Goal: Task Accomplishment & Management: Manage account settings

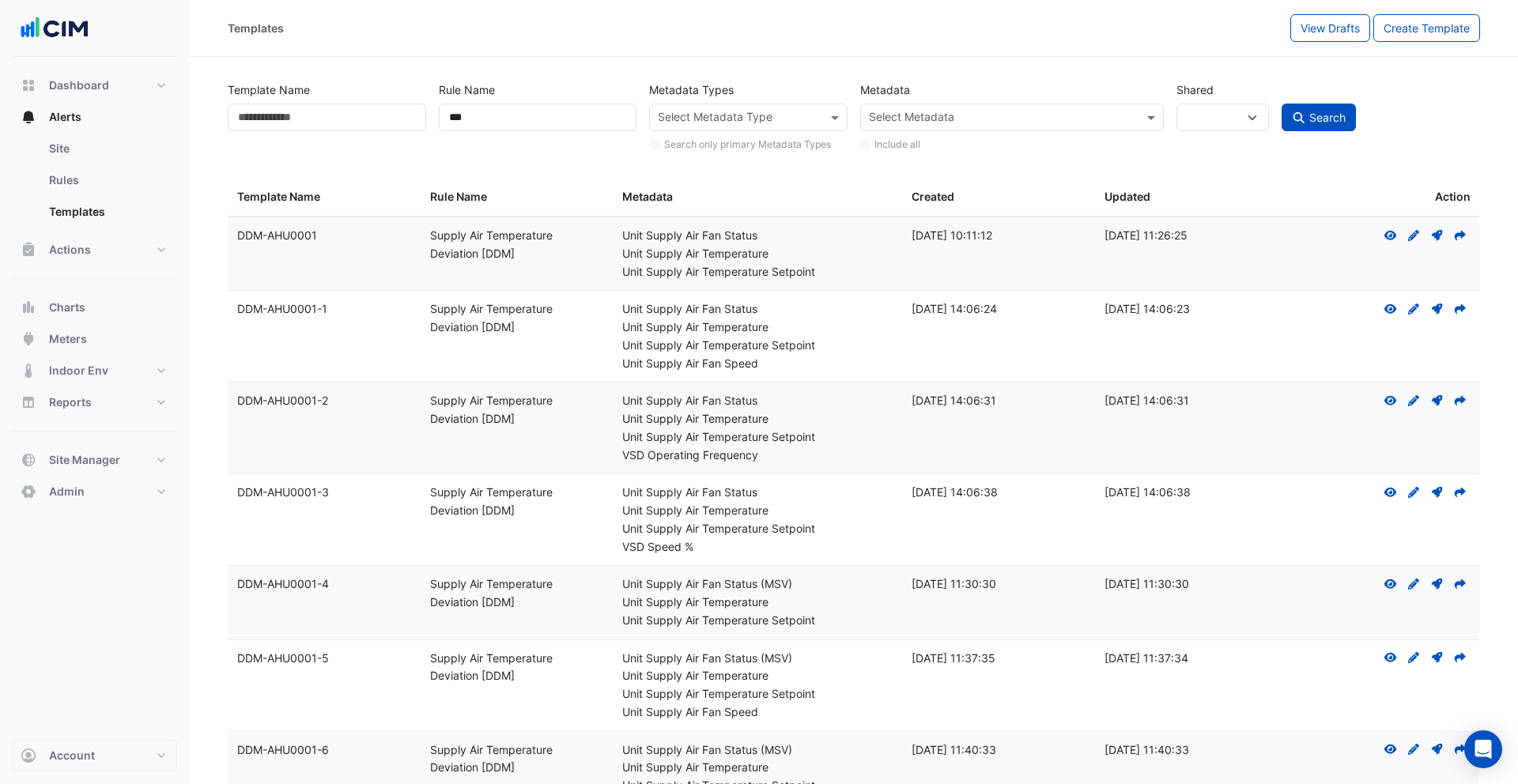
select select
select select "***"
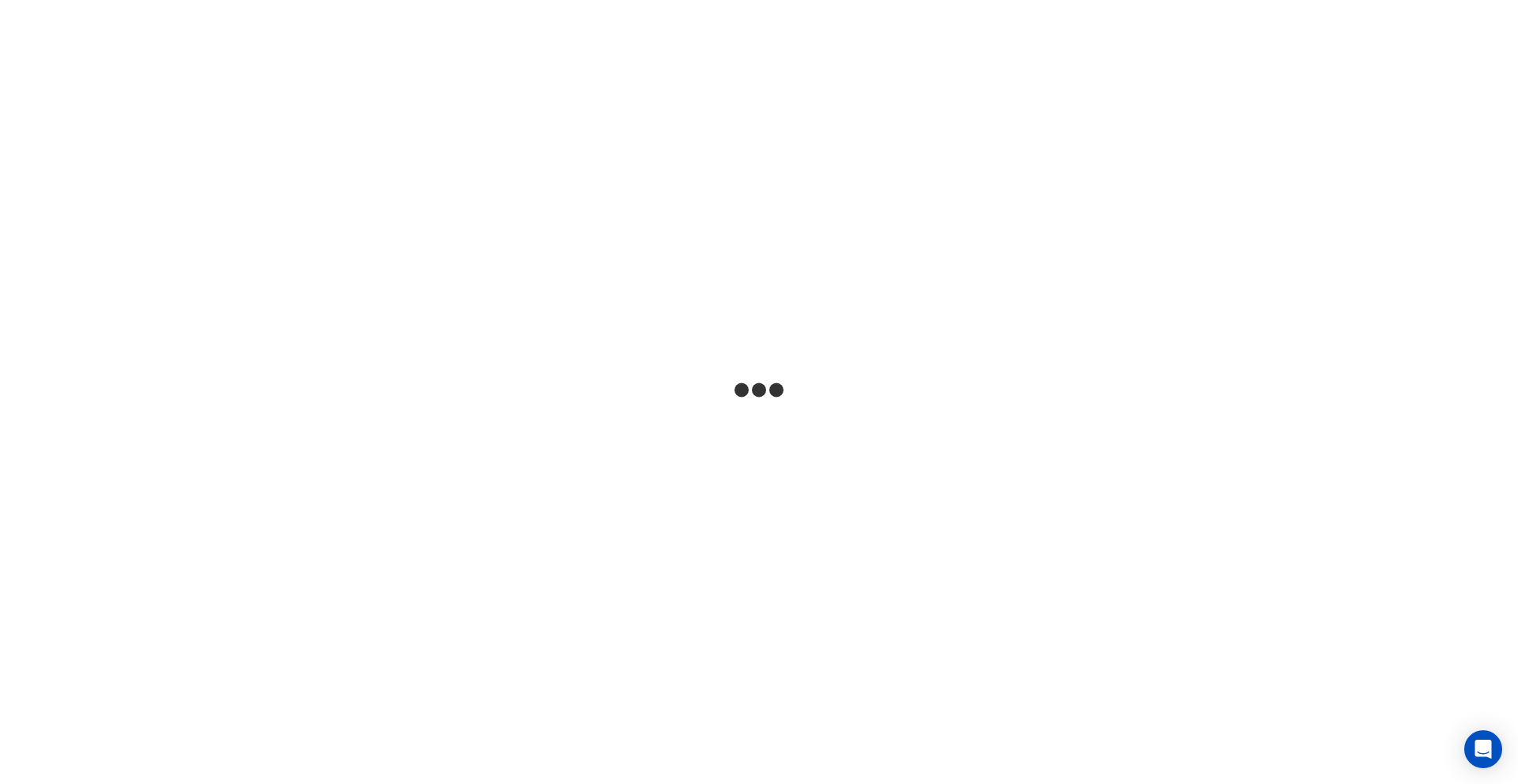
select select
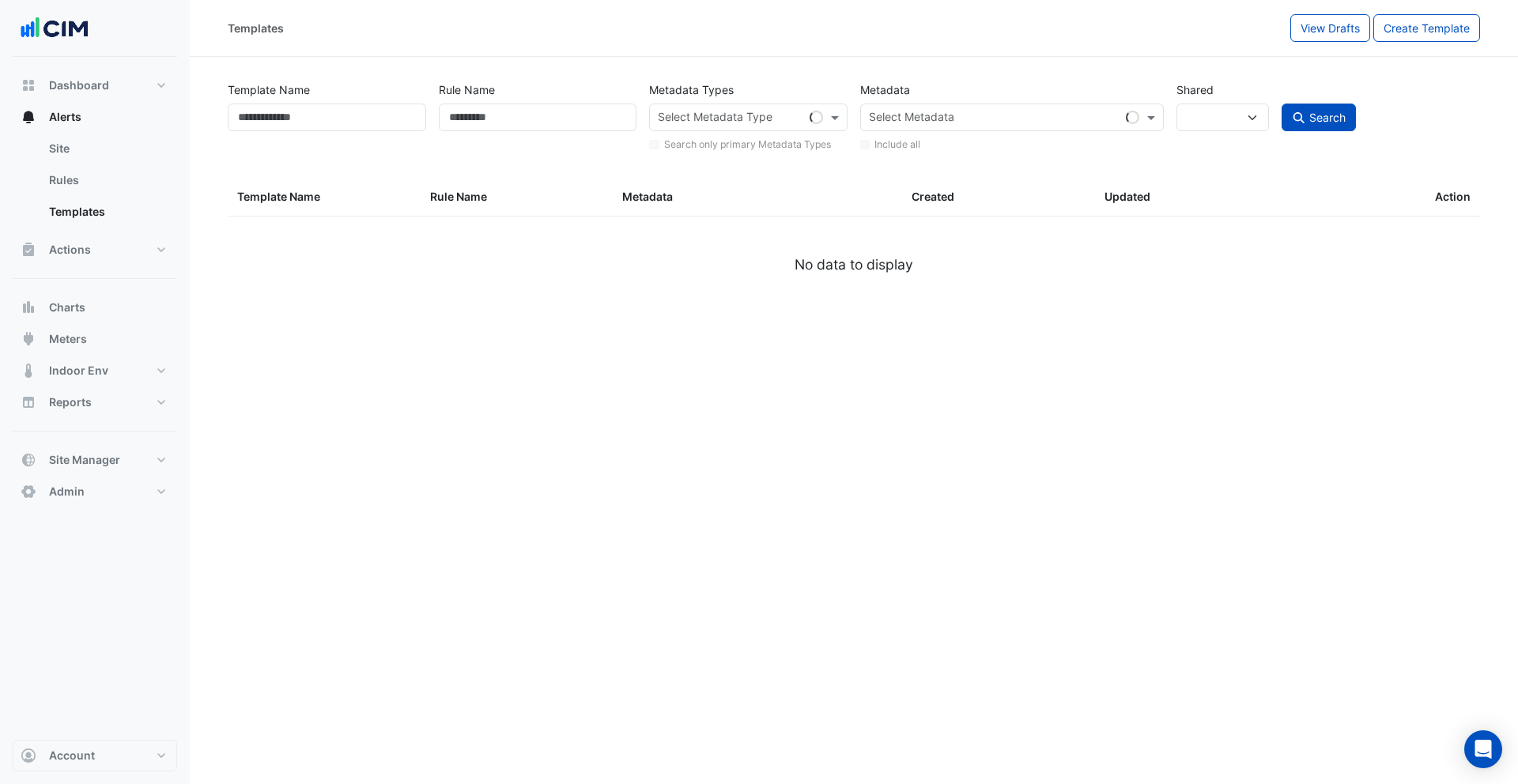
type input "***"
select select
select select "***"
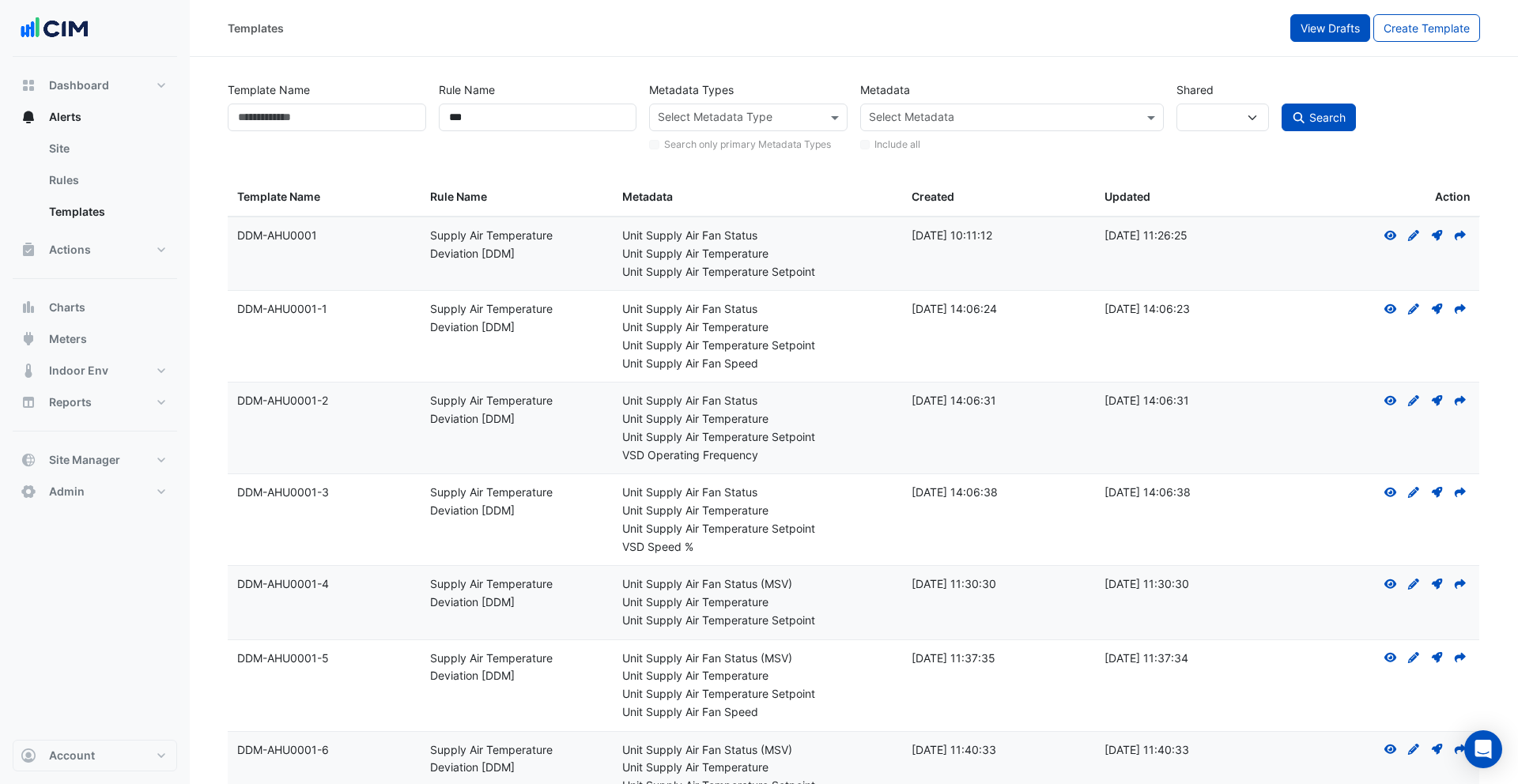
click at [1314, 24] on span "View Drafts" at bounding box center [1330, 28] width 60 height 13
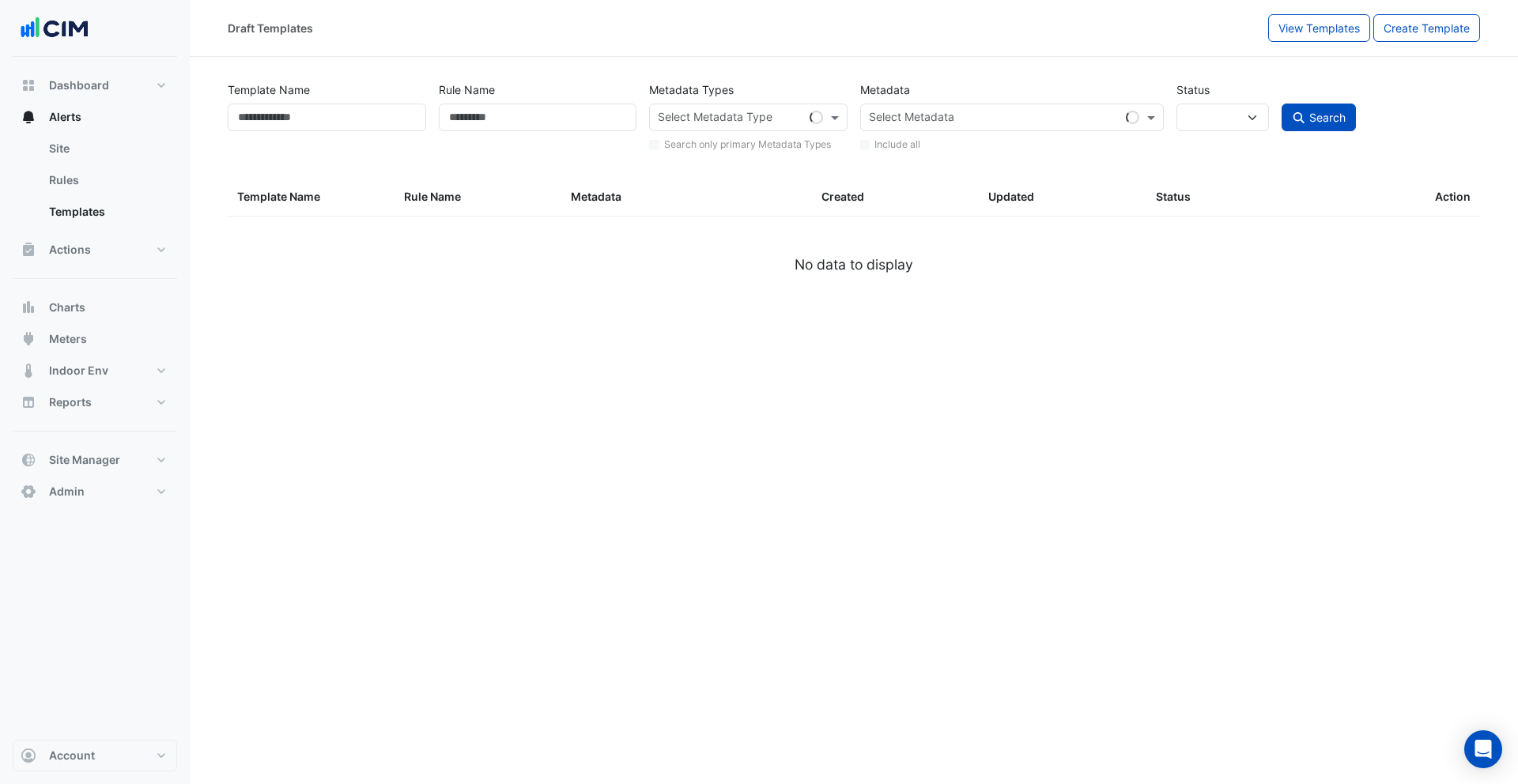
select select
select select "***"
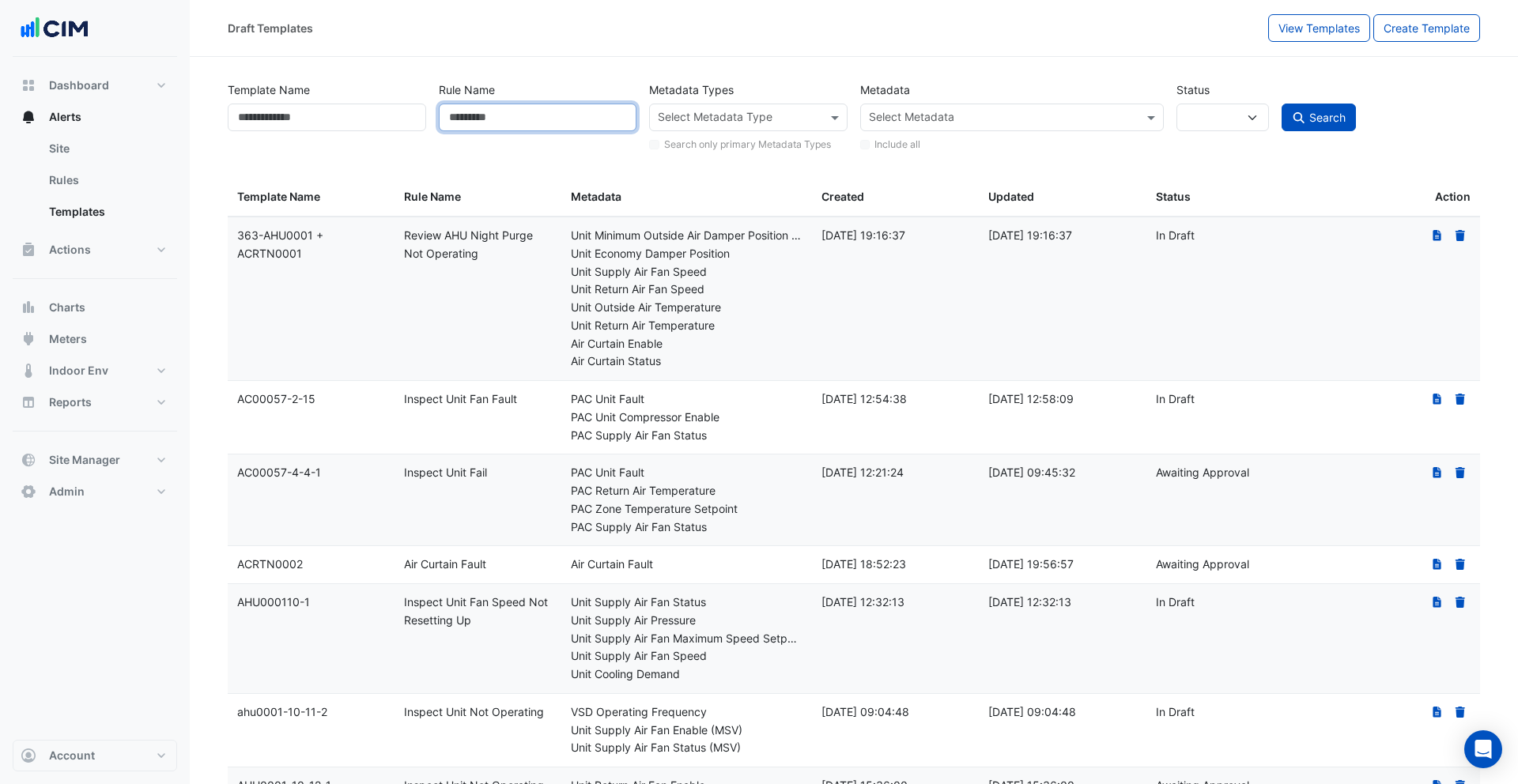
click at [472, 115] on input "Rule Name" at bounding box center [538, 117] width 198 height 28
type input "***"
click at [1281, 104] on button "Search" at bounding box center [1318, 117] width 74 height 28
select select
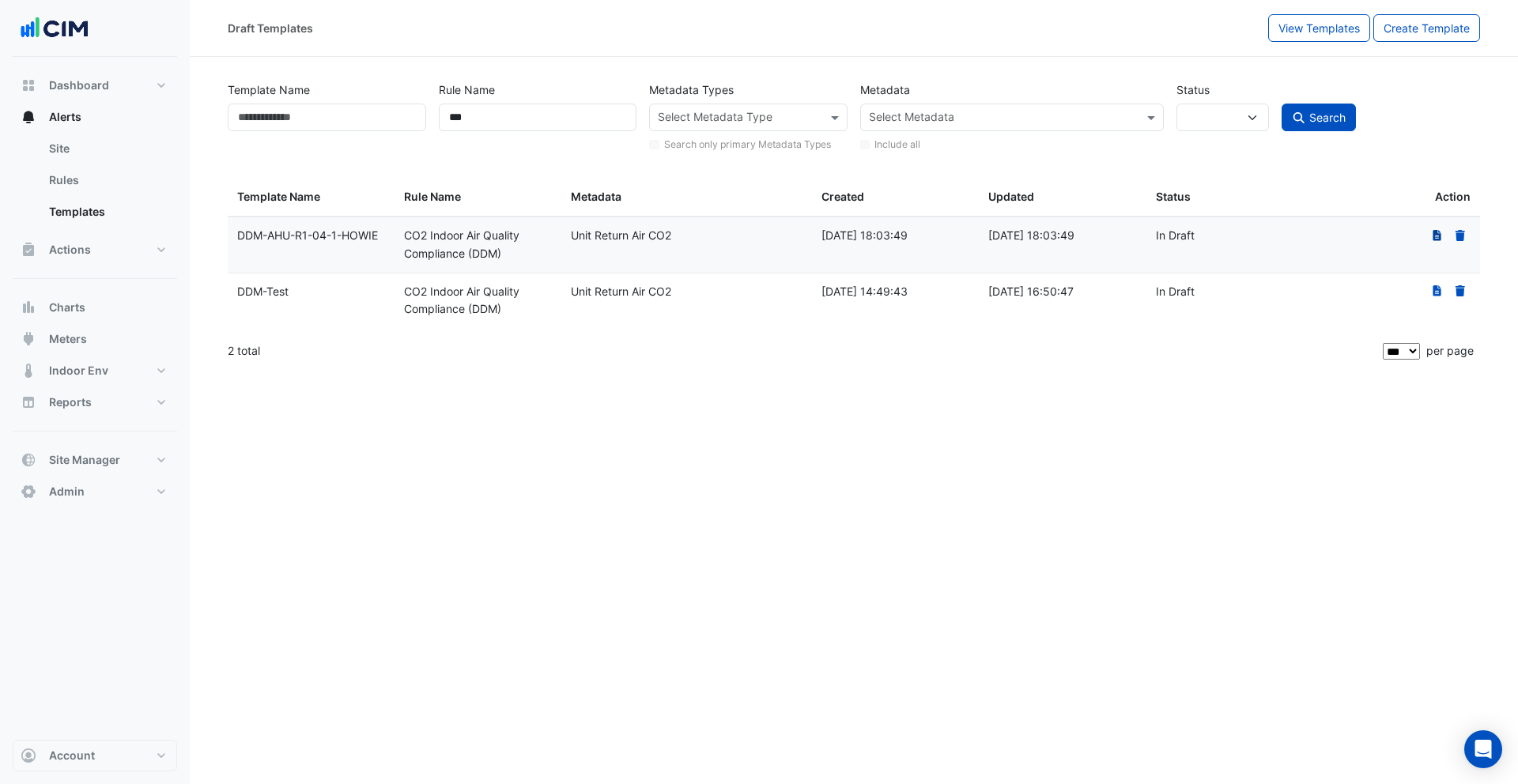
click at [1439, 237] on icon at bounding box center [1436, 236] width 9 height 12
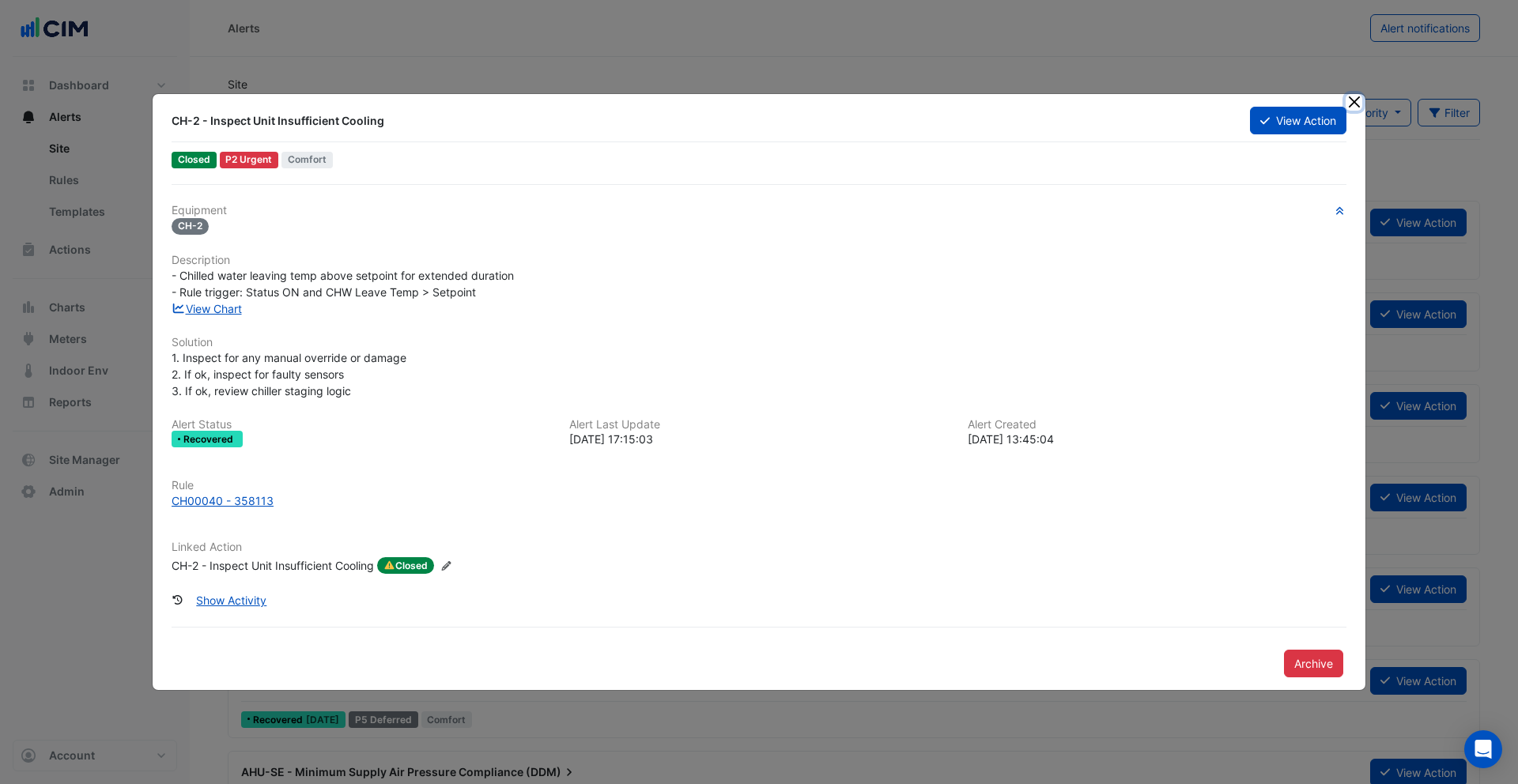
drag, startPoint x: 1349, startPoint y: 99, endPoint x: 544, endPoint y: 153, distance: 806.8
click at [1349, 99] on button "Close" at bounding box center [1354, 102] width 16 height 16
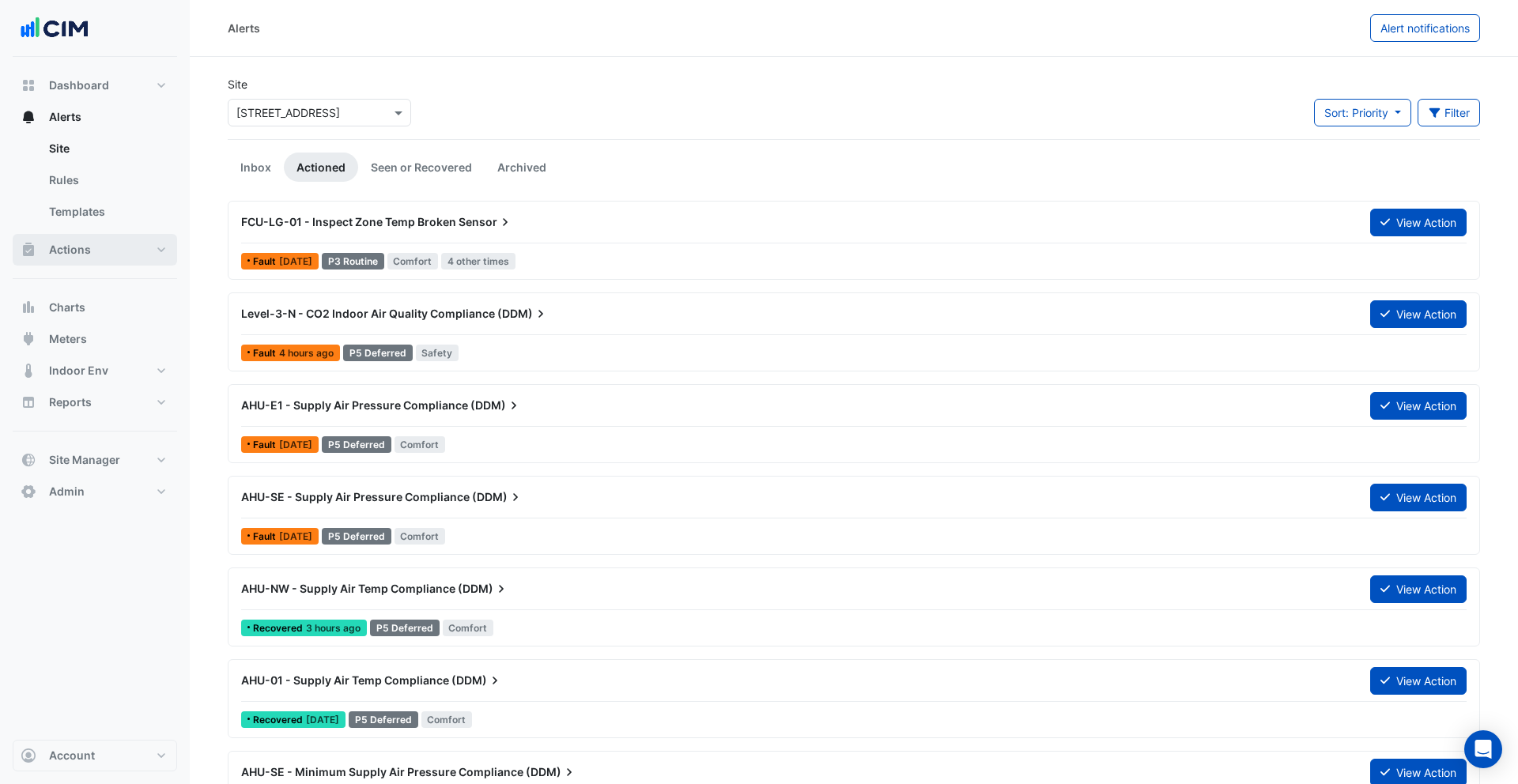
click at [131, 248] on button "Actions" at bounding box center [94, 249] width 164 height 32
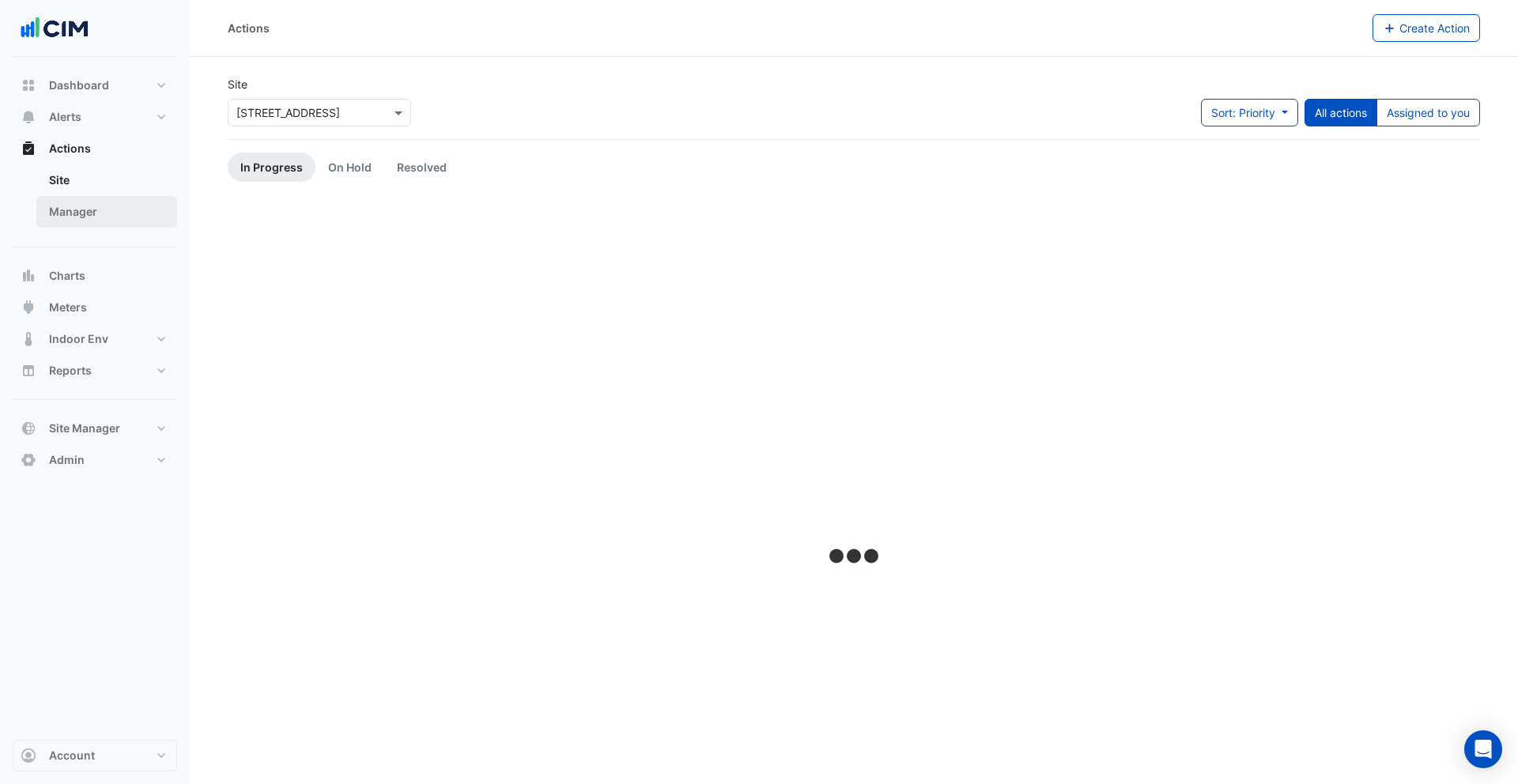
click at [101, 219] on link "Manager" at bounding box center [107, 212] width 140 height 32
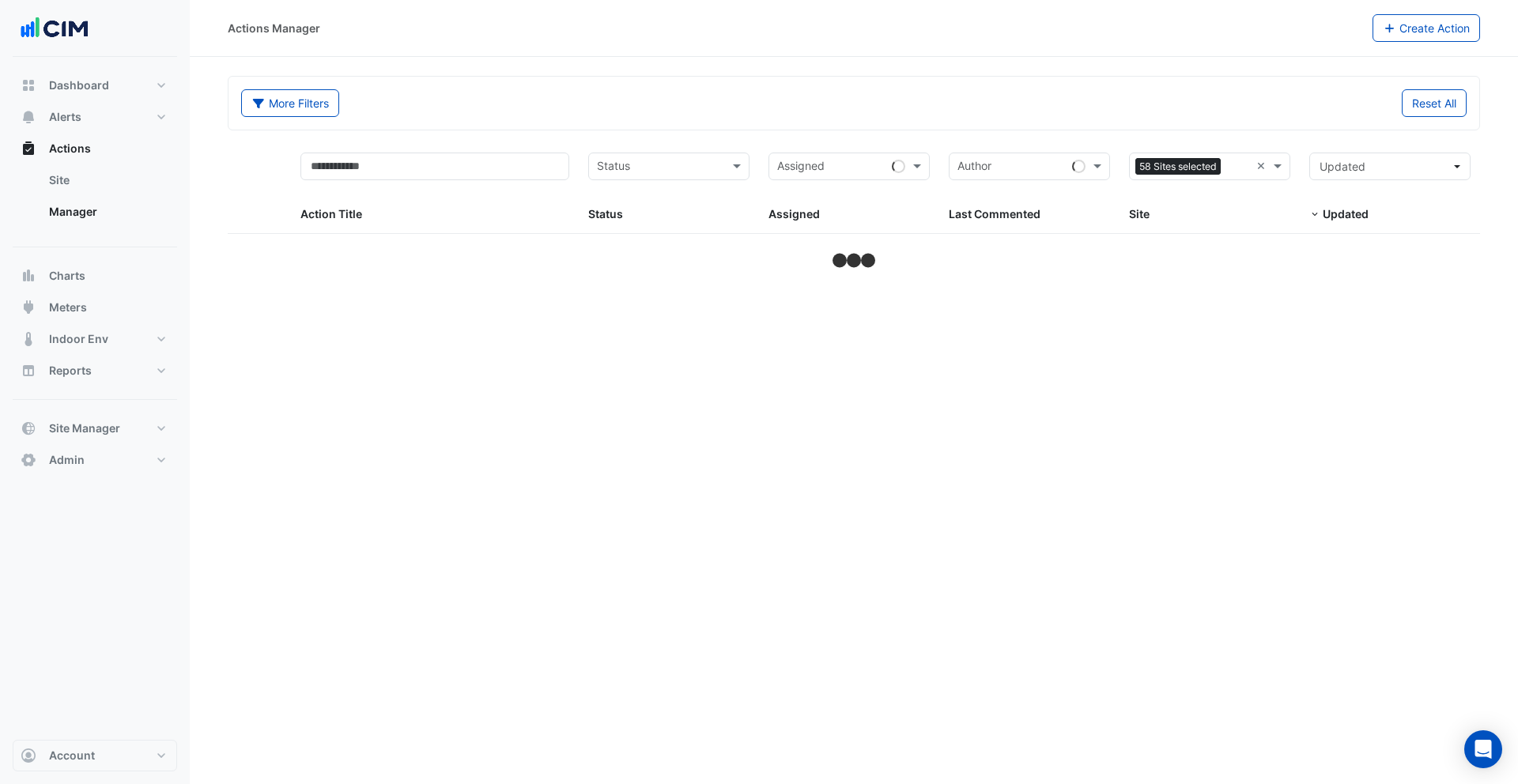
drag, startPoint x: 1263, startPoint y: 168, endPoint x: 1201, endPoint y: 166, distance: 62.0
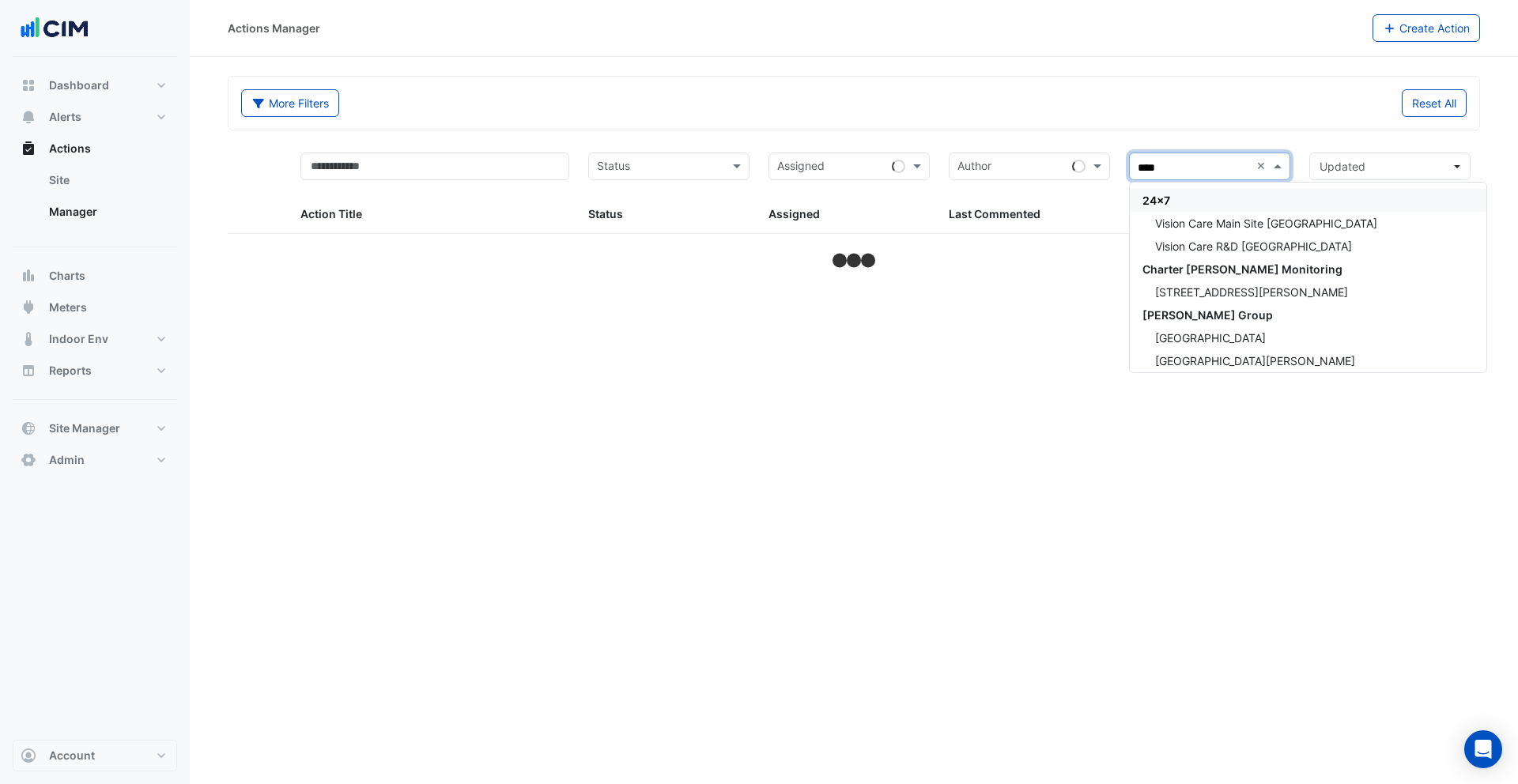
type input "*****"
click at [1182, 204] on span "Sonic Automotive" at bounding box center [1190, 200] width 96 height 13
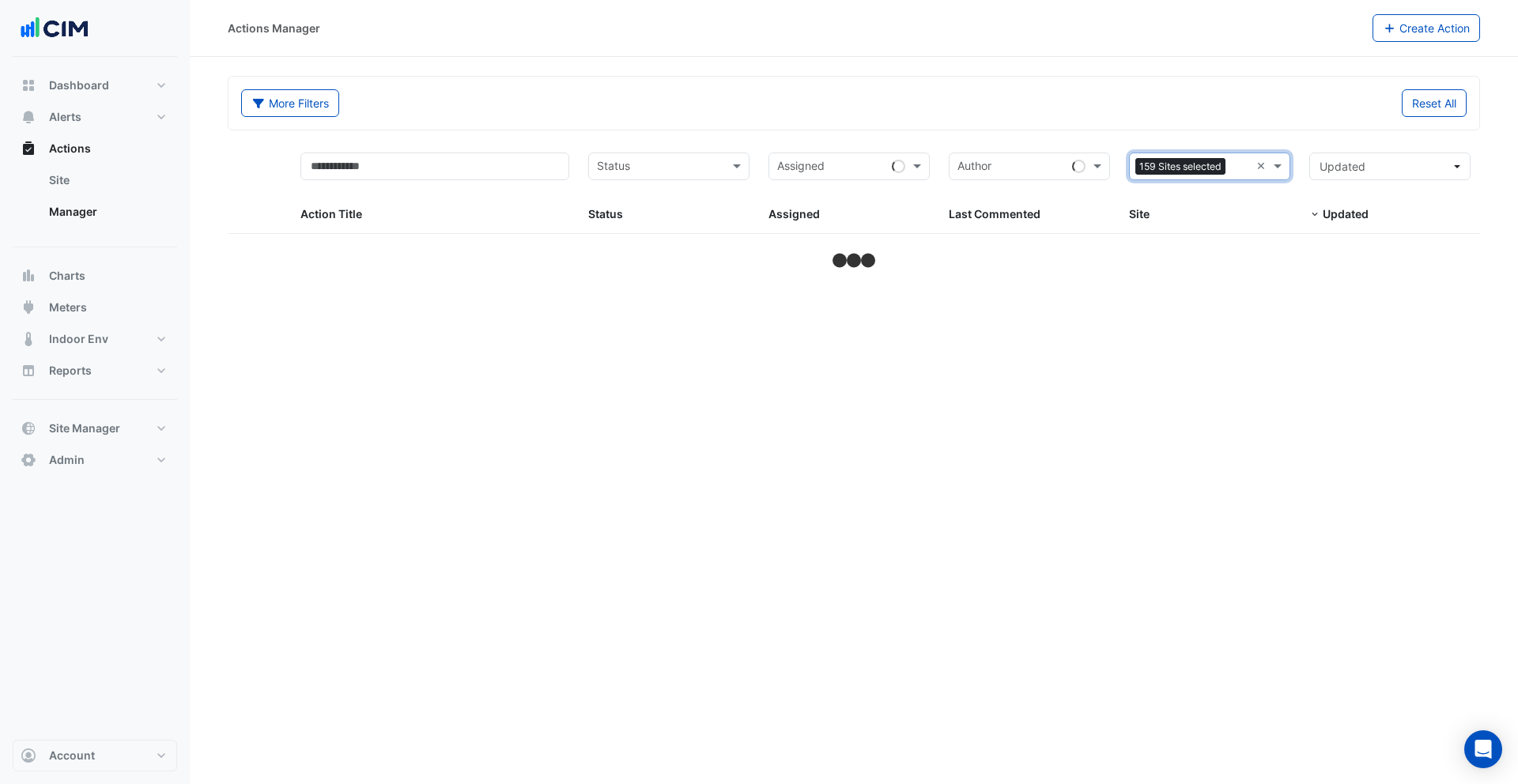
click at [884, 121] on div "More Filters Reset All" at bounding box center [853, 106] width 1244 height 34
select select "***"
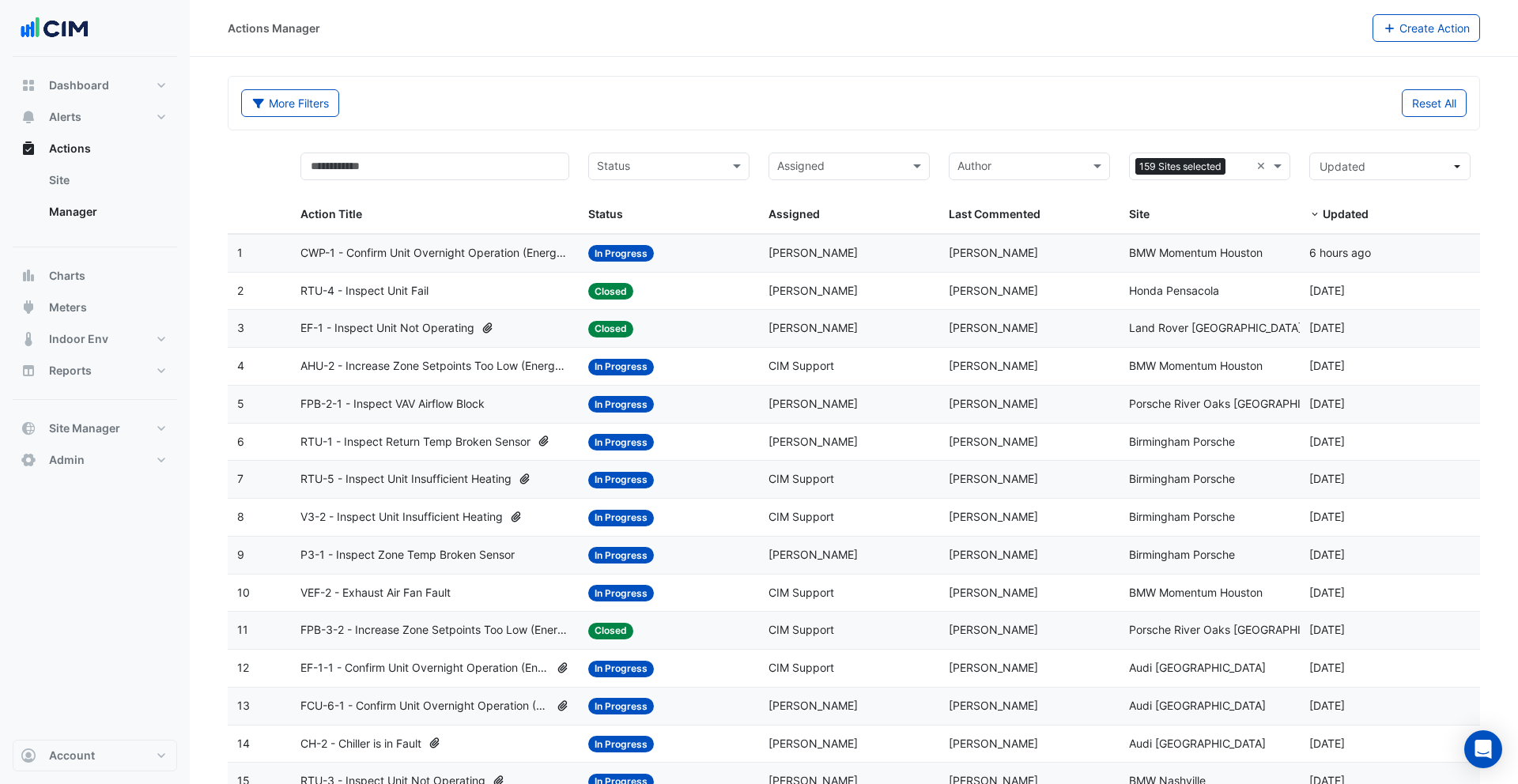
click at [559, 250] on span "CWP-1 - Confirm Unit Overnight Operation (Energy Waste)" at bounding box center [435, 253] width 269 height 18
click at [516, 278] on datatable-body-cell "Action Title: RTU-4 - Inspect Unit Fail" at bounding box center [435, 291] width 289 height 38
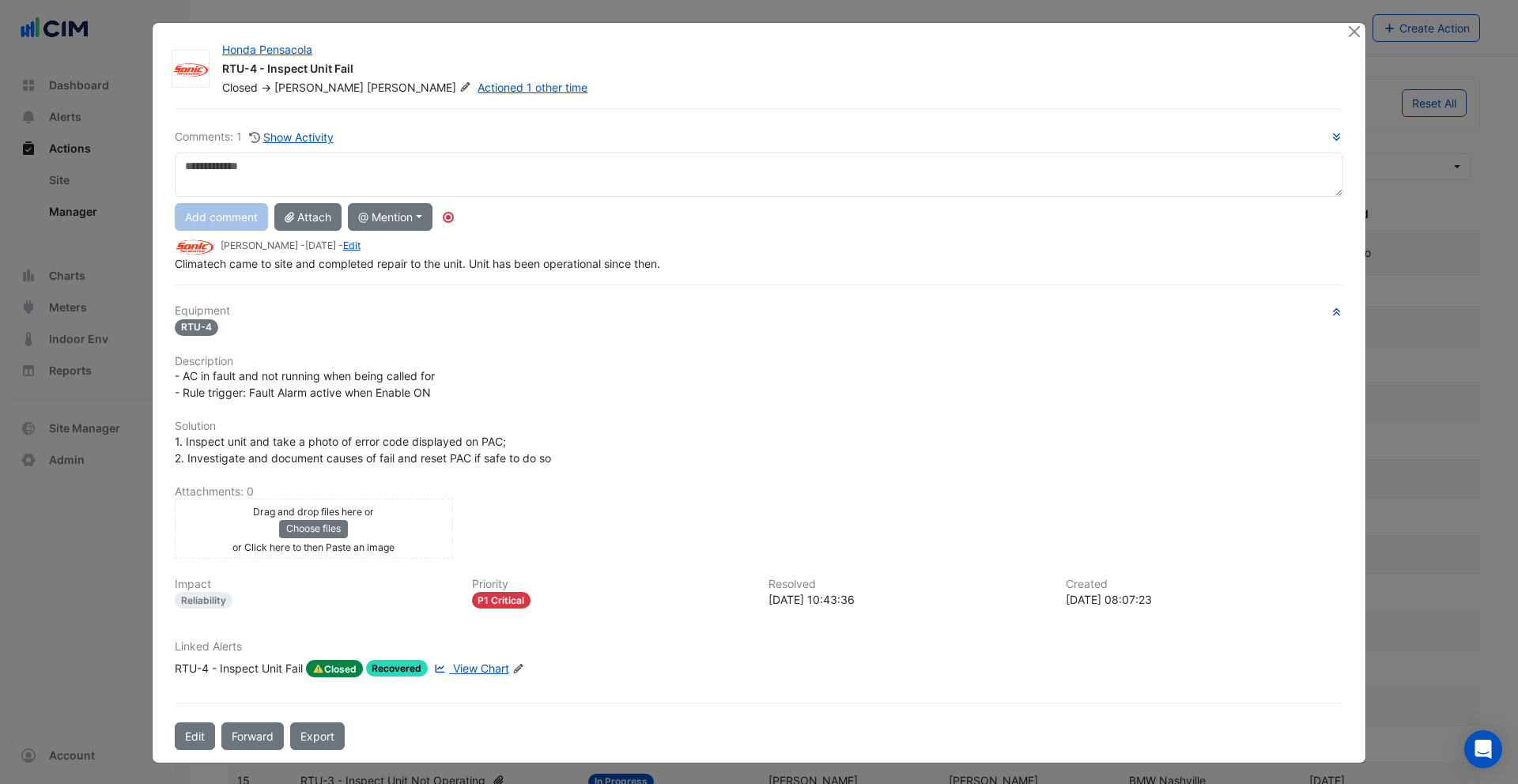
click at [489, 668] on span "View Chart" at bounding box center [481, 669] width 56 height 13
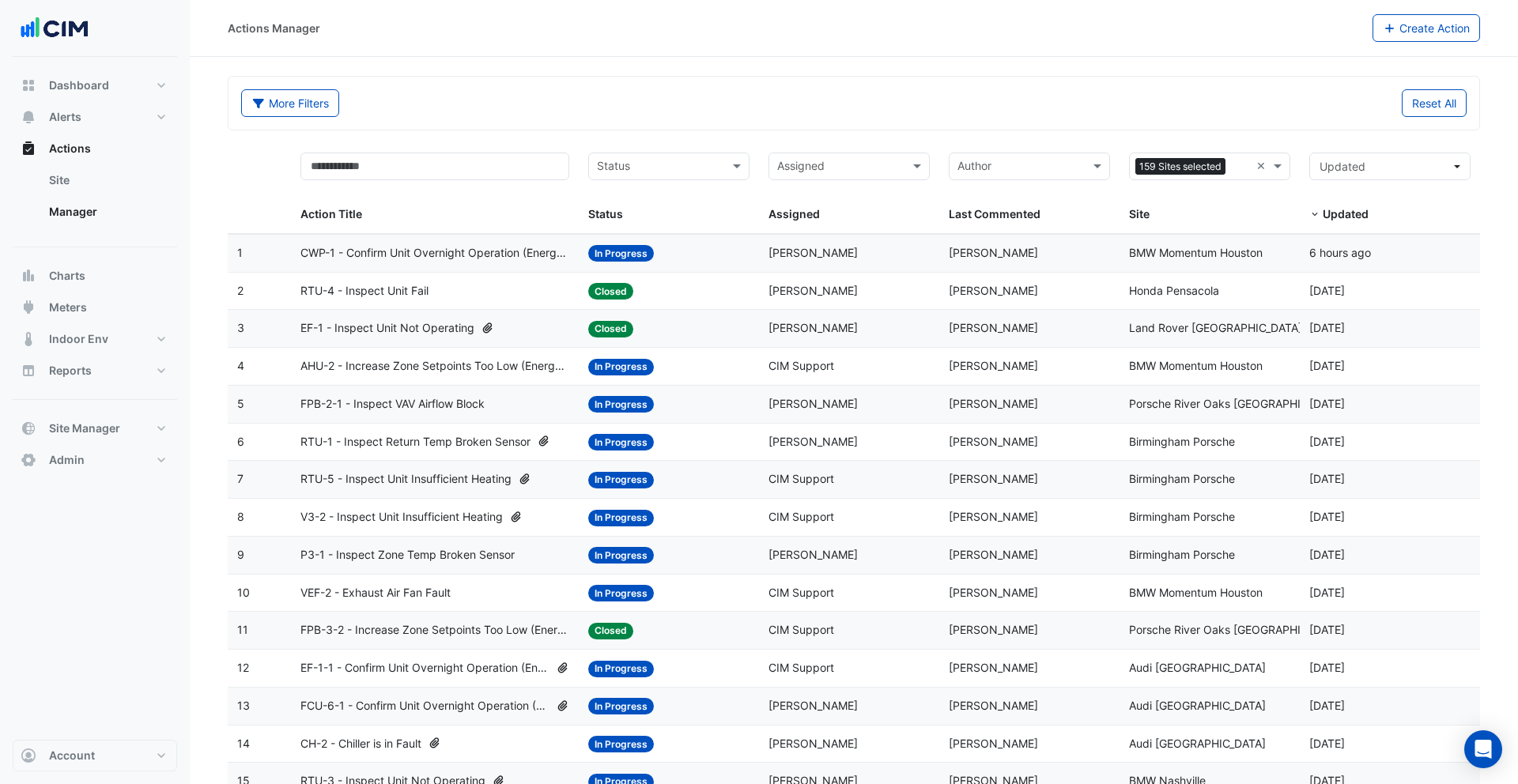
click at [465, 331] on span "EF-1 - Inspect Unit Not Operating" at bounding box center [387, 328] width 174 height 18
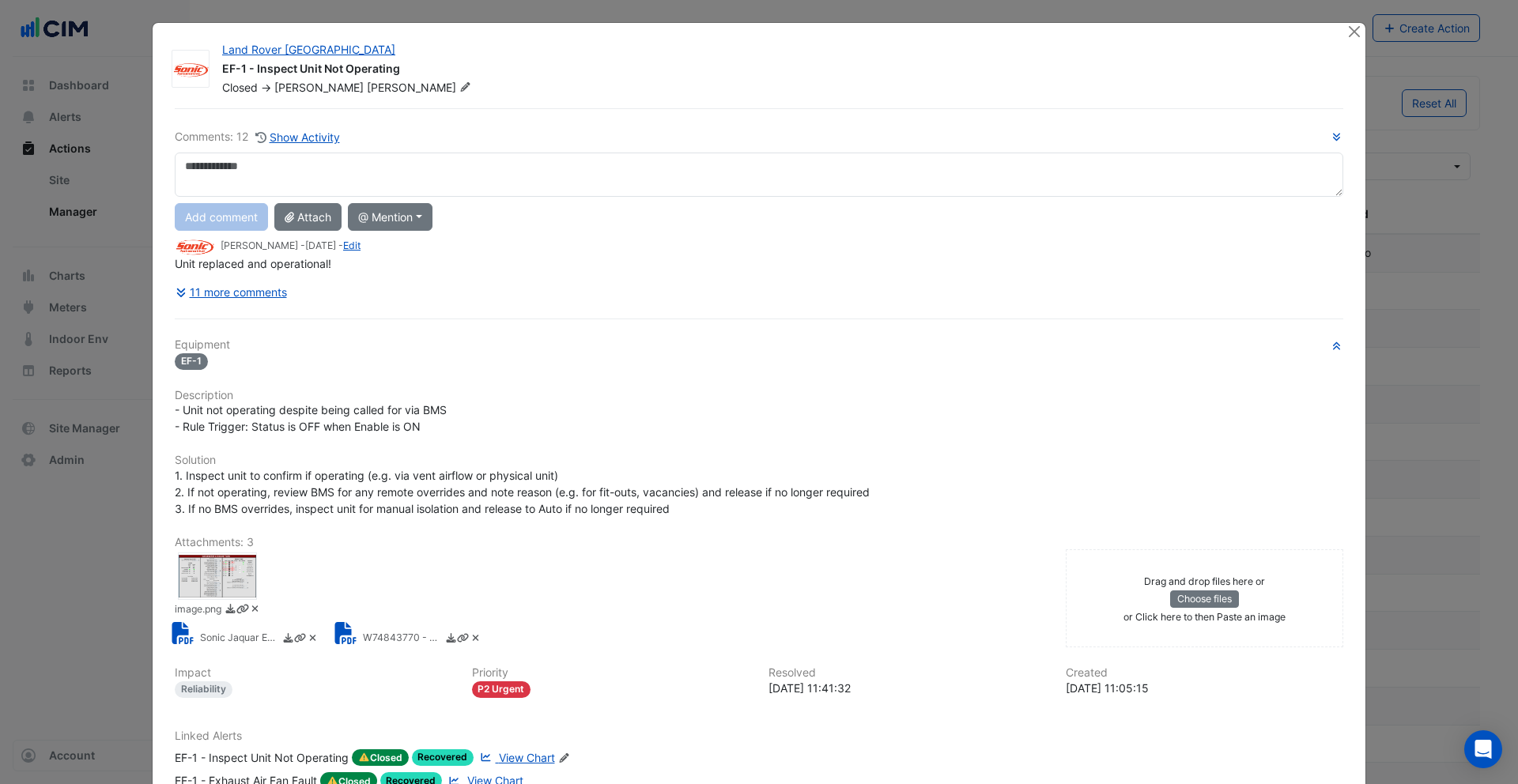
click at [210, 569] on div at bounding box center [217, 575] width 79 height 47
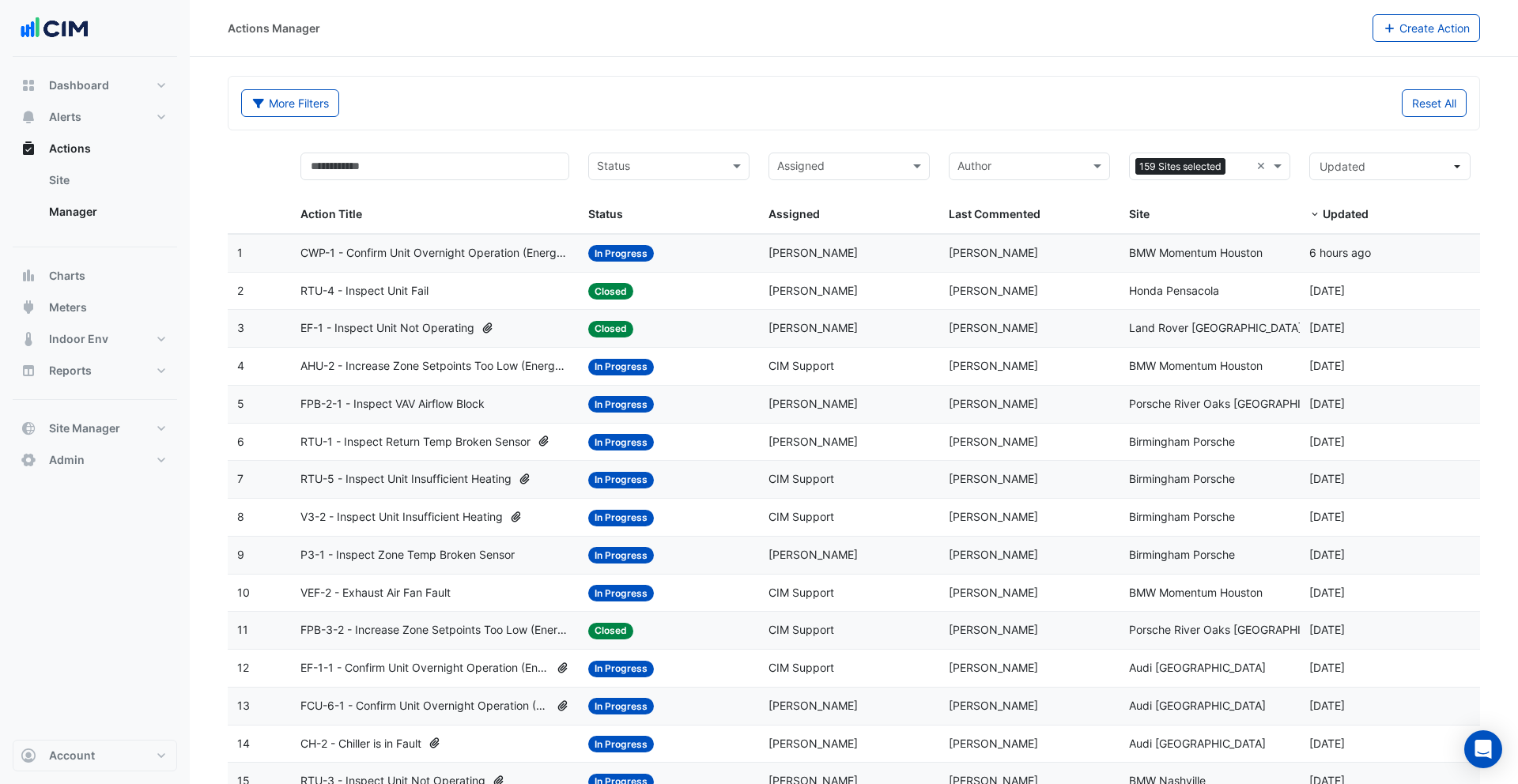
click at [479, 515] on span "V3-2 - Inspect Unit Insufficient Heating" at bounding box center [401, 517] width 202 height 18
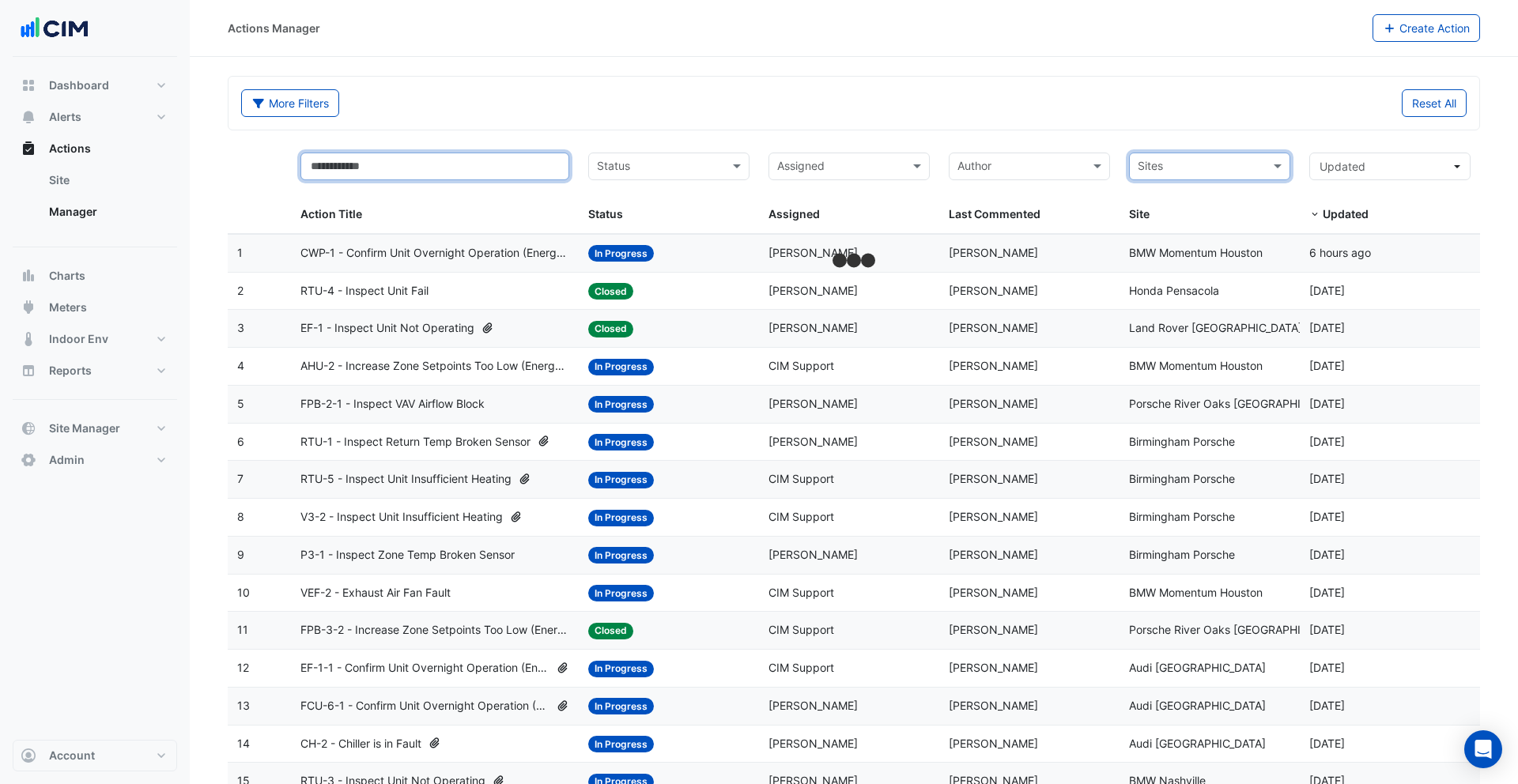
click at [445, 170] on input "text" at bounding box center [435, 166] width 269 height 28
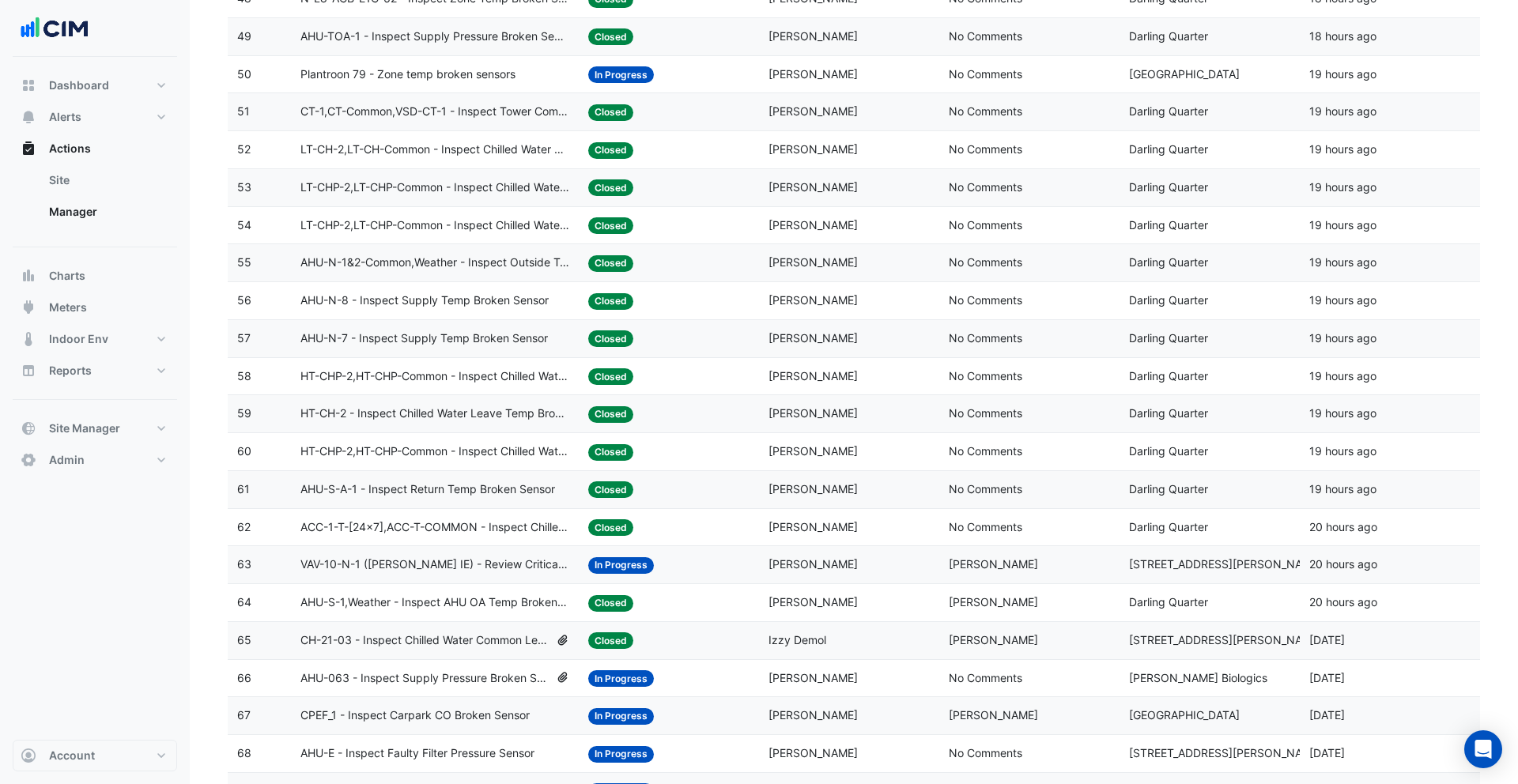
scroll to position [2041, 0]
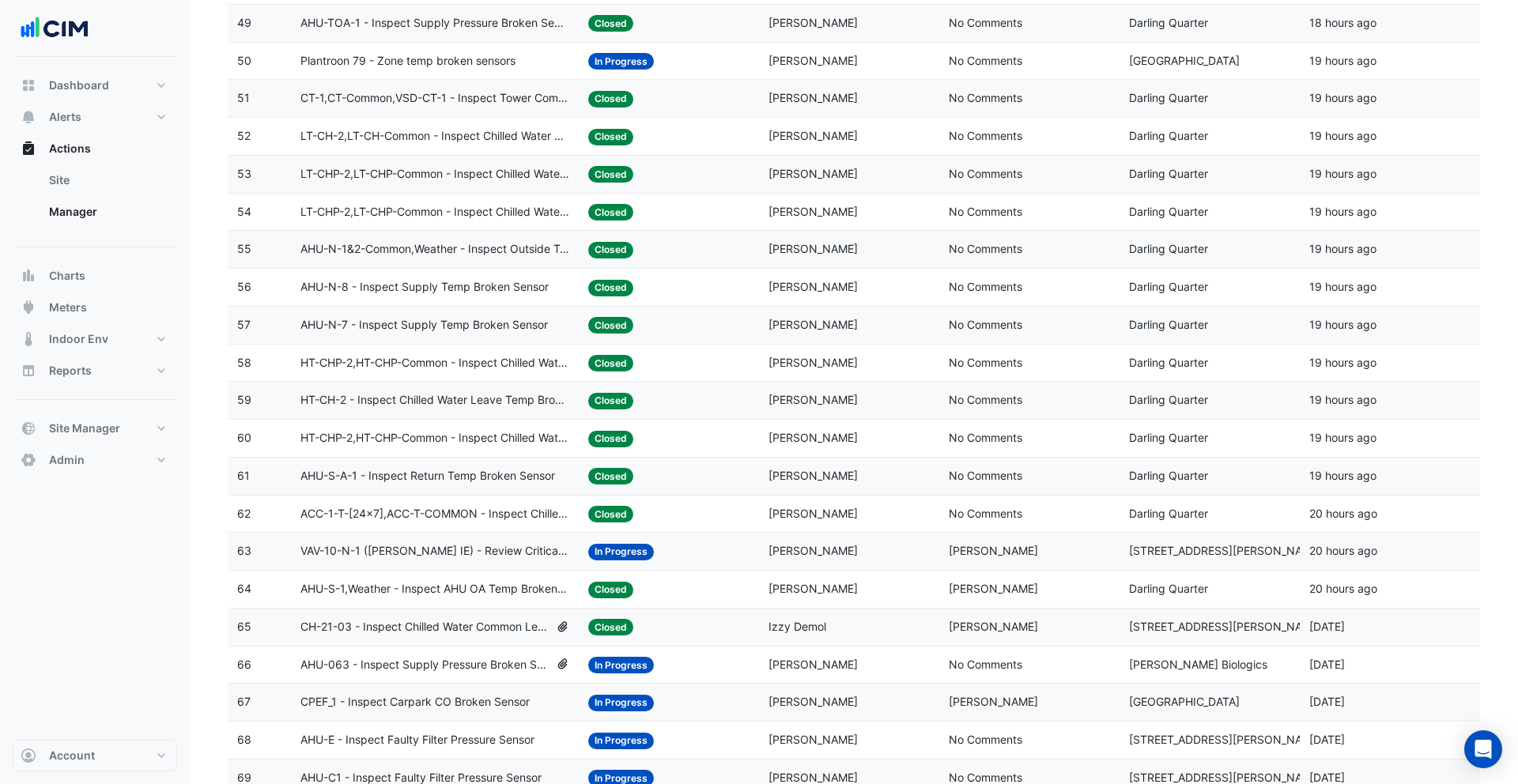
type input "******"
click at [450, 632] on span "CH-21-03 - Inspect Chilled Water Common Leave Temp Broken Sensor" at bounding box center [424, 627] width 249 height 18
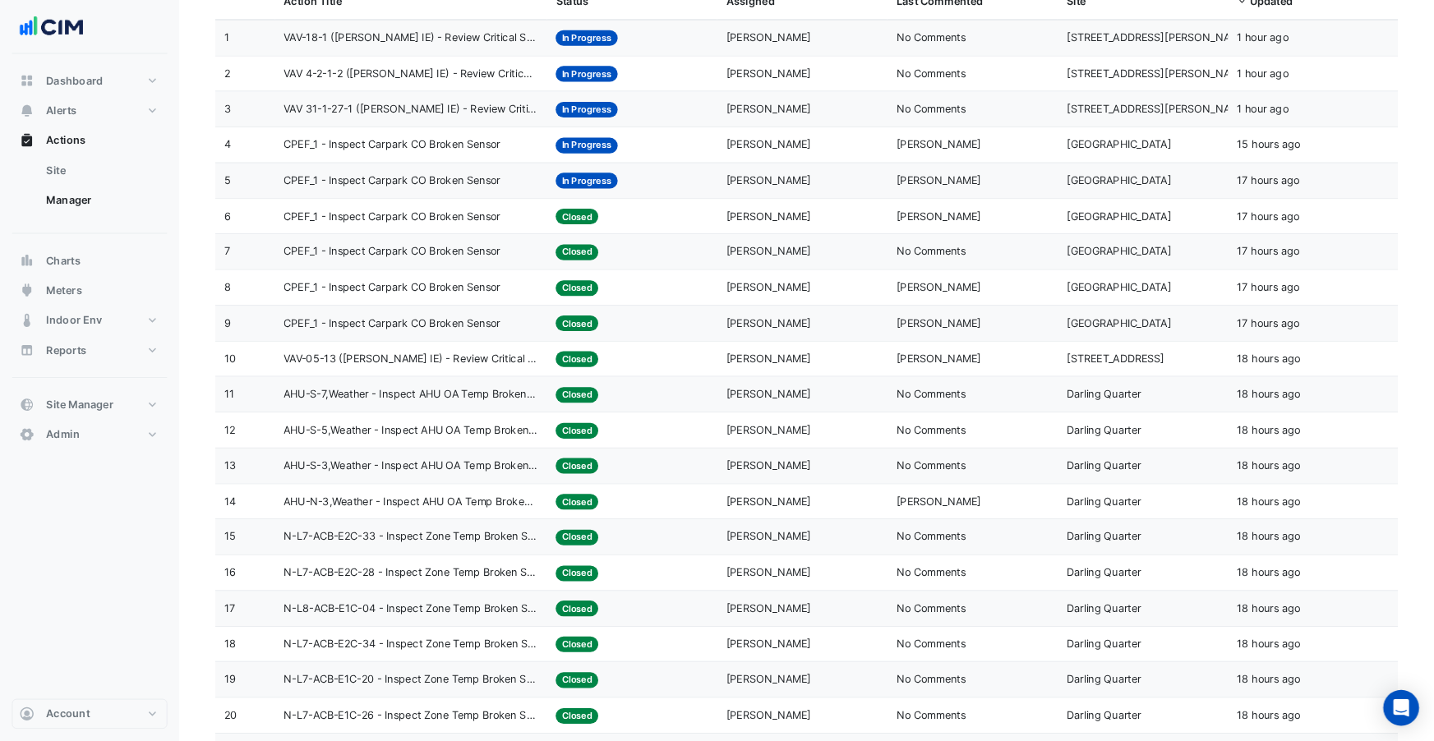
scroll to position [0, 0]
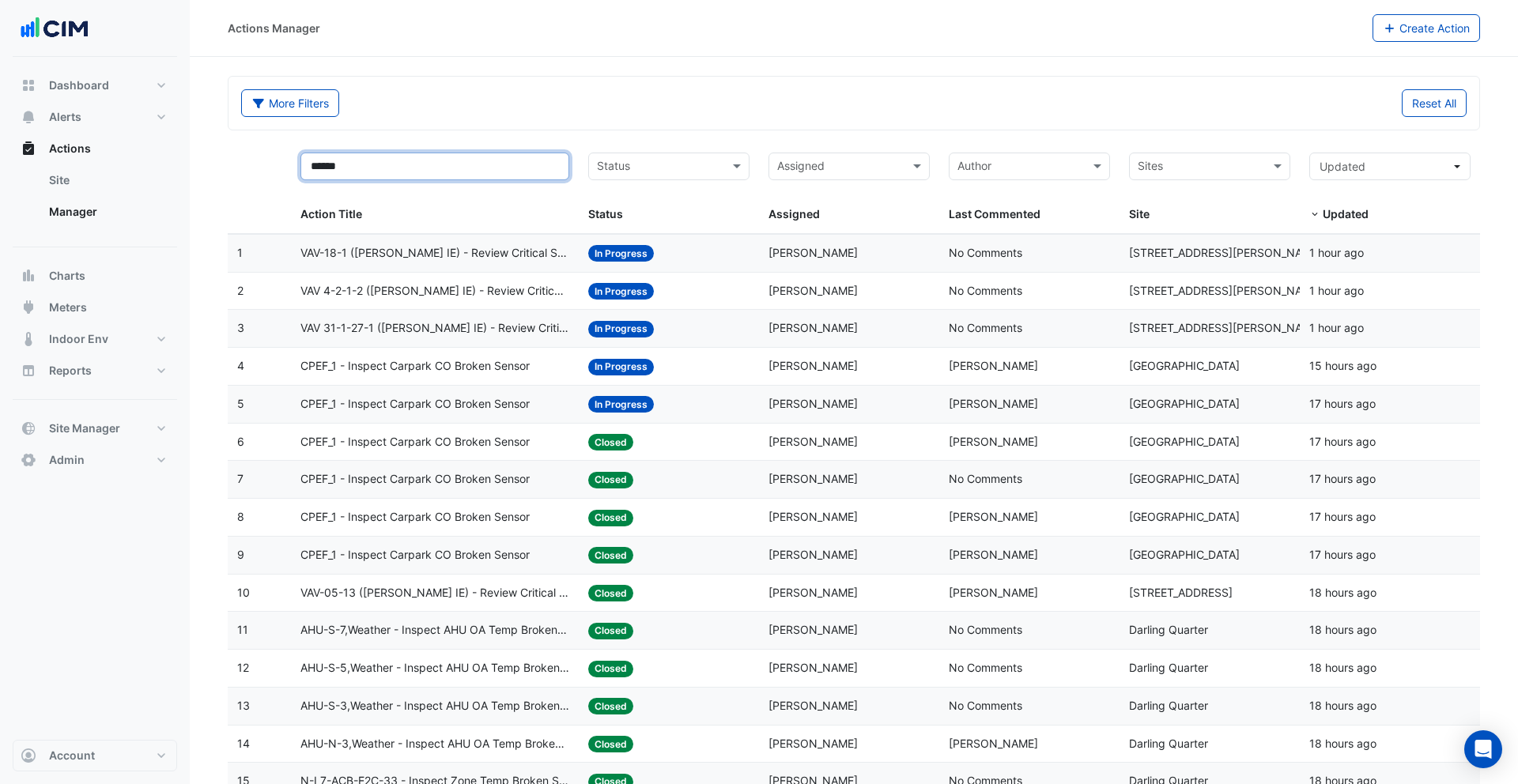
click at [392, 169] on input "******" at bounding box center [435, 166] width 269 height 28
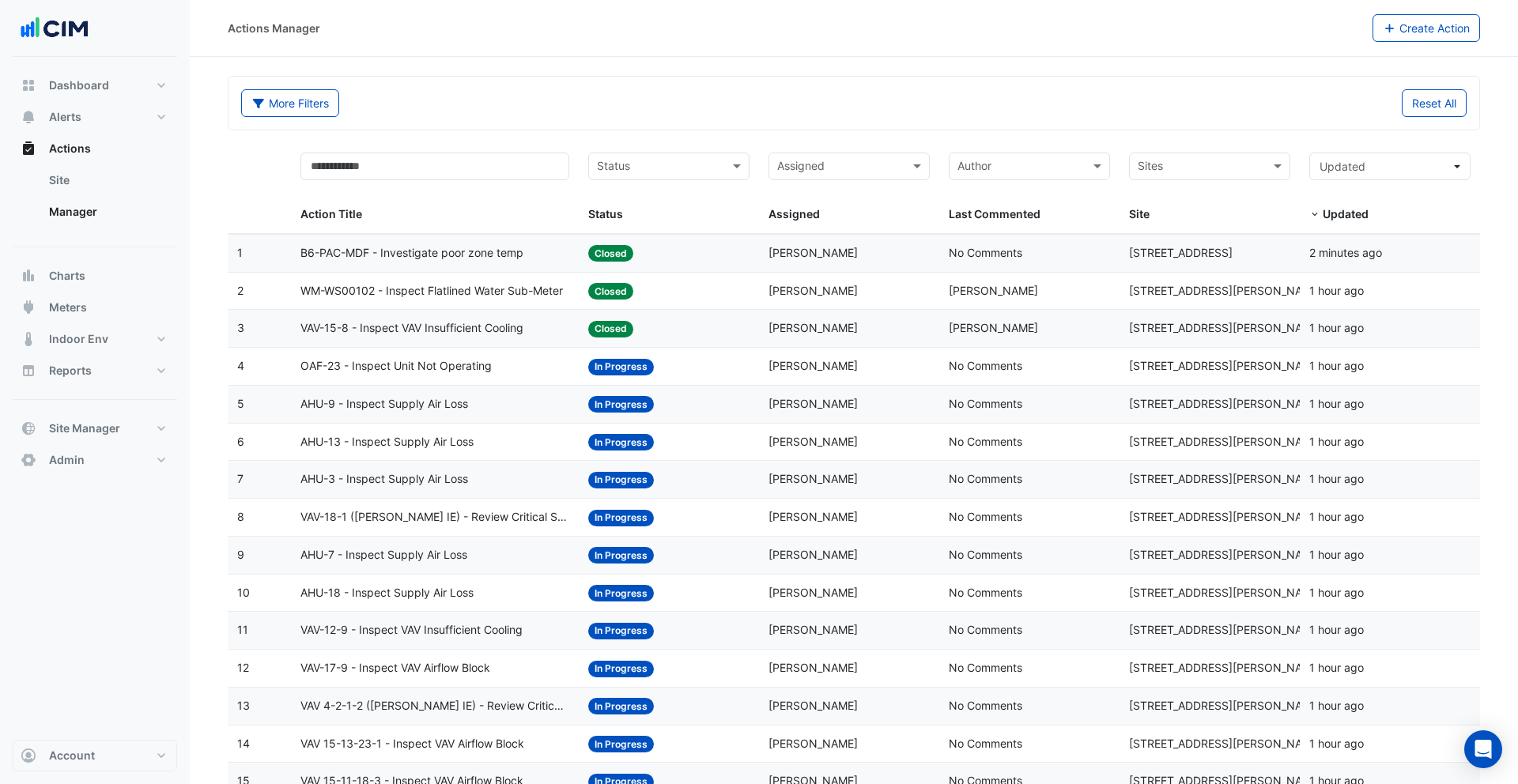
click at [1215, 175] on input "text" at bounding box center [1200, 167] width 126 height 18
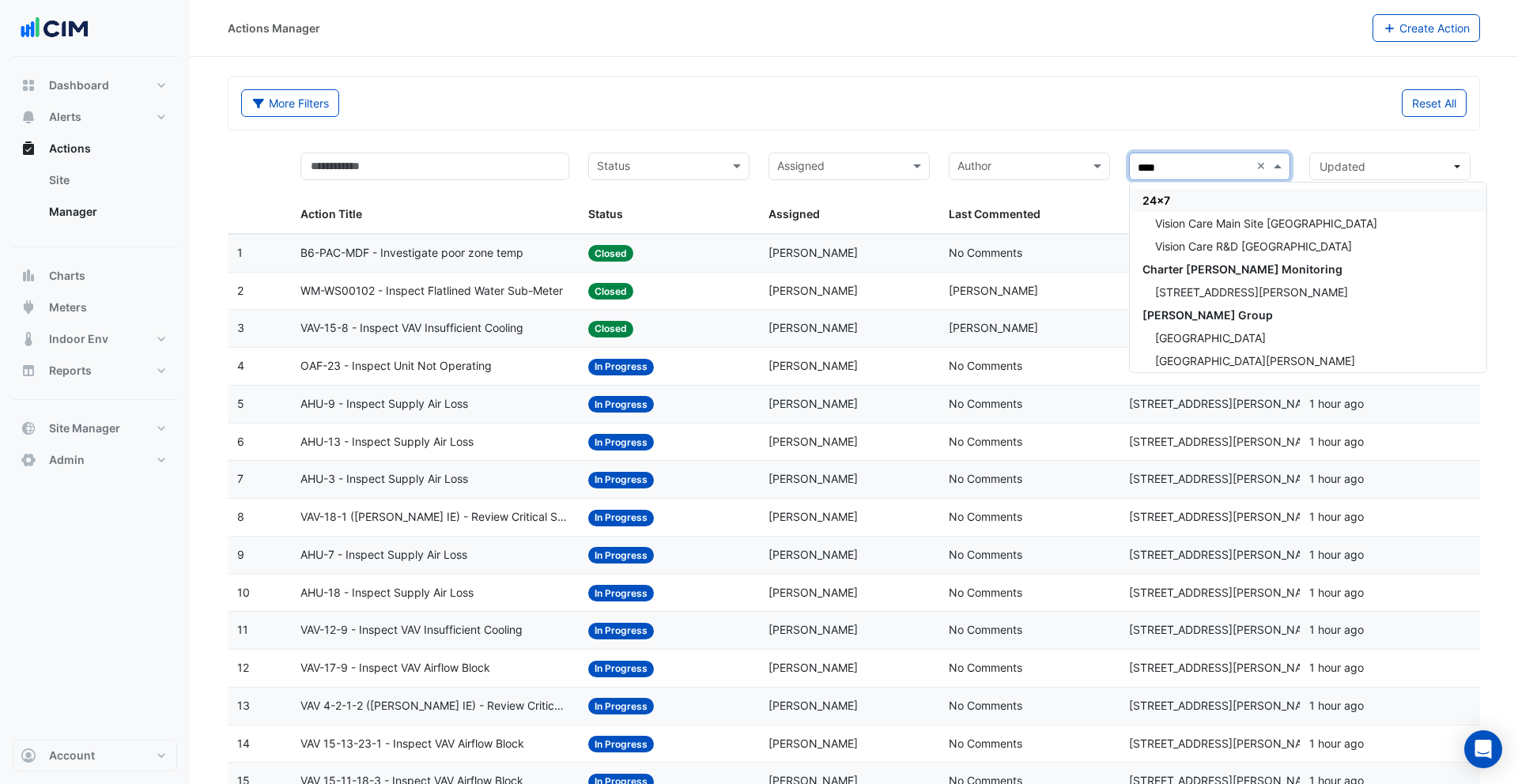
type input "*****"
click at [1233, 202] on span "Sonic Automotive" at bounding box center [1190, 200] width 96 height 13
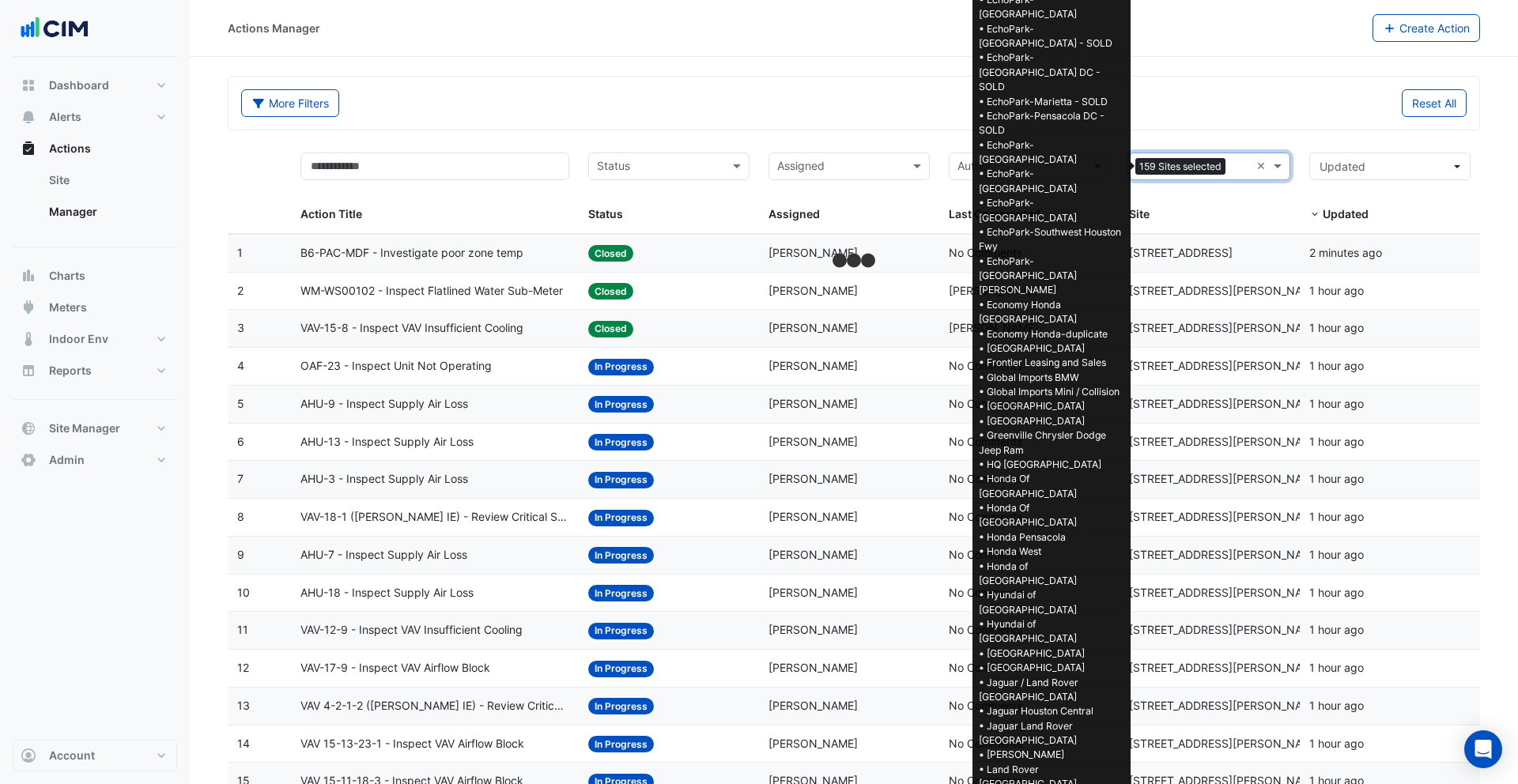
click at [1098, 119] on div "More Filters Reset All" at bounding box center [853, 106] width 1244 height 34
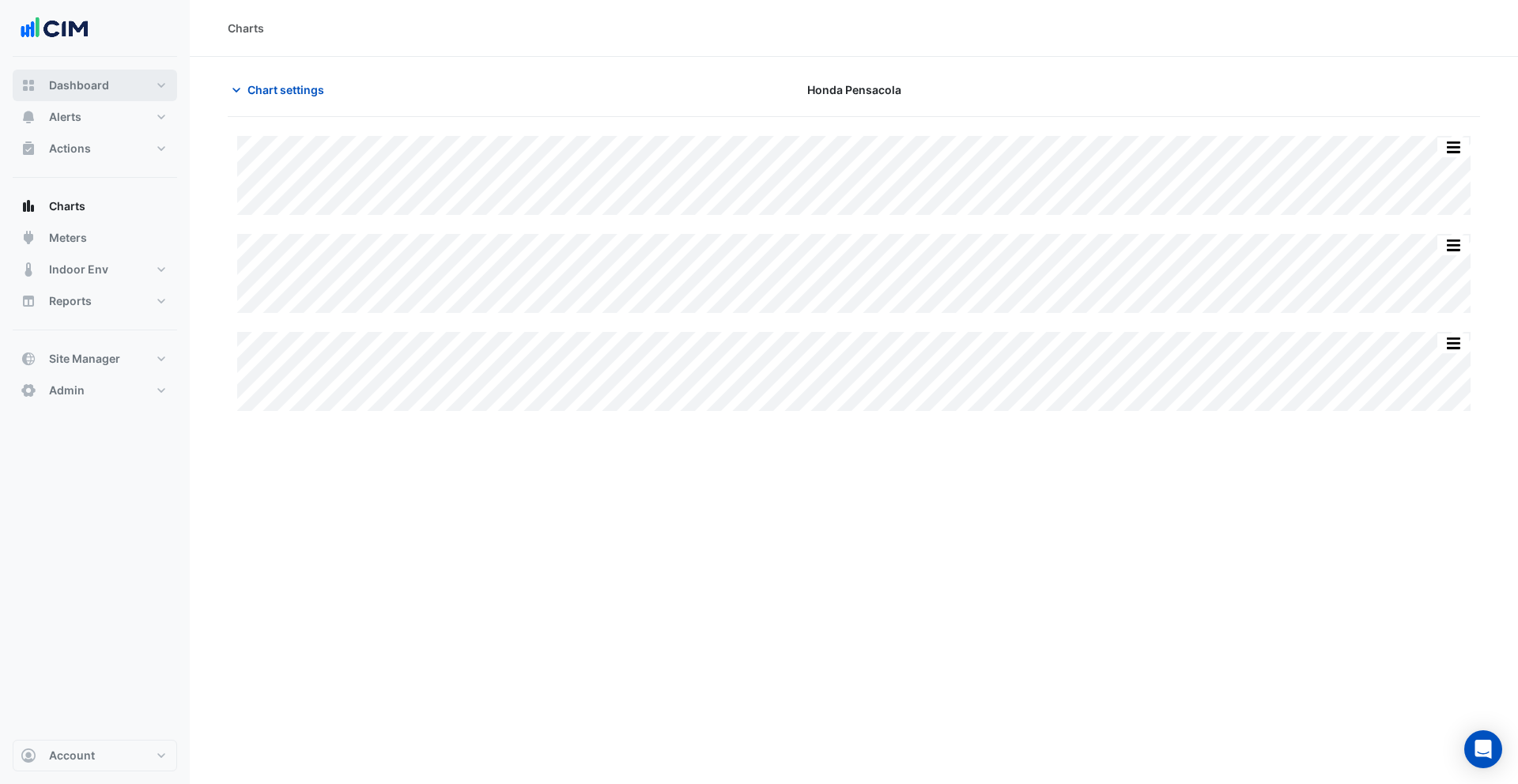
drag, startPoint x: 63, startPoint y: 88, endPoint x: 77, endPoint y: 91, distance: 14.3
click at [63, 88] on span "Dashboard" at bounding box center [79, 86] width 60 height 15
select select "***"
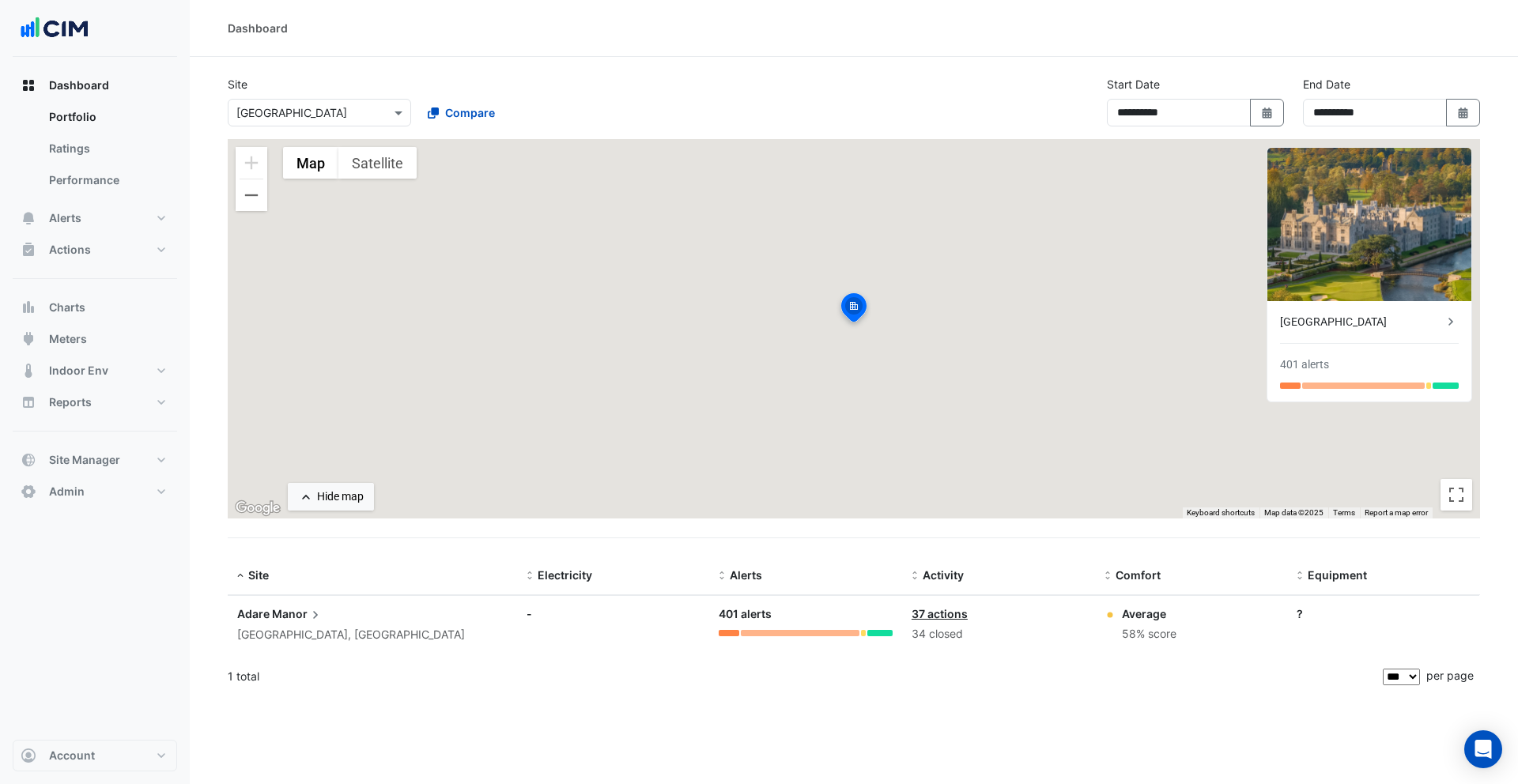
click at [357, 107] on input "text" at bounding box center [304, 113] width 135 height 16
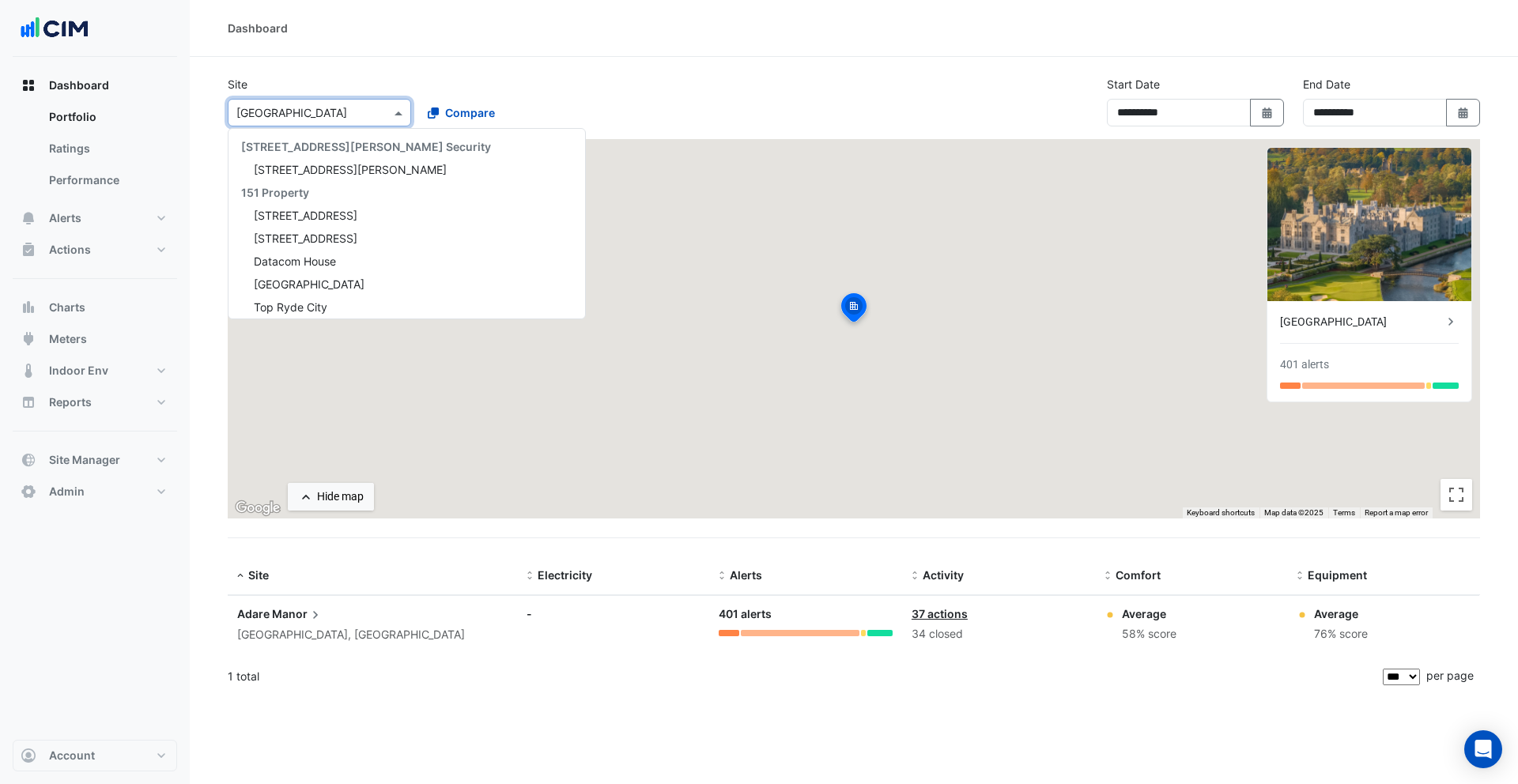
scroll to position [304, 0]
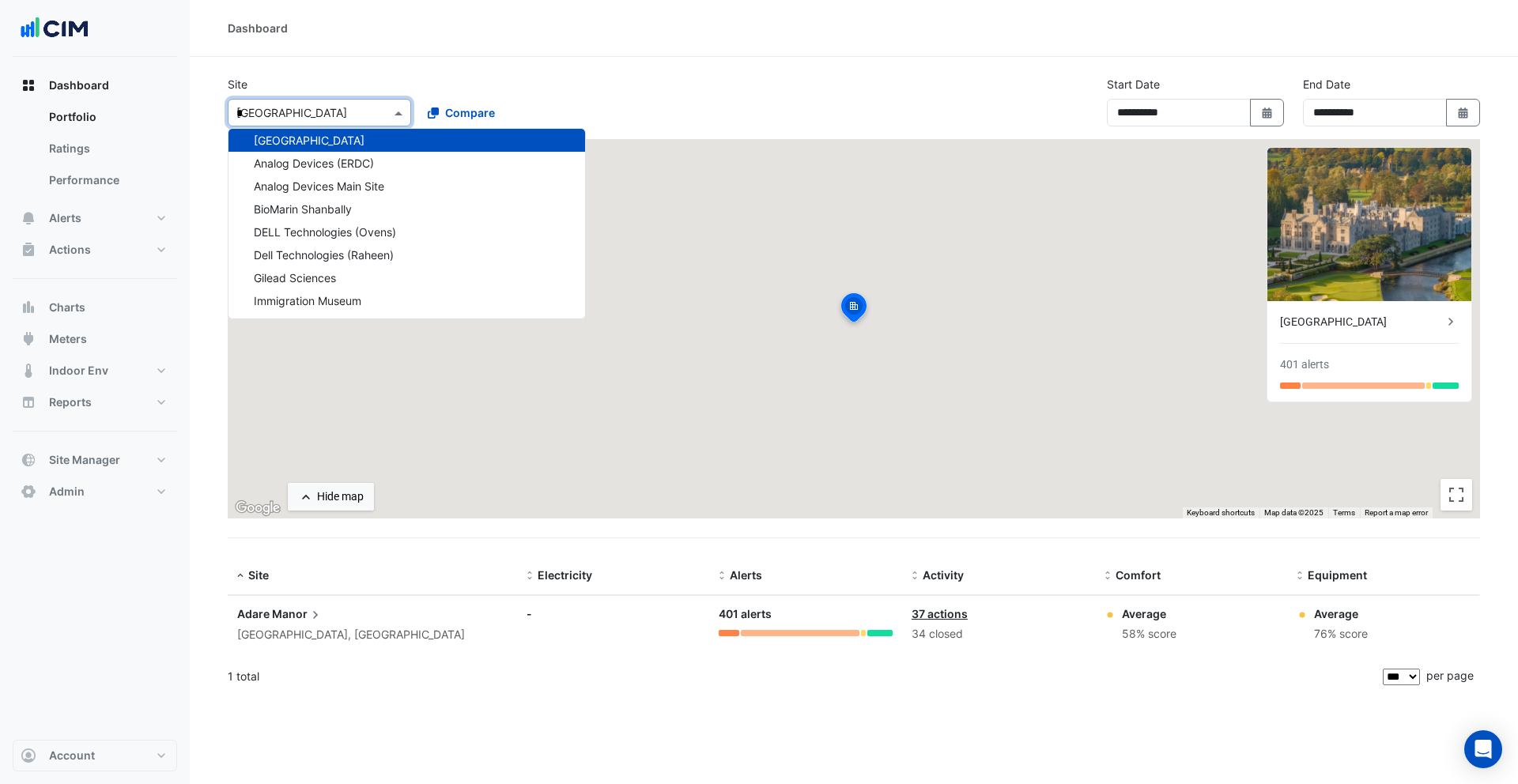
type input "**"
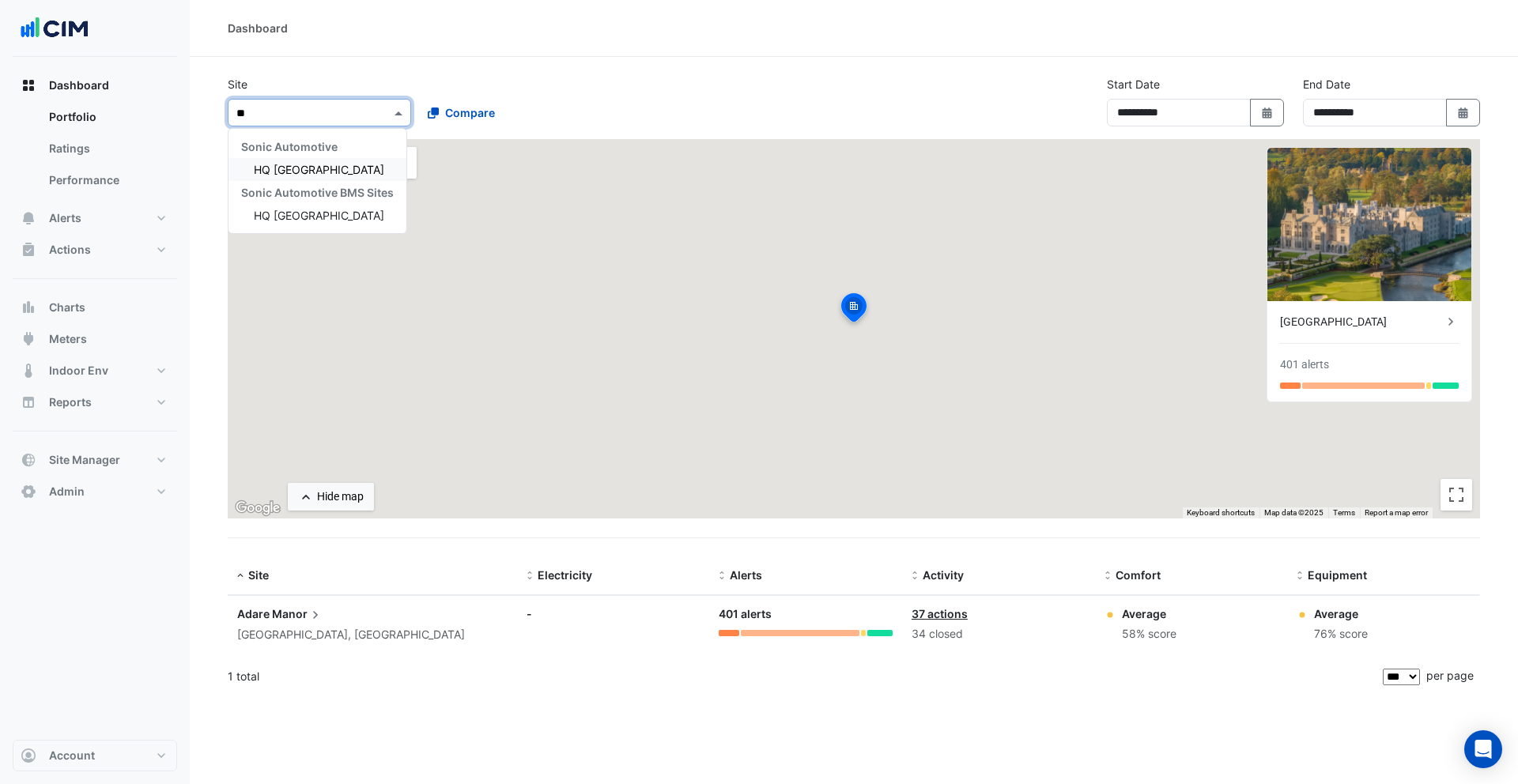
click at [348, 160] on div "HQ [GEOGRAPHIC_DATA]" at bounding box center [316, 169] width 178 height 23
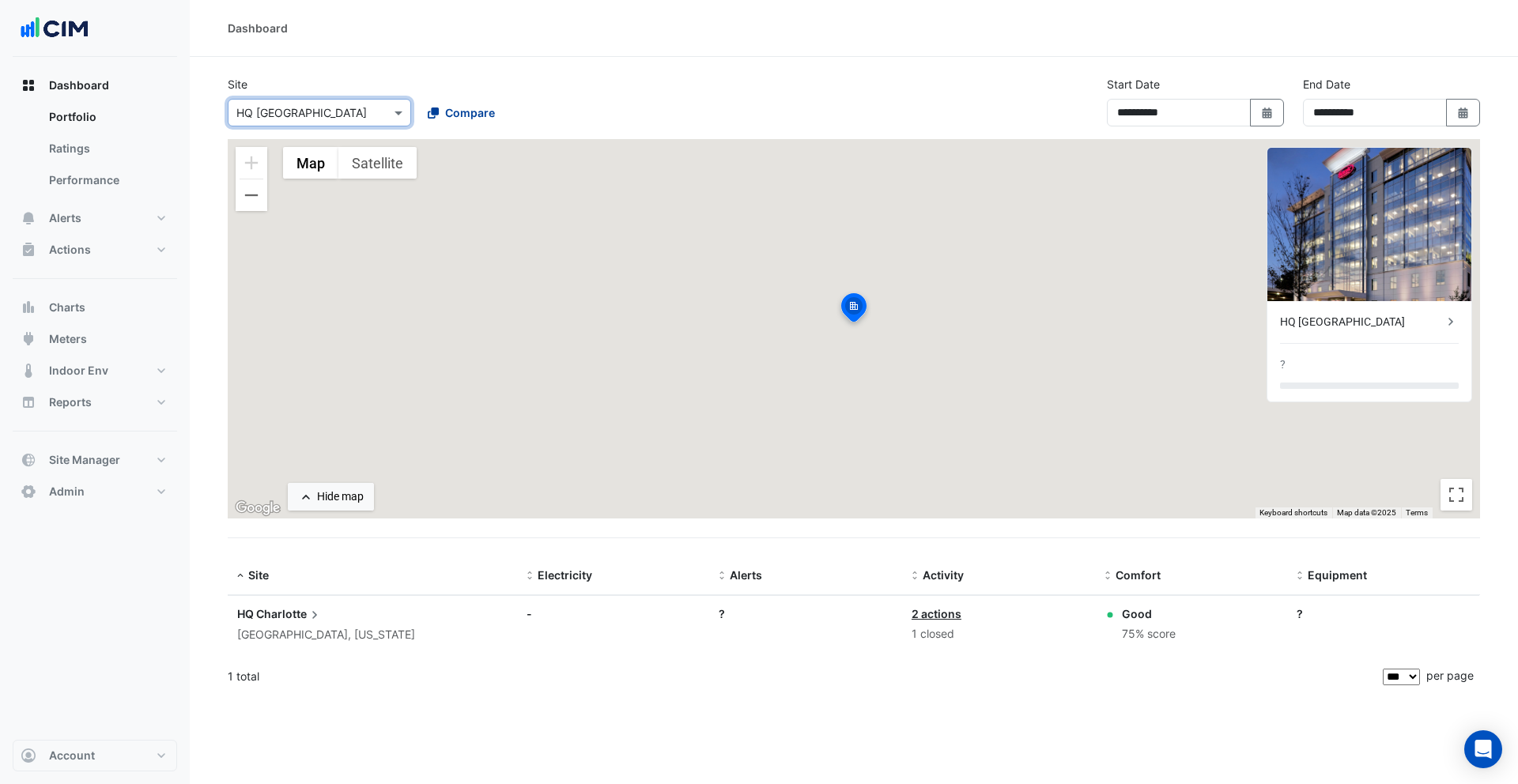
click at [453, 122] on button "Compare" at bounding box center [461, 113] width 88 height 28
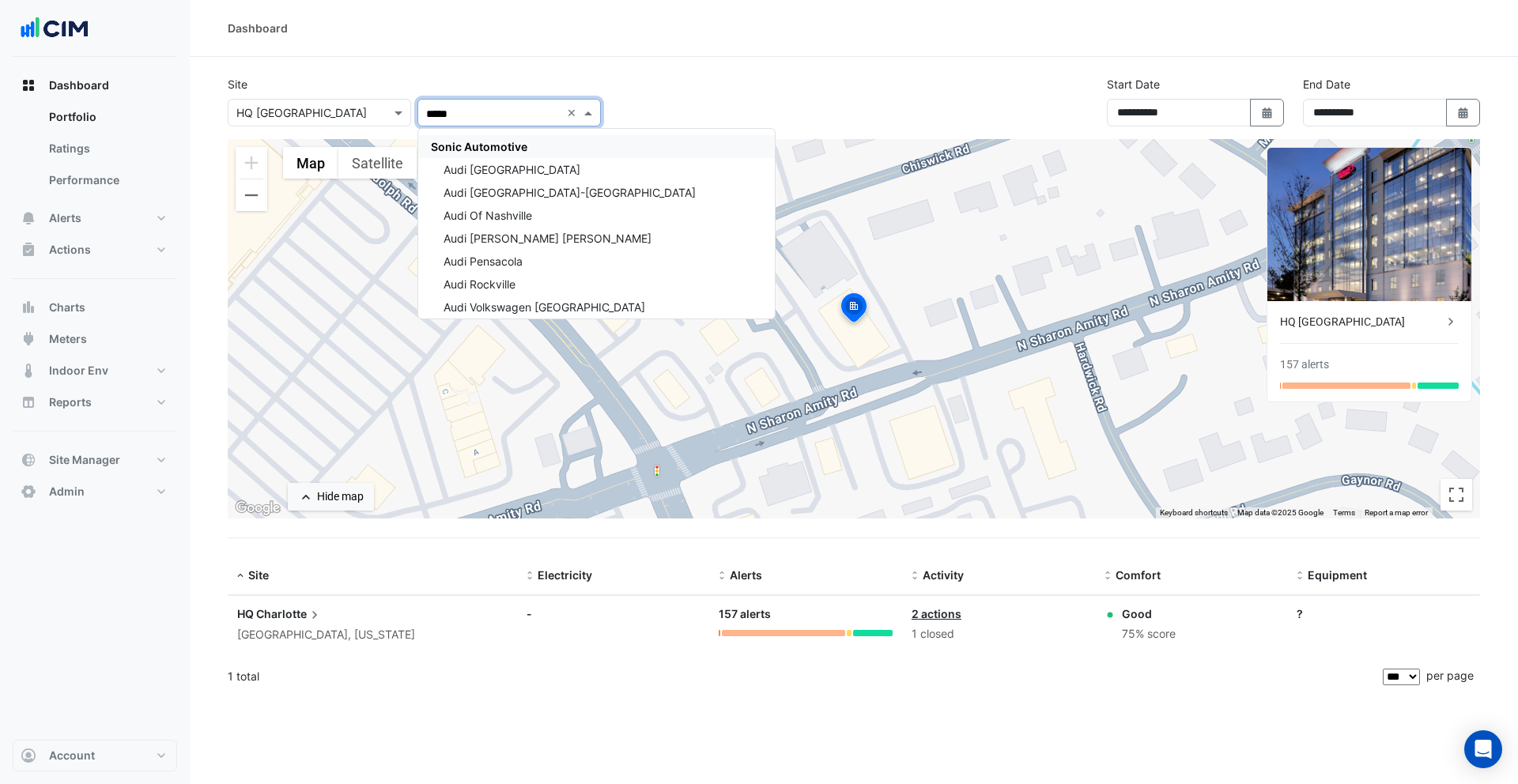
click at [503, 148] on span "Sonic Automotive" at bounding box center [479, 146] width 96 height 13
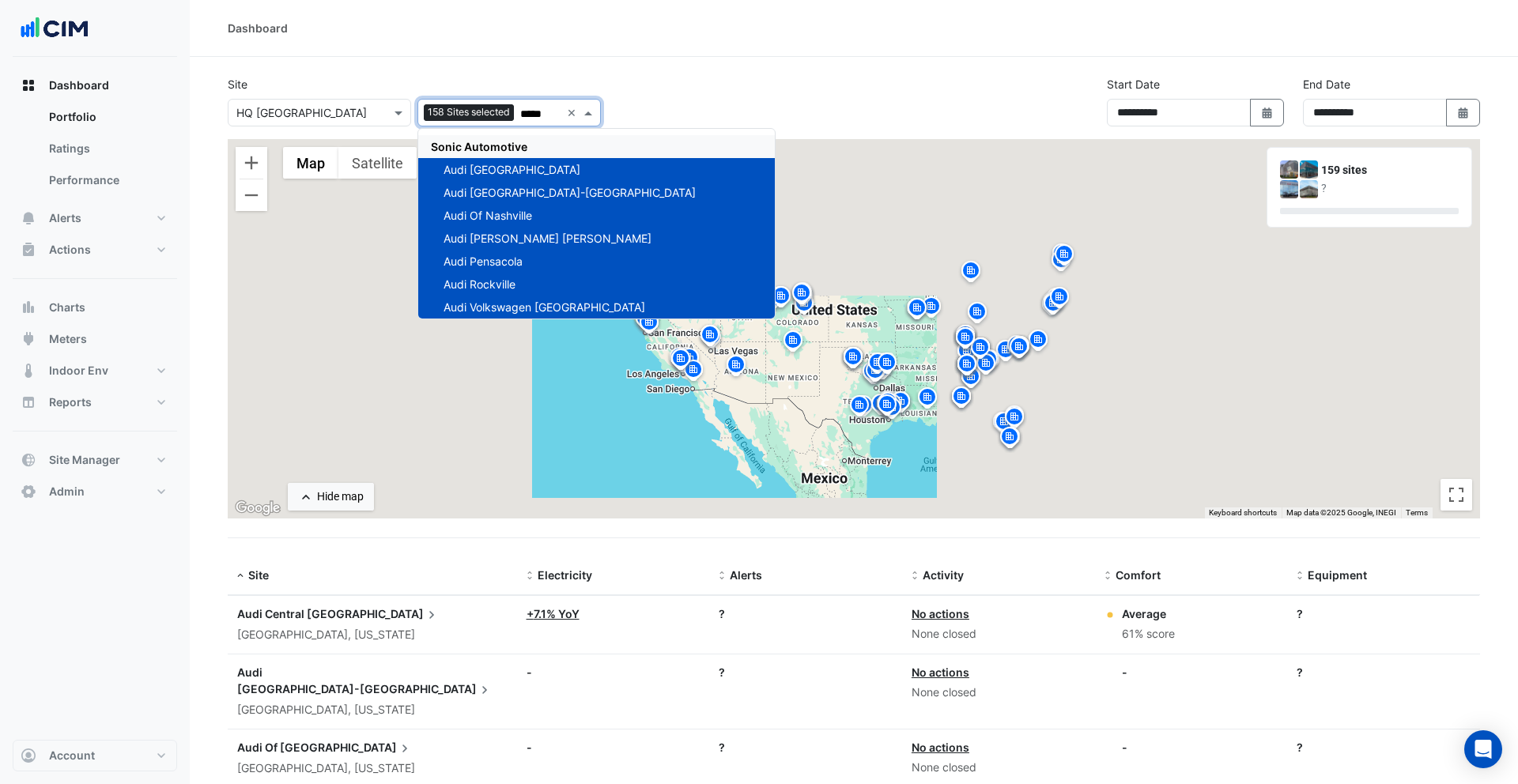
type input "*****"
click at [498, 81] on div "Site Select a Site × HQ Charlotte Add sites to compare 158 Sites selected *****…" at bounding box center [415, 101] width 392 height 51
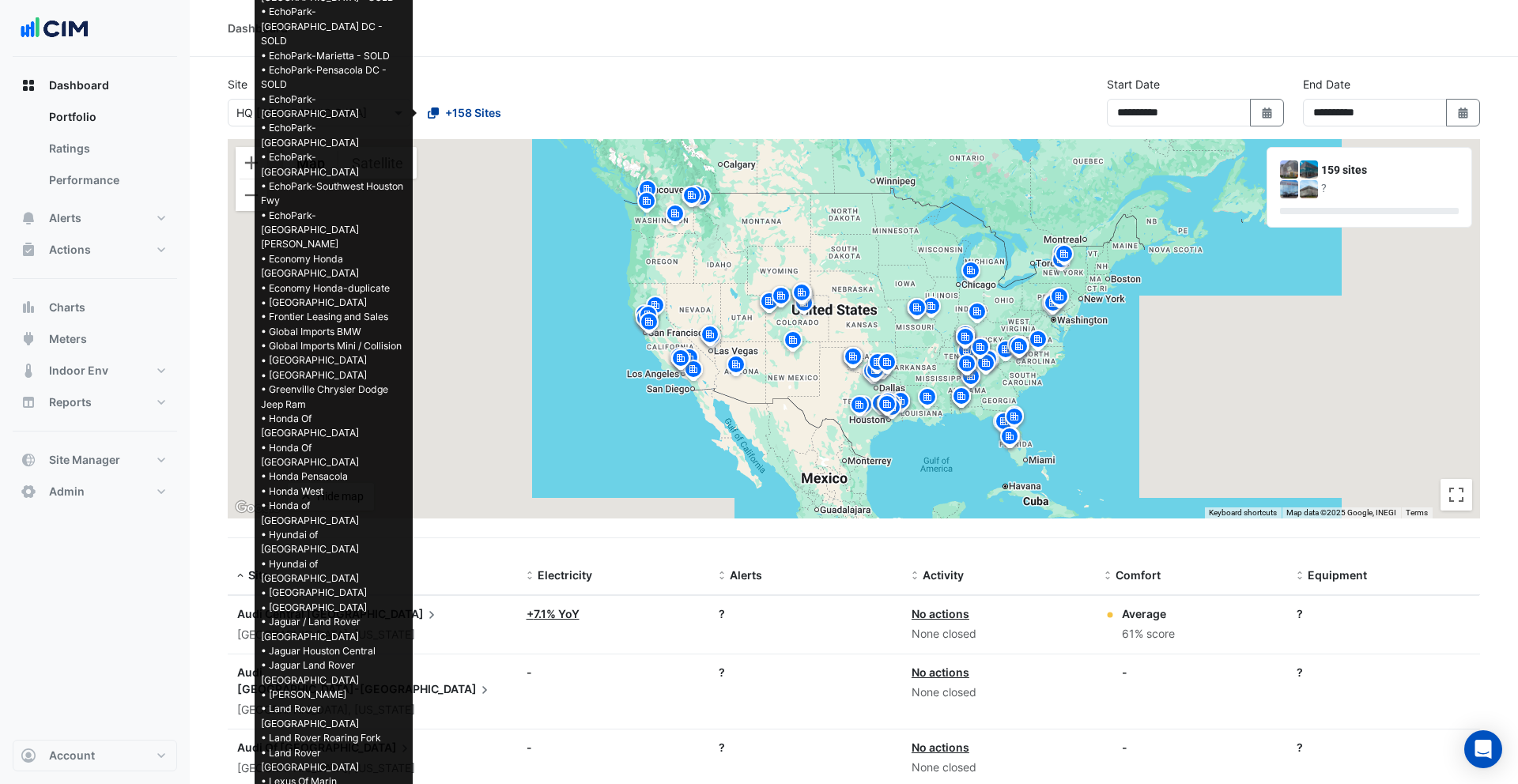
click at [479, 109] on span "+158 Sites" at bounding box center [473, 112] width 56 height 16
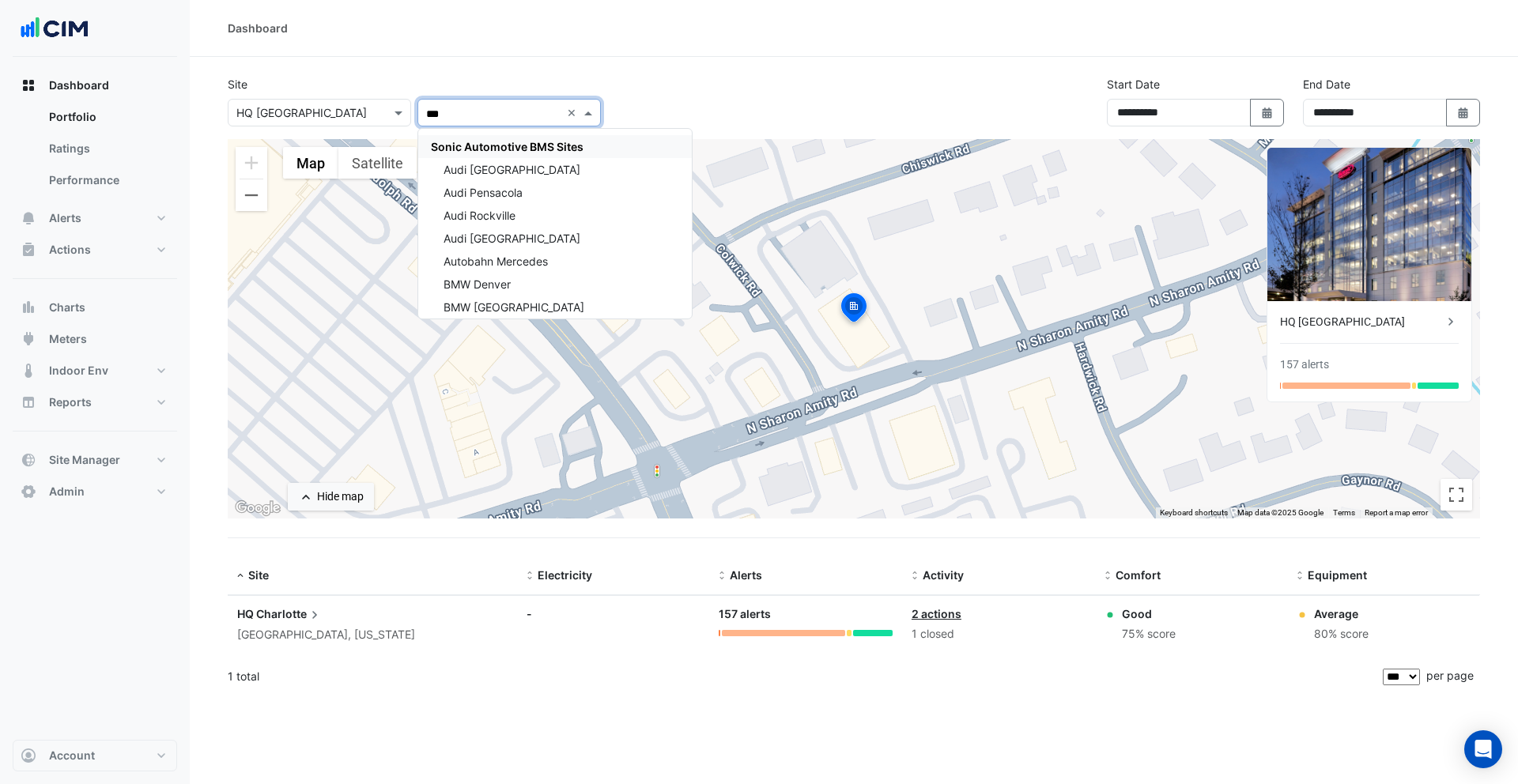
click at [558, 141] on span "Sonic Automotive BMS Sites" at bounding box center [507, 146] width 153 height 13
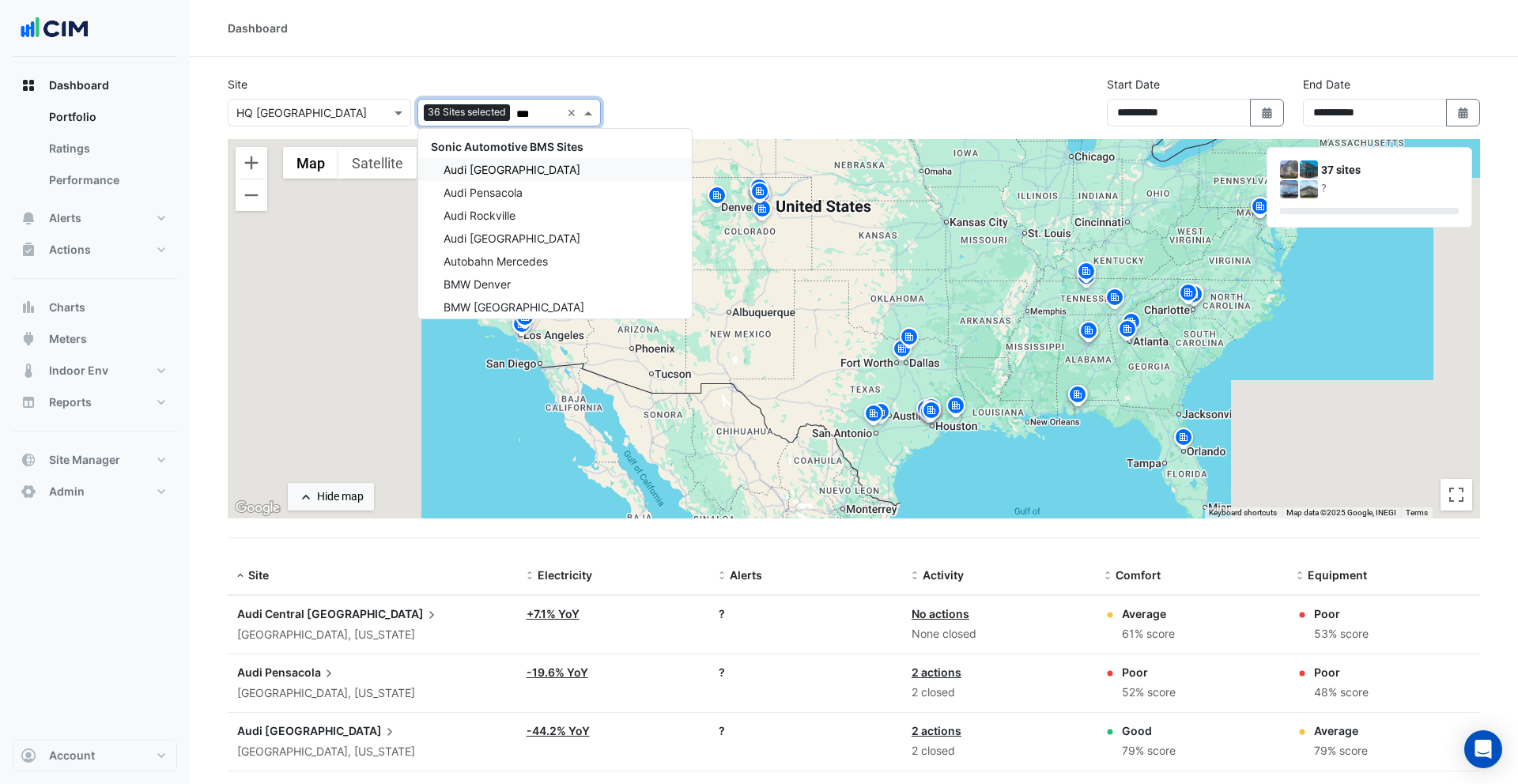
type input "***"
click at [941, 288] on div "To activate drag with keyboard, press Alt + Enter. Once in keyboard drag state,…" at bounding box center [854, 329] width 1252 height 379
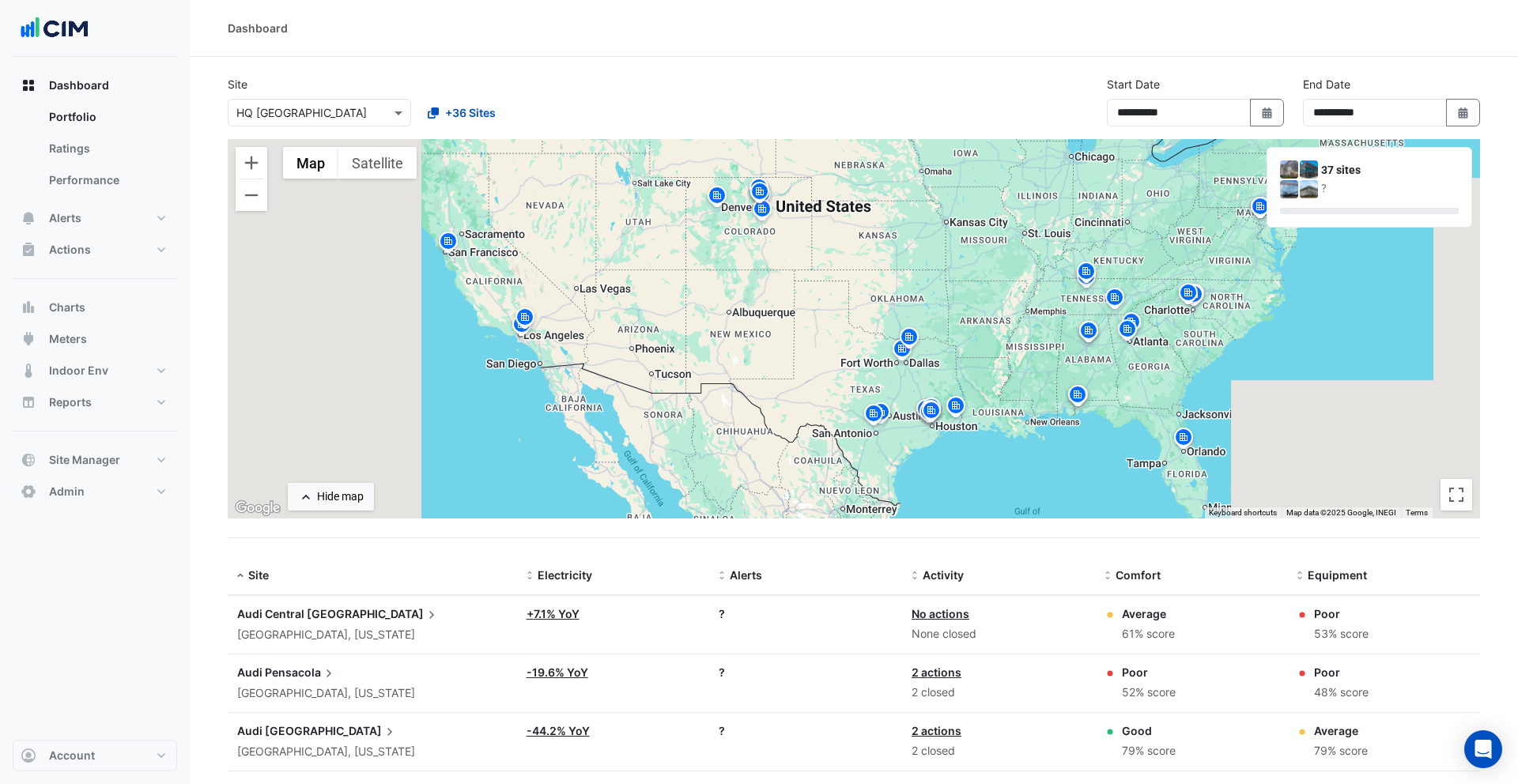
click at [1118, 301] on img at bounding box center [1114, 299] width 25 height 28
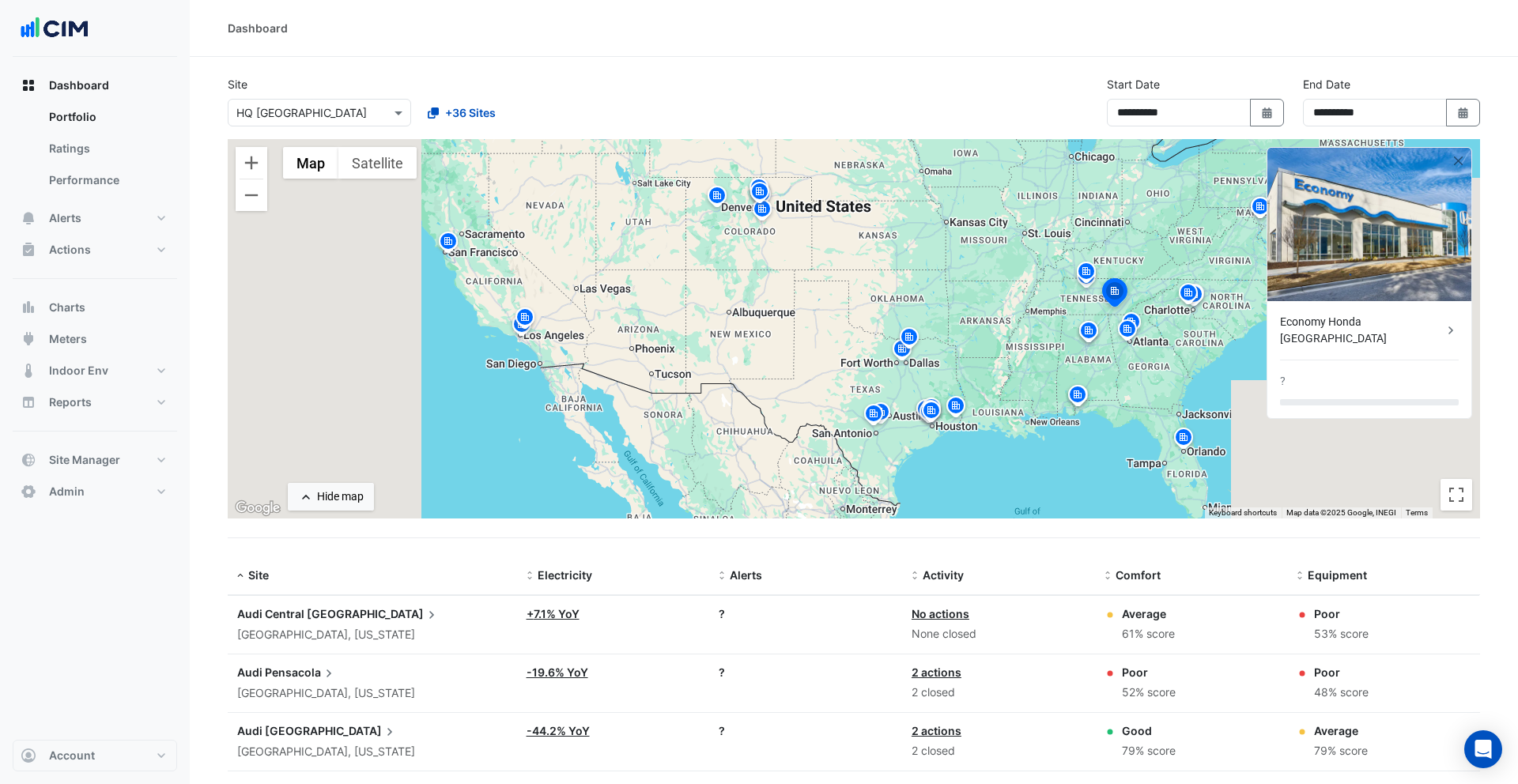
click at [1135, 323] on img at bounding box center [1127, 331] width 25 height 28
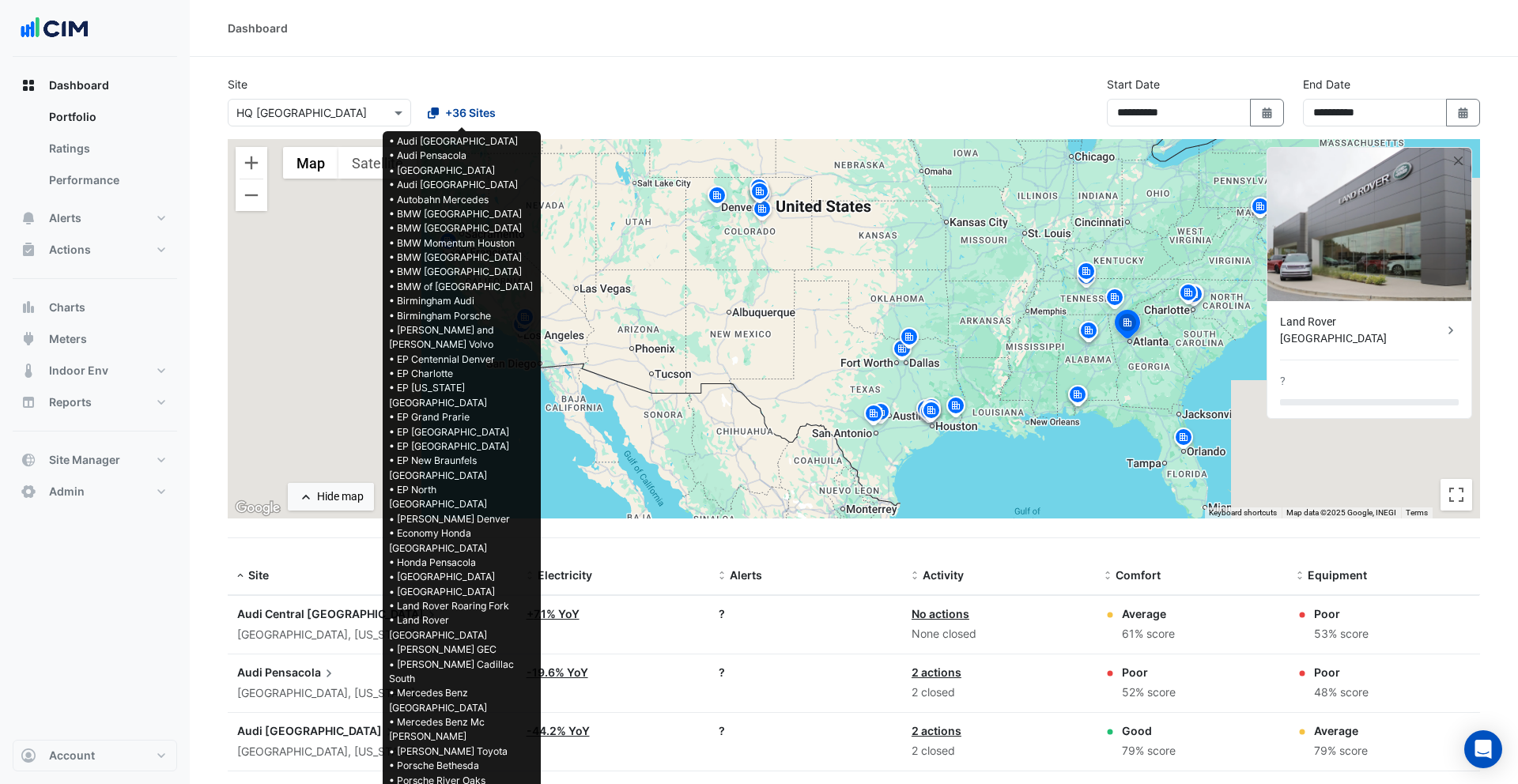
click at [454, 110] on span "+36 Sites" at bounding box center [470, 112] width 51 height 16
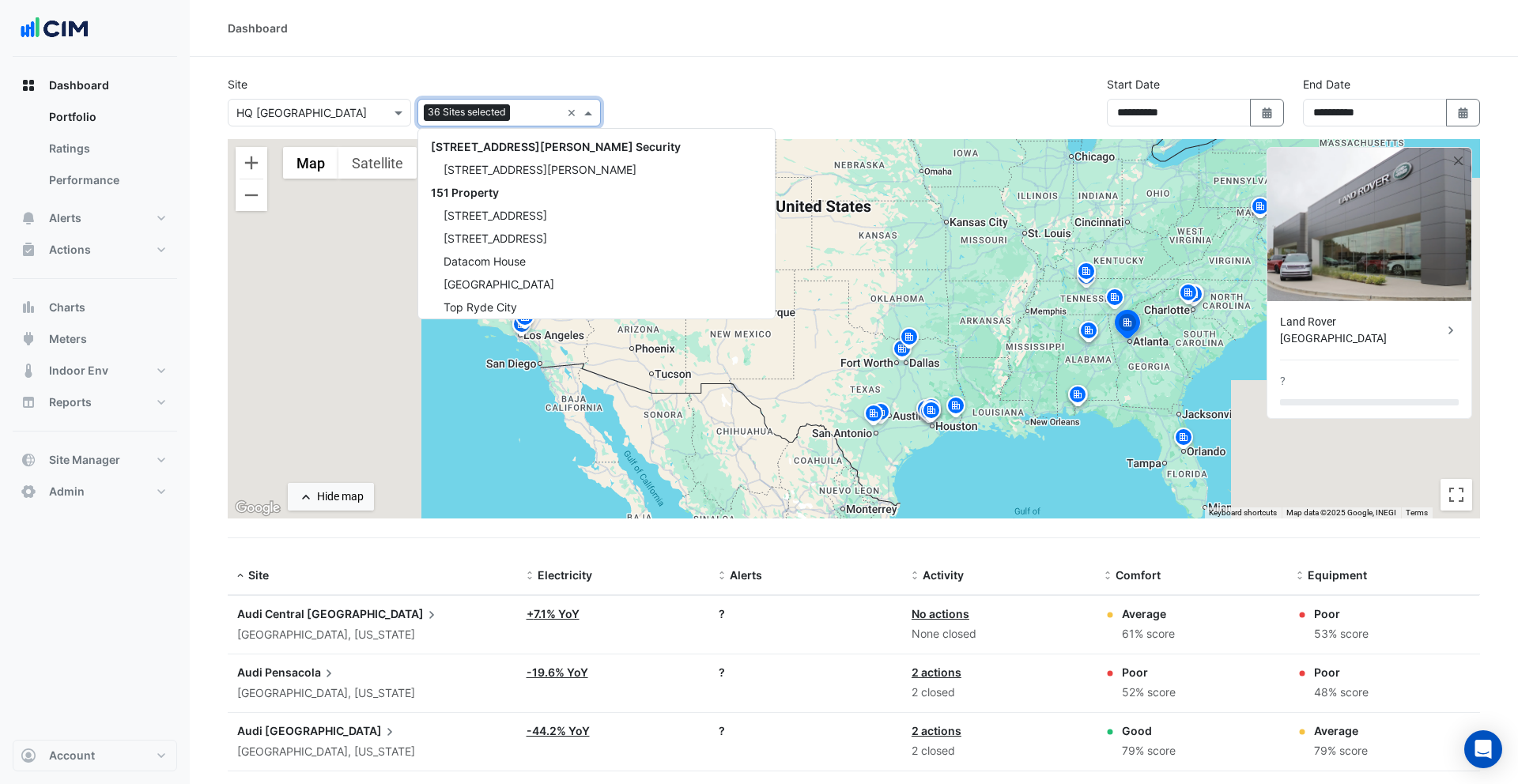
scroll to position [25588, 0]
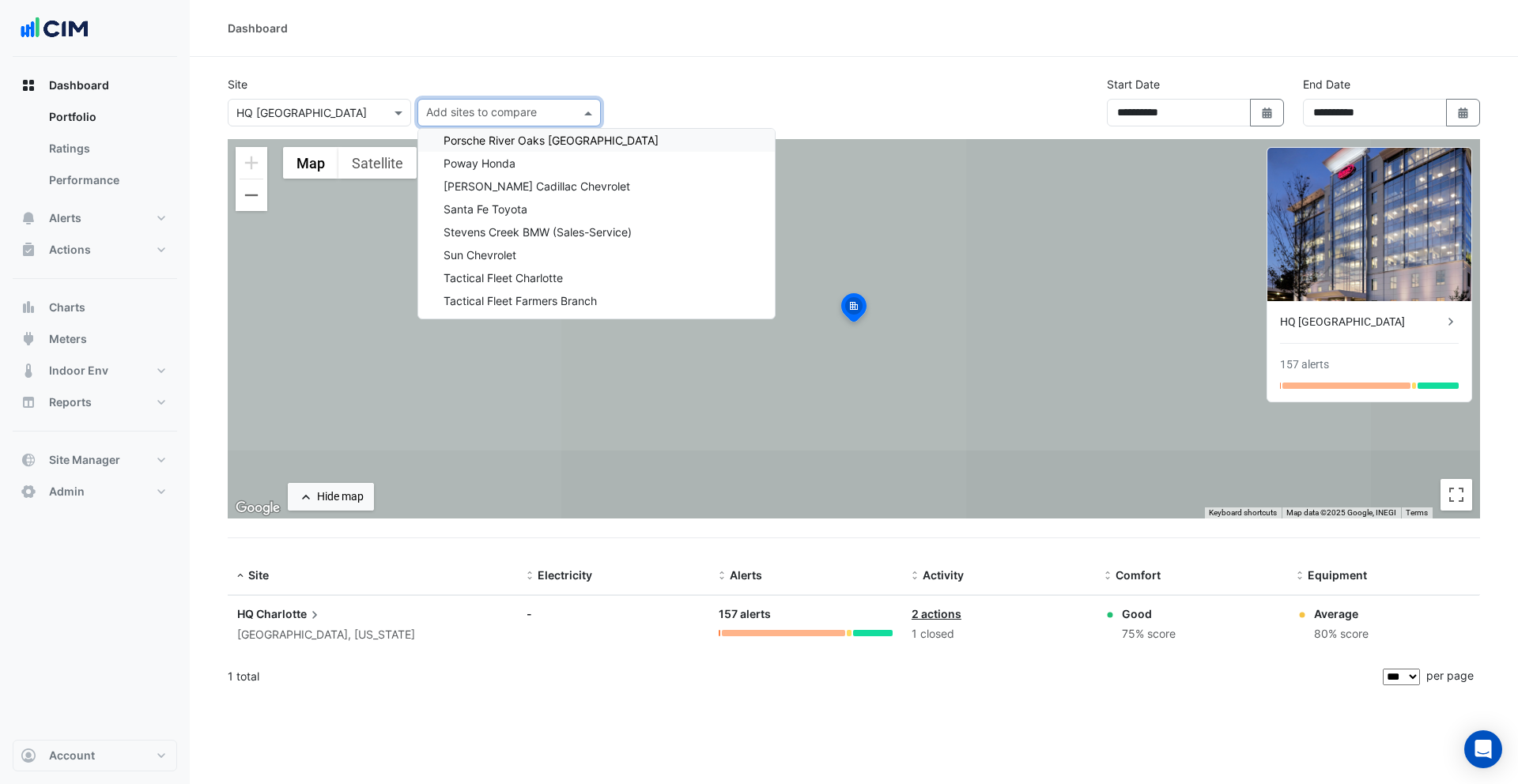
drag, startPoint x: 569, startPoint y: 111, endPoint x: 567, endPoint y: 92, distance: 19.1
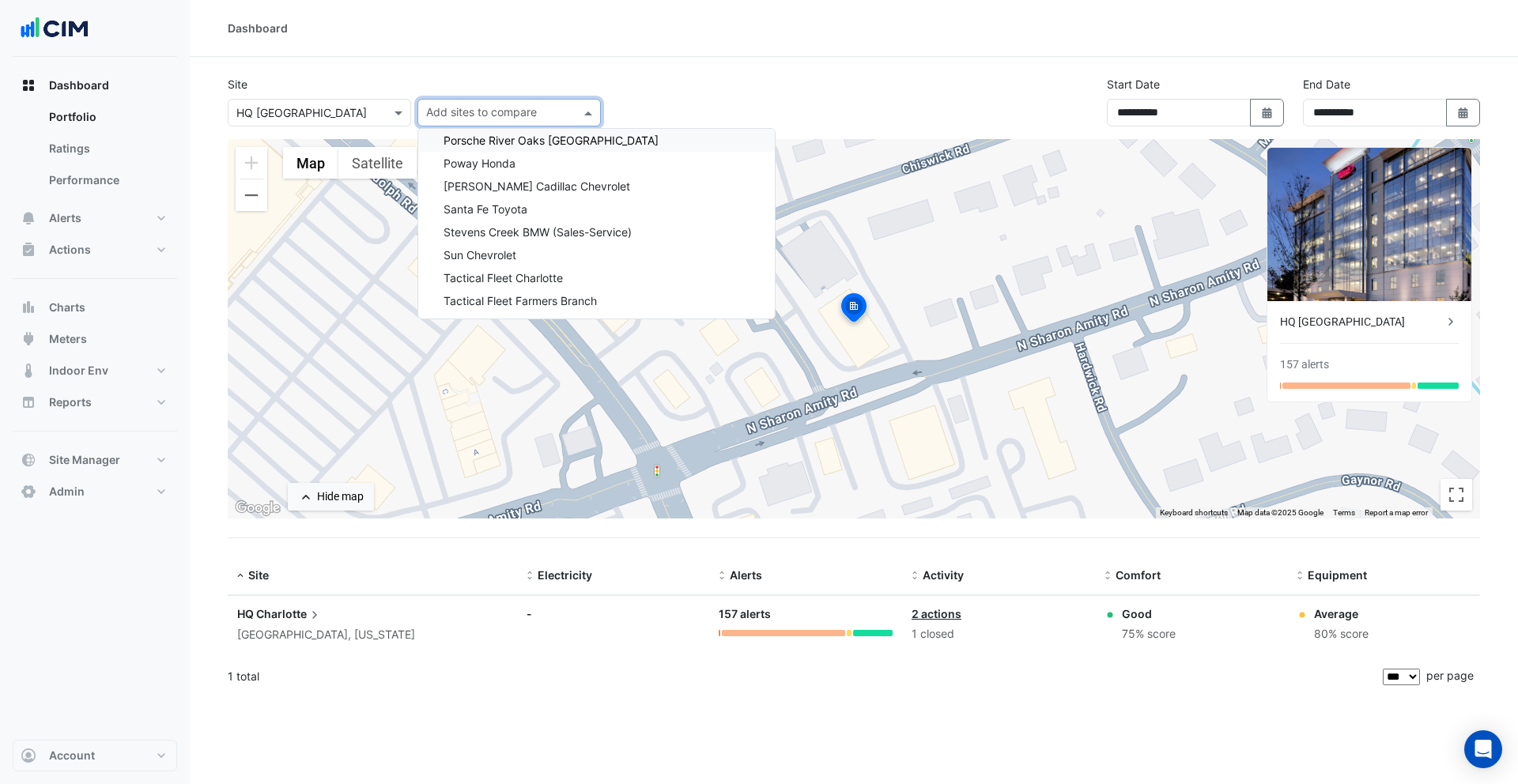
click at [567, 81] on div "Site Select a Site × HQ Charlotte Add sites to compare 141 Walker Street Securi…" at bounding box center [415, 101] width 392 height 51
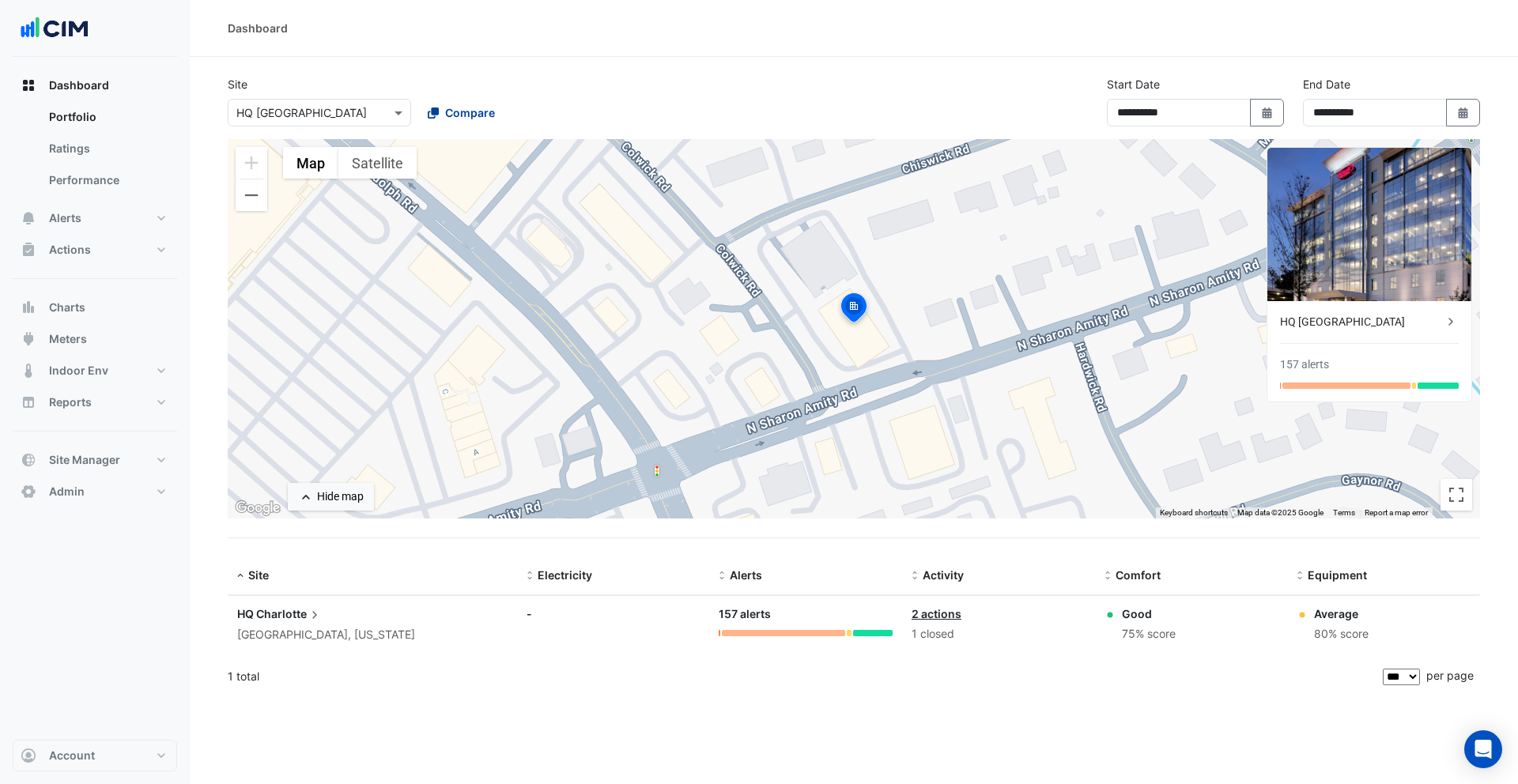
click at [498, 115] on button "Compare" at bounding box center [461, 113] width 88 height 28
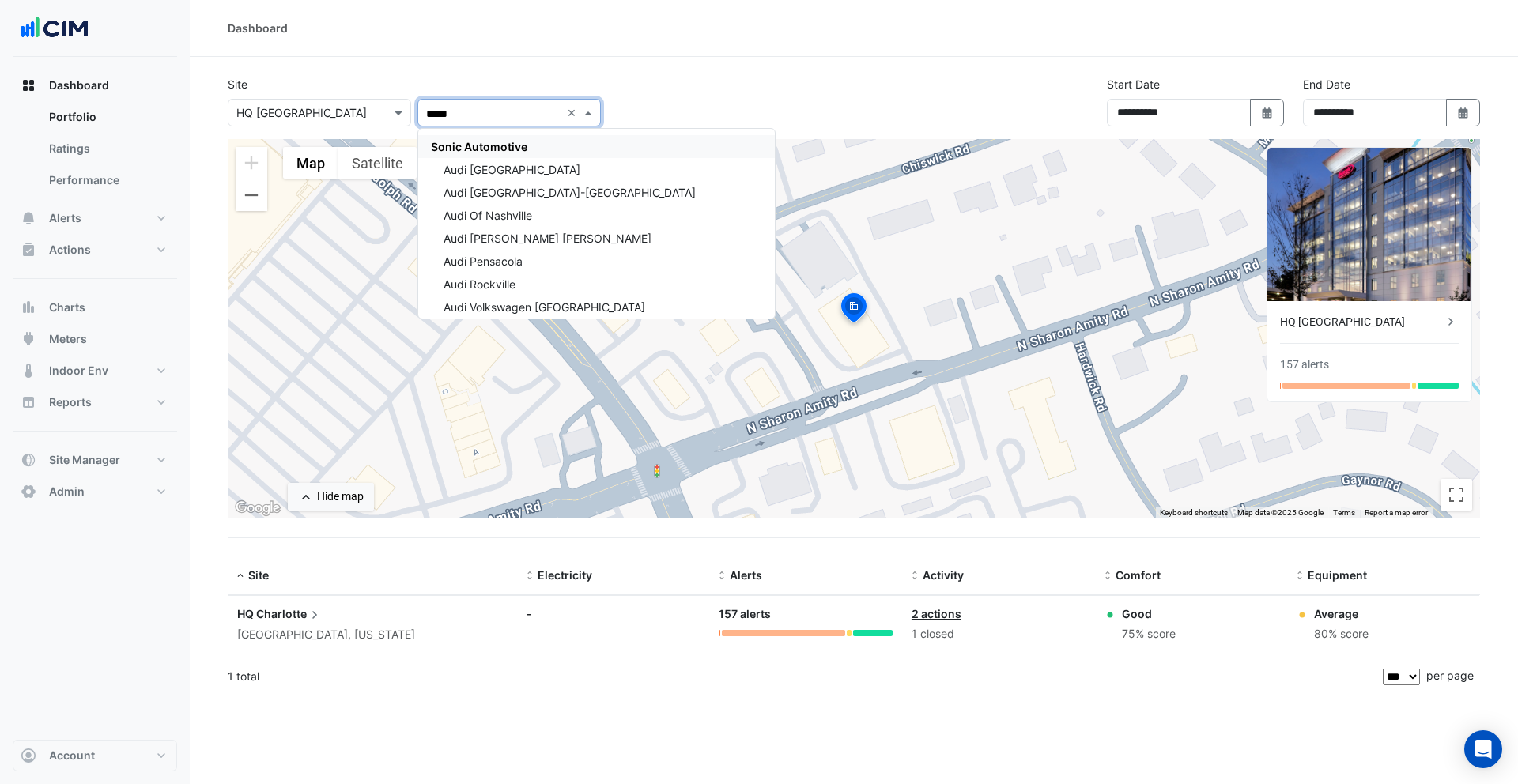
click at [519, 146] on span "Sonic Automotive" at bounding box center [479, 146] width 96 height 13
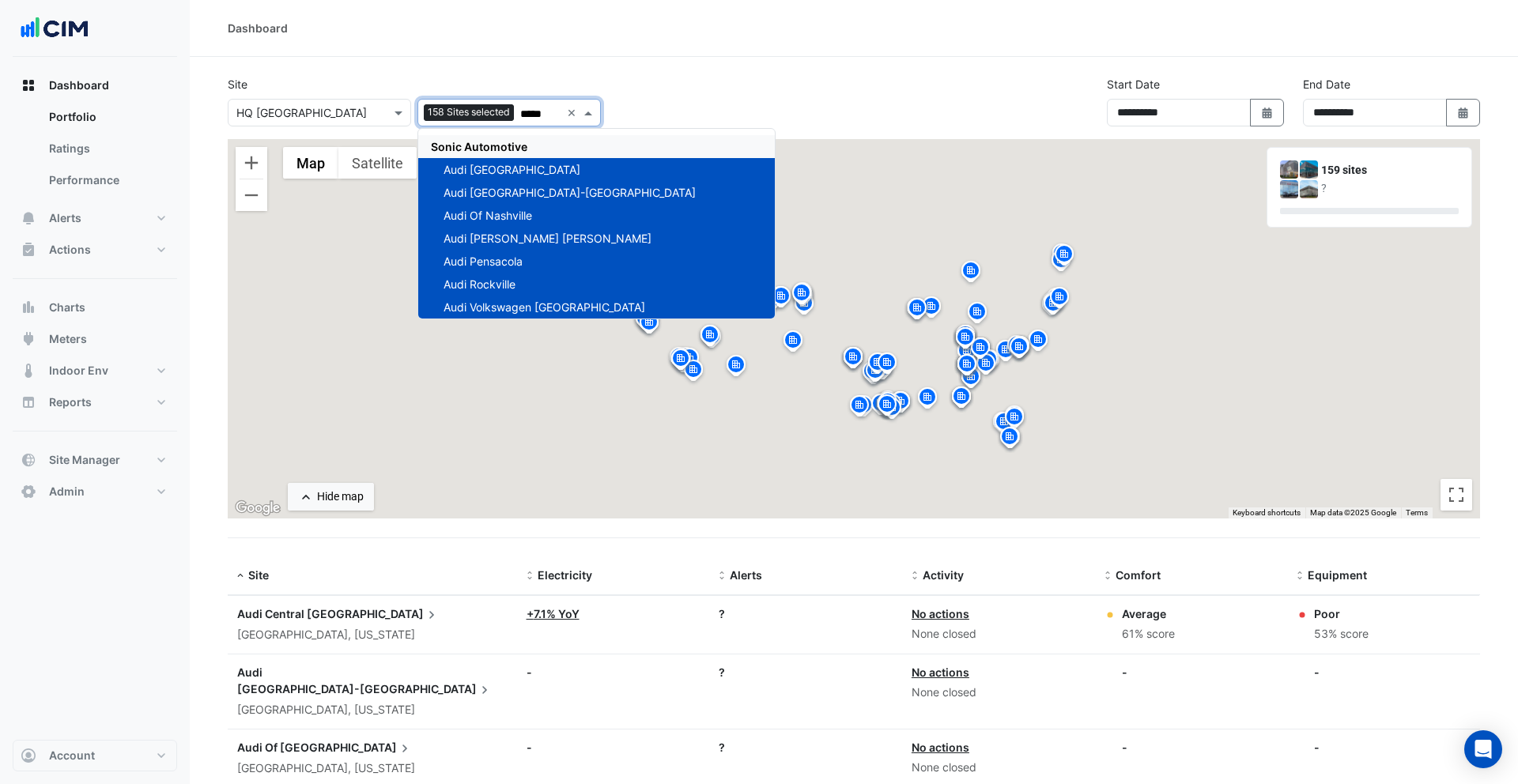
type input "*****"
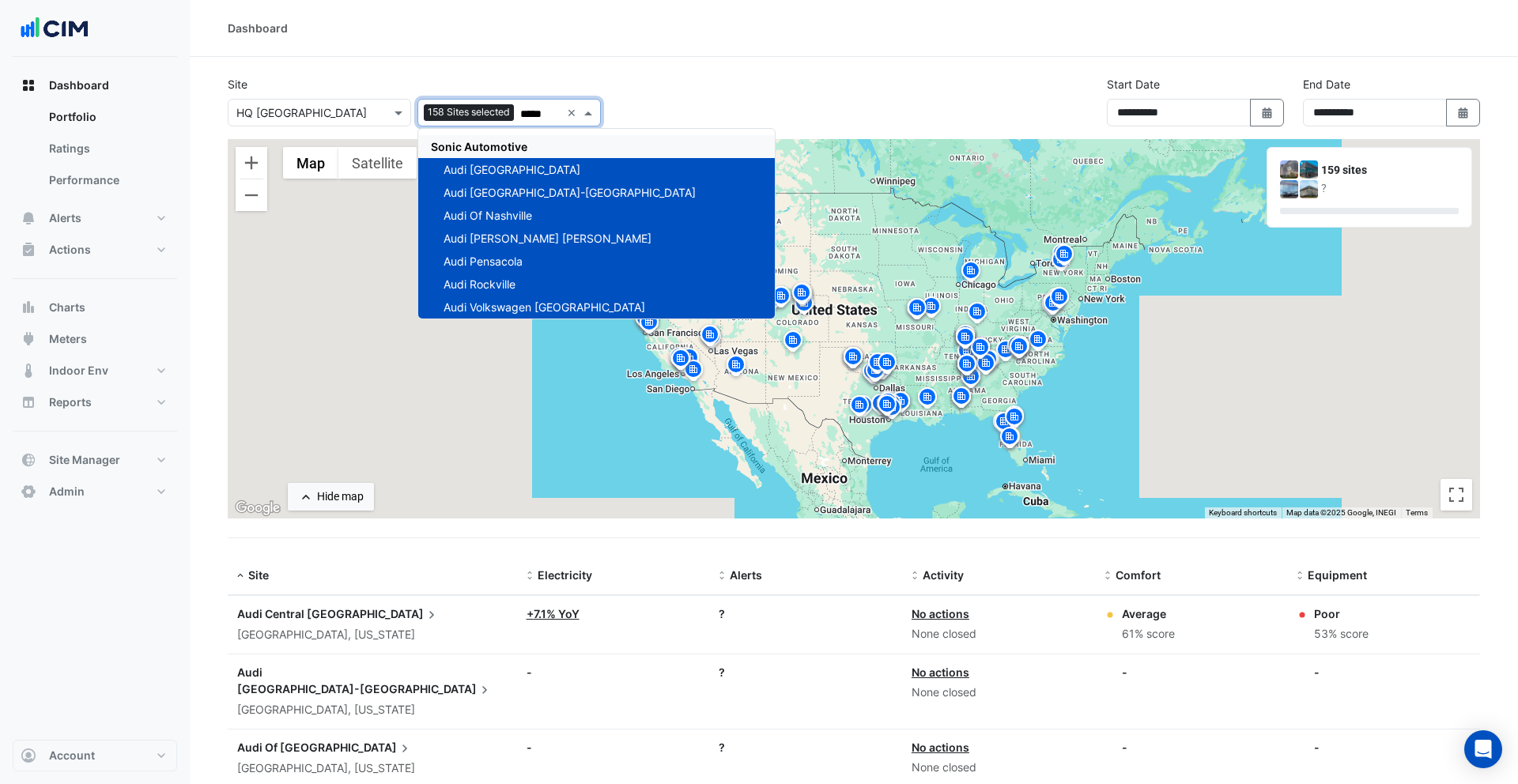
click at [683, 90] on div "Site Select a Site × HQ Charlotte Add sites to compare 158 Sites selected *****…" at bounding box center [853, 108] width 1271 height 63
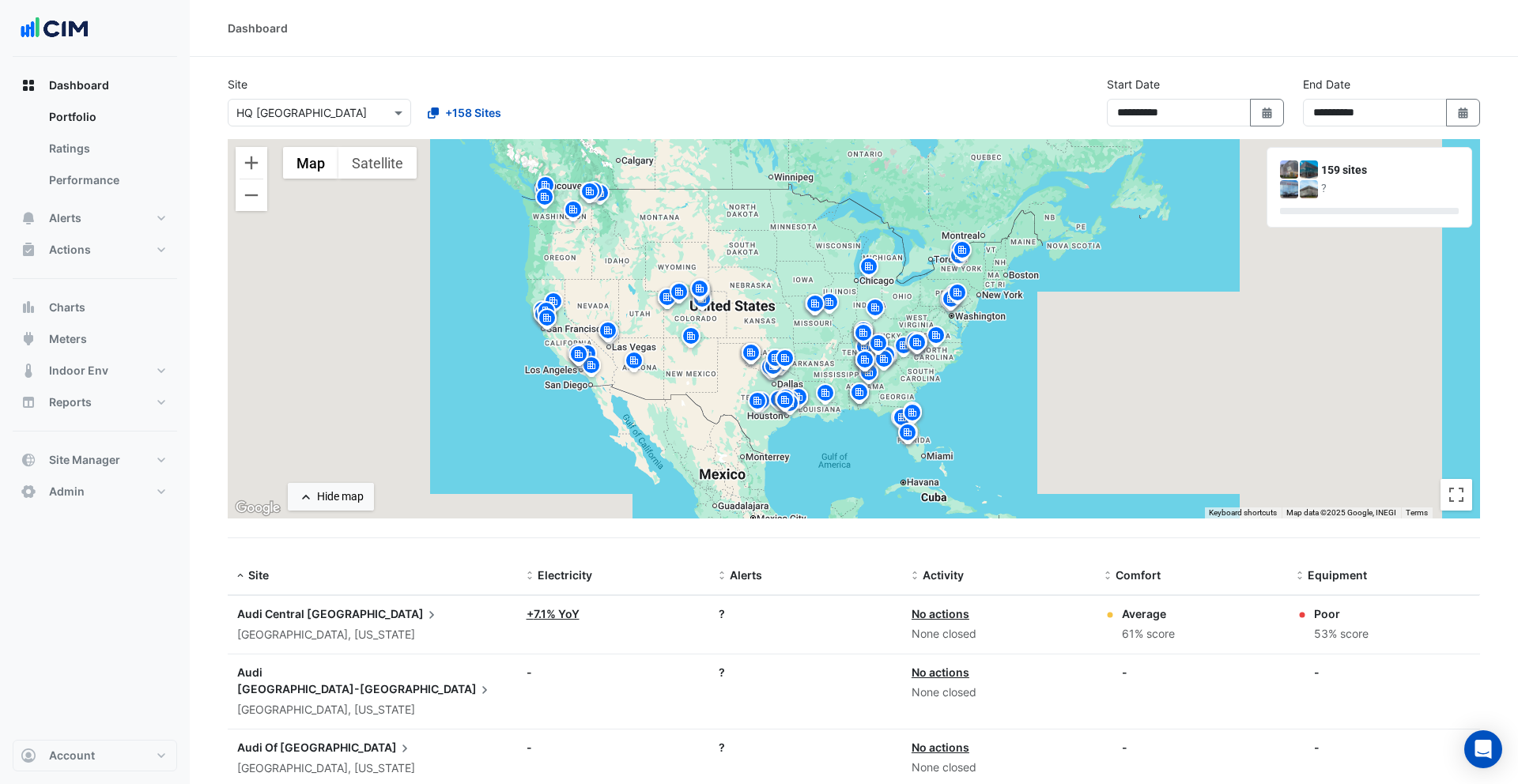
drag, startPoint x: 1096, startPoint y: 358, endPoint x: 708, endPoint y: 496, distance: 411.8
click at [1013, 353] on div "To activate drag with keyboard, press Alt + Enter. Once in keyboard drag state,…" at bounding box center [854, 329] width 1252 height 379
click at [738, 570] on span "Alerts" at bounding box center [746, 575] width 33 height 13
click at [742, 572] on span "Alerts" at bounding box center [746, 575] width 33 height 13
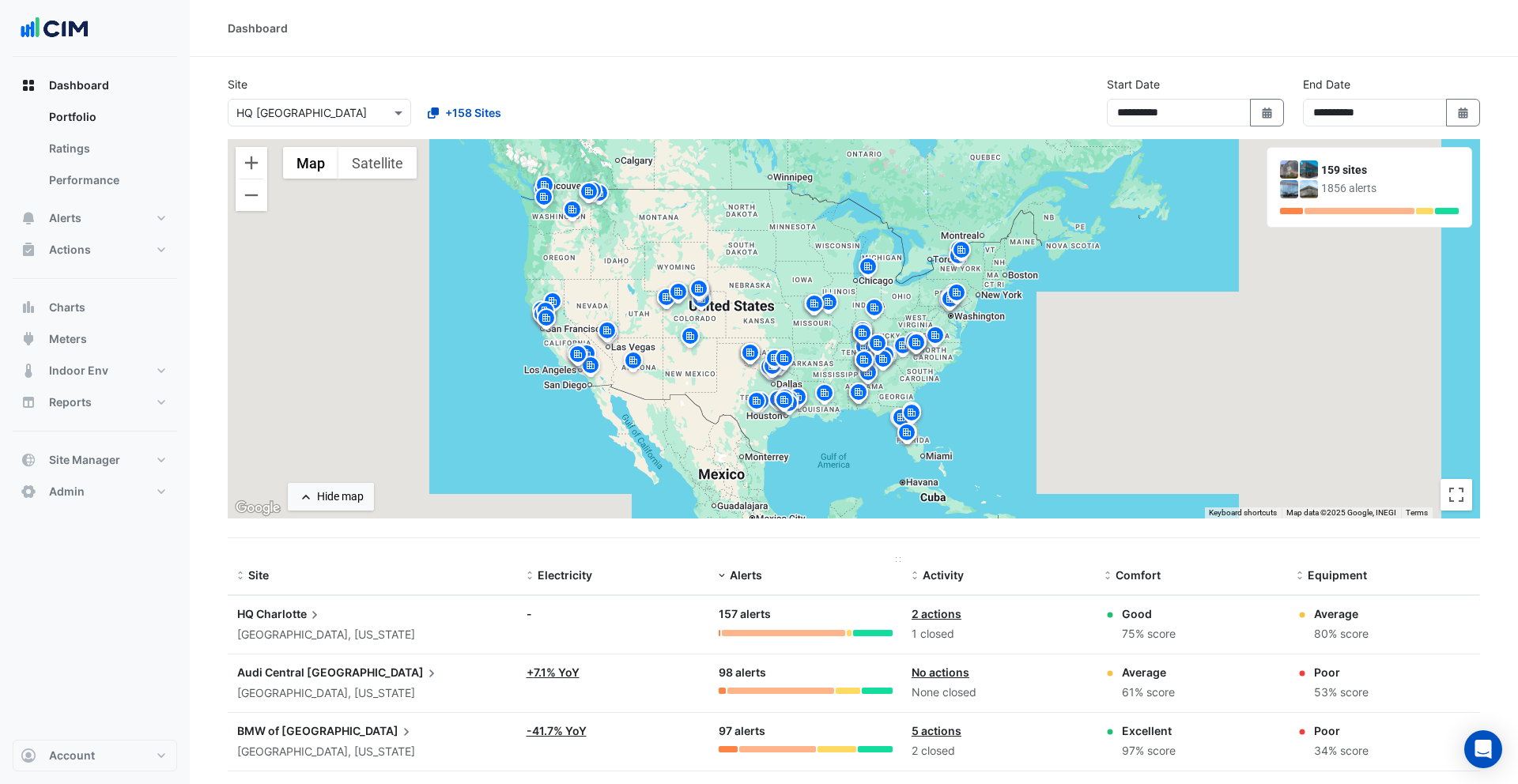
click at [752, 574] on span "Alerts" at bounding box center [746, 575] width 33 height 13
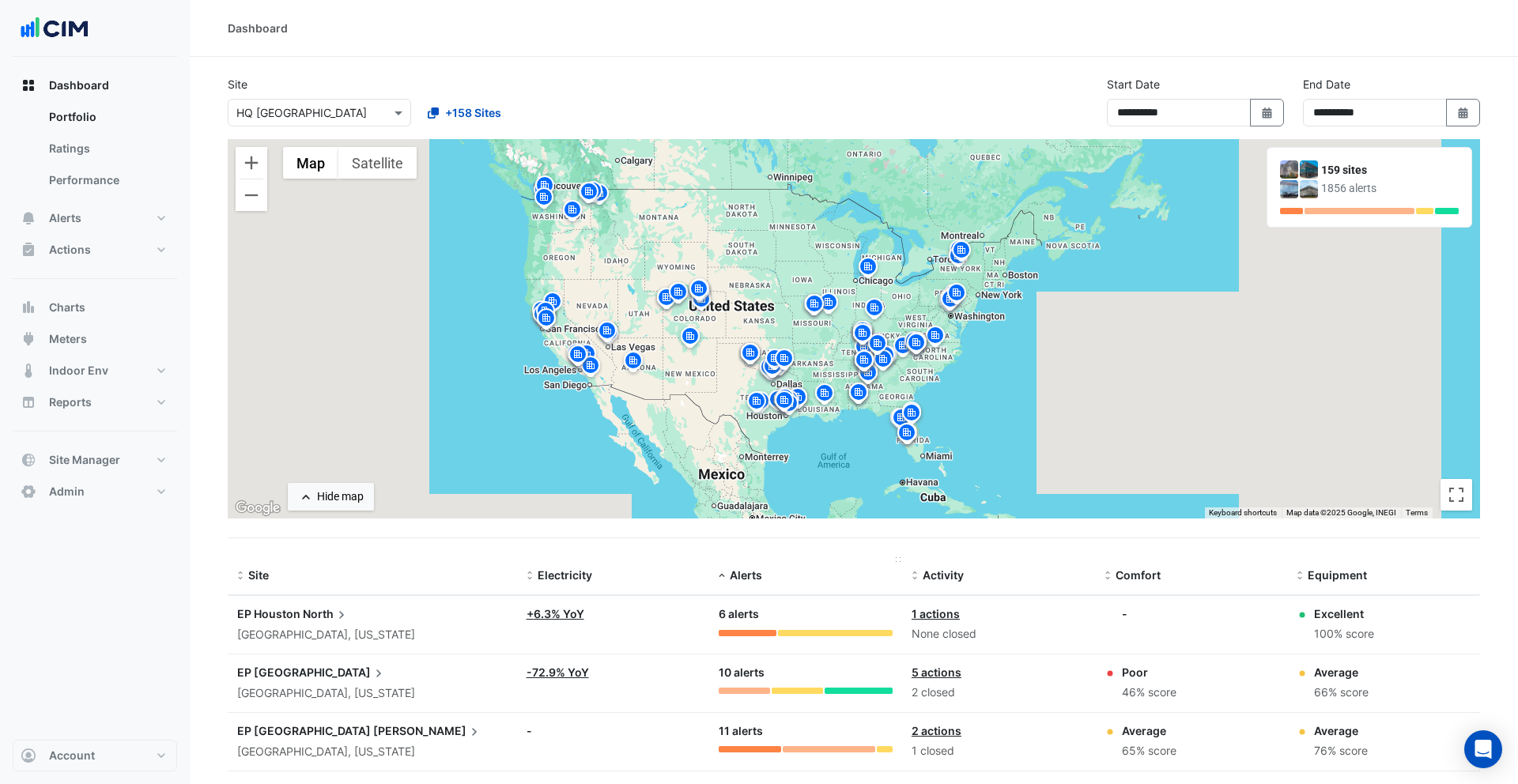
click at [745, 574] on span "Alerts" at bounding box center [746, 575] width 33 height 13
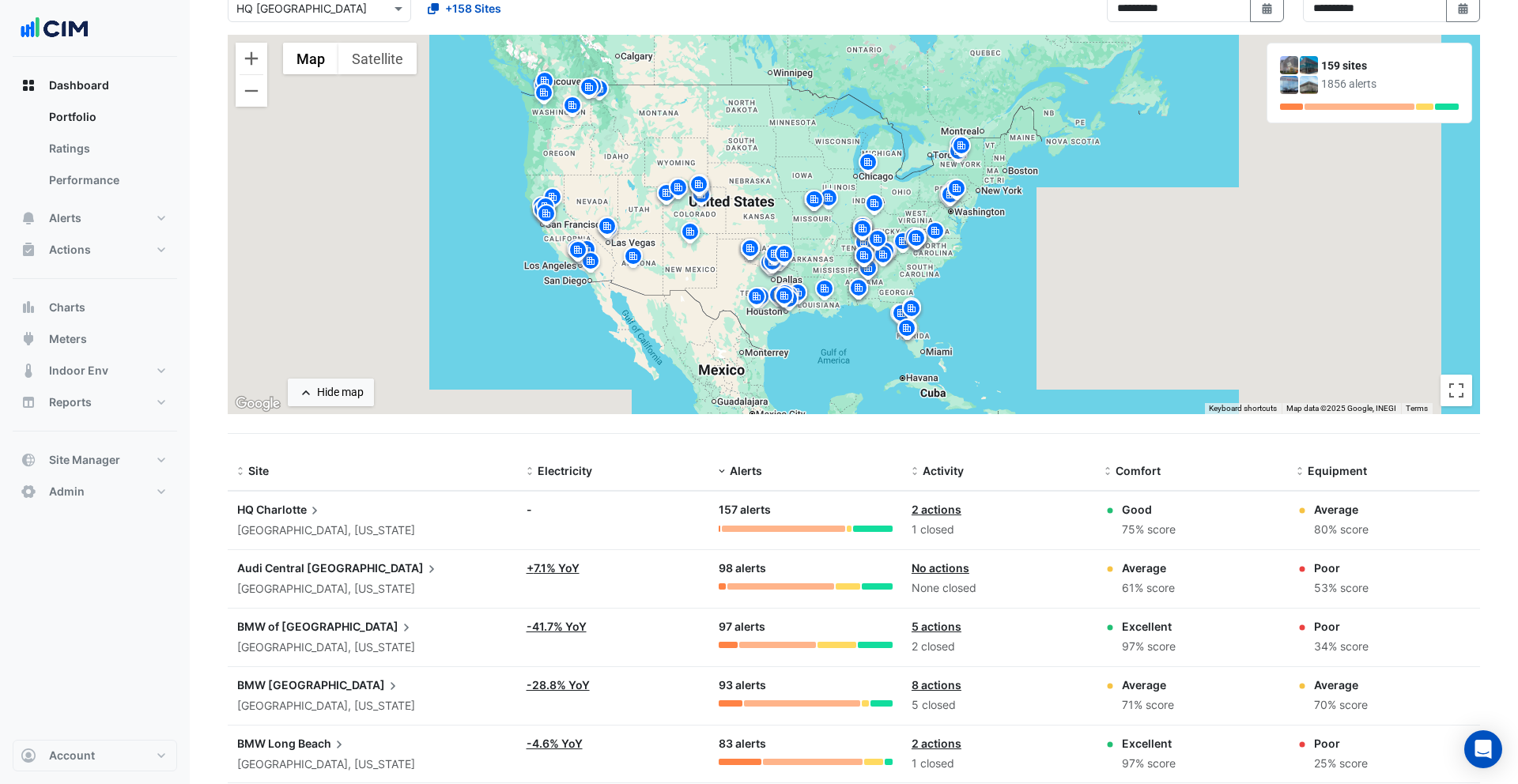
scroll to position [90, 0]
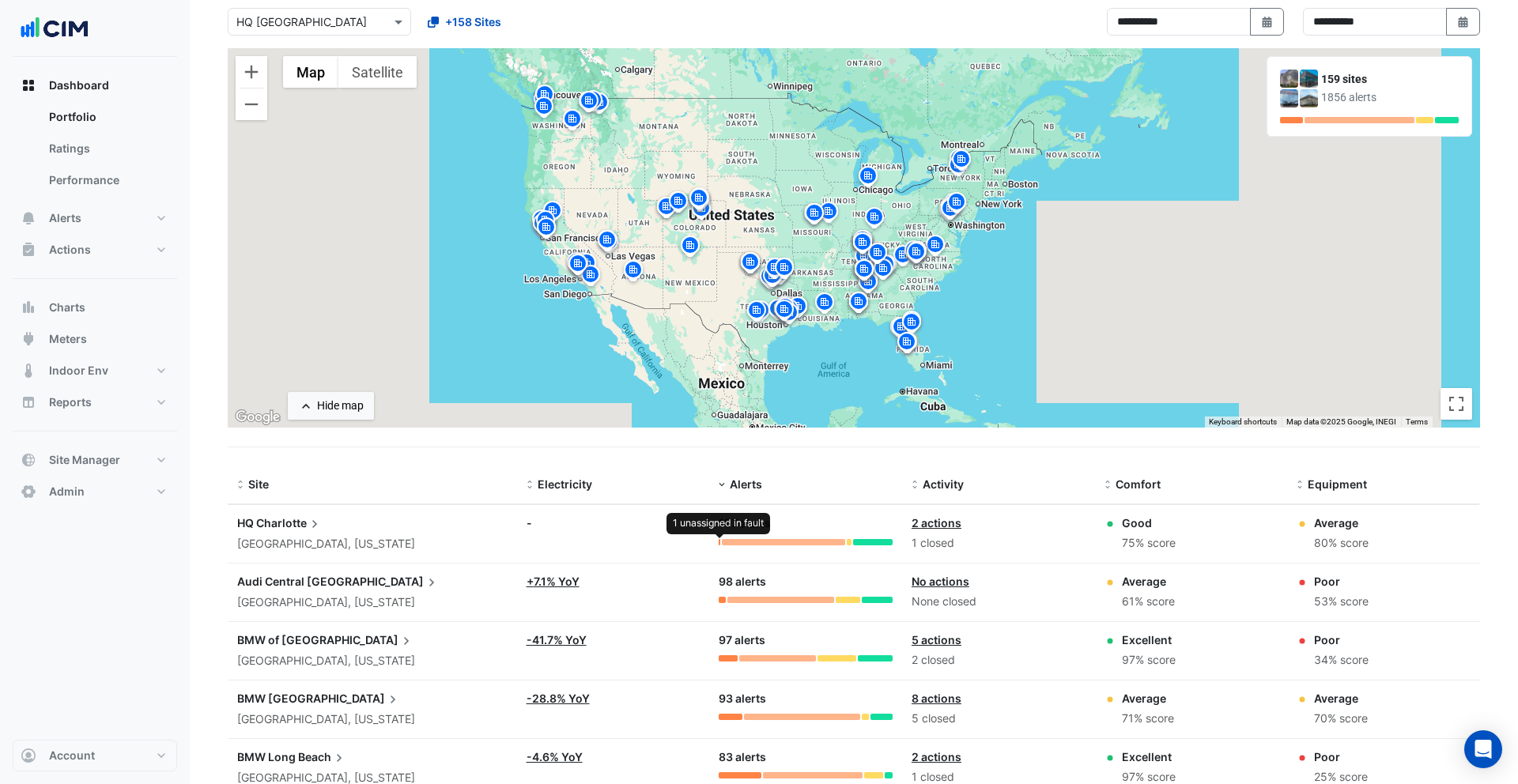
click at [719, 544] on div at bounding box center [719, 542] width 1 height 7
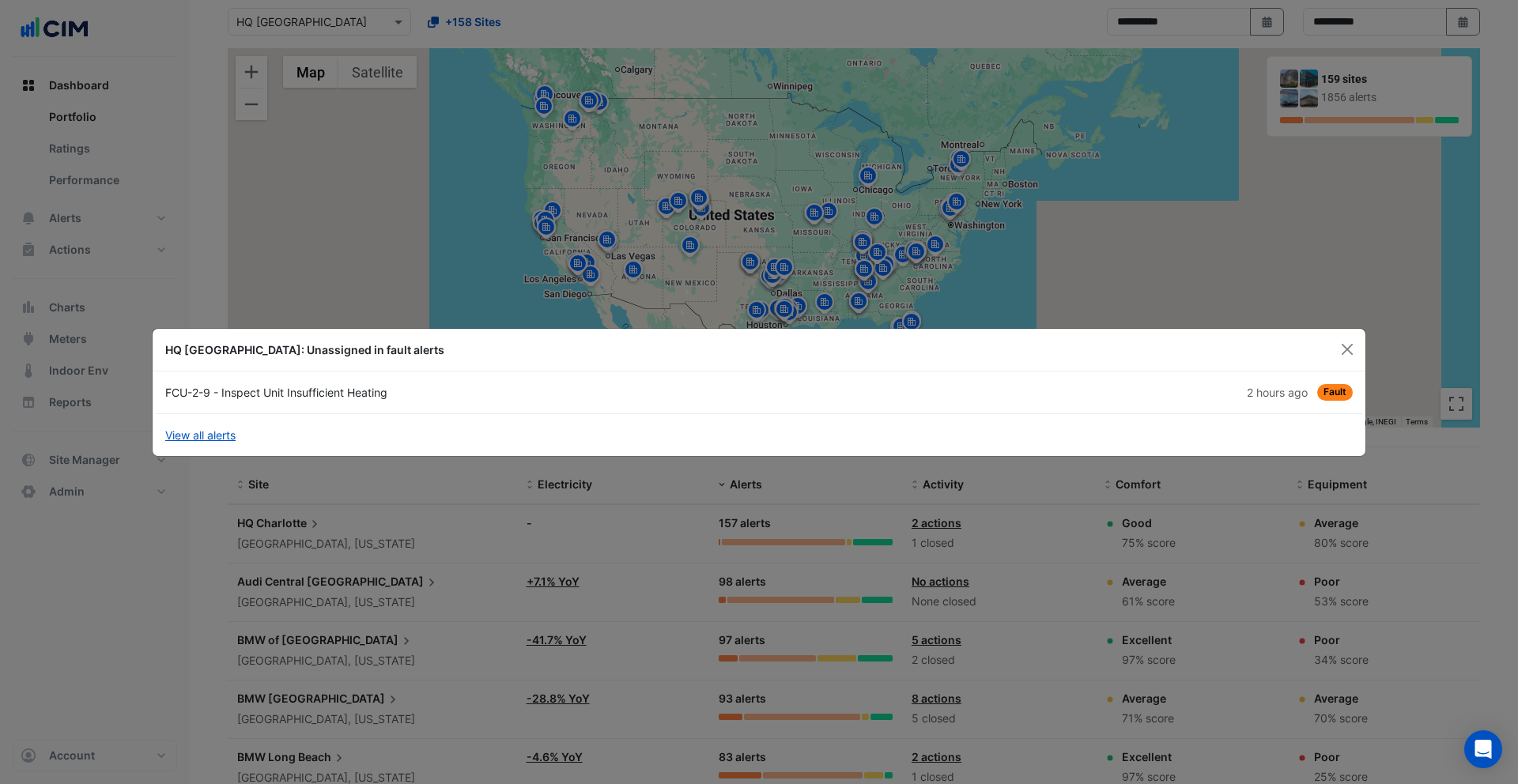
drag, startPoint x: 1335, startPoint y: 343, endPoint x: 1124, endPoint y: 450, distance: 236.6
click at [1335, 343] on button "Close" at bounding box center [1347, 349] width 24 height 24
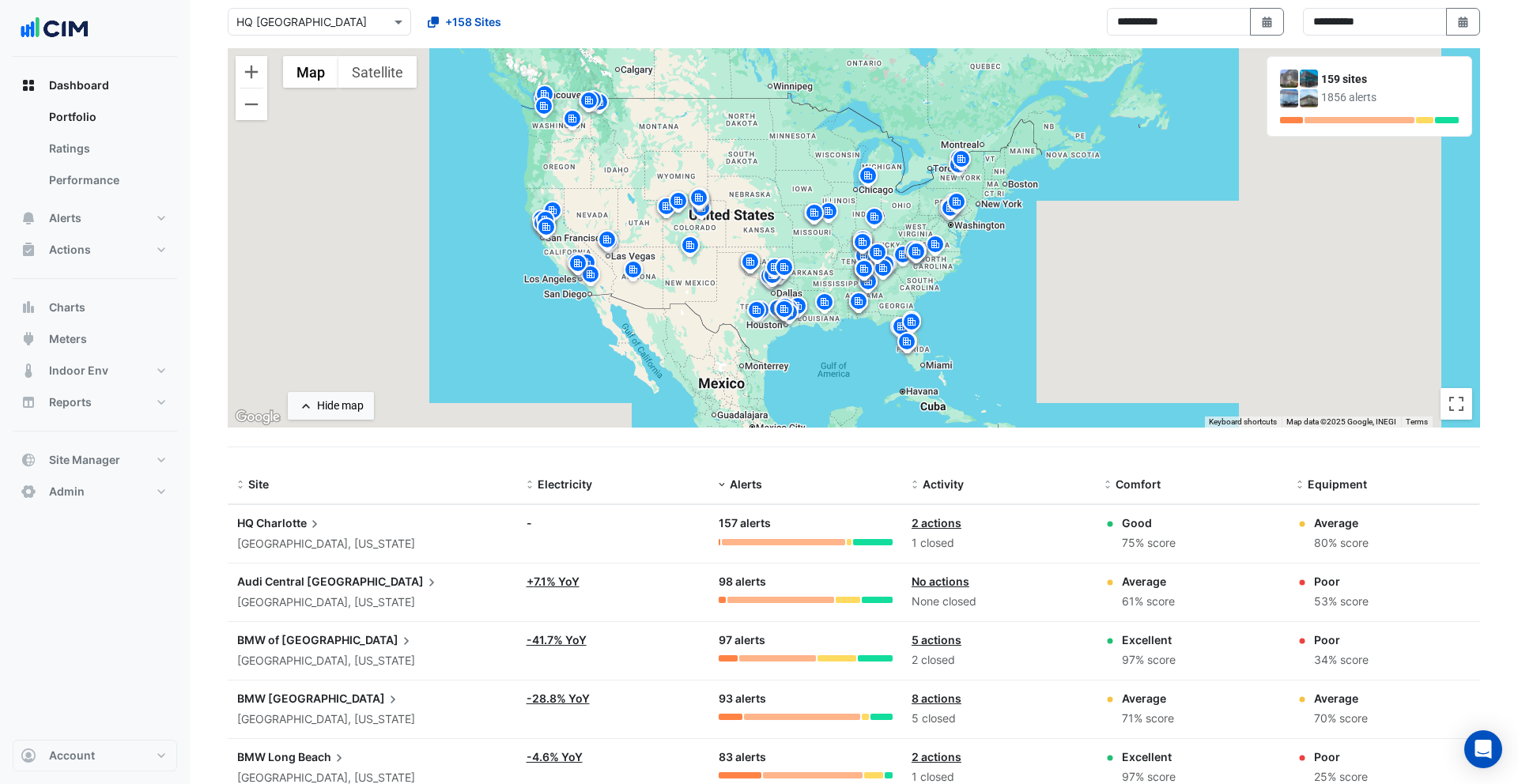
click at [228, 139] on div "To activate drag with keyboard, press Alt + Enter. Once in keyboard drag state,…" at bounding box center [854, 238] width 1252 height 379
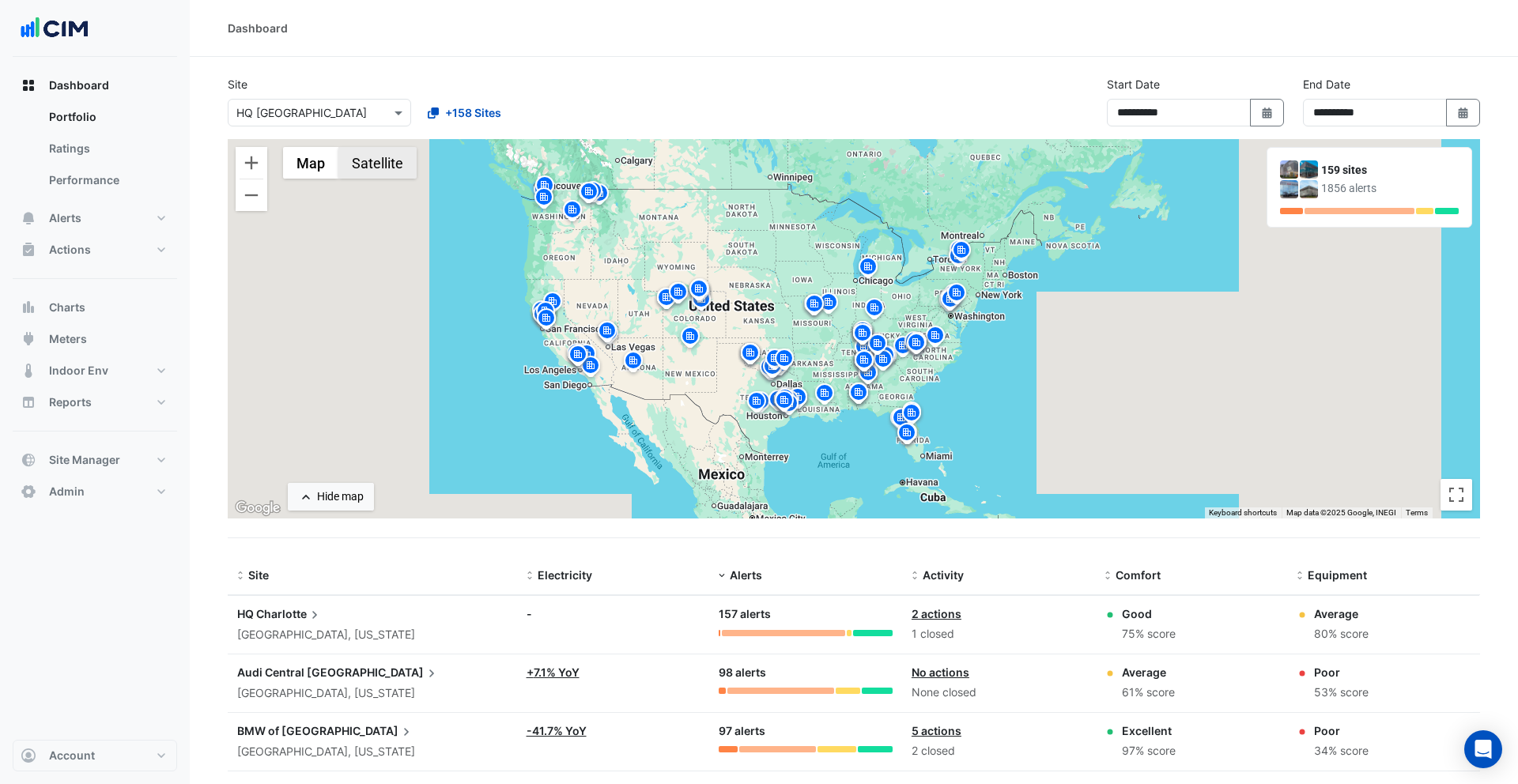
click at [366, 161] on button "Satellite" at bounding box center [377, 163] width 78 height 32
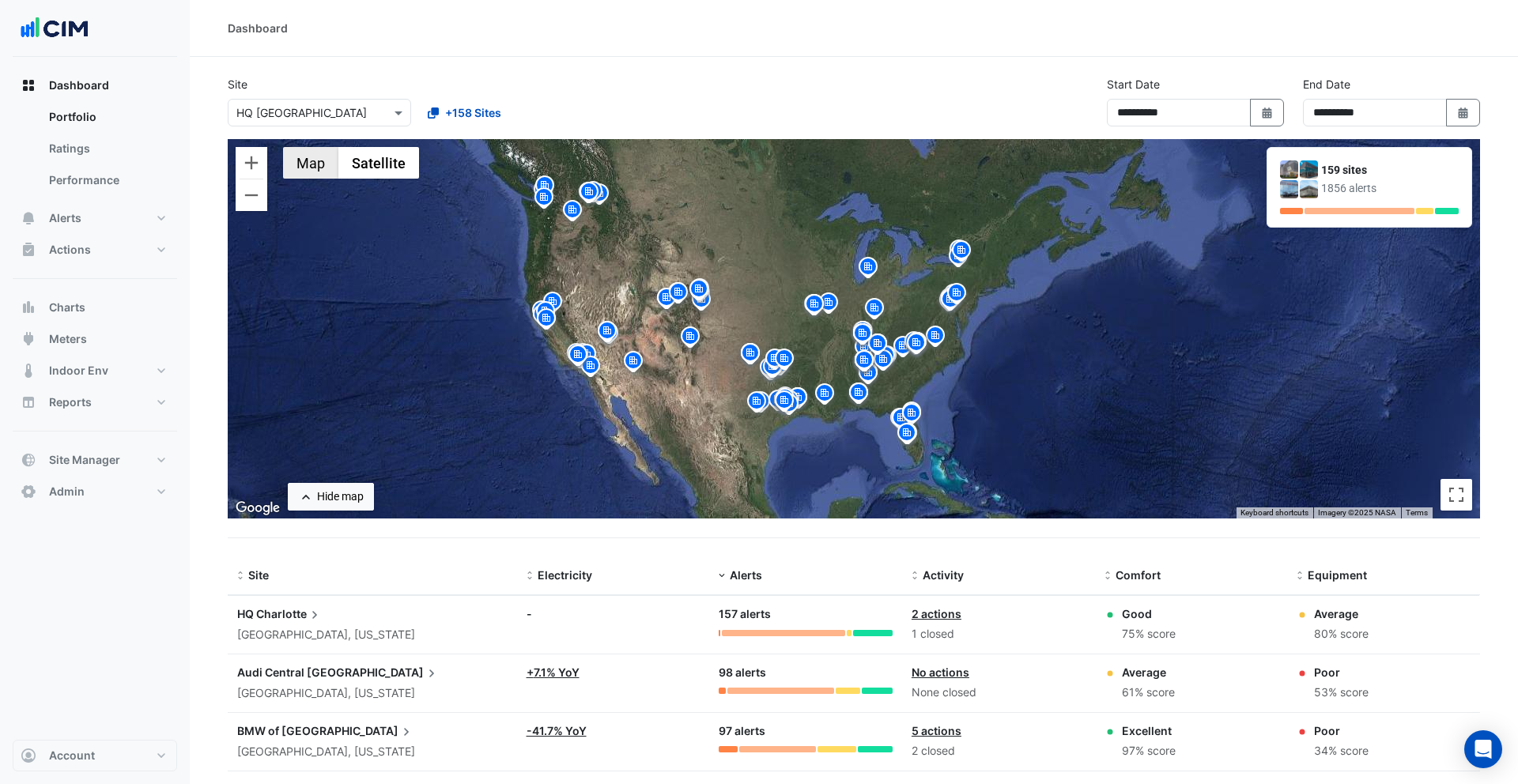
click at [295, 162] on button "Map" at bounding box center [311, 163] width 56 height 32
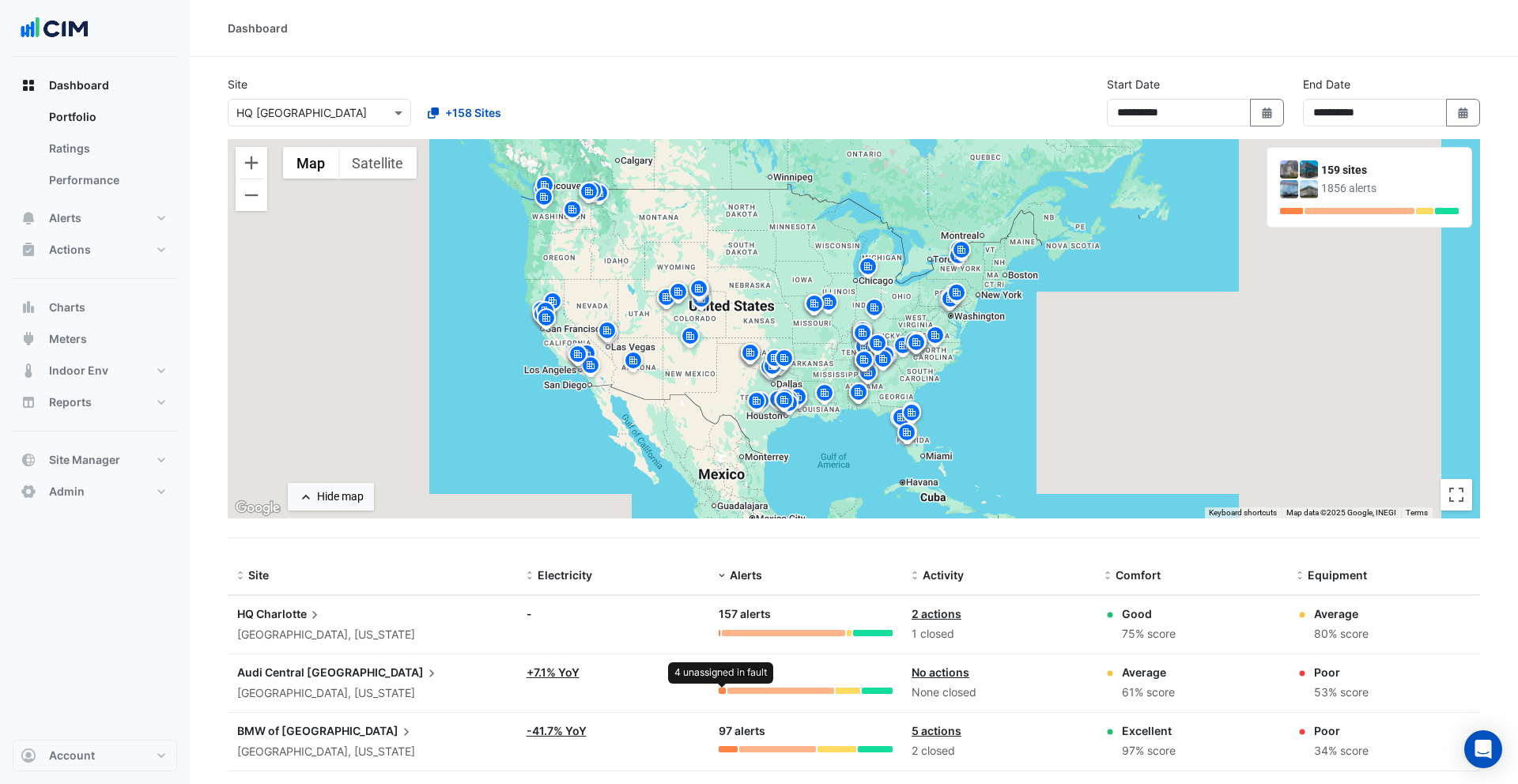
click at [724, 691] on div at bounding box center [721, 691] width 7 height 7
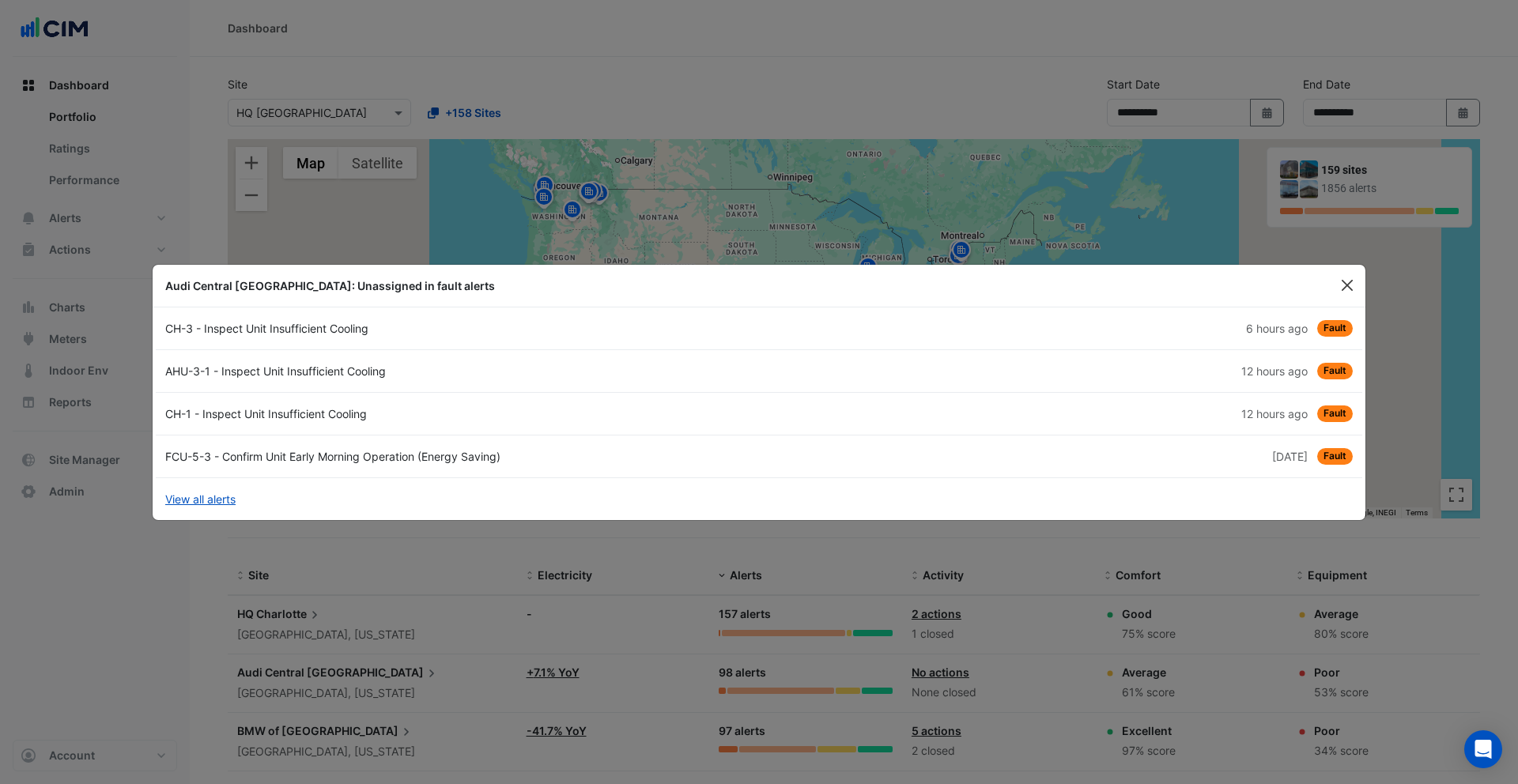
click at [1353, 277] on button "Close" at bounding box center [1347, 285] width 24 height 24
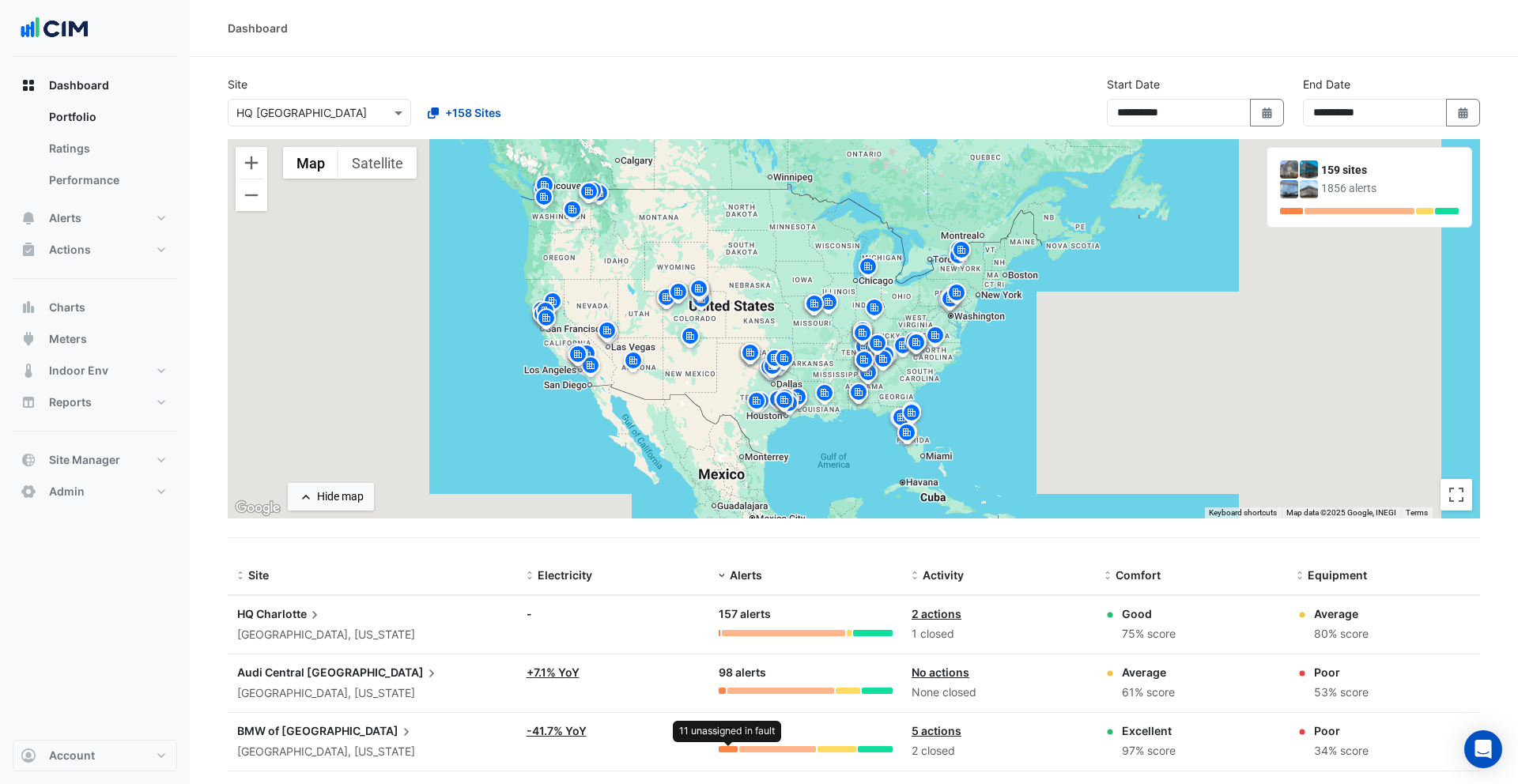
click at [725, 747] on div at bounding box center [728, 749] width 19 height 7
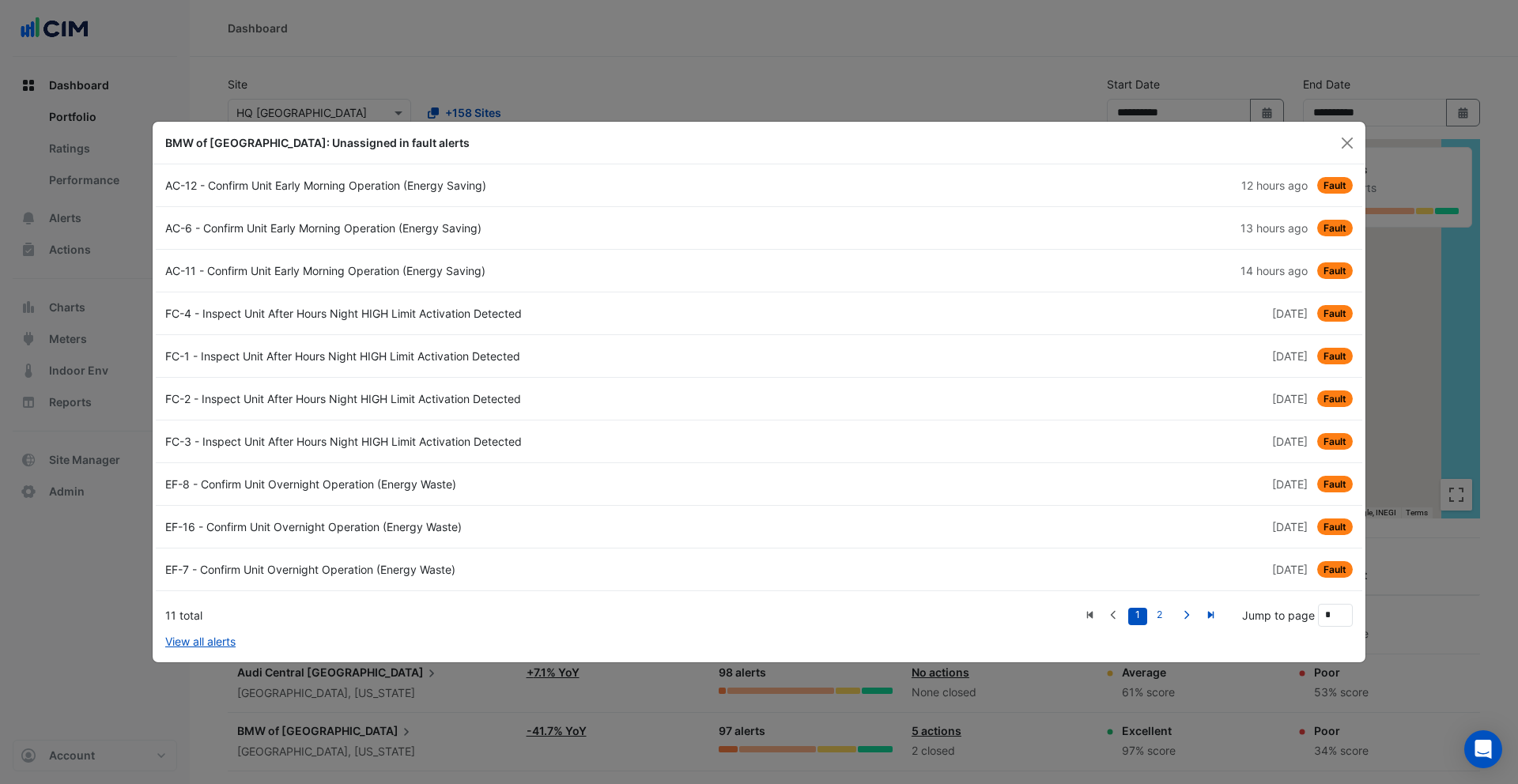
click at [352, 199] on link "AC-12 - Confirm Unit Early Morning Operation (Energy Saving) 12 hours ago Fault" at bounding box center [759, 186] width 1206 height 42
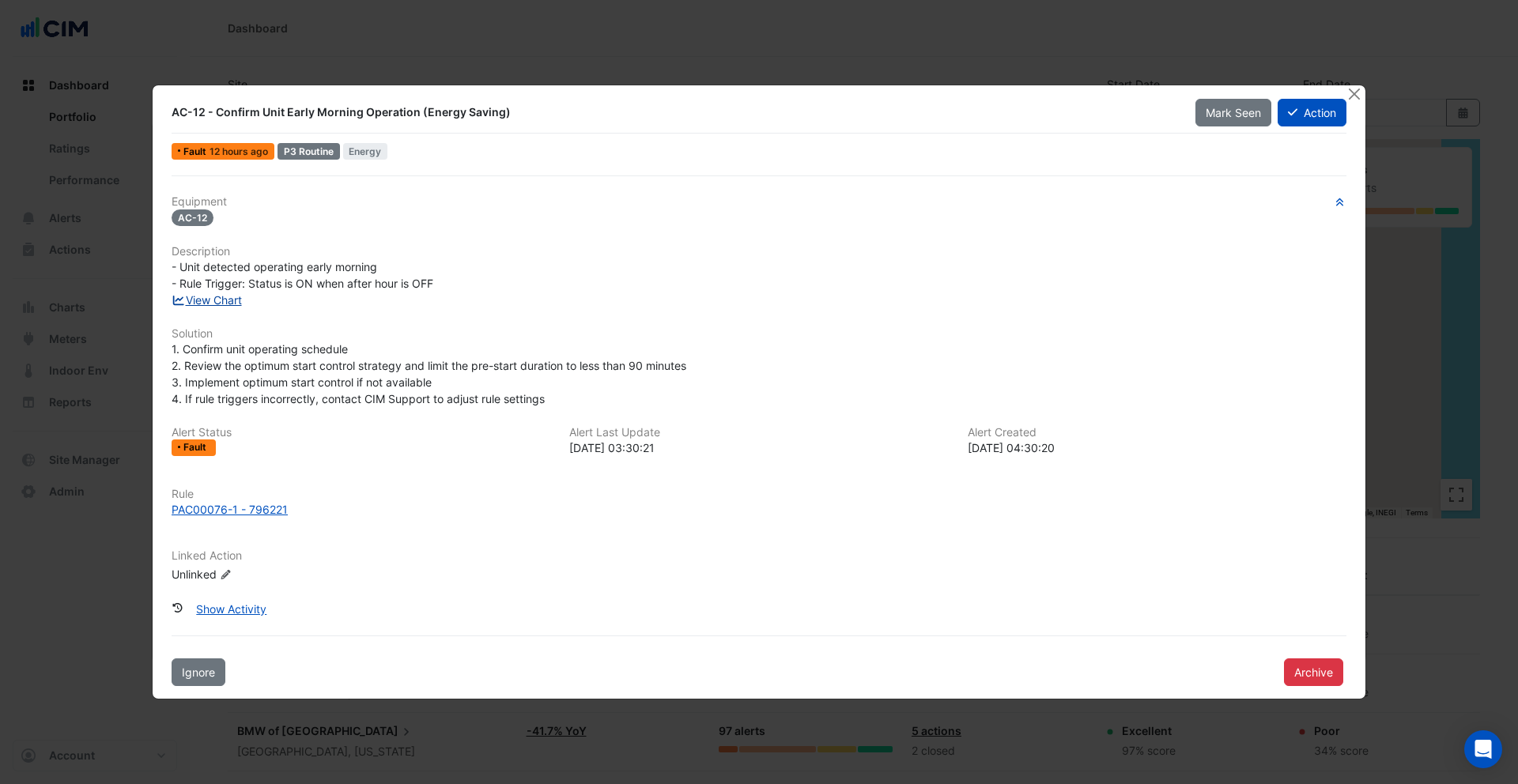
click at [224, 298] on link "View Chart" at bounding box center [206, 300] width 70 height 13
click at [1349, 94] on button "Close" at bounding box center [1354, 93] width 16 height 16
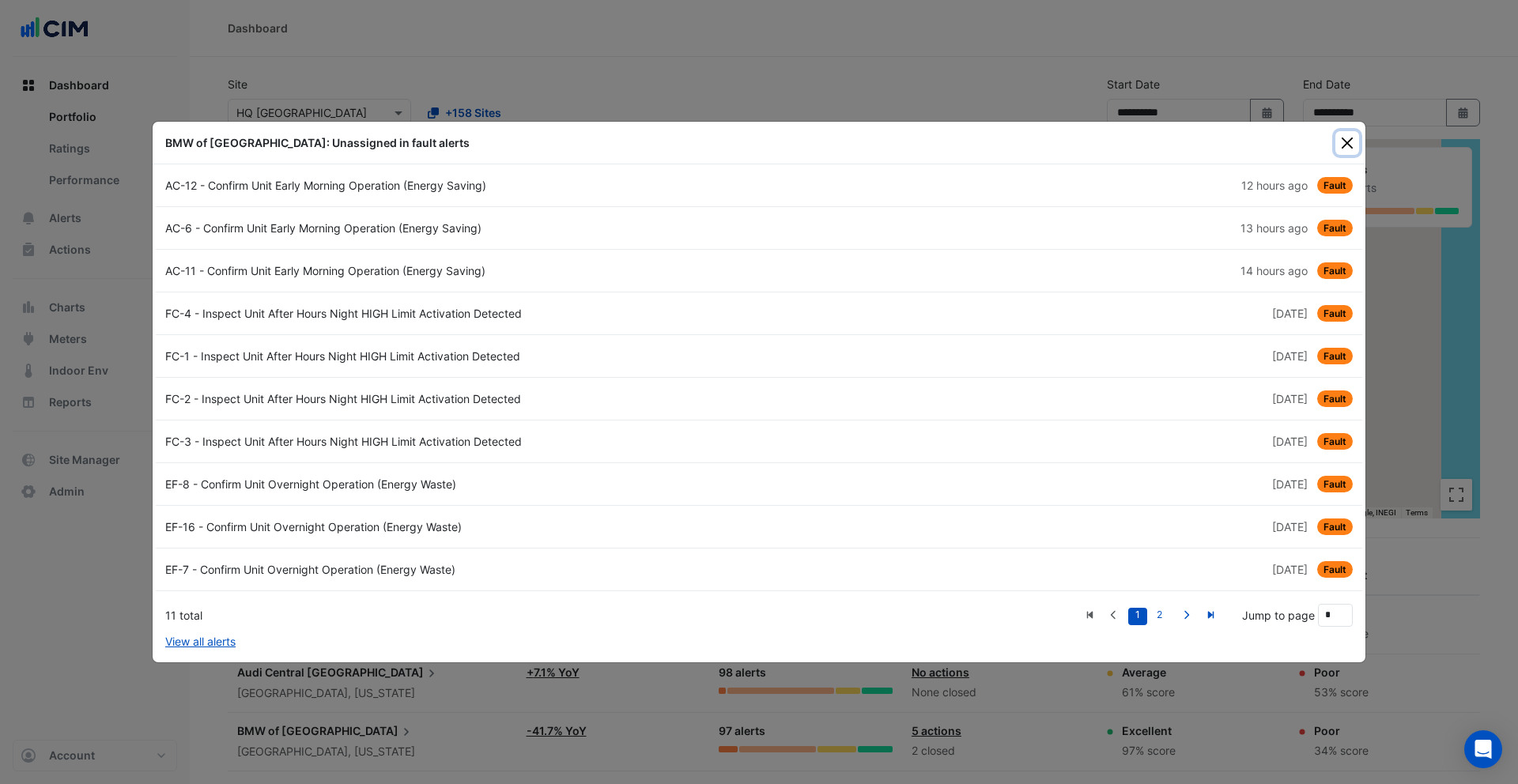
click at [1349, 135] on button "Close" at bounding box center [1347, 142] width 24 height 24
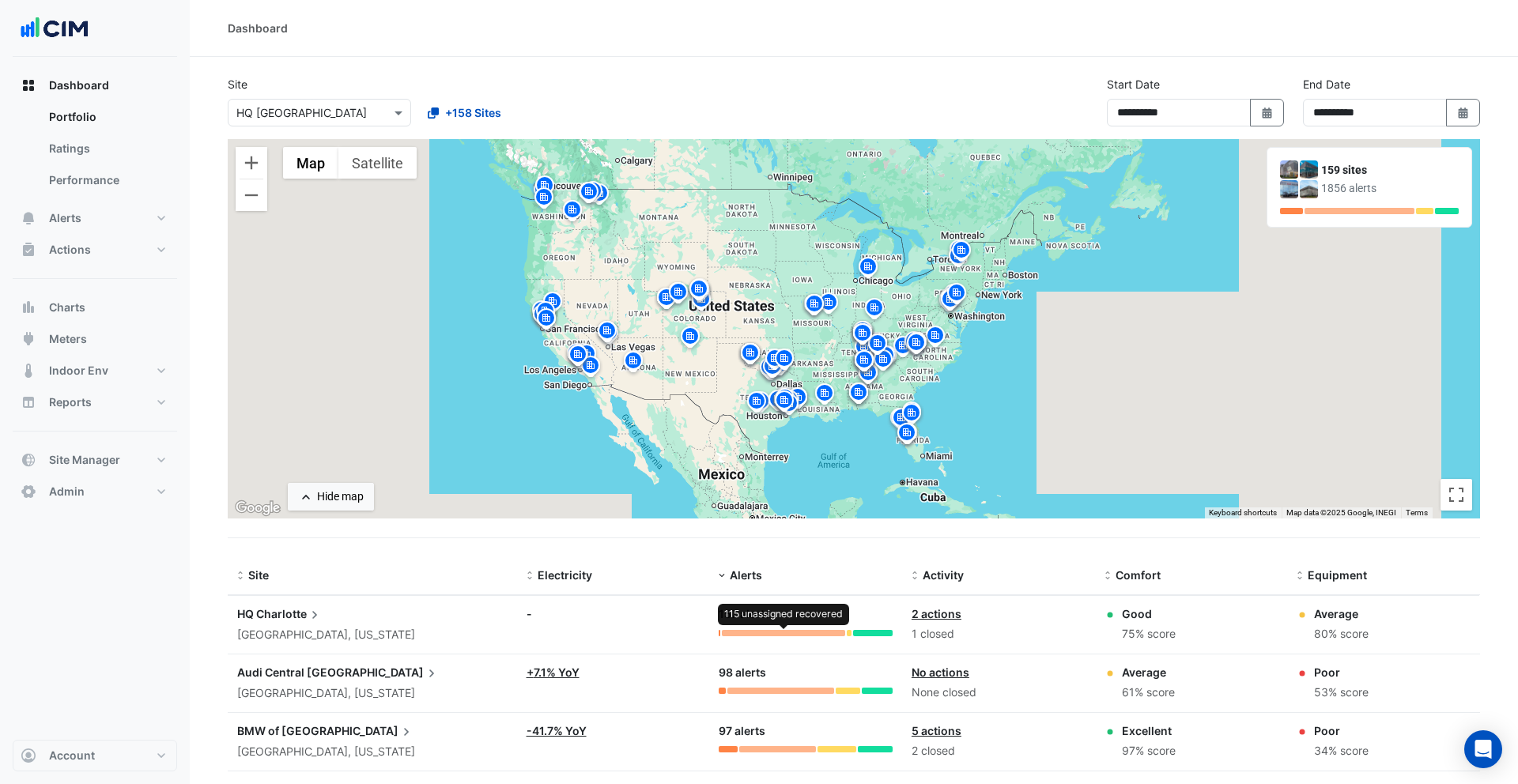
click at [732, 634] on div at bounding box center [783, 633] width 124 height 7
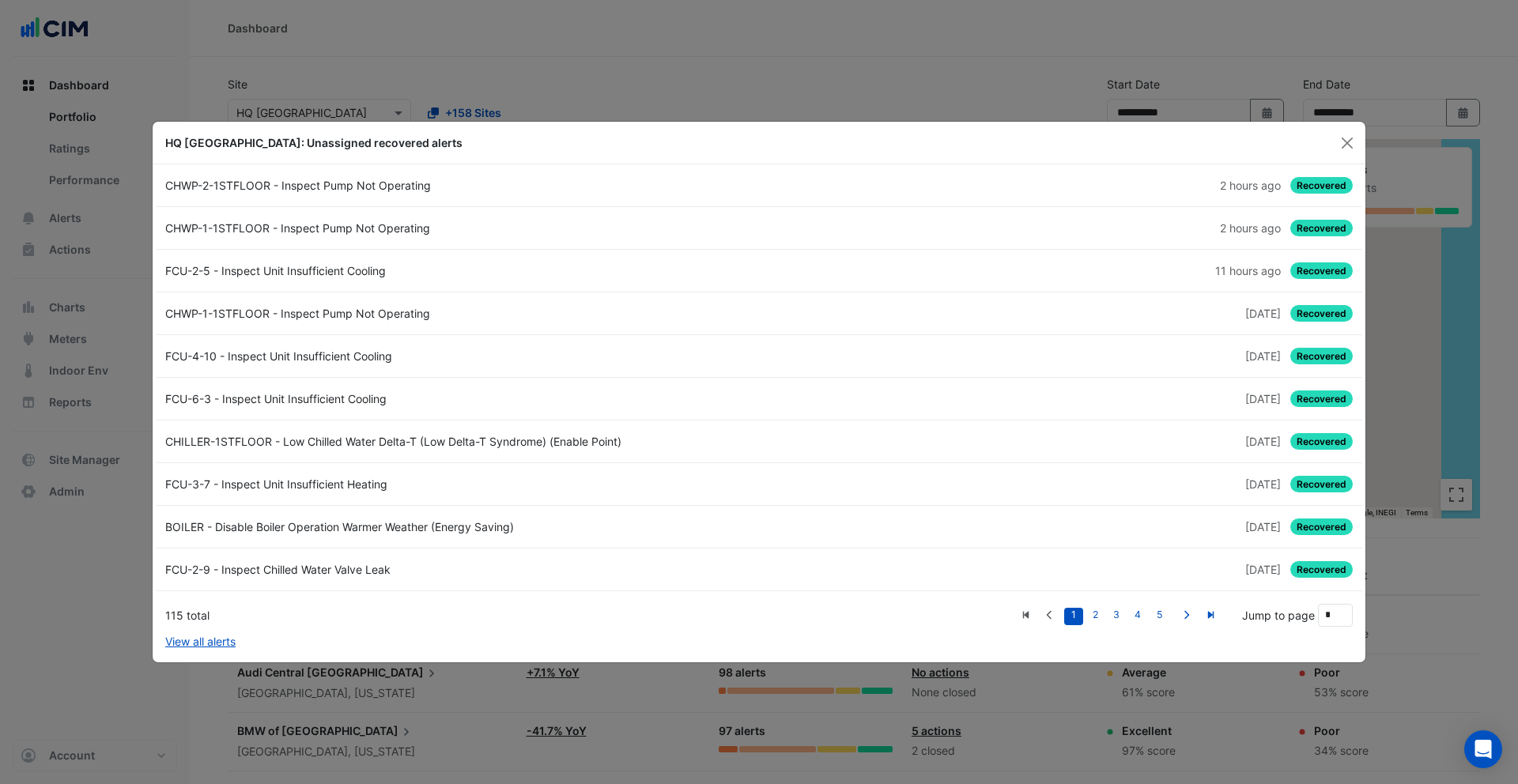
click at [604, 200] on link "CHWP-2-1STFLOOR - Inspect Pump Not Operating 2 hours ago Recovered" at bounding box center [759, 186] width 1206 height 42
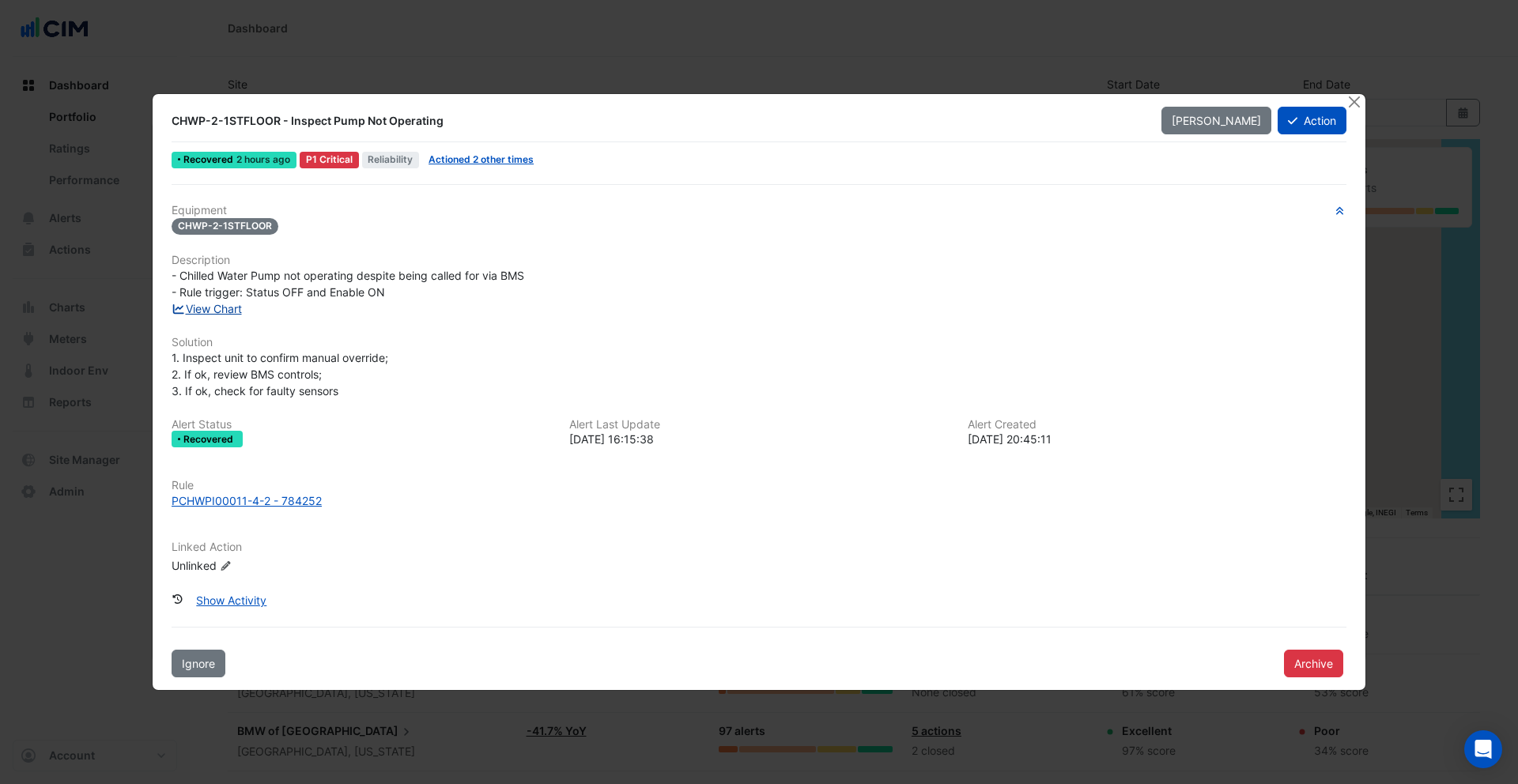
click at [226, 310] on link "View Chart" at bounding box center [206, 309] width 70 height 13
click at [1358, 99] on button "Close" at bounding box center [1354, 102] width 16 height 16
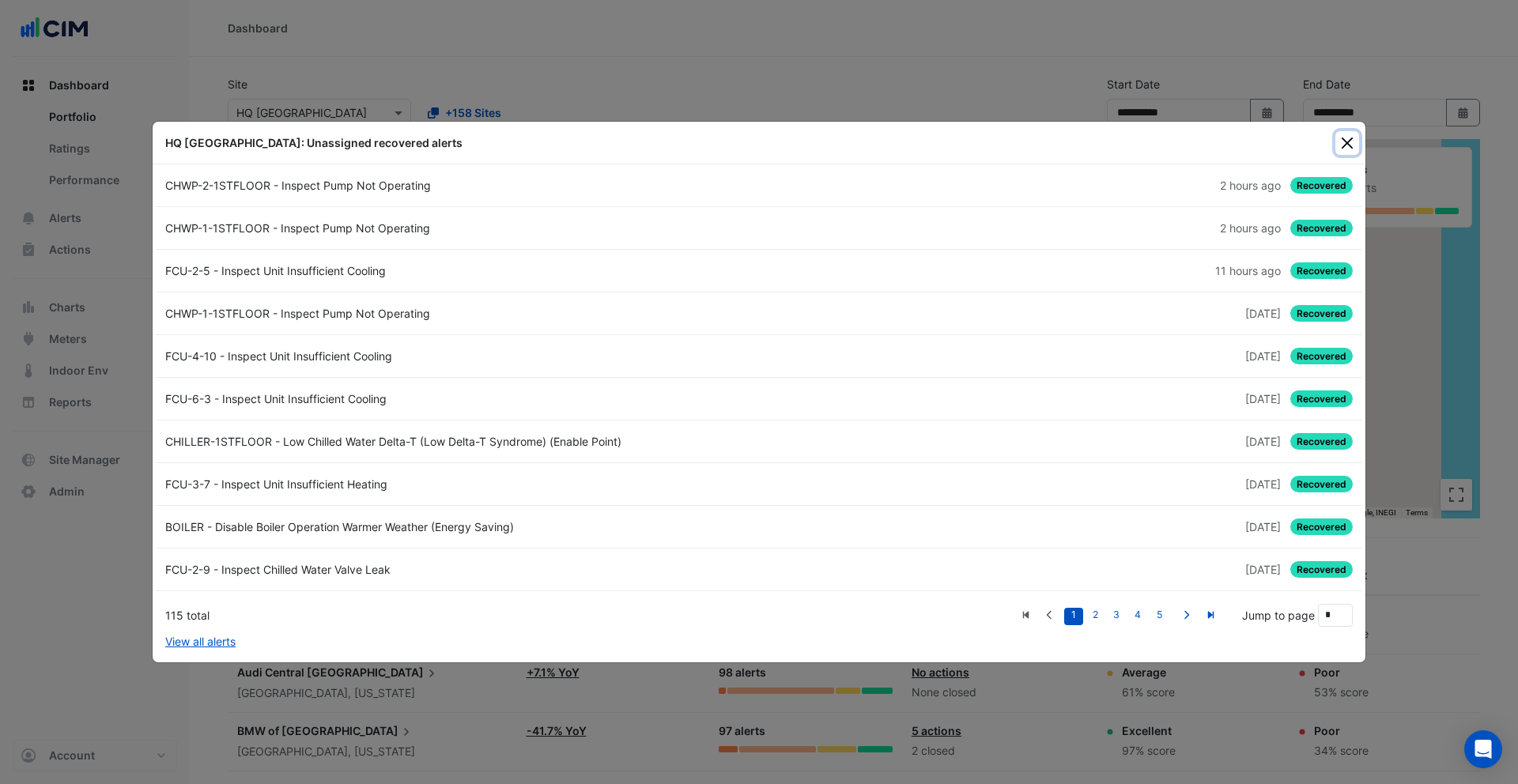
click at [1349, 139] on button "Close" at bounding box center [1347, 142] width 24 height 24
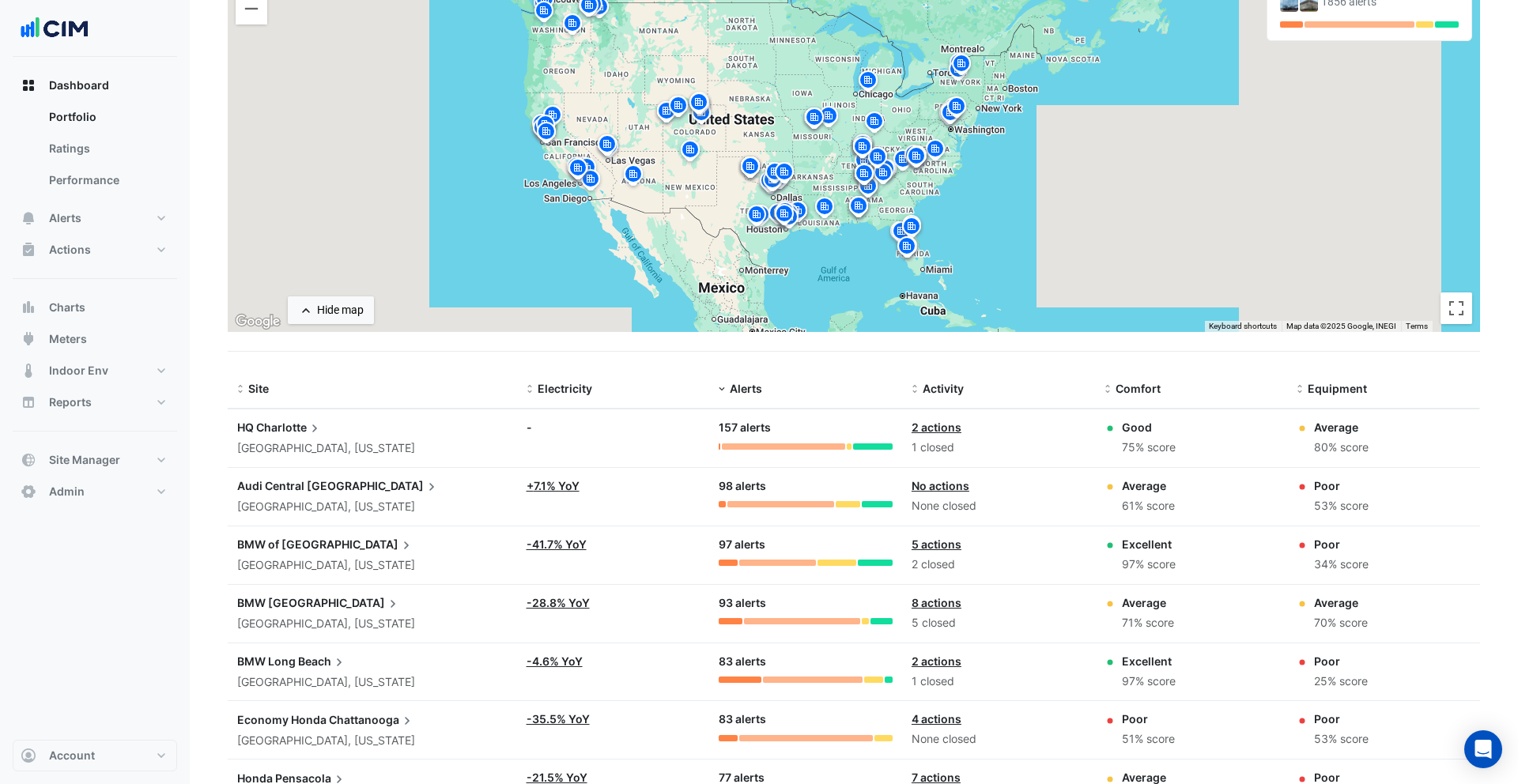
scroll to position [161, 0]
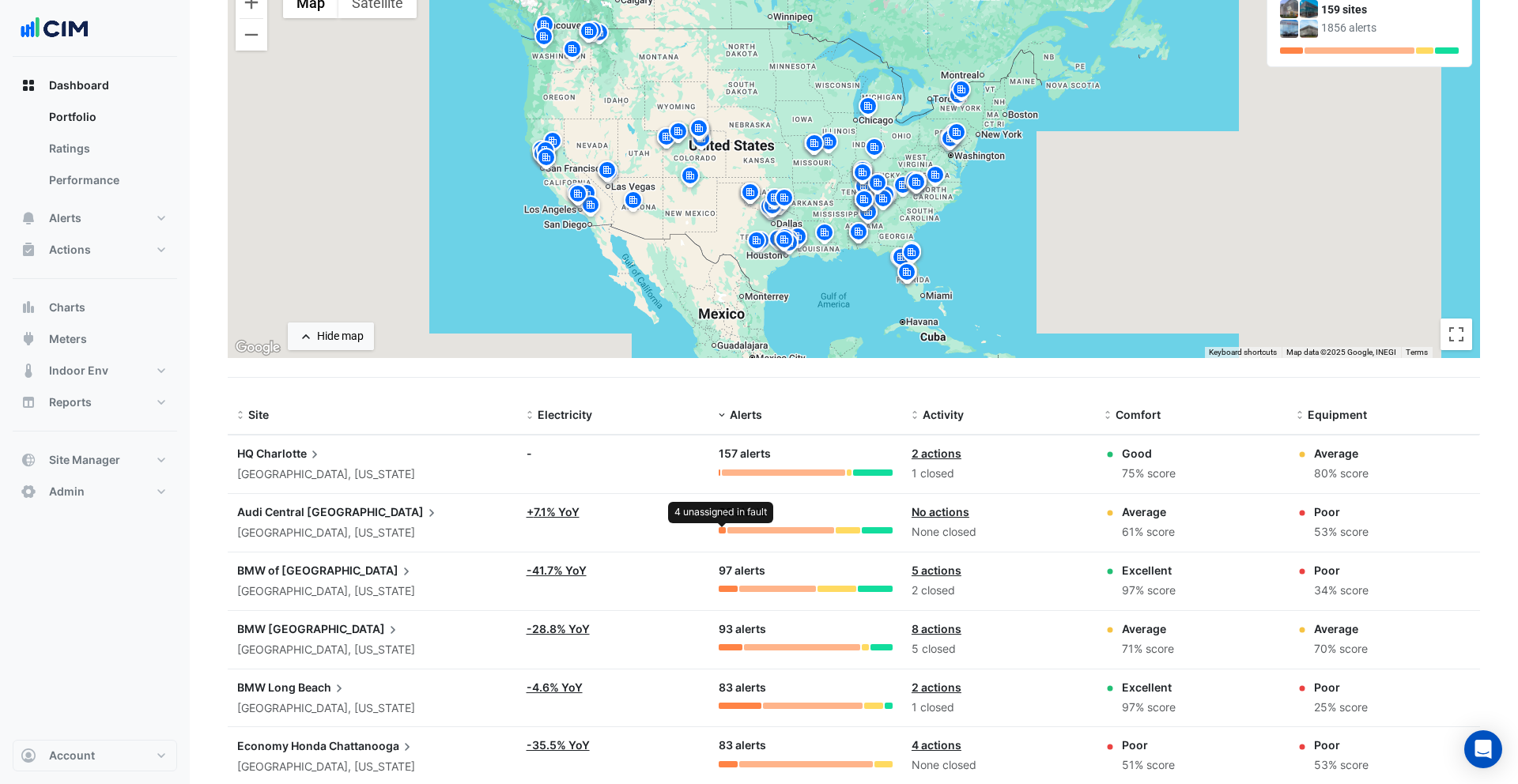
click at [721, 529] on div at bounding box center [721, 530] width 7 height 7
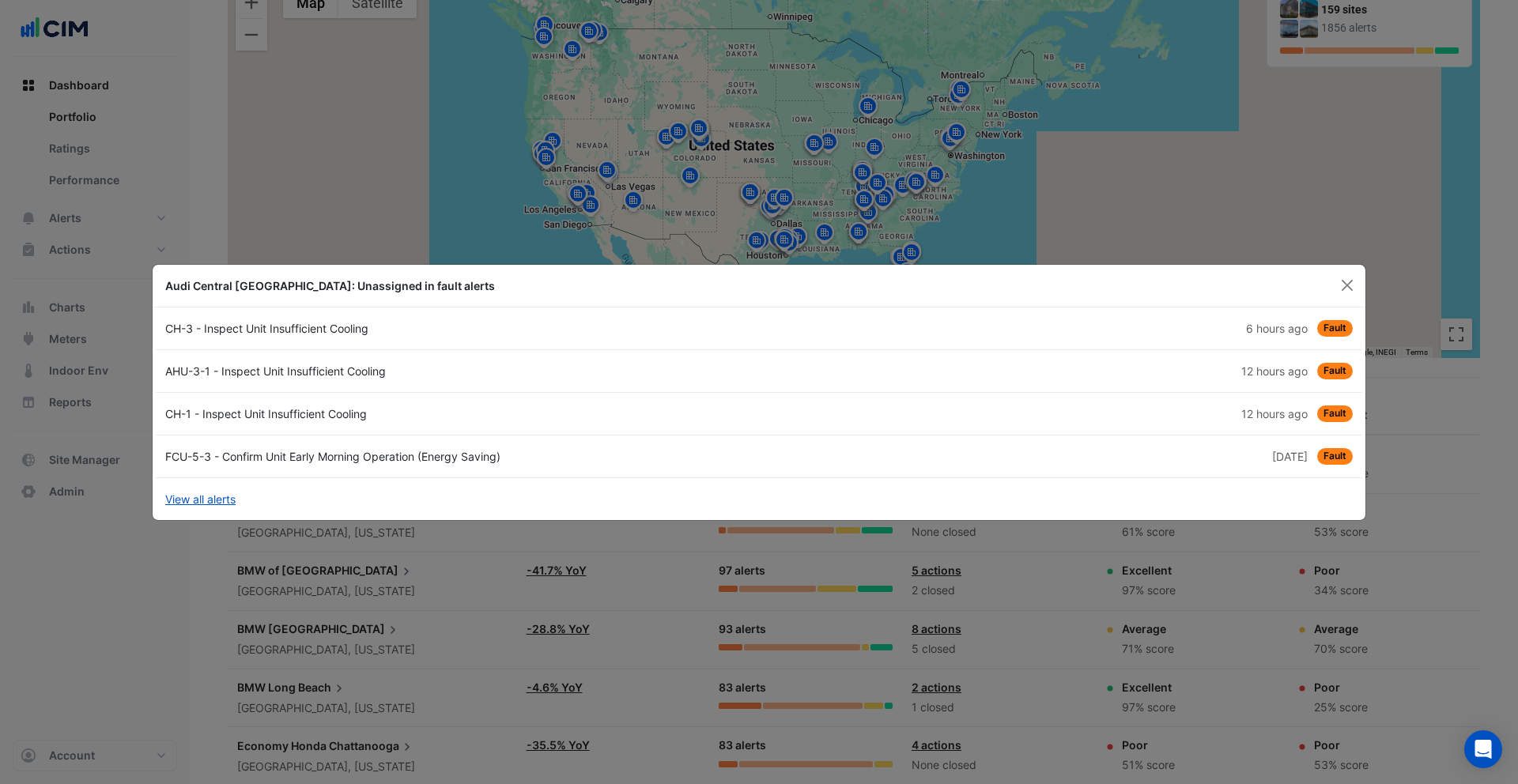
click at [520, 338] on link "CH-3 - Inspect Unit Insufficient Cooling 6 hours ago Fault" at bounding box center [759, 329] width 1206 height 42
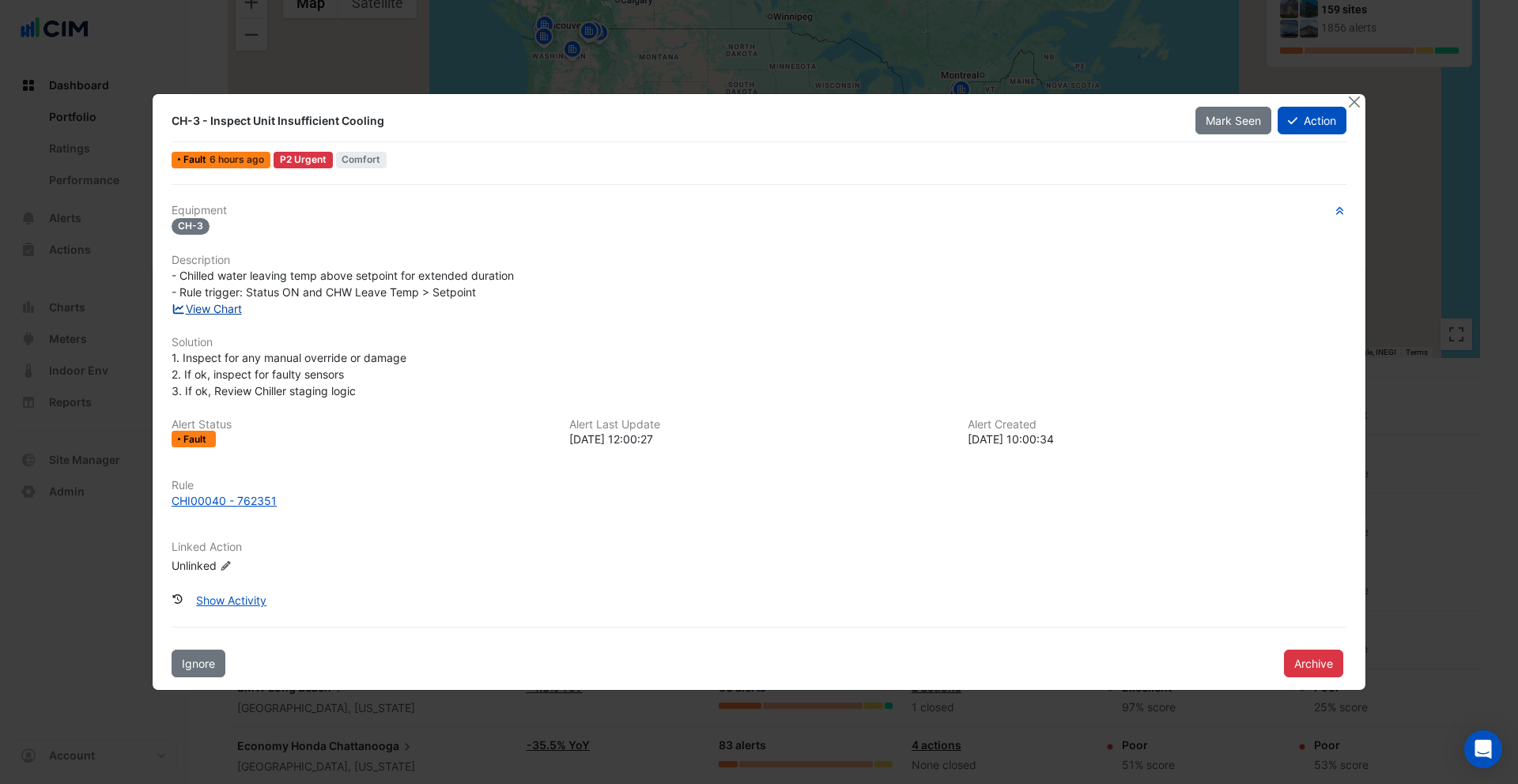
click at [228, 309] on link "View Chart" at bounding box center [206, 309] width 70 height 13
click at [1358, 102] on button "Close" at bounding box center [1354, 102] width 16 height 16
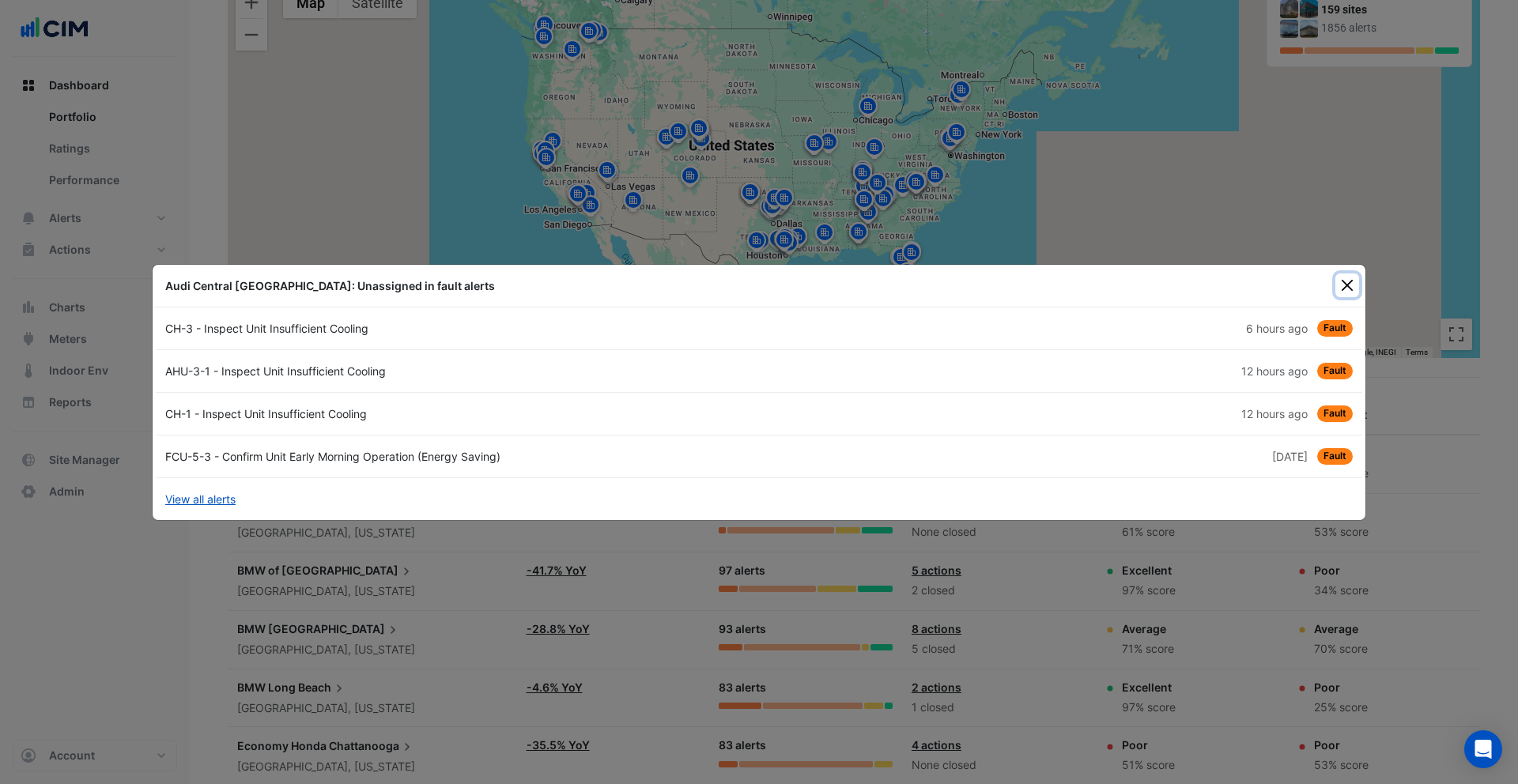
click at [1344, 284] on button "Close" at bounding box center [1347, 285] width 24 height 24
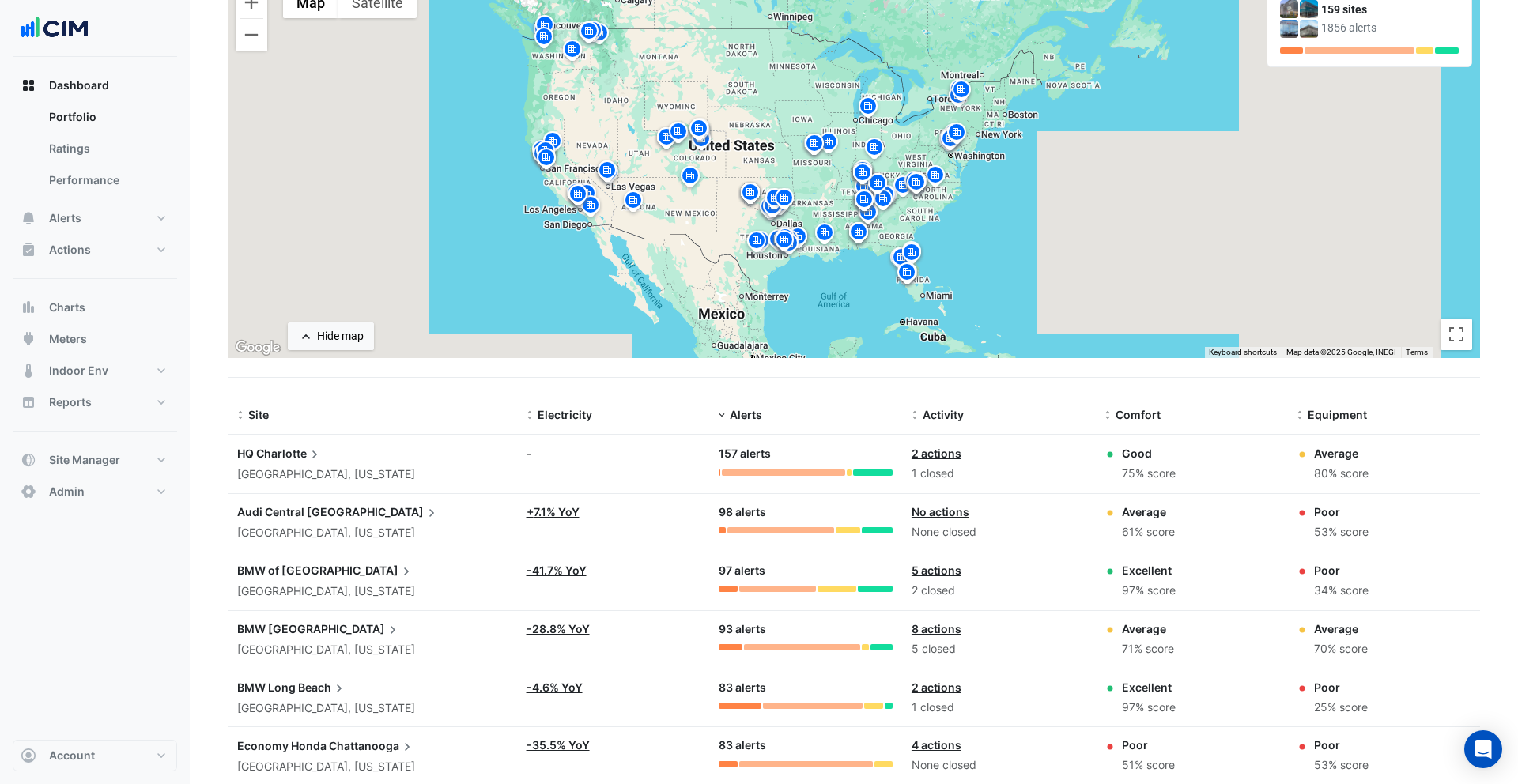
scroll to position [0, 0]
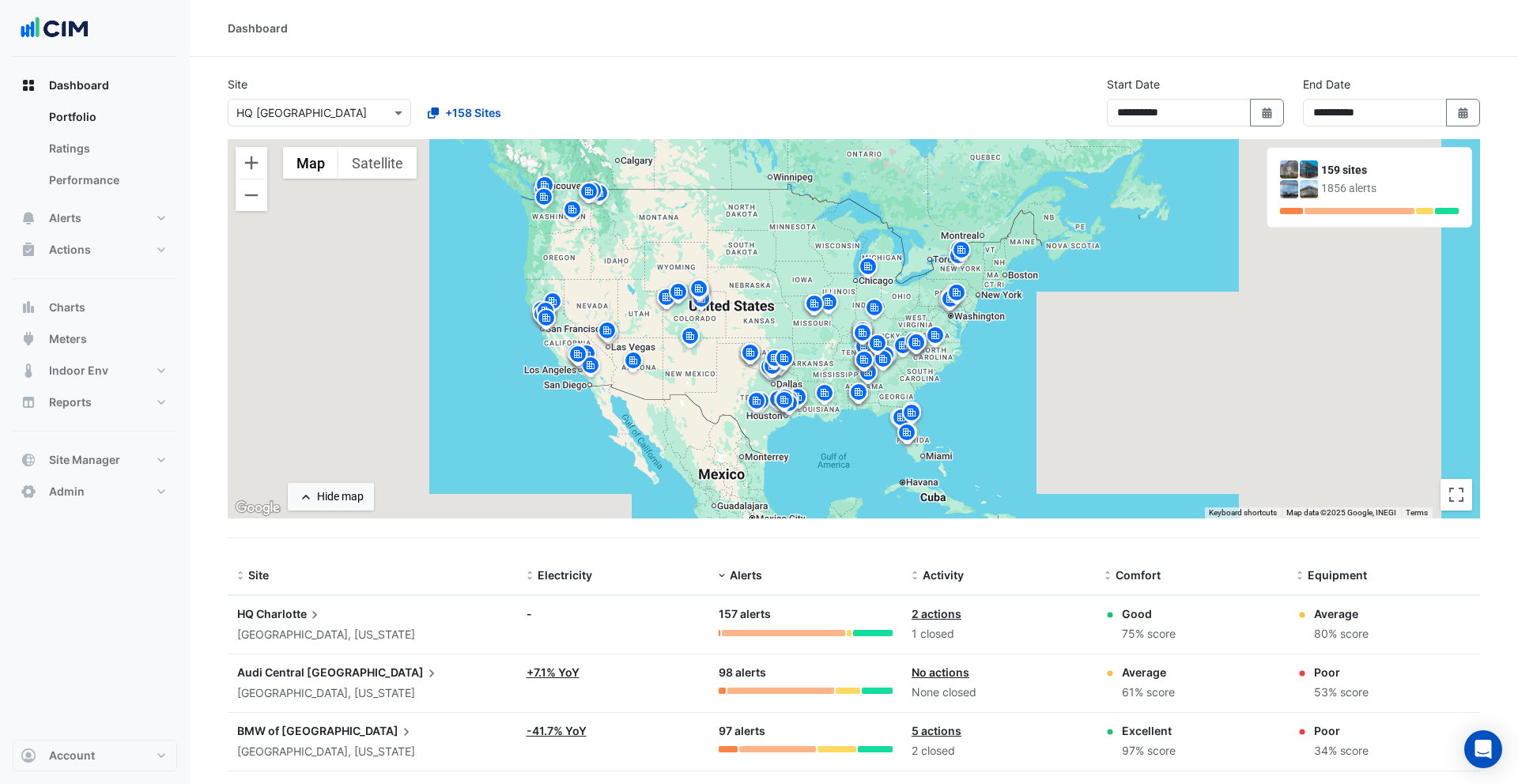
click at [296, 612] on span "Charlotte" at bounding box center [289, 614] width 66 height 17
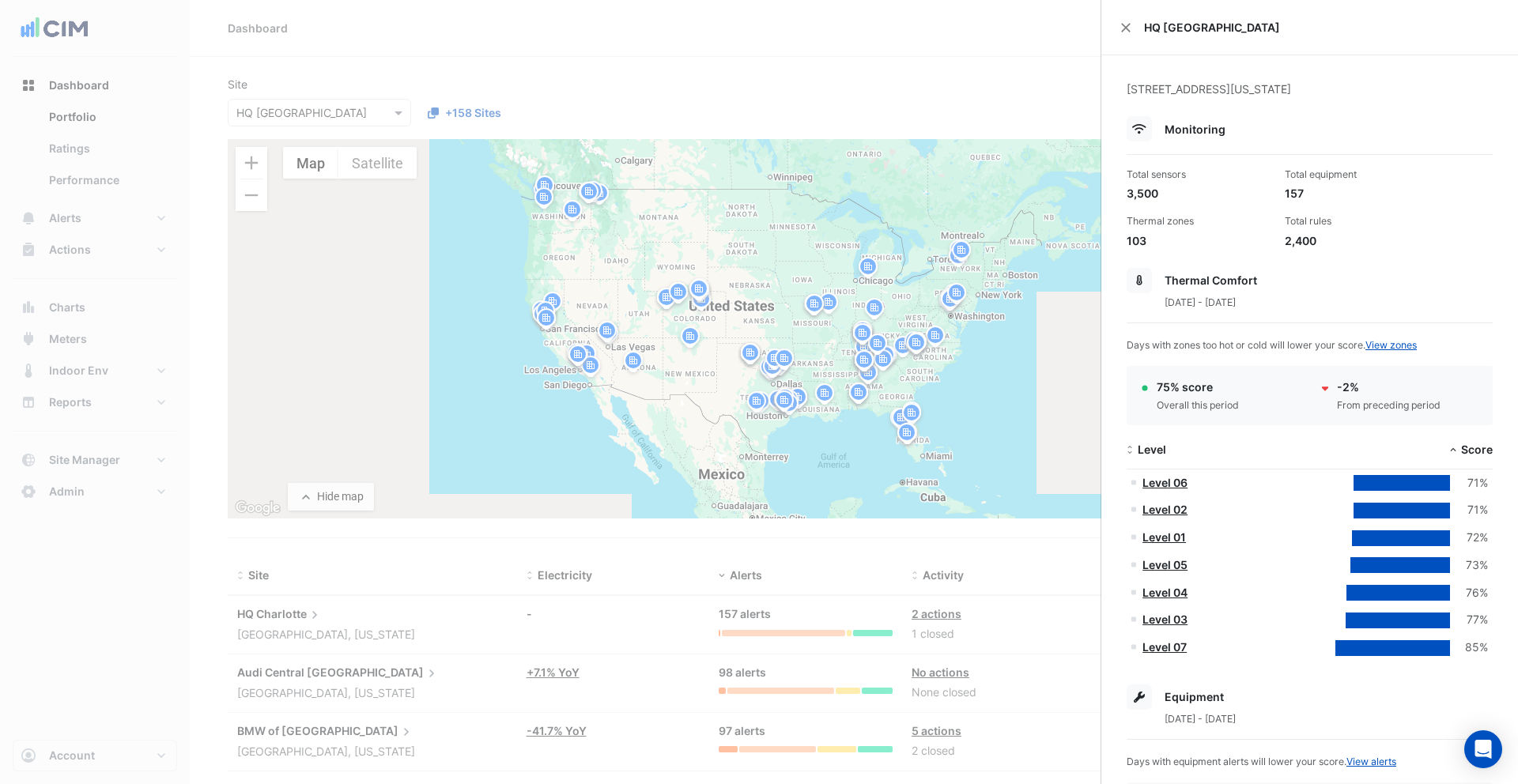
click at [904, 548] on ngb-offcanvas-backdrop at bounding box center [759, 392] width 1518 height 784
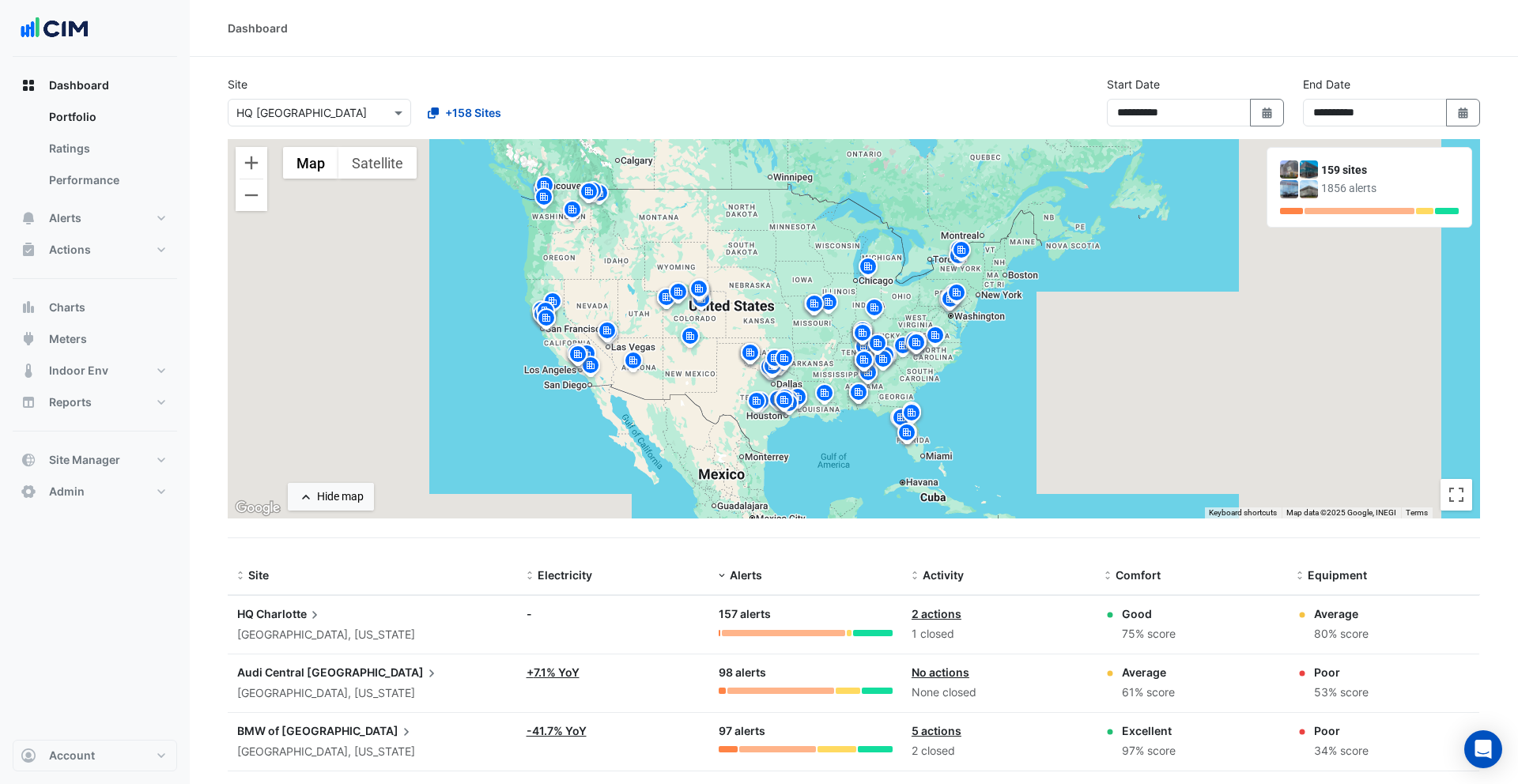
click at [724, 80] on div "**********" at bounding box center [853, 108] width 1271 height 63
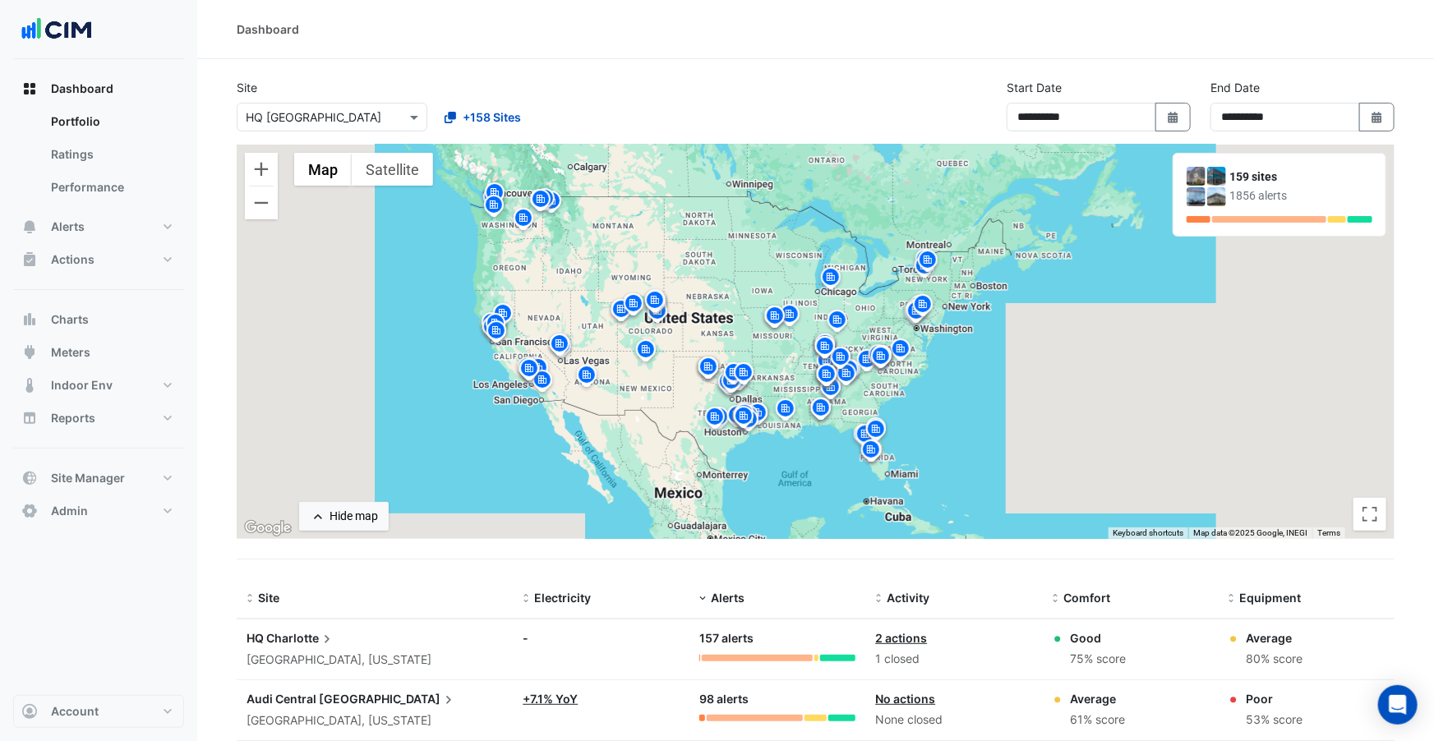
click at [772, 32] on div "Dashboard" at bounding box center [816, 29] width 1158 height 17
click at [929, 257] on img at bounding box center [928, 262] width 26 height 29
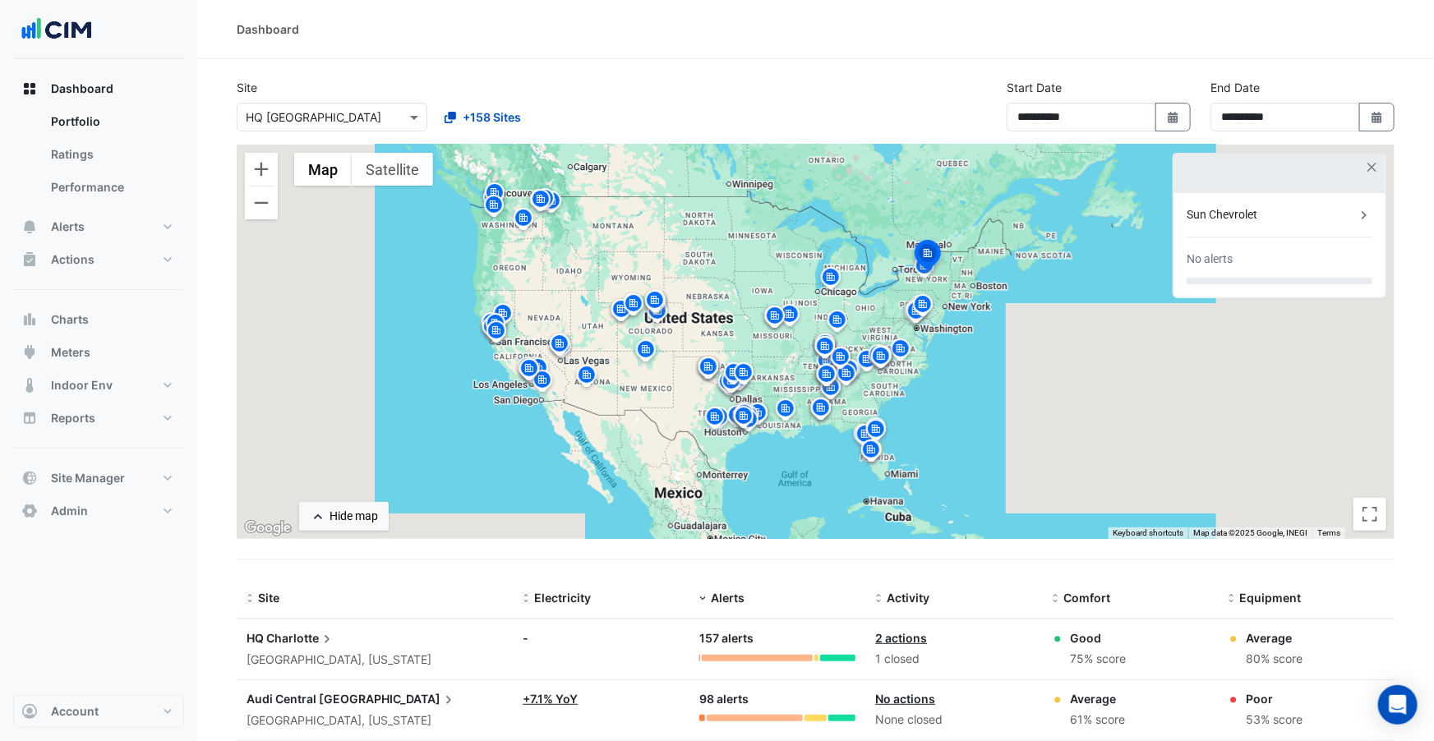
click at [829, 274] on img at bounding box center [831, 279] width 26 height 29
click at [874, 357] on img at bounding box center [881, 358] width 26 height 29
click at [960, 371] on div "To navigate, press the arrow keys. To activate drag with keyboard, press Alt + …" at bounding box center [816, 342] width 1158 height 394
click at [1372, 164] on button "button" at bounding box center [1373, 167] width 14 height 14
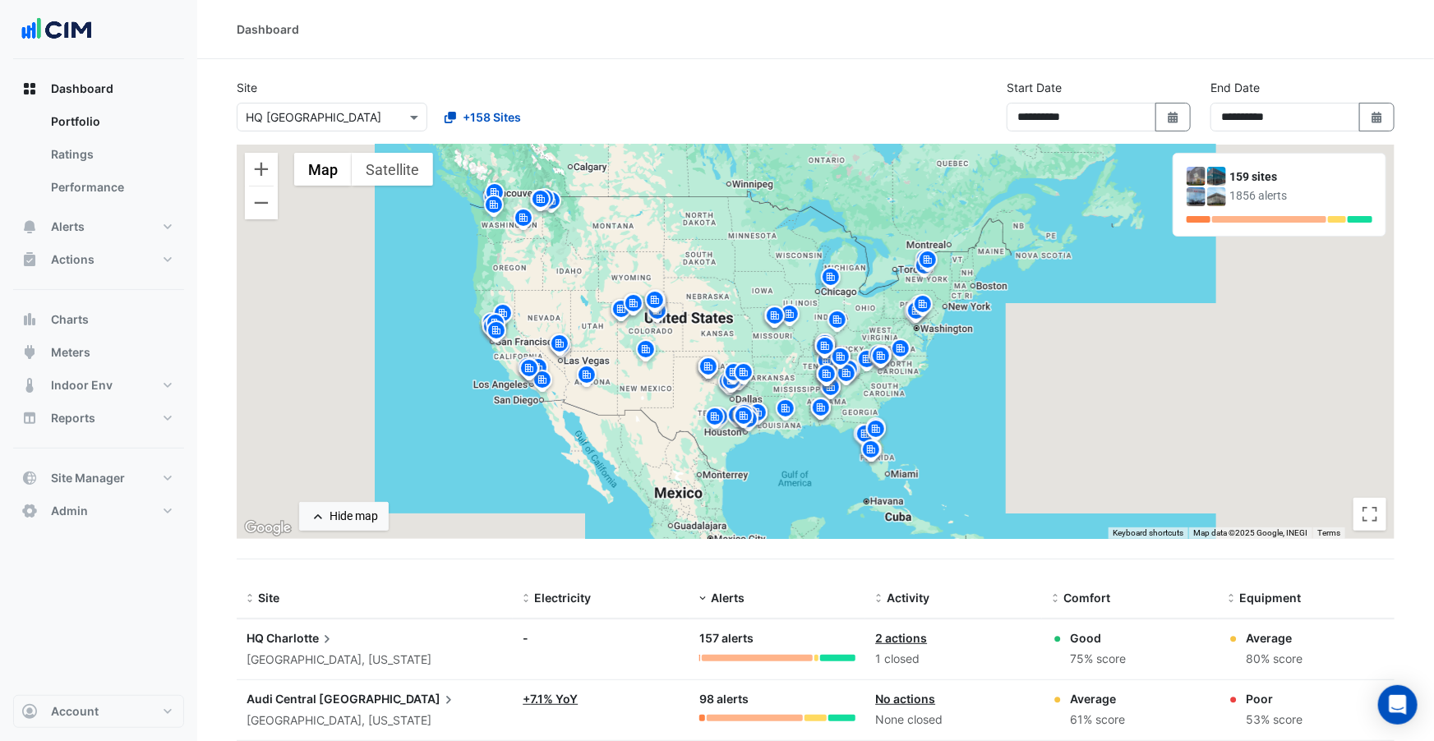
click at [903, 345] on img at bounding box center [900, 351] width 26 height 29
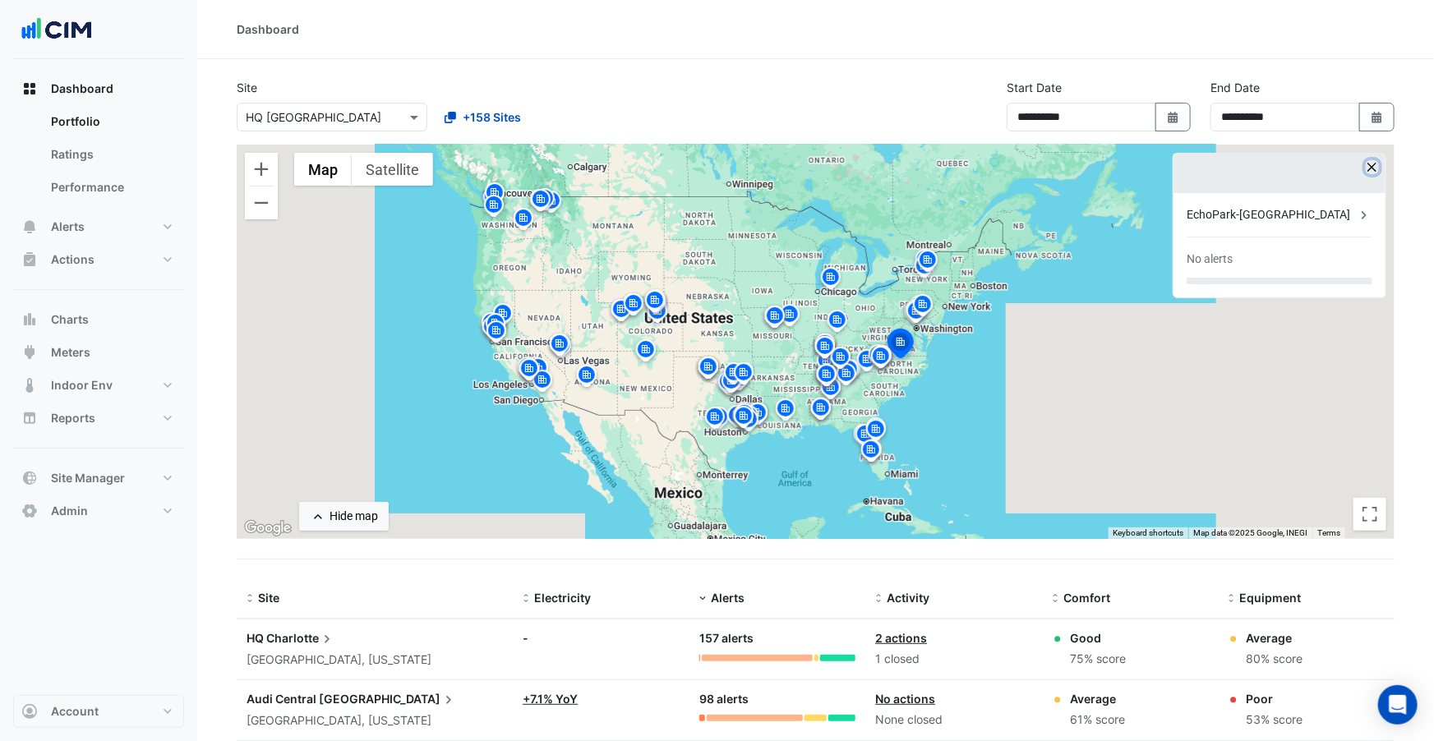
click at [1366, 162] on button "button" at bounding box center [1373, 167] width 14 height 14
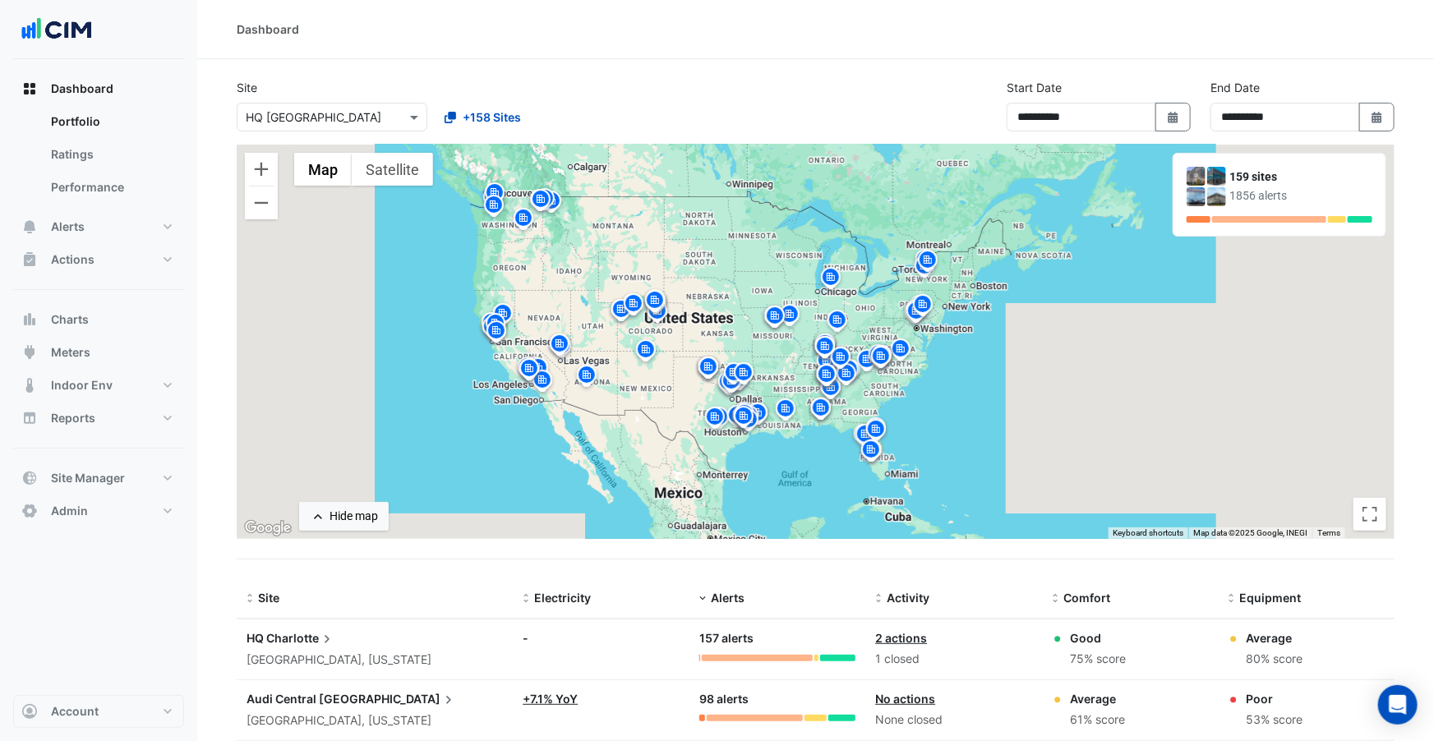
click at [925, 376] on div "To activate drag with keyboard, press Alt + Enter. Once in keyboard drag state,…" at bounding box center [816, 342] width 1158 height 394
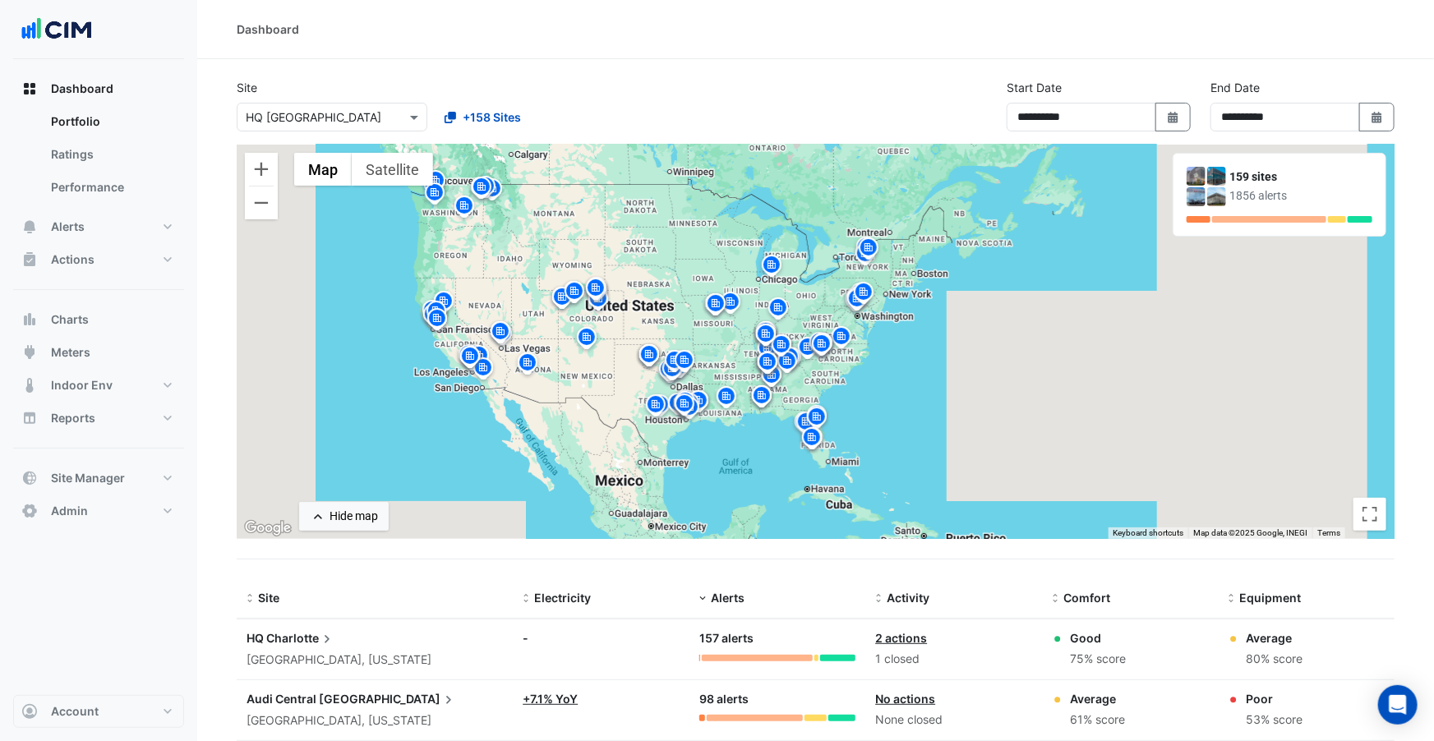
drag, startPoint x: 908, startPoint y: 381, endPoint x: 846, endPoint y: 368, distance: 63.8
click at [846, 368] on div "To activate drag with keyboard, press Alt + Enter. Once in keyboard drag state,…" at bounding box center [816, 342] width 1158 height 394
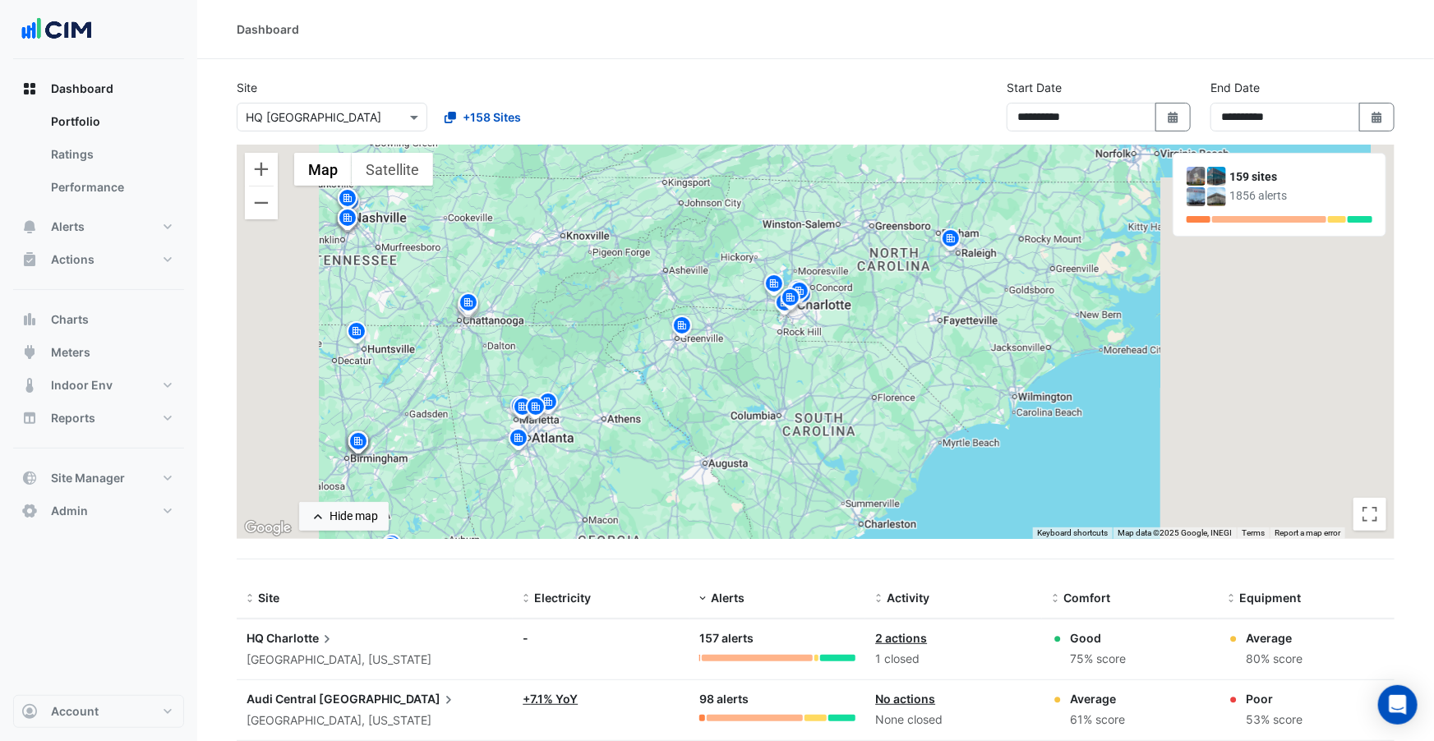
drag, startPoint x: 757, startPoint y: 283, endPoint x: 915, endPoint y: 301, distance: 159.5
click at [915, 301] on div "To activate drag with keyboard, press Alt + Enter. Once in keyboard drag state,…" at bounding box center [816, 342] width 1158 height 394
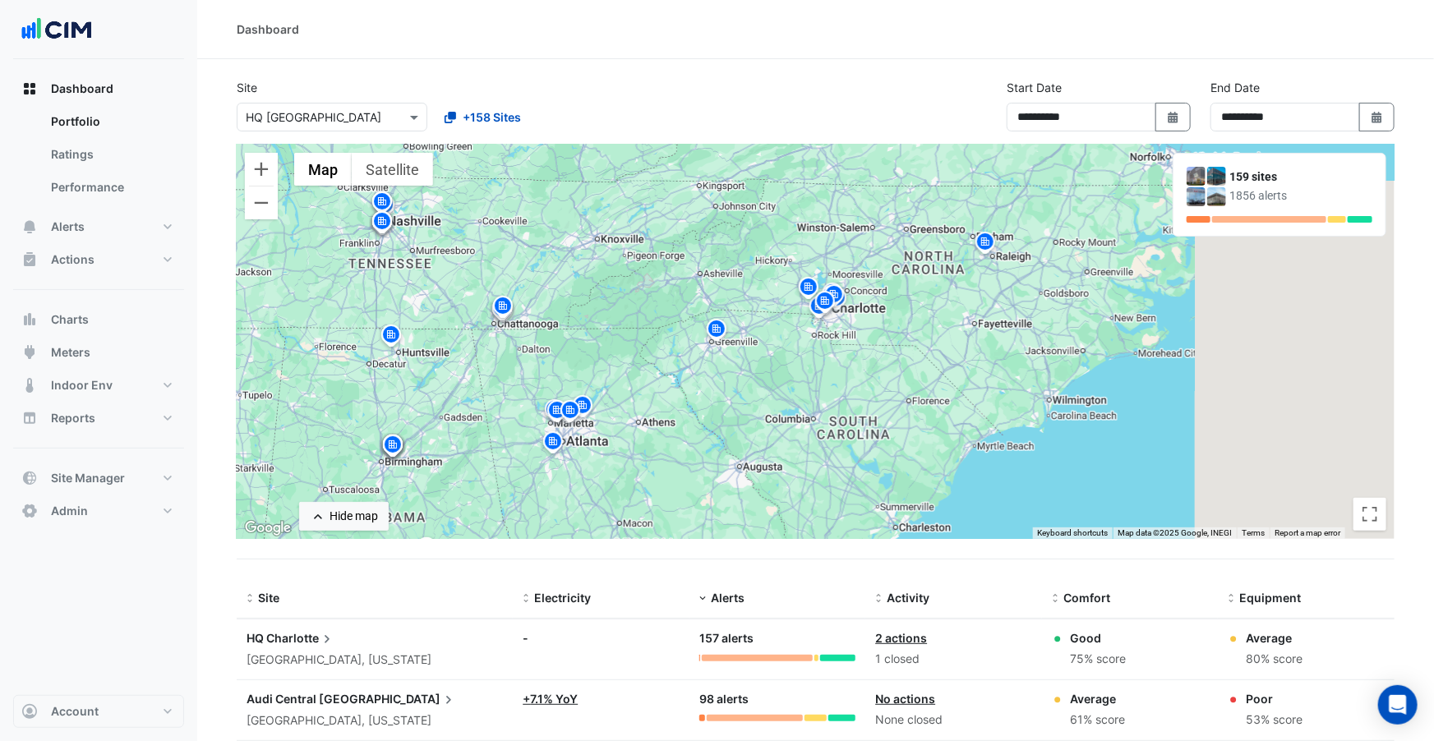
drag, startPoint x: 837, startPoint y: 323, endPoint x: 899, endPoint y: 340, distance: 64.0
click at [900, 339] on div "To activate drag with keyboard, press Alt + Enter. Once in keyboard drag state,…" at bounding box center [816, 342] width 1158 height 394
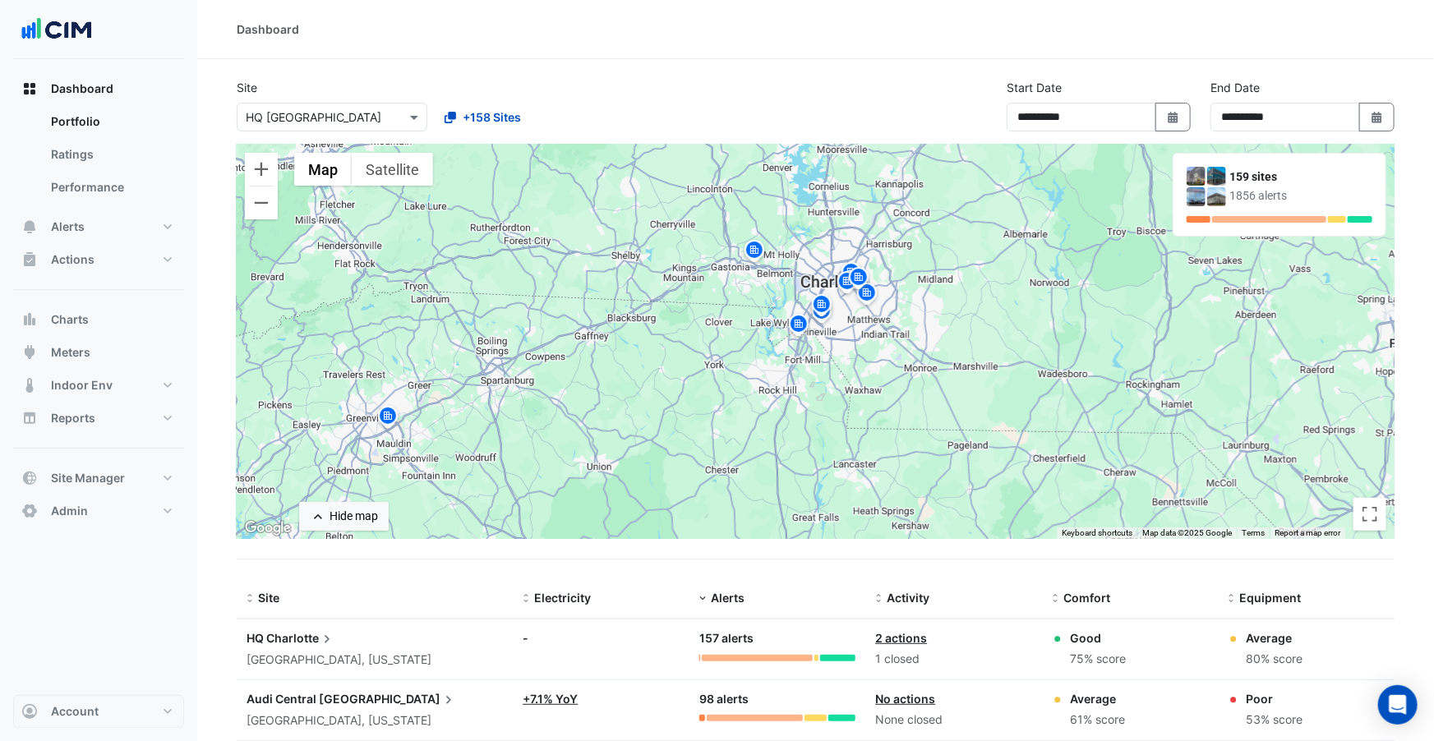
click at [861, 279] on img at bounding box center [859, 279] width 26 height 29
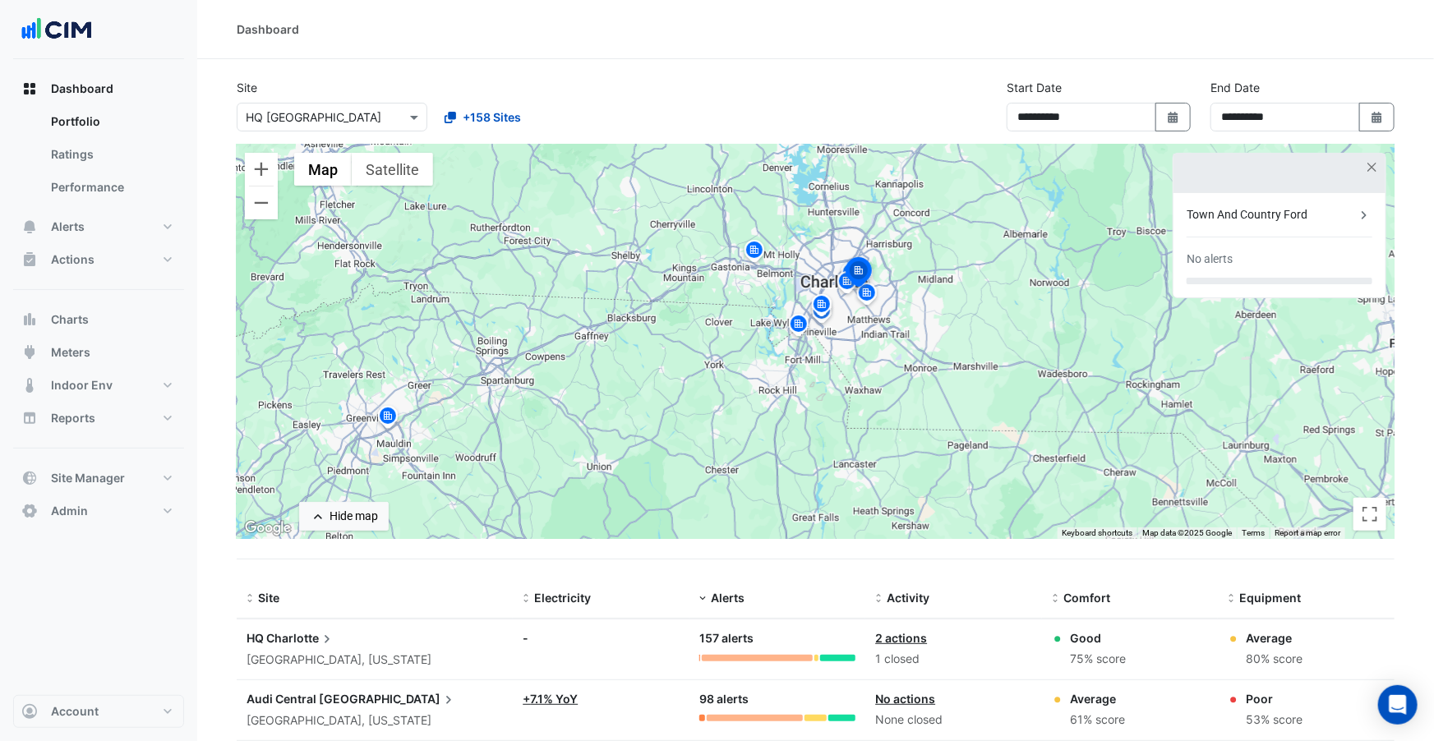
click at [844, 283] on img at bounding box center [859, 274] width 36 height 39
click at [874, 343] on div "To navigate, press the arrow keys. To activate drag with keyboard, press Alt + …" at bounding box center [816, 342] width 1158 height 394
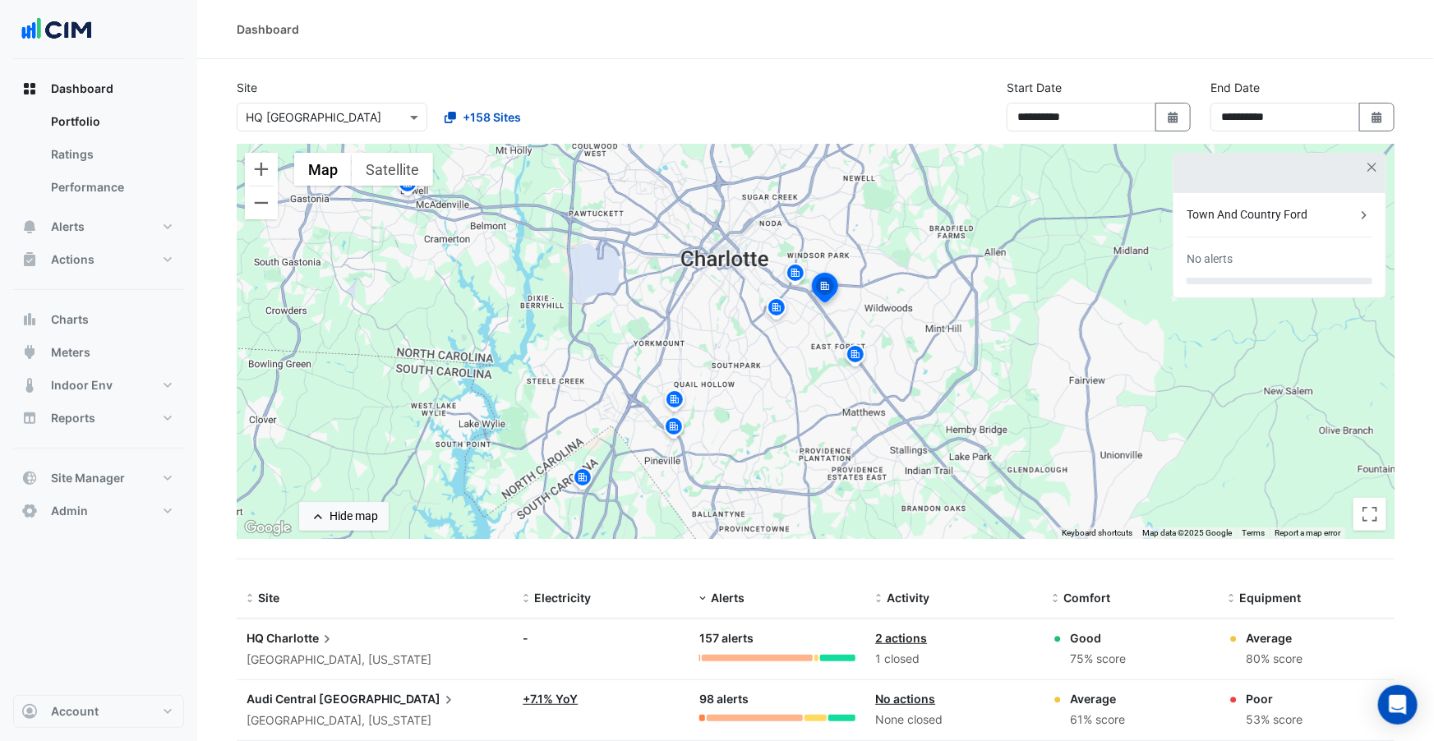
drag, startPoint x: 835, startPoint y: 294, endPoint x: 846, endPoint y: 473, distance: 179.5
click at [846, 473] on div "To activate drag with keyboard, press Alt + Enter. Once in keyboard drag state,…" at bounding box center [816, 342] width 1158 height 394
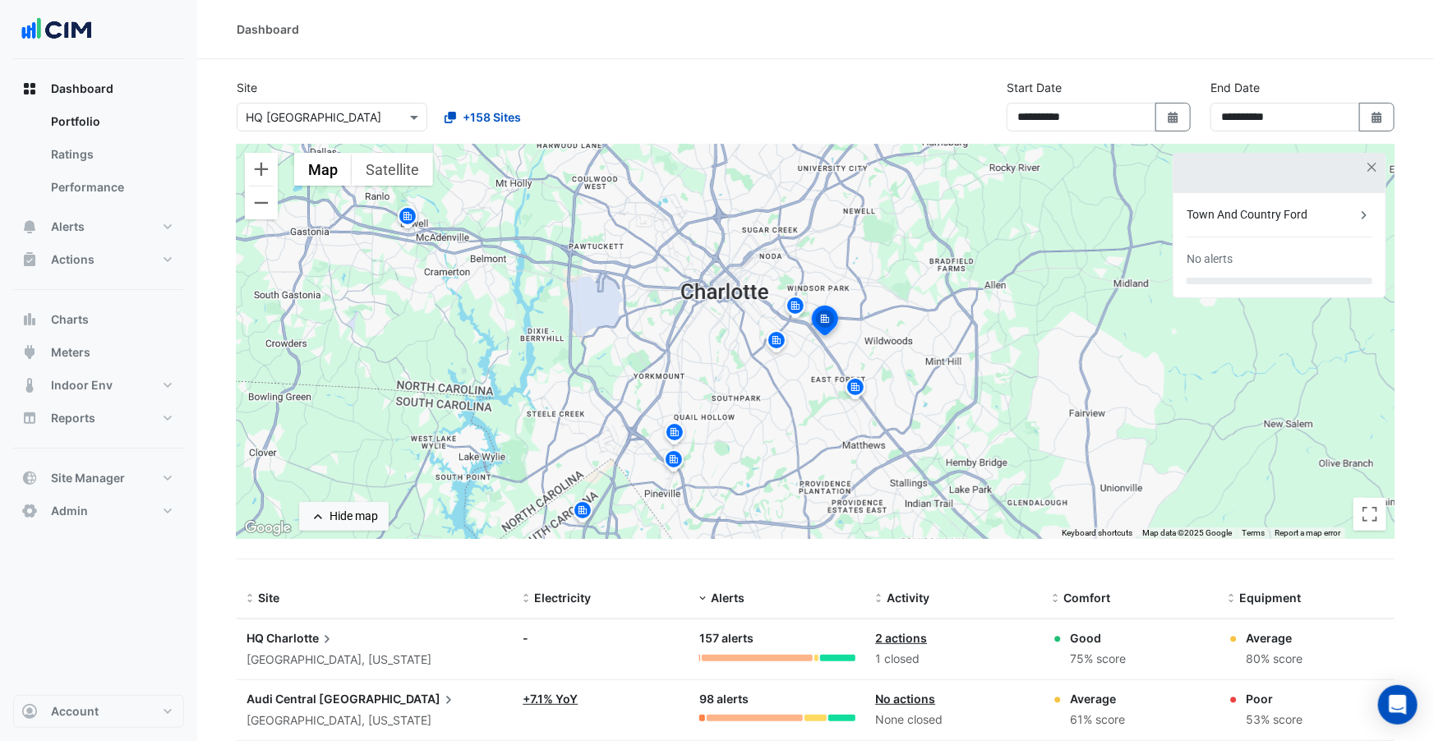
click at [856, 384] on img at bounding box center [855, 390] width 26 height 29
click at [790, 302] on img at bounding box center [795, 308] width 26 height 29
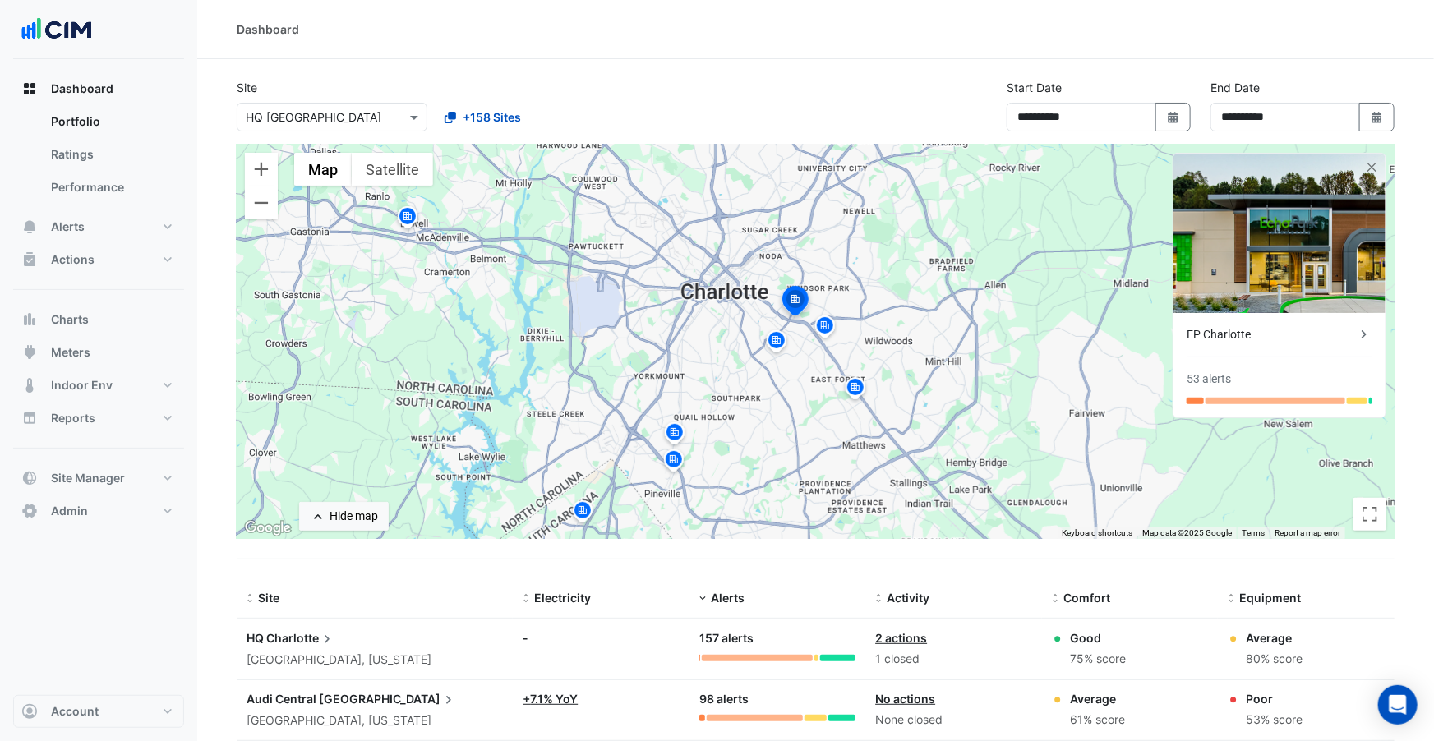
click at [780, 338] on img at bounding box center [776, 343] width 26 height 29
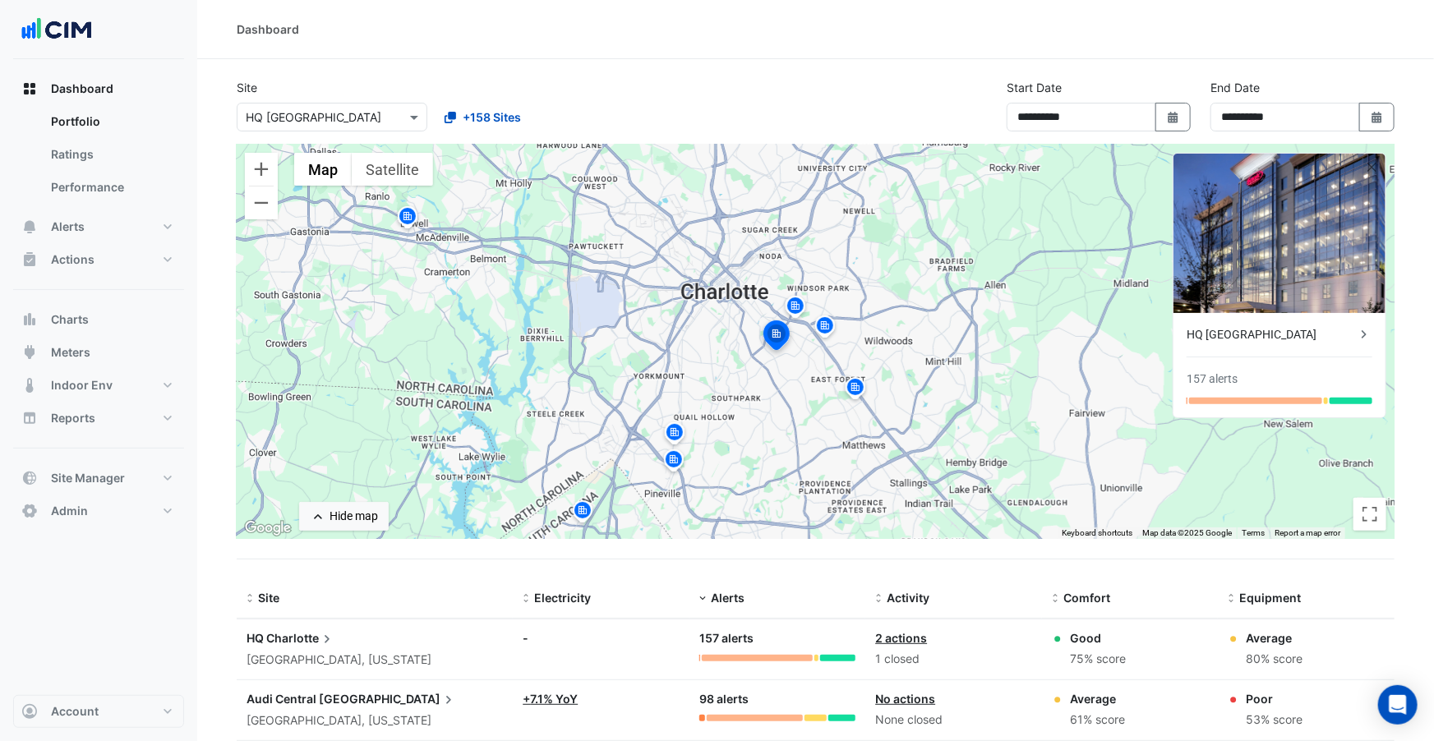
click at [673, 436] on img at bounding box center [674, 435] width 26 height 29
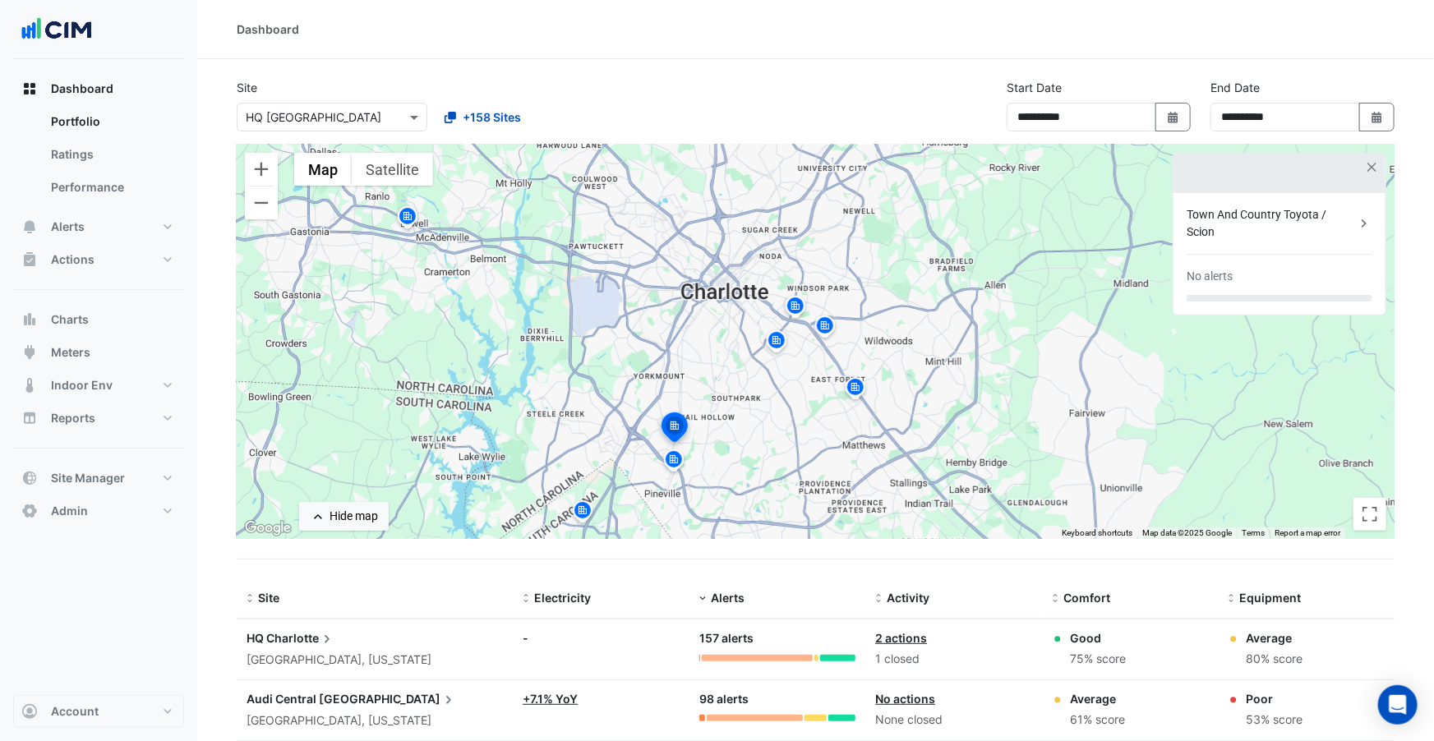
click at [671, 464] on img at bounding box center [674, 462] width 26 height 29
click at [576, 515] on img at bounding box center [582, 513] width 26 height 29
click at [402, 220] on img at bounding box center [407, 219] width 26 height 29
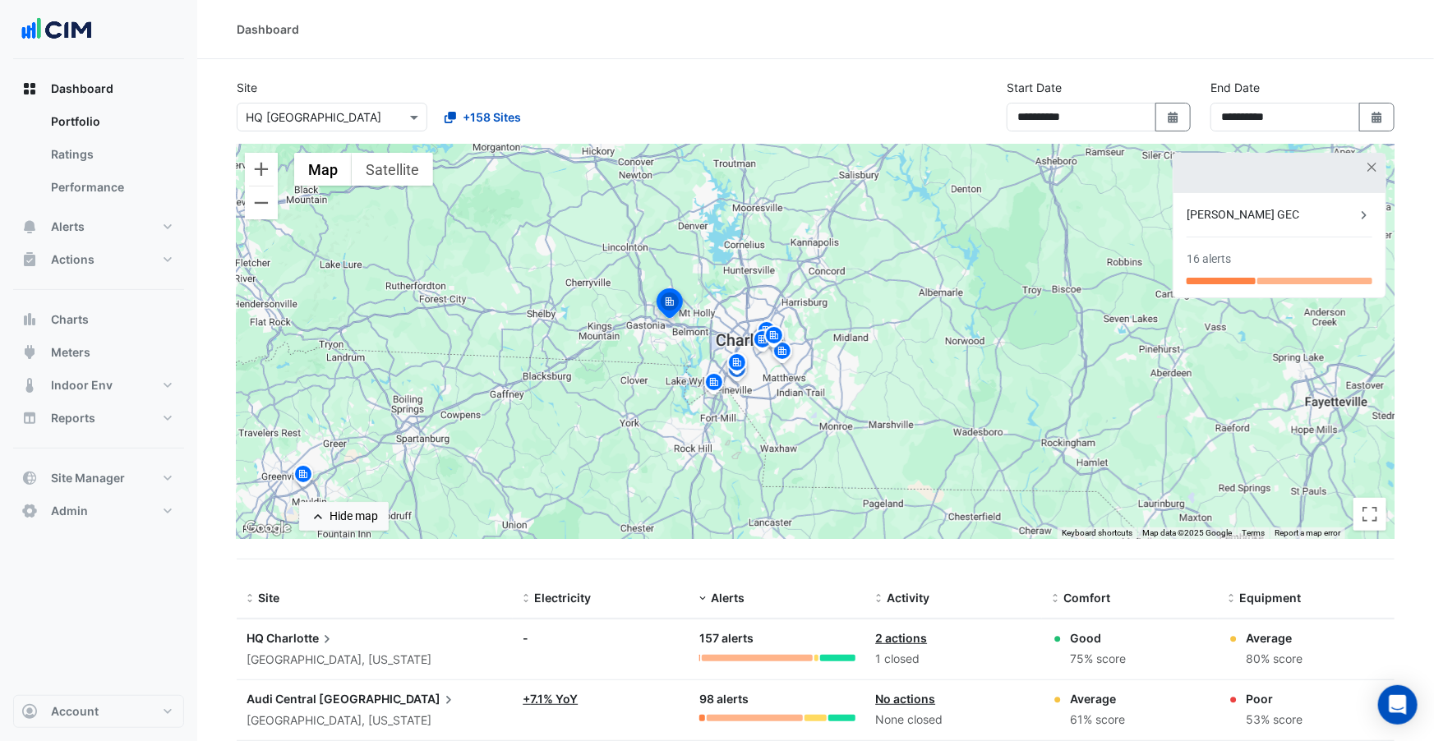
click at [300, 478] on img at bounding box center [303, 477] width 26 height 29
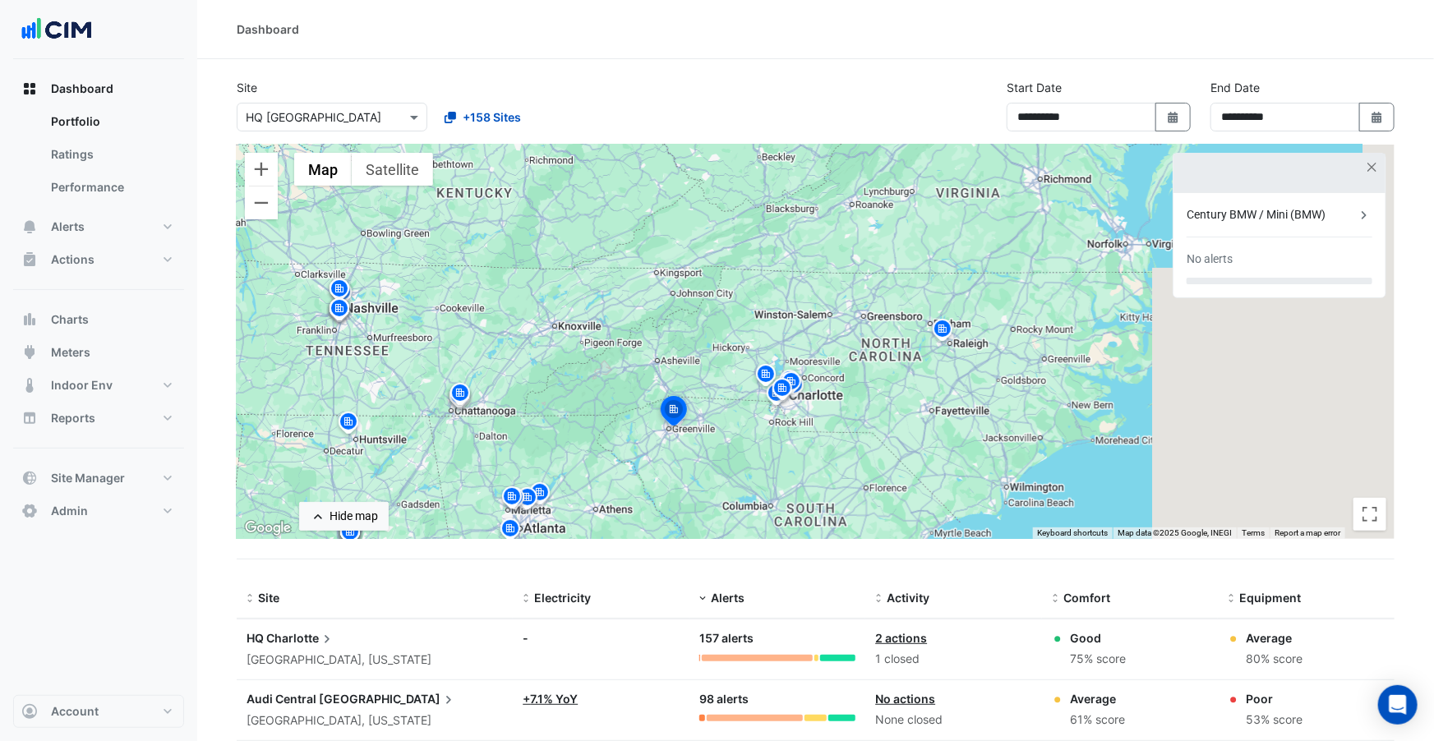
click at [944, 330] on img at bounding box center [942, 331] width 26 height 29
click at [463, 394] on img at bounding box center [460, 395] width 26 height 29
click at [354, 421] on img at bounding box center [348, 424] width 26 height 29
click at [511, 506] on img at bounding box center [512, 499] width 26 height 29
click at [545, 492] on img at bounding box center [540, 495] width 26 height 29
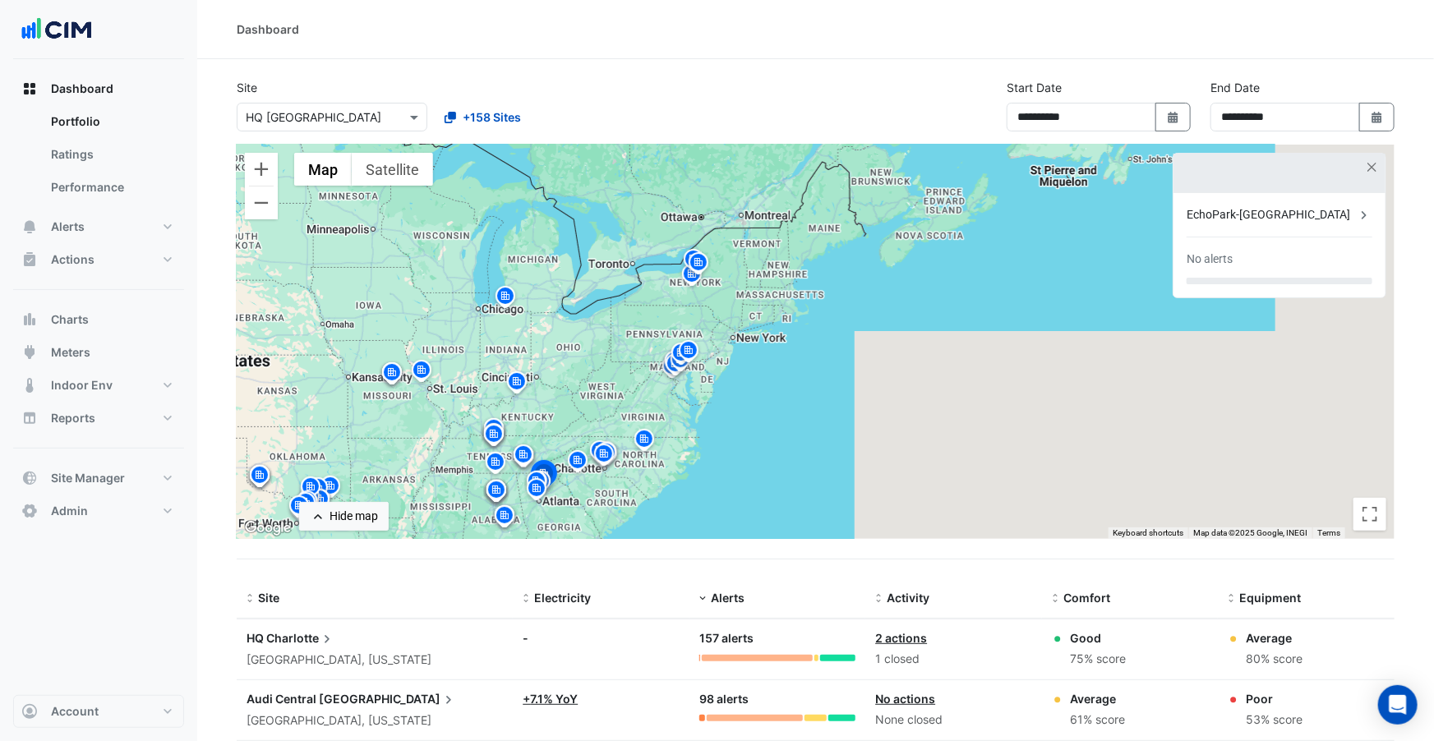
click at [524, 379] on img at bounding box center [517, 384] width 26 height 29
click at [507, 297] on img at bounding box center [505, 298] width 26 height 29
click at [693, 274] on img at bounding box center [698, 265] width 26 height 29
click at [689, 277] on img at bounding box center [698, 259] width 36 height 39
click at [419, 368] on img at bounding box center [421, 372] width 26 height 29
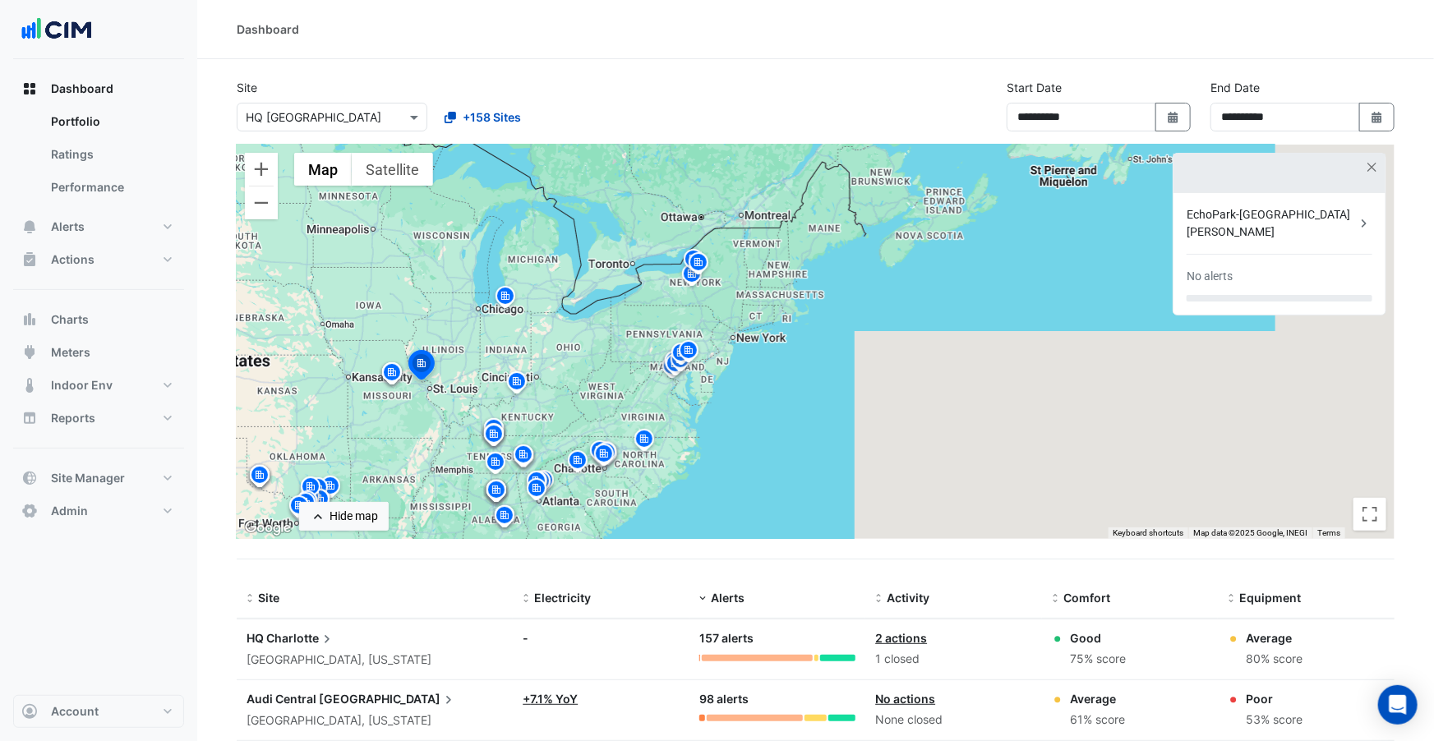
click at [392, 371] on img at bounding box center [392, 375] width 26 height 29
click at [261, 475] on img at bounding box center [260, 477] width 26 height 29
click at [551, 417] on div "To navigate, press the arrow keys. To activate drag with keyboard, press Alt + …" at bounding box center [816, 342] width 1158 height 394
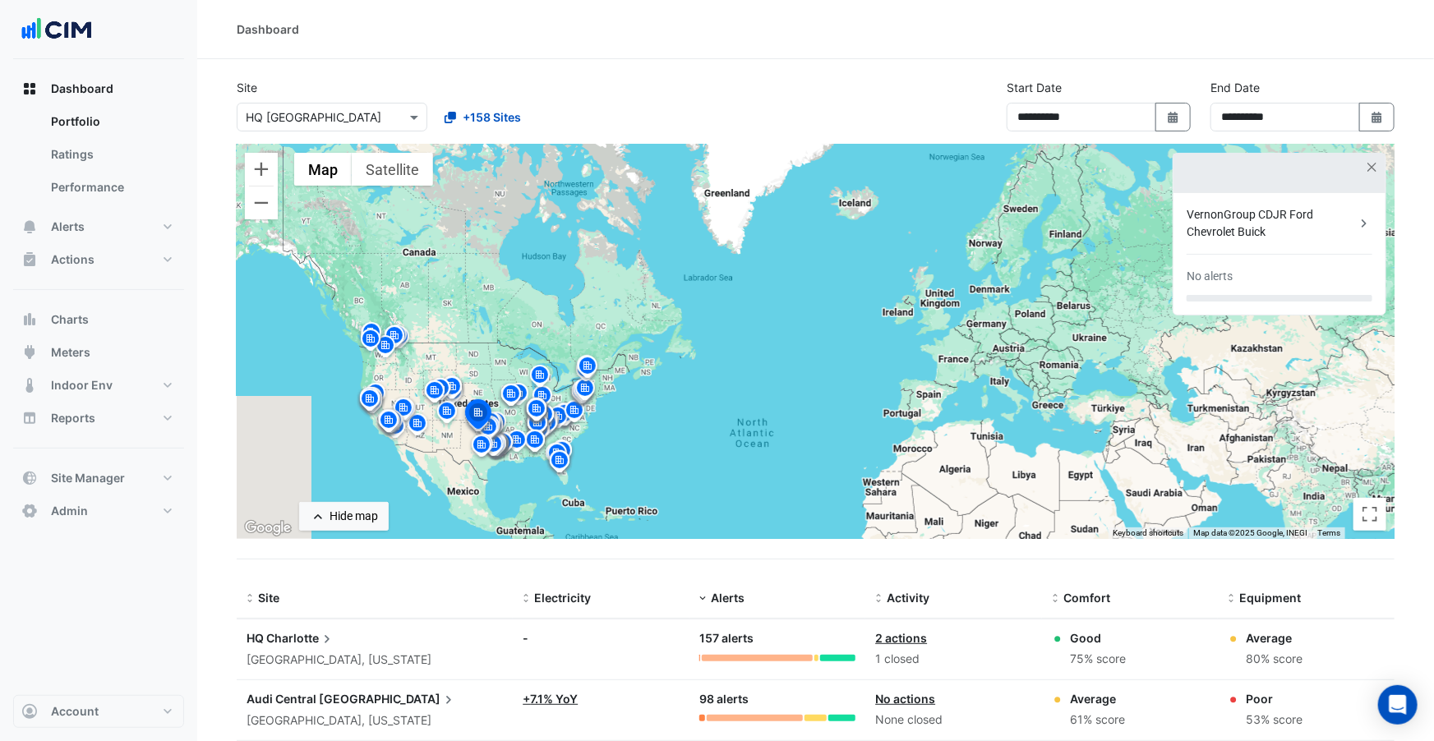
click at [390, 353] on img at bounding box center [385, 348] width 26 height 29
click at [366, 410] on img at bounding box center [370, 401] width 26 height 29
click at [386, 422] on img at bounding box center [389, 422] width 26 height 29
click at [405, 431] on img at bounding box center [389, 417] width 36 height 39
click at [422, 426] on img at bounding box center [417, 426] width 26 height 29
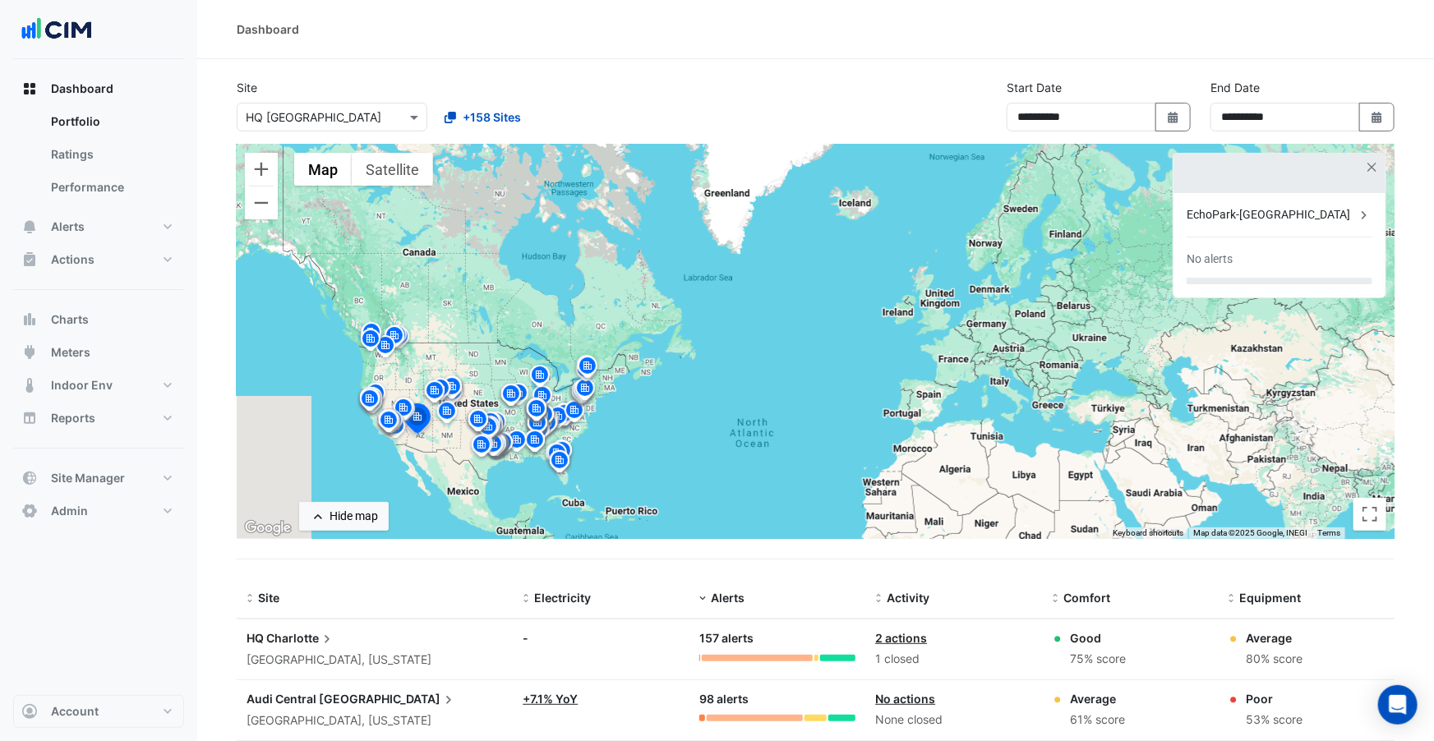
click at [405, 403] on img at bounding box center [403, 410] width 26 height 29
click at [477, 444] on img at bounding box center [481, 447] width 26 height 29
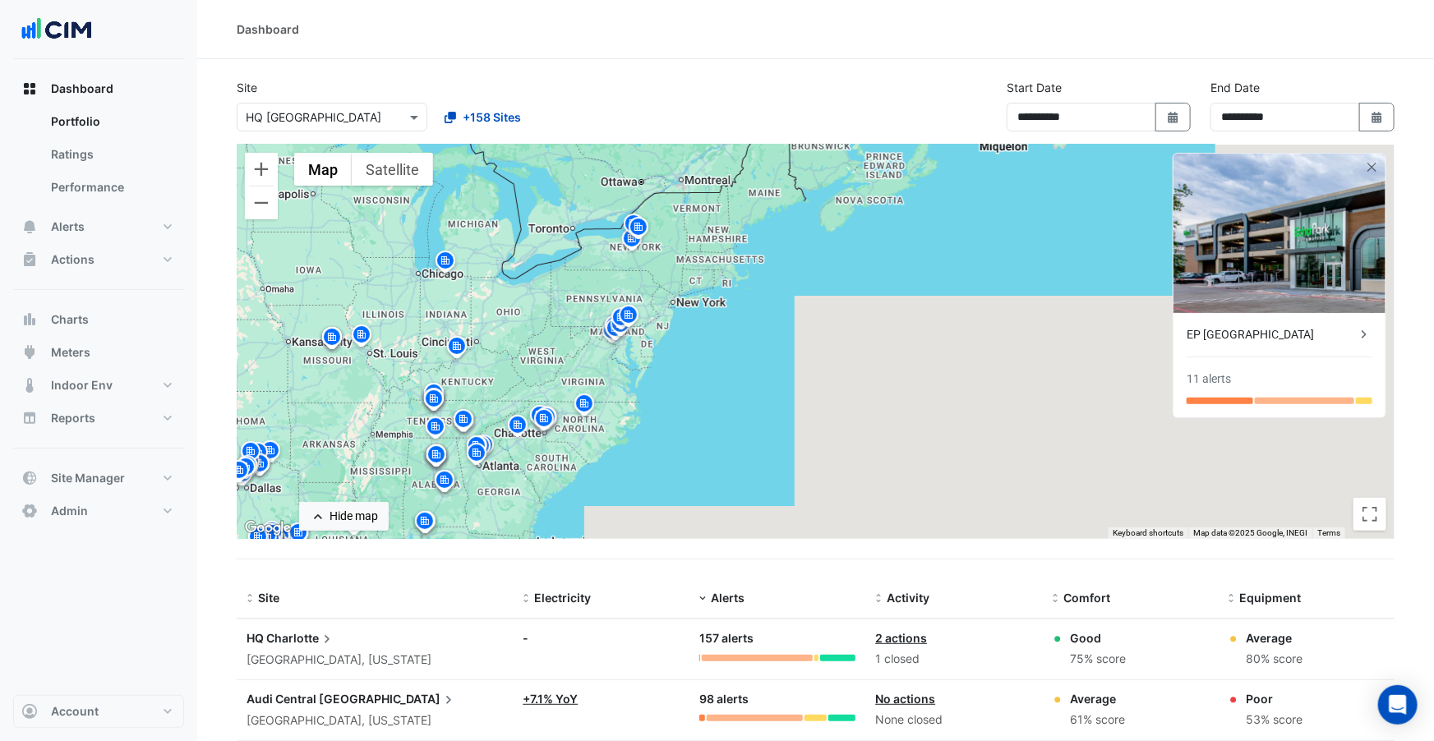
drag, startPoint x: 529, startPoint y: 389, endPoint x: 619, endPoint y: 358, distance: 94.9
click at [620, 357] on div "To activate drag with keyboard, press Alt + Enter. Once in keyboard drag state,…" at bounding box center [816, 342] width 1158 height 394
click at [428, 518] on img at bounding box center [425, 522] width 26 height 29
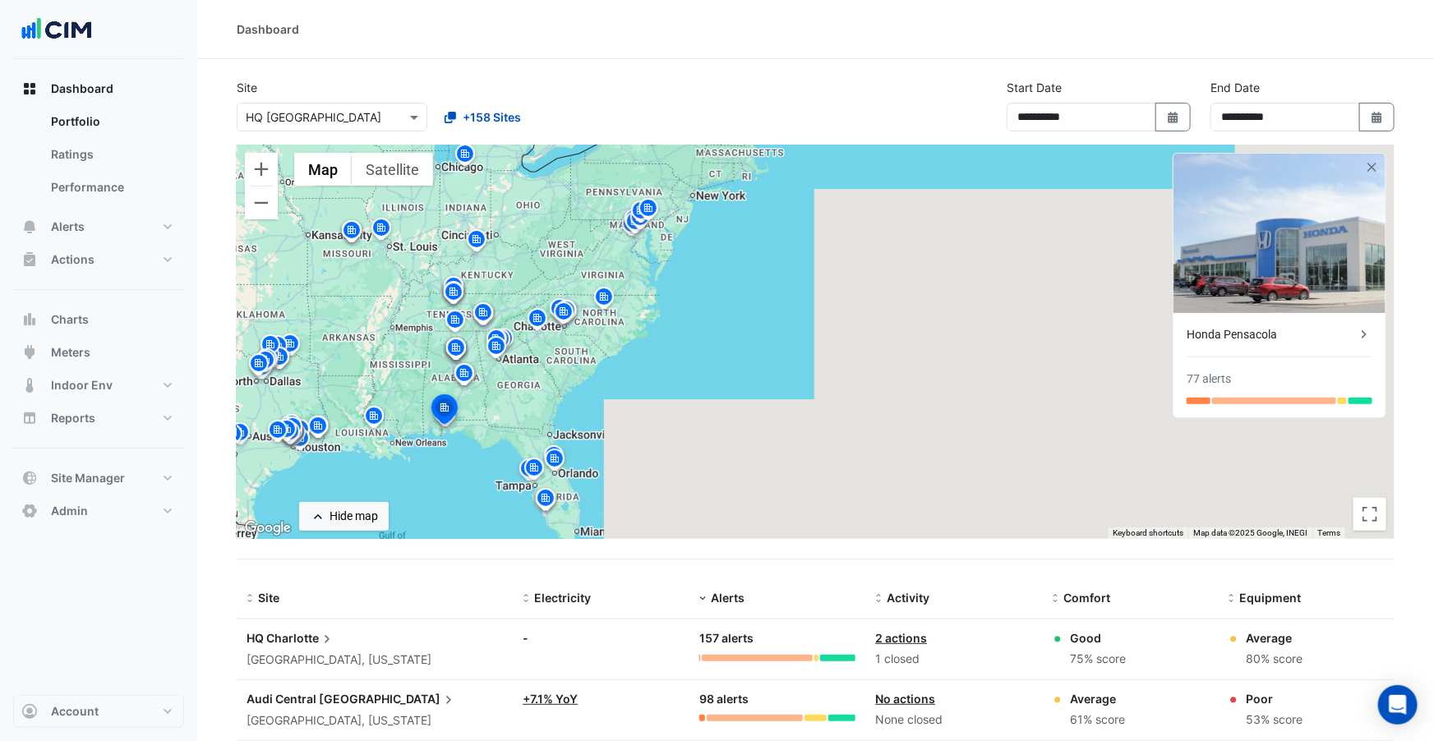
drag, startPoint x: 503, startPoint y: 500, endPoint x: 522, endPoint y: 395, distance: 106.9
click at [523, 394] on div "To activate drag with keyboard, press Alt + Enter. Once in keyboard drag state,…" at bounding box center [816, 342] width 1158 height 394
click at [544, 501] on img at bounding box center [546, 502] width 26 height 29
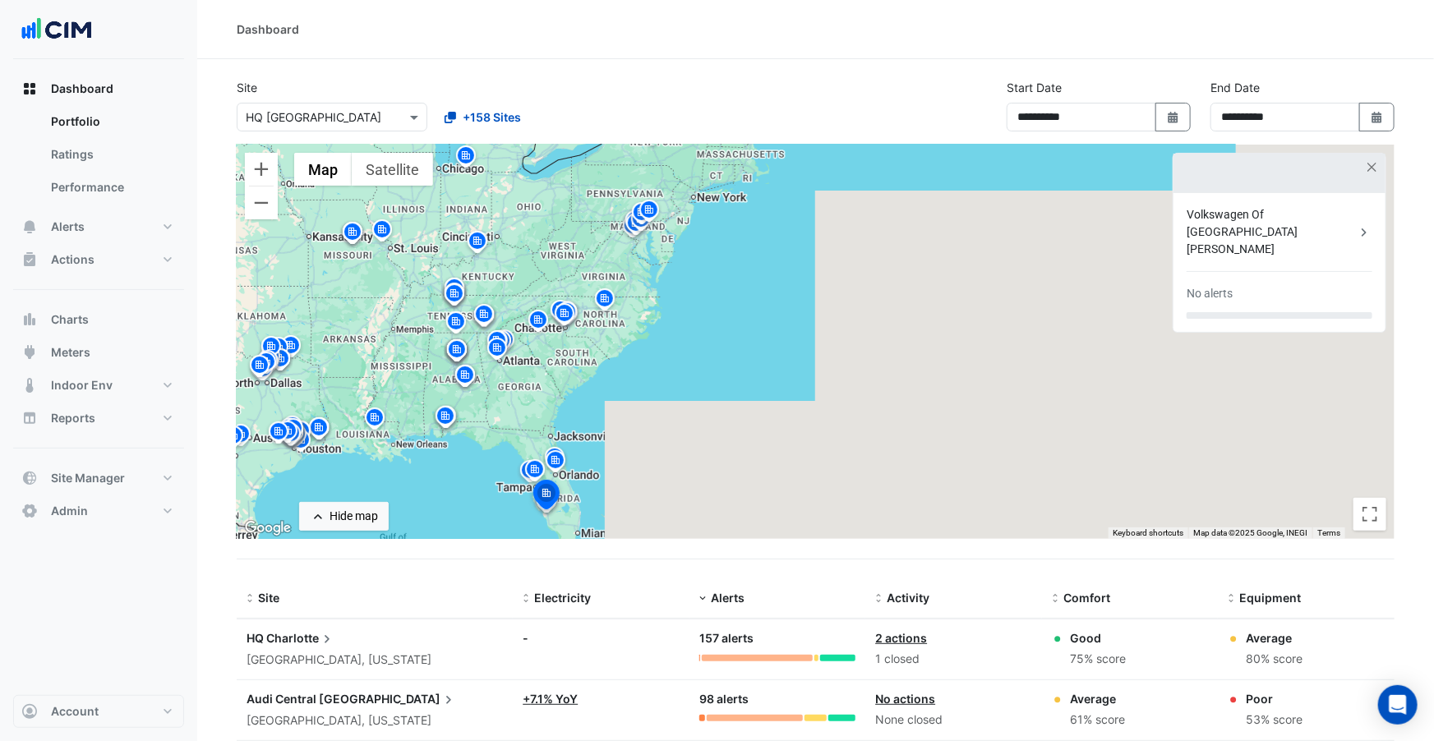
click at [534, 471] on img at bounding box center [535, 472] width 26 height 29
click at [517, 475] on img at bounding box center [535, 466] width 36 height 39
click at [557, 460] on img at bounding box center [555, 463] width 26 height 29
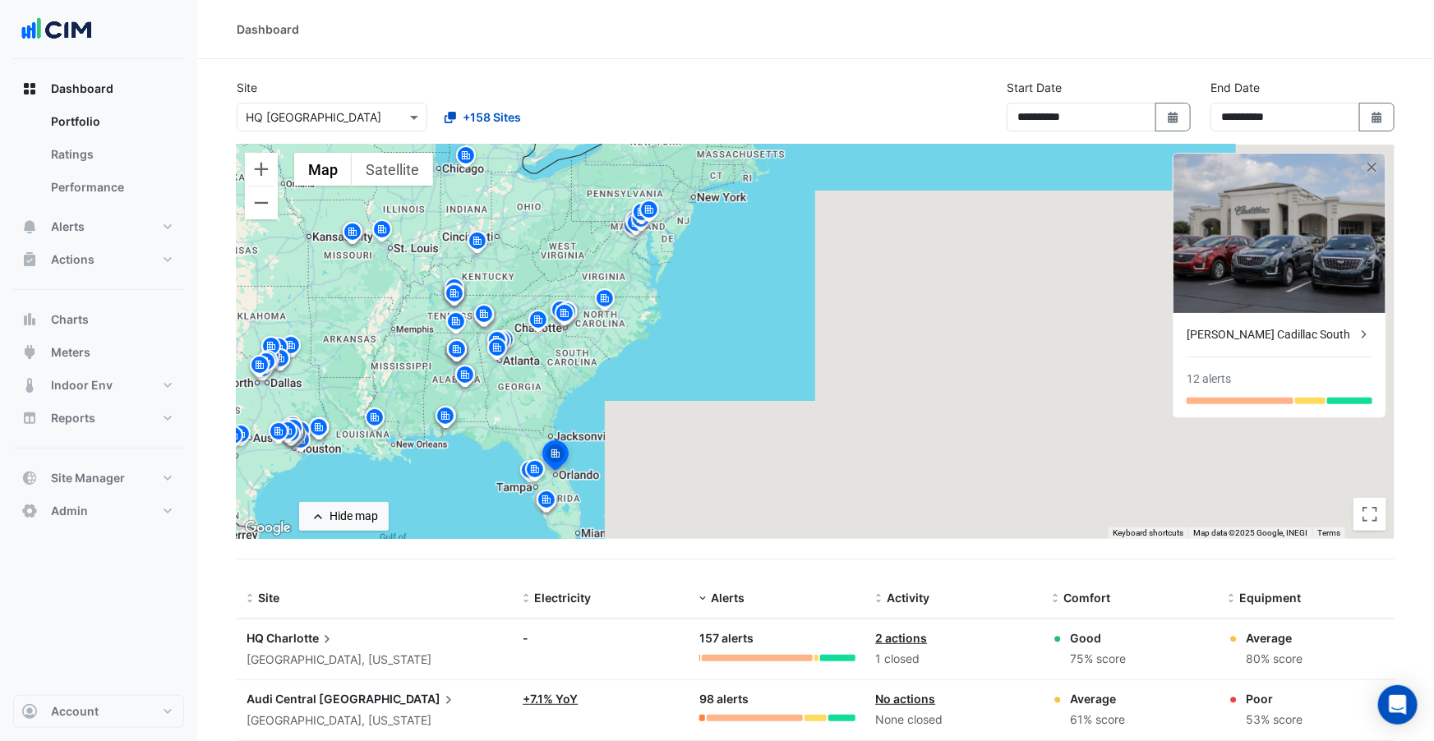
click at [597, 383] on div "To navigate, press the arrow keys. To activate drag with keyboard, press Alt + …" at bounding box center [816, 342] width 1158 height 394
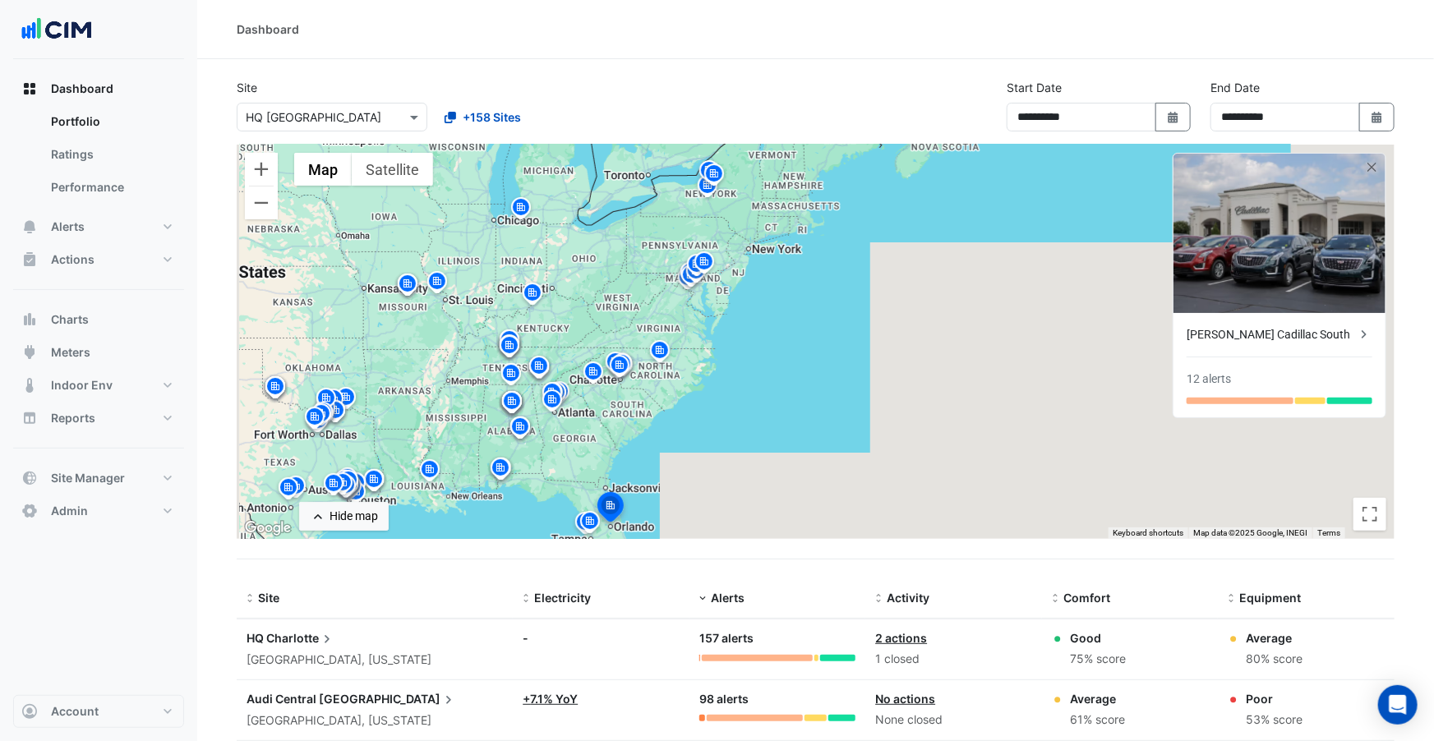
drag, startPoint x: 597, startPoint y: 340, endPoint x: 665, endPoint y: 400, distance: 90.8
click at [665, 400] on div "To activate drag with keyboard, press Alt + Enter. Once in keyboard drag state,…" at bounding box center [816, 342] width 1158 height 394
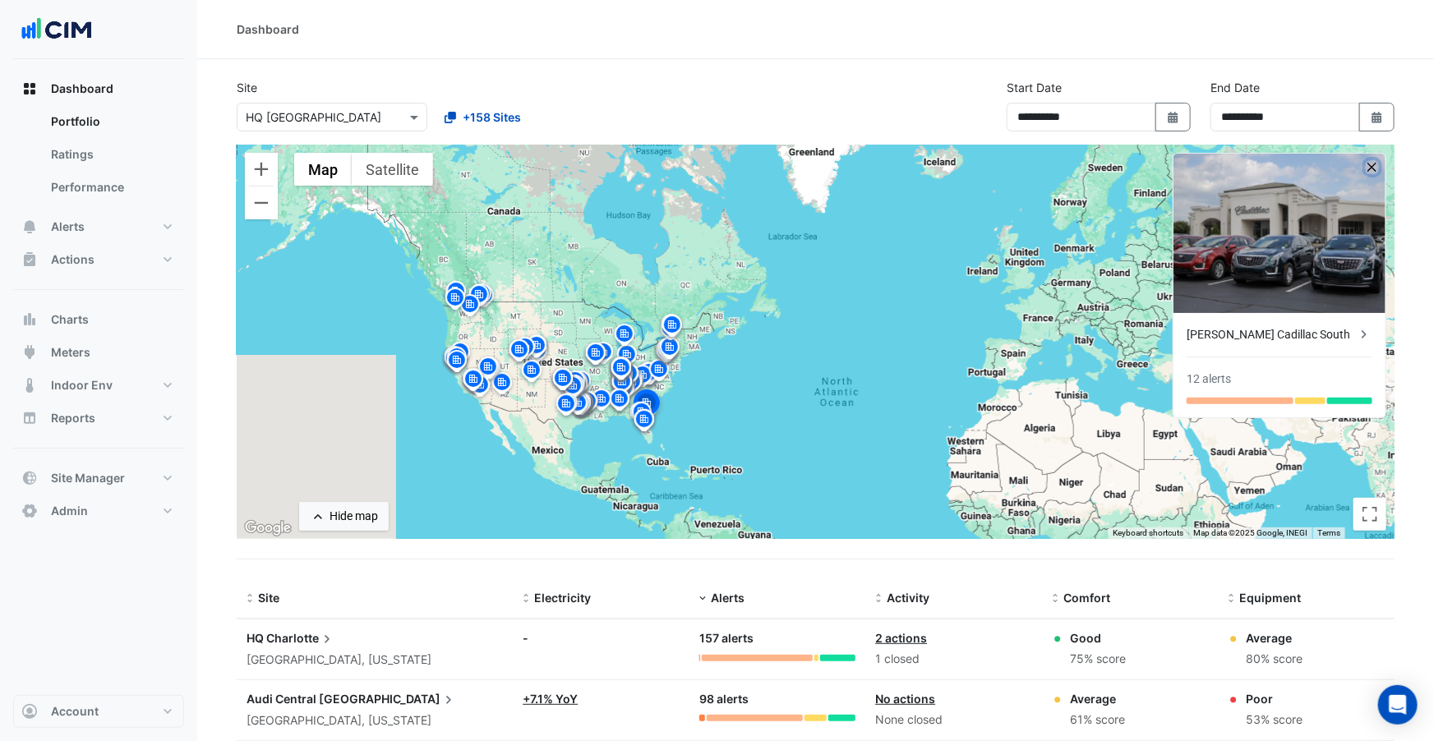
click at [1373, 168] on button "button" at bounding box center [1373, 167] width 14 height 14
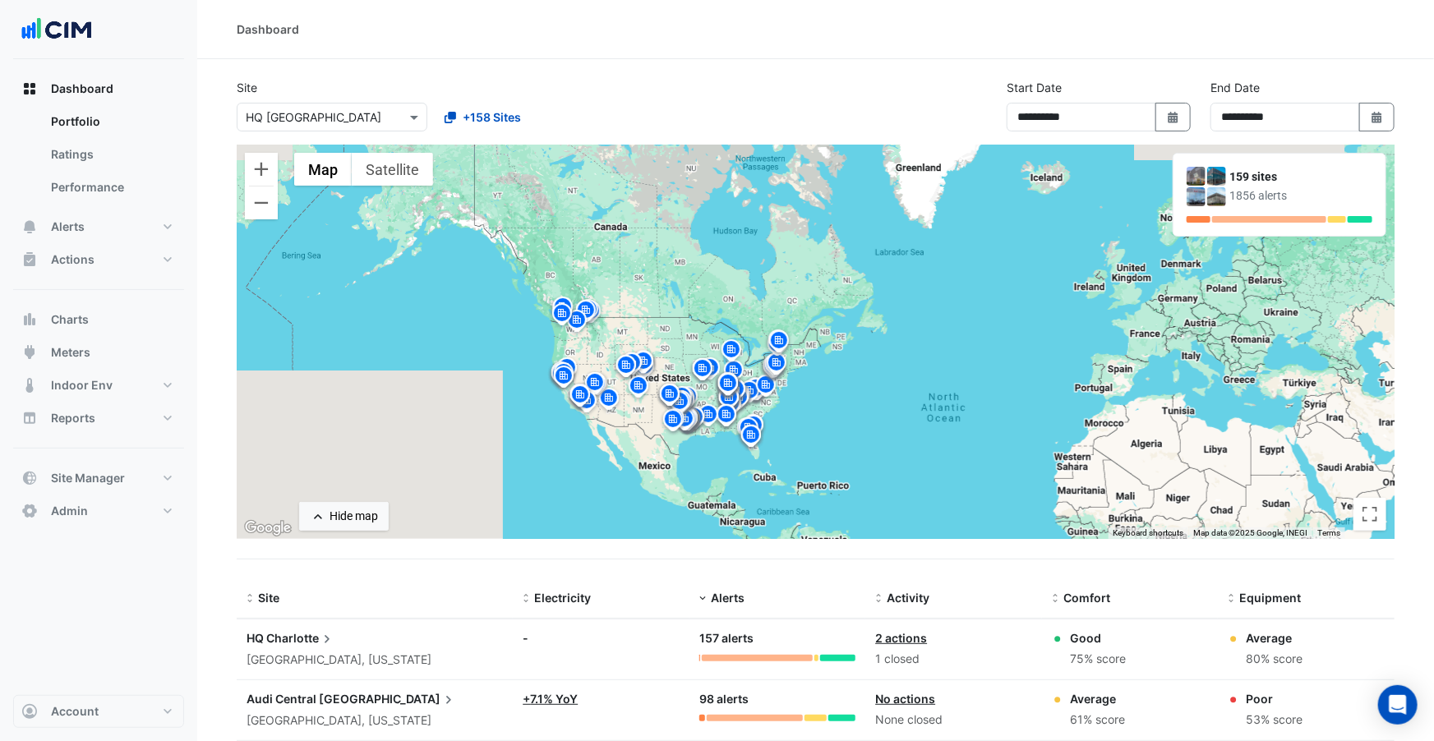
drag, startPoint x: 501, startPoint y: 309, endPoint x: 611, endPoint y: 325, distance: 110.5
click at [611, 325] on div "To activate drag with keyboard, press Alt + Enter. Once in keyboard drag state,…" at bounding box center [816, 342] width 1158 height 394
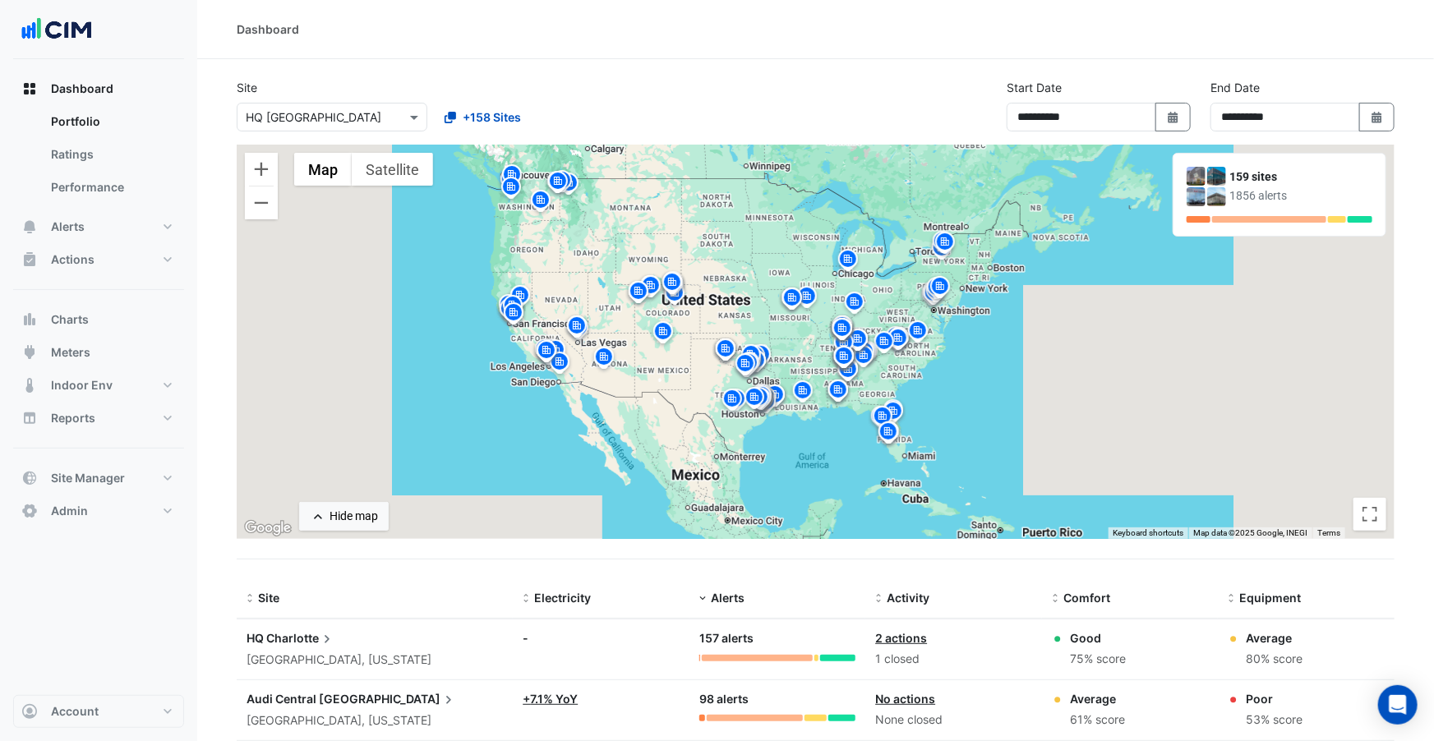
drag, startPoint x: 687, startPoint y: 349, endPoint x: 680, endPoint y: 224, distance: 125.1
click at [680, 222] on div "To activate drag with keyboard, press Alt + Enter. Once in keyboard drag state,…" at bounding box center [816, 342] width 1158 height 394
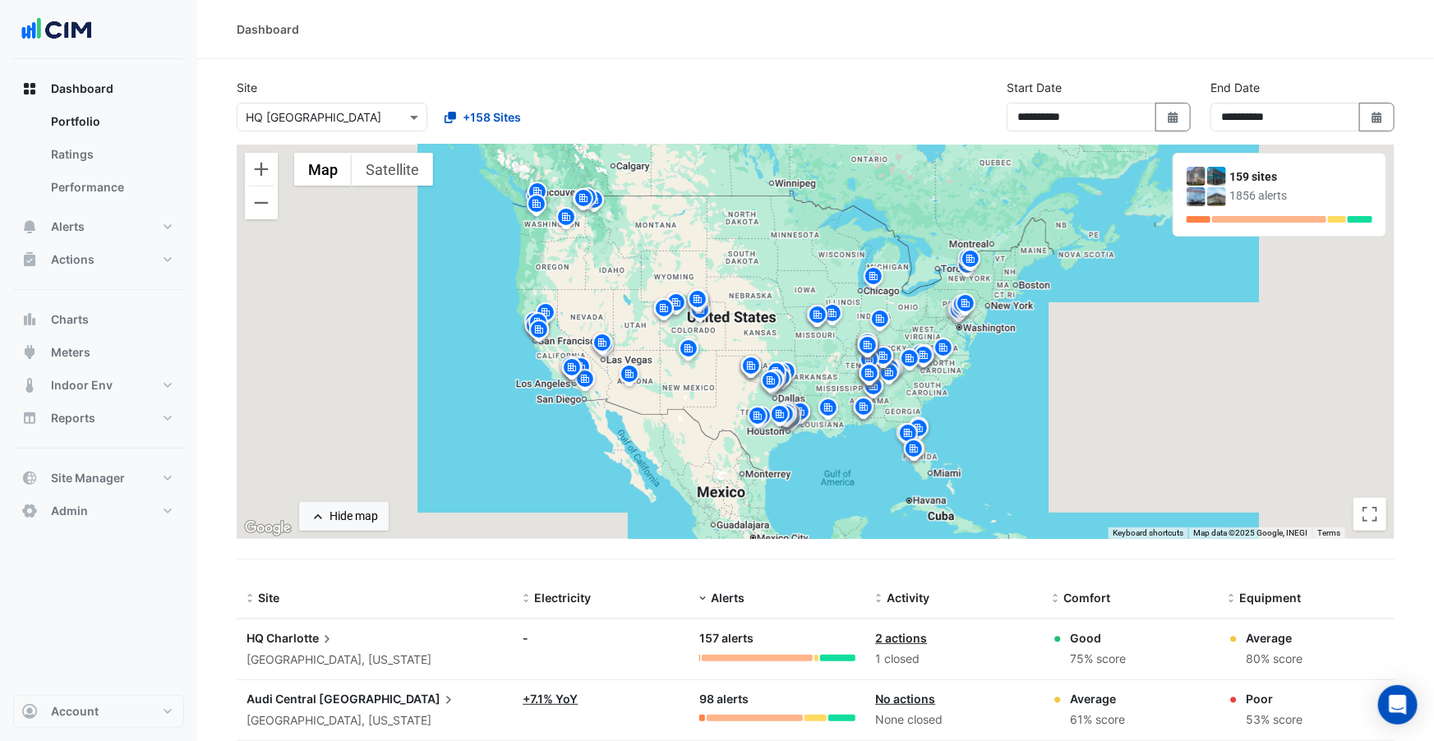
drag, startPoint x: 689, startPoint y: 228, endPoint x: 718, endPoint y: 236, distance: 30.7
click at [718, 236] on div "To activate drag with keyboard, press Alt + Enter. Once in keyboard drag state,…" at bounding box center [816, 342] width 1158 height 394
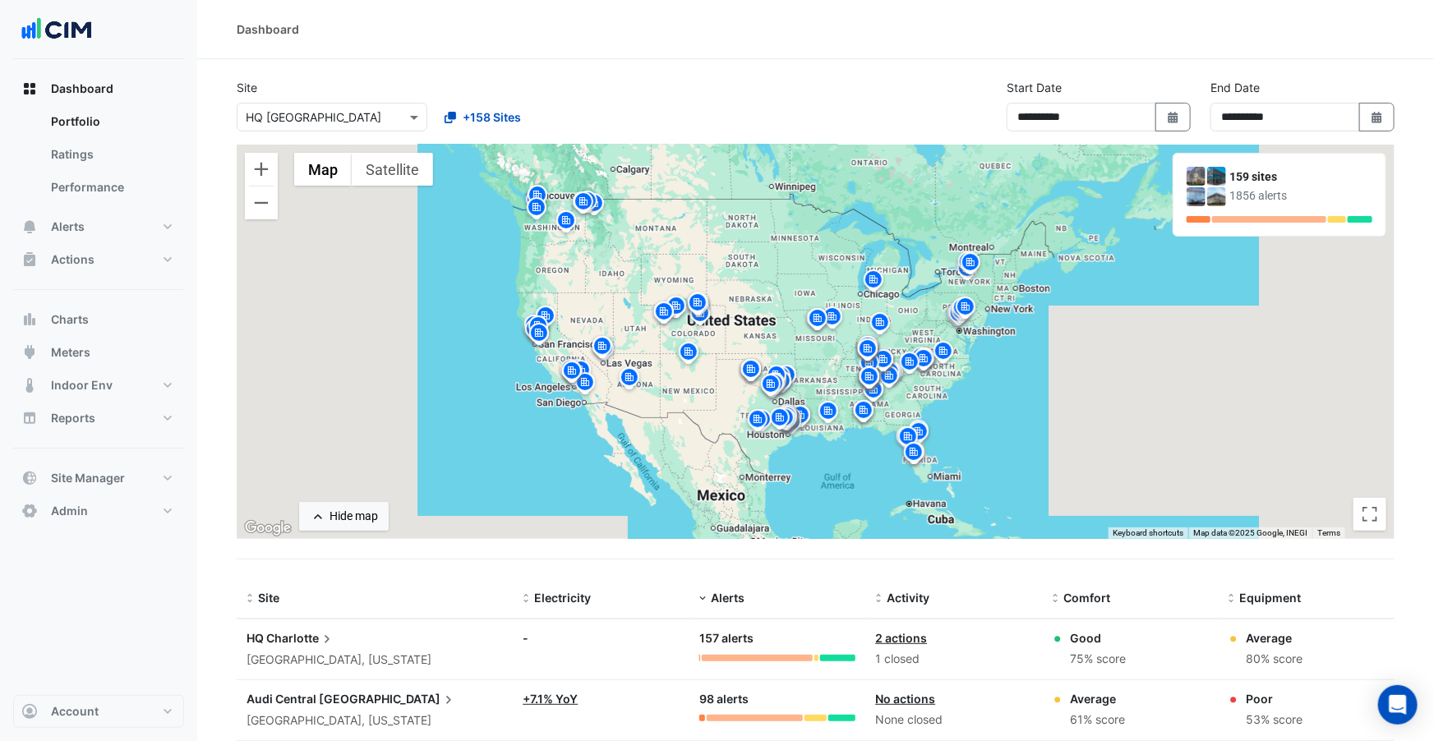
click at [274, 637] on span "Charlotte" at bounding box center [300, 638] width 69 height 18
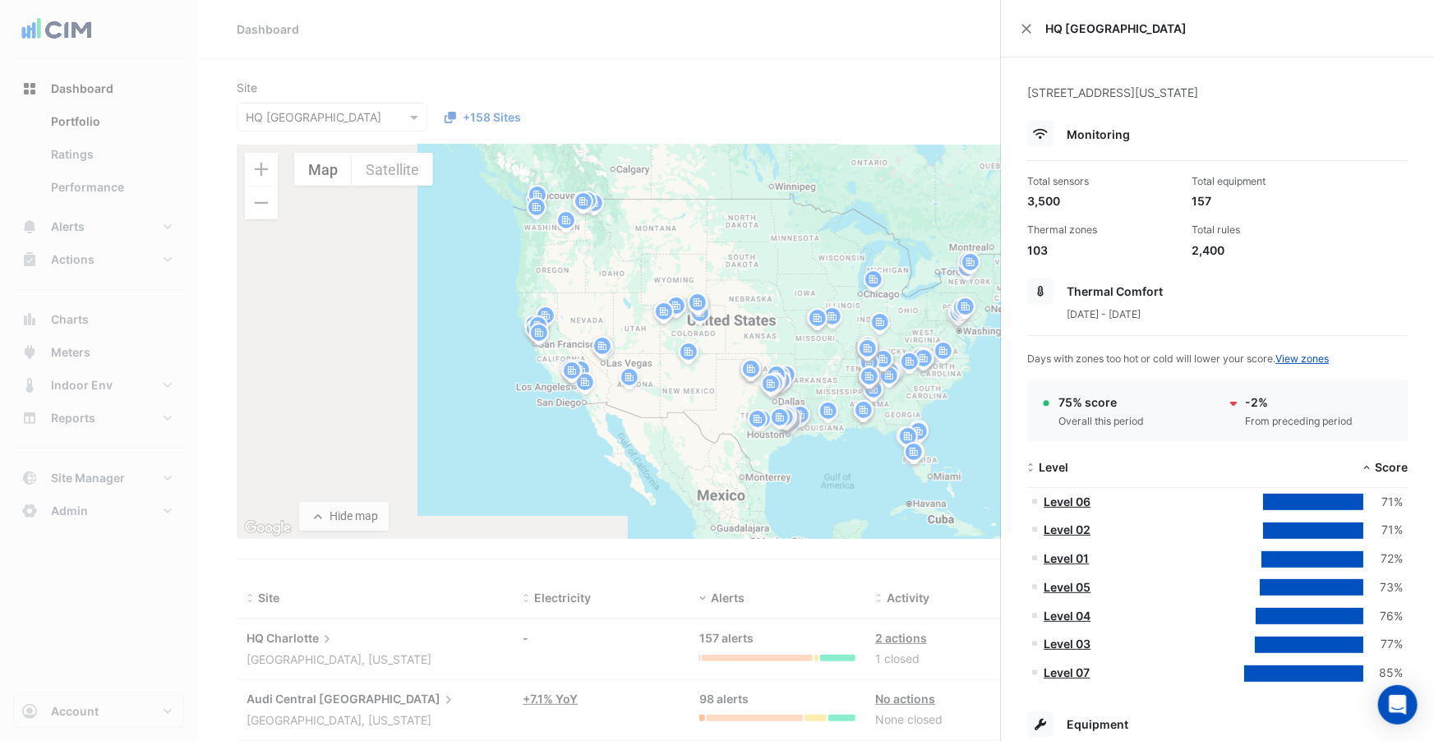
click at [274, 636] on ngb-offcanvas-backdrop at bounding box center [717, 370] width 1434 height 741
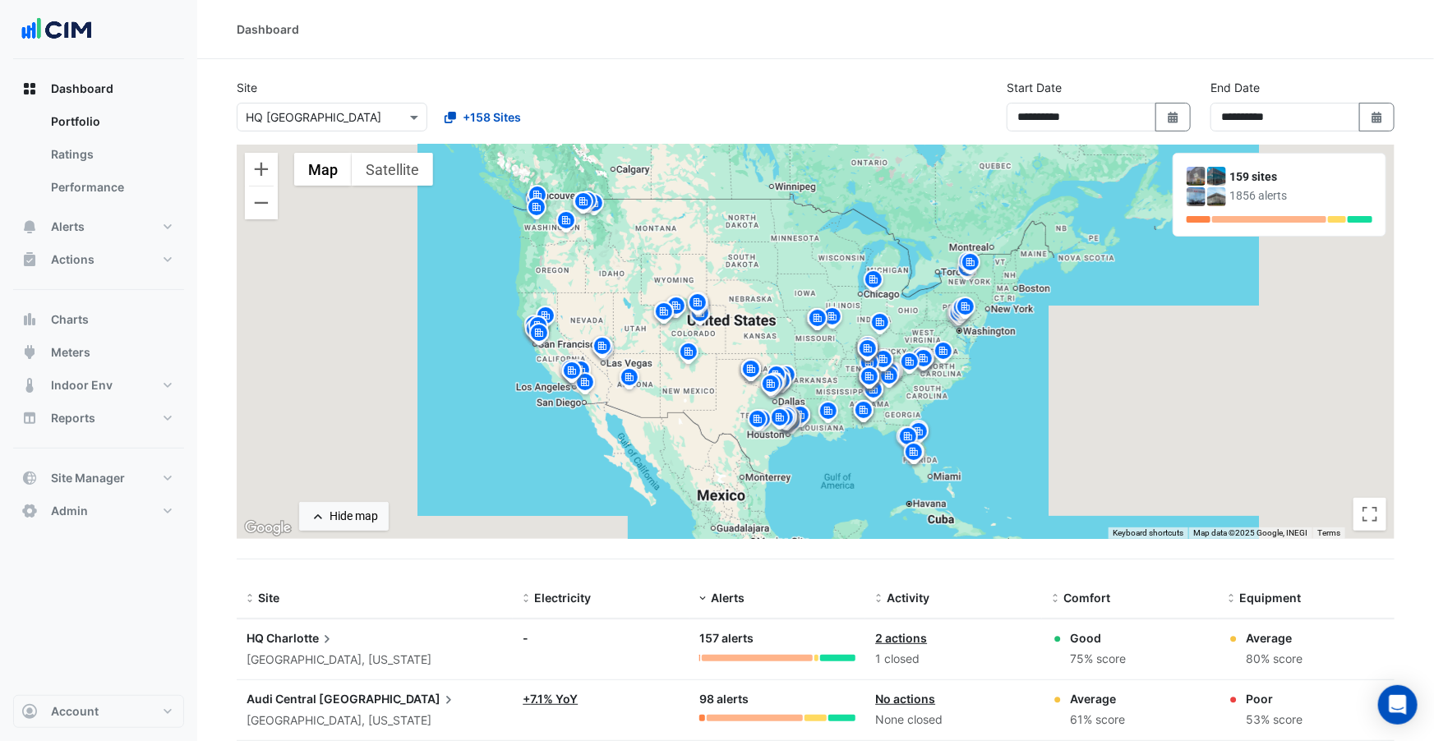
click at [292, 696] on span "Audi Central" at bounding box center [282, 699] width 70 height 14
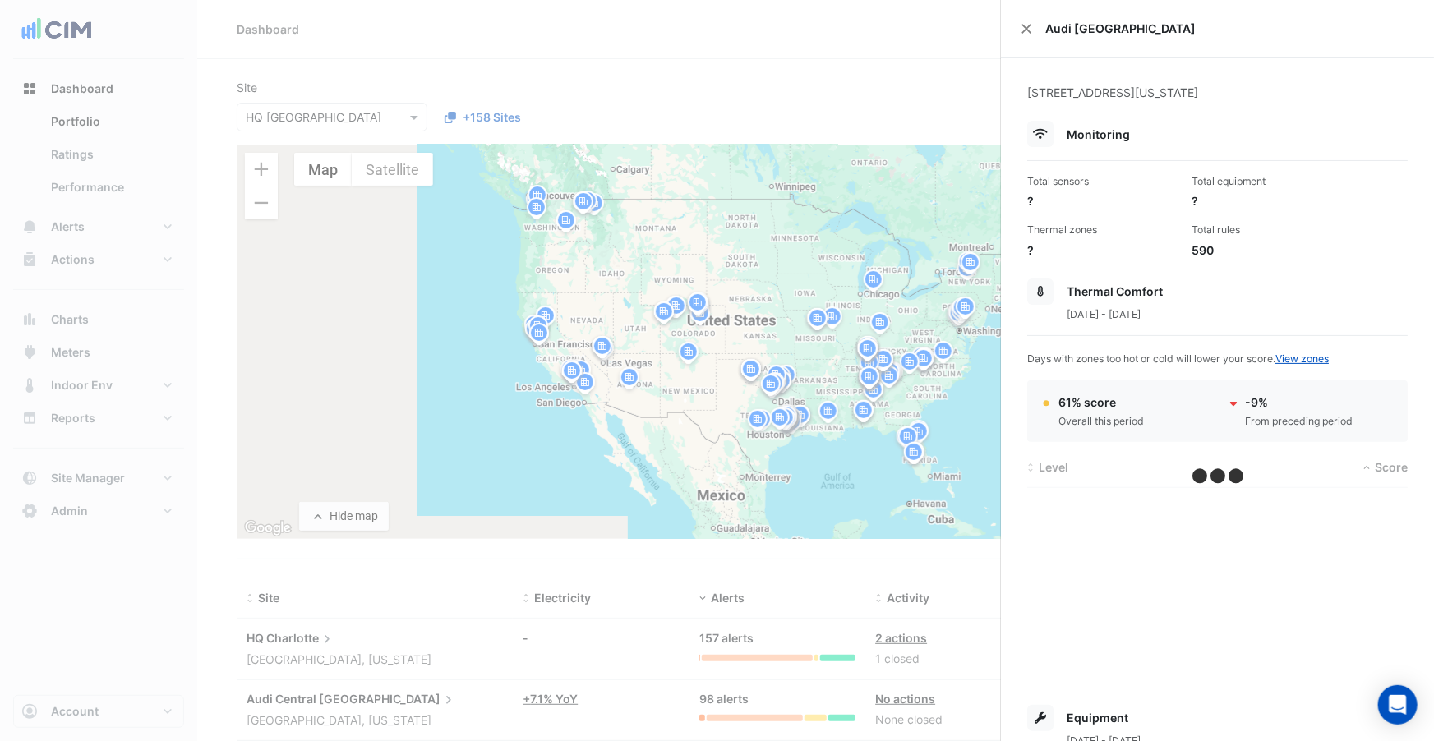
click at [292, 696] on ngb-offcanvas-backdrop at bounding box center [717, 370] width 1434 height 741
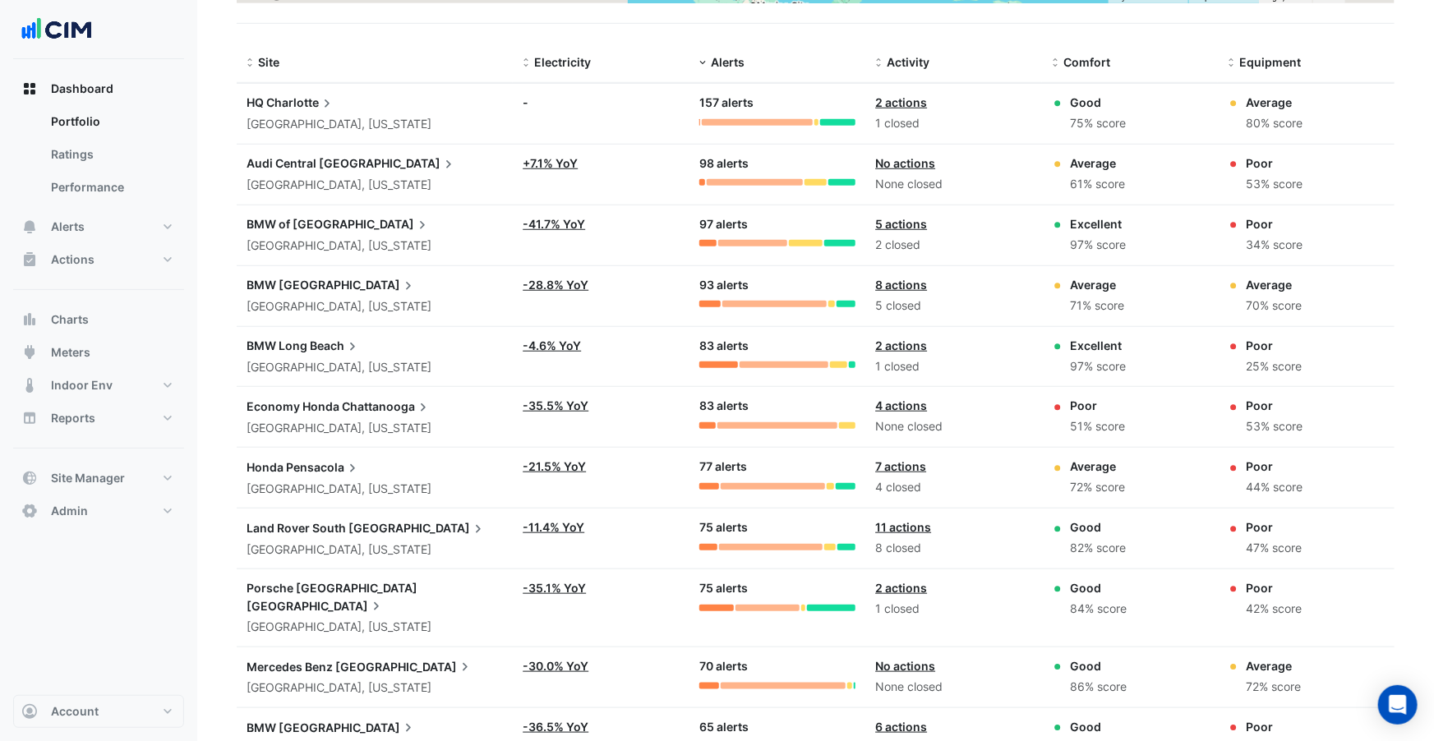
scroll to position [537, 0]
click at [336, 584] on span "Porsche River Oaks" at bounding box center [332, 587] width 171 height 14
click at [336, 584] on ngb-offcanvas-backdrop at bounding box center [717, 370] width 1434 height 741
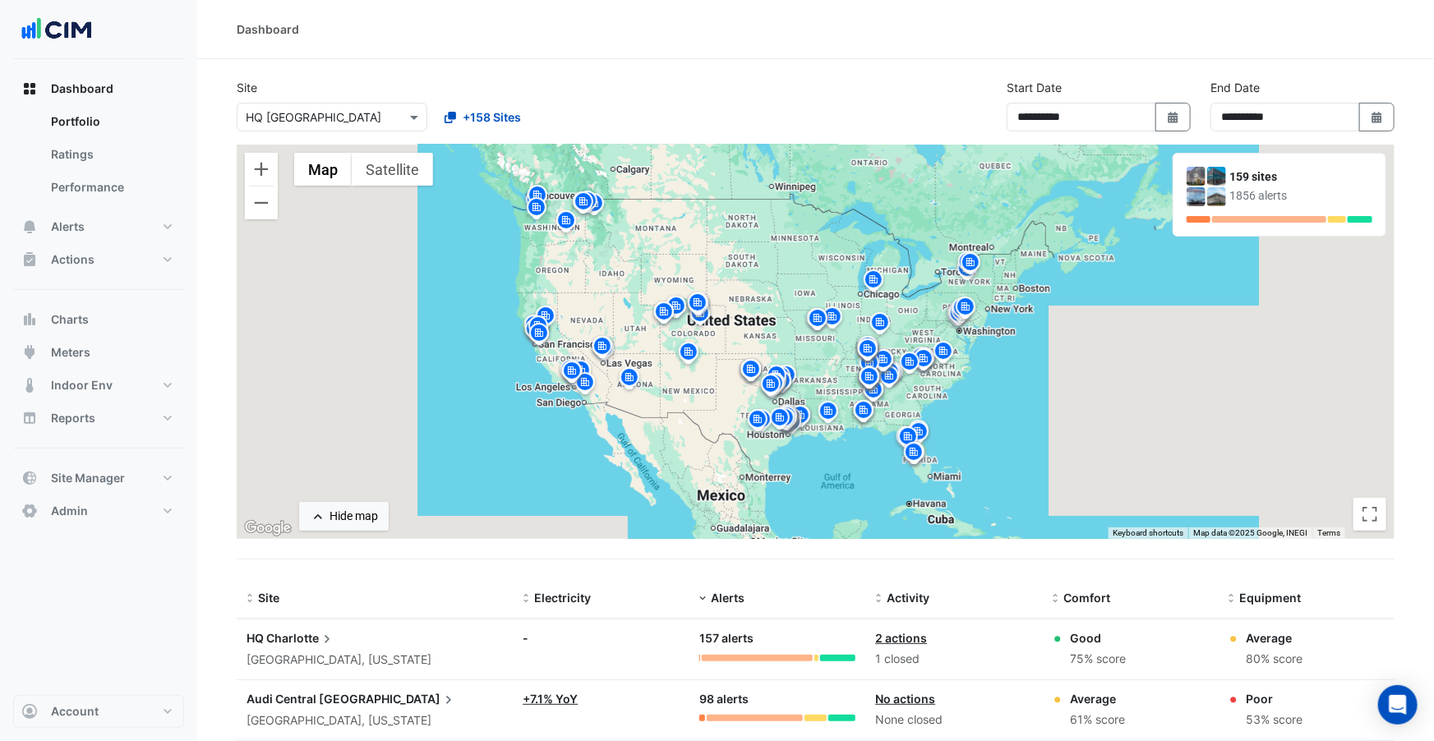
click at [298, 642] on span "Charlotte" at bounding box center [300, 638] width 69 height 18
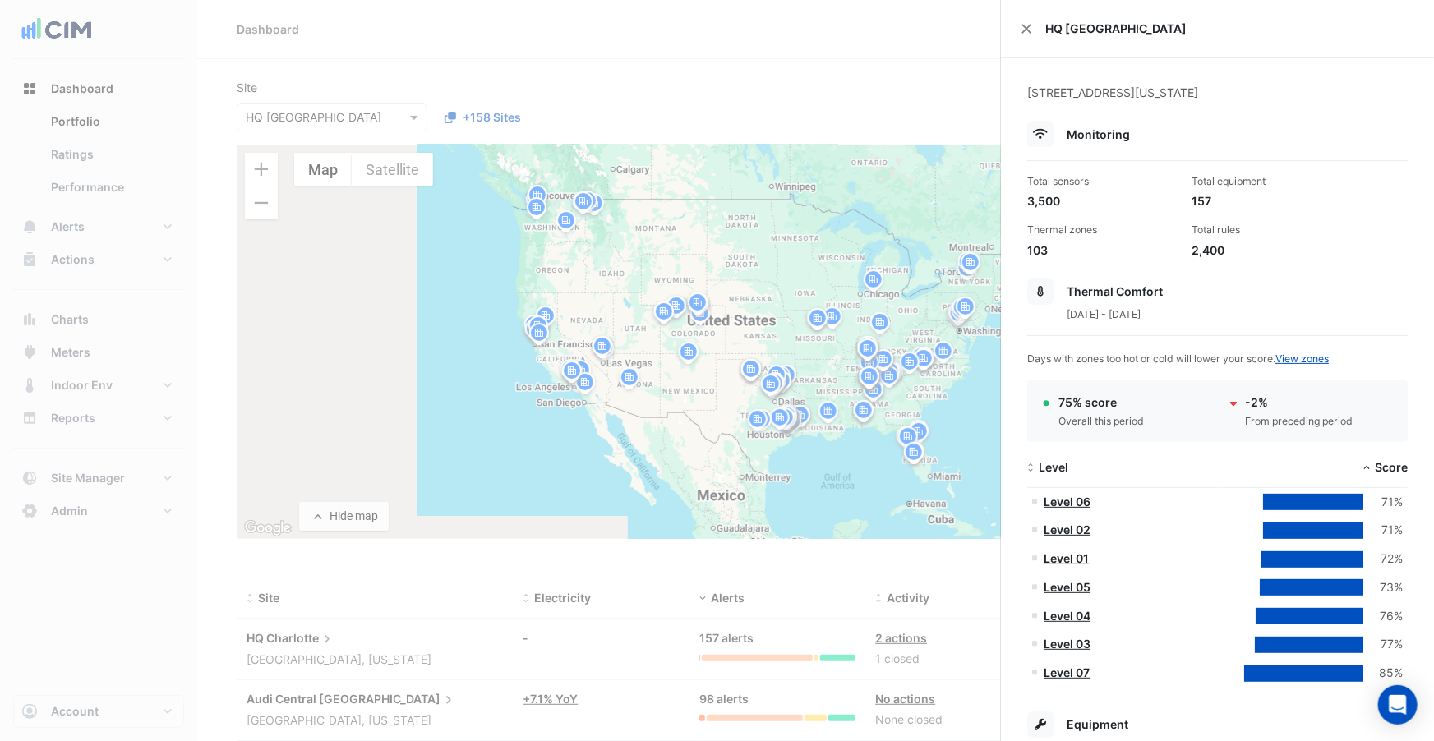
click at [808, 70] on ngb-offcanvas-backdrop at bounding box center [717, 370] width 1434 height 741
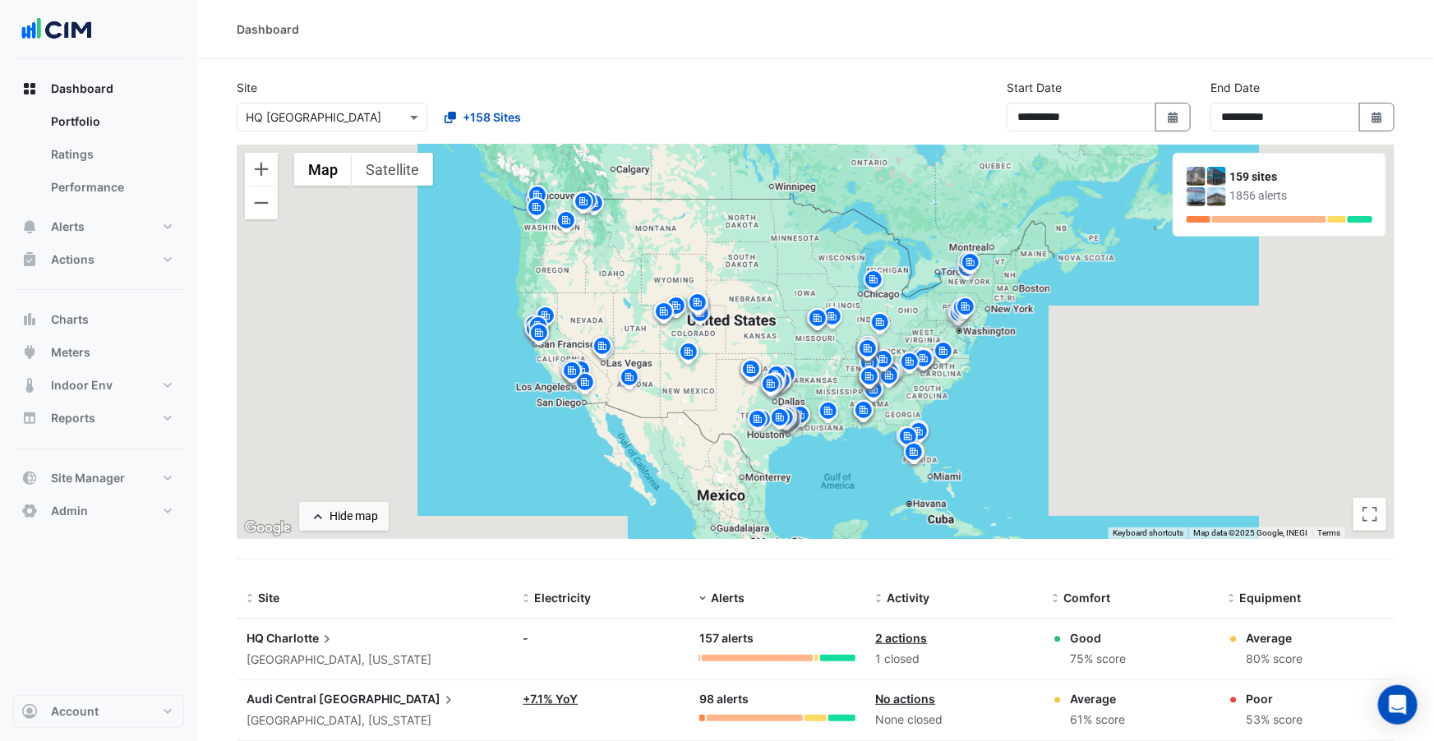
click at [304, 635] on span "Charlotte" at bounding box center [300, 638] width 69 height 18
click at [304, 635] on ngb-offcanvas-backdrop at bounding box center [717, 370] width 1434 height 741
click at [302, 638] on span "Charlotte" at bounding box center [300, 638] width 69 height 18
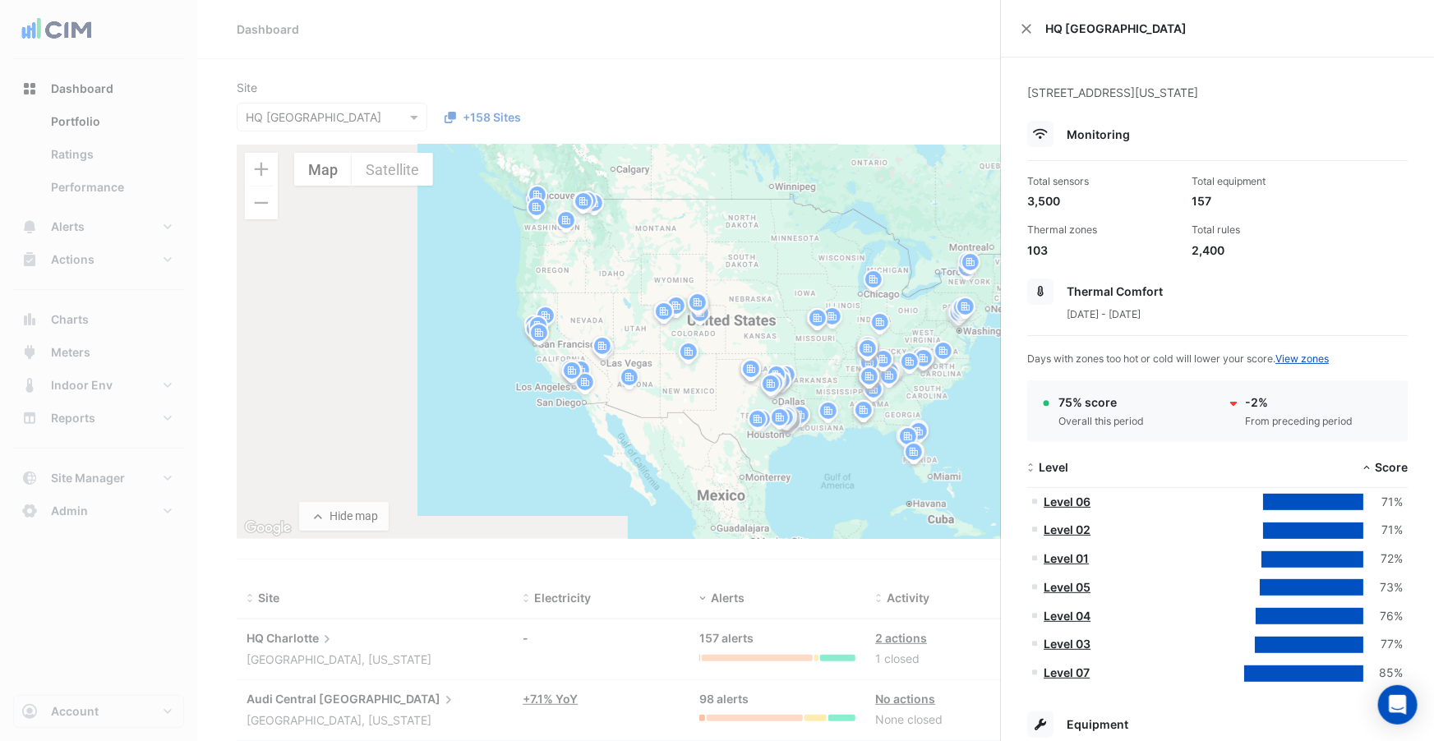
click at [697, 66] on ngb-offcanvas-backdrop at bounding box center [717, 370] width 1434 height 741
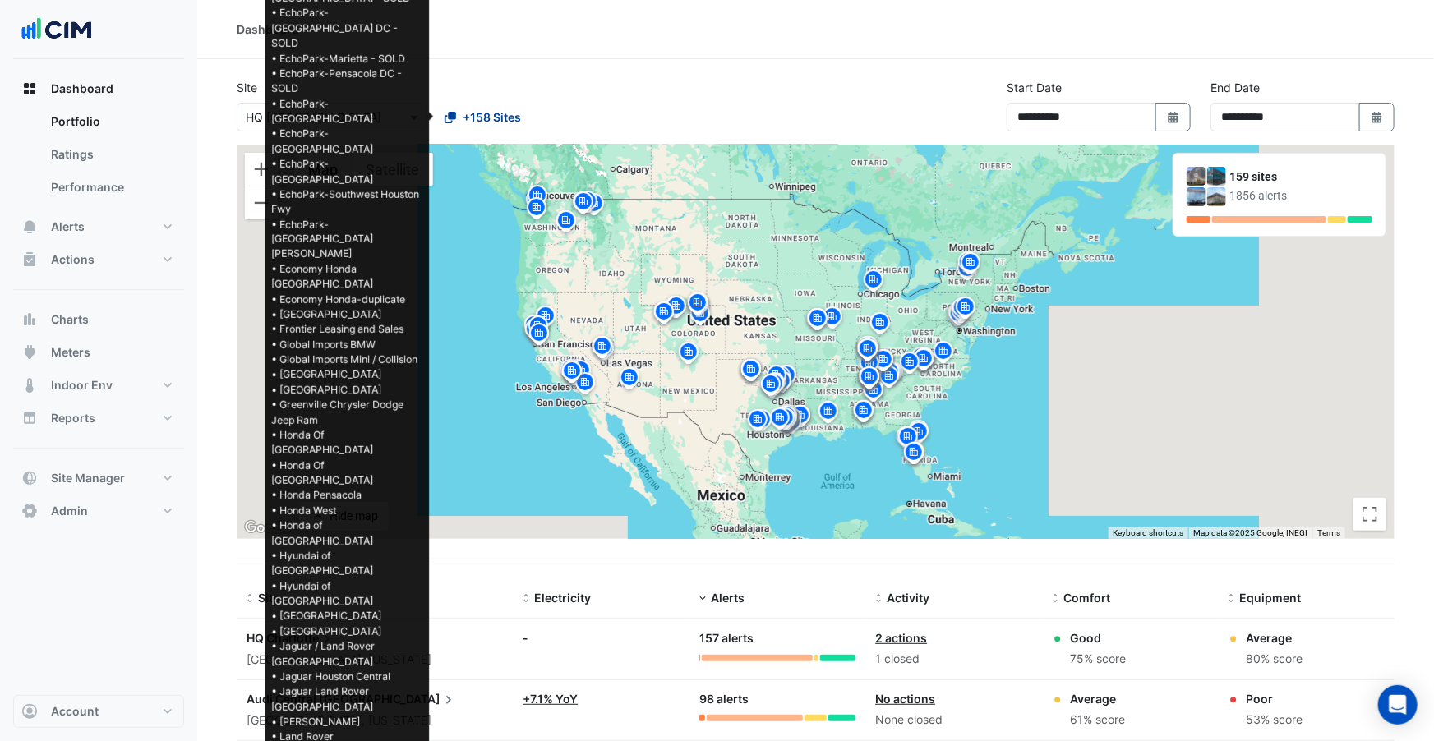
click at [522, 113] on button "+158 Sites" at bounding box center [483, 117] width 98 height 29
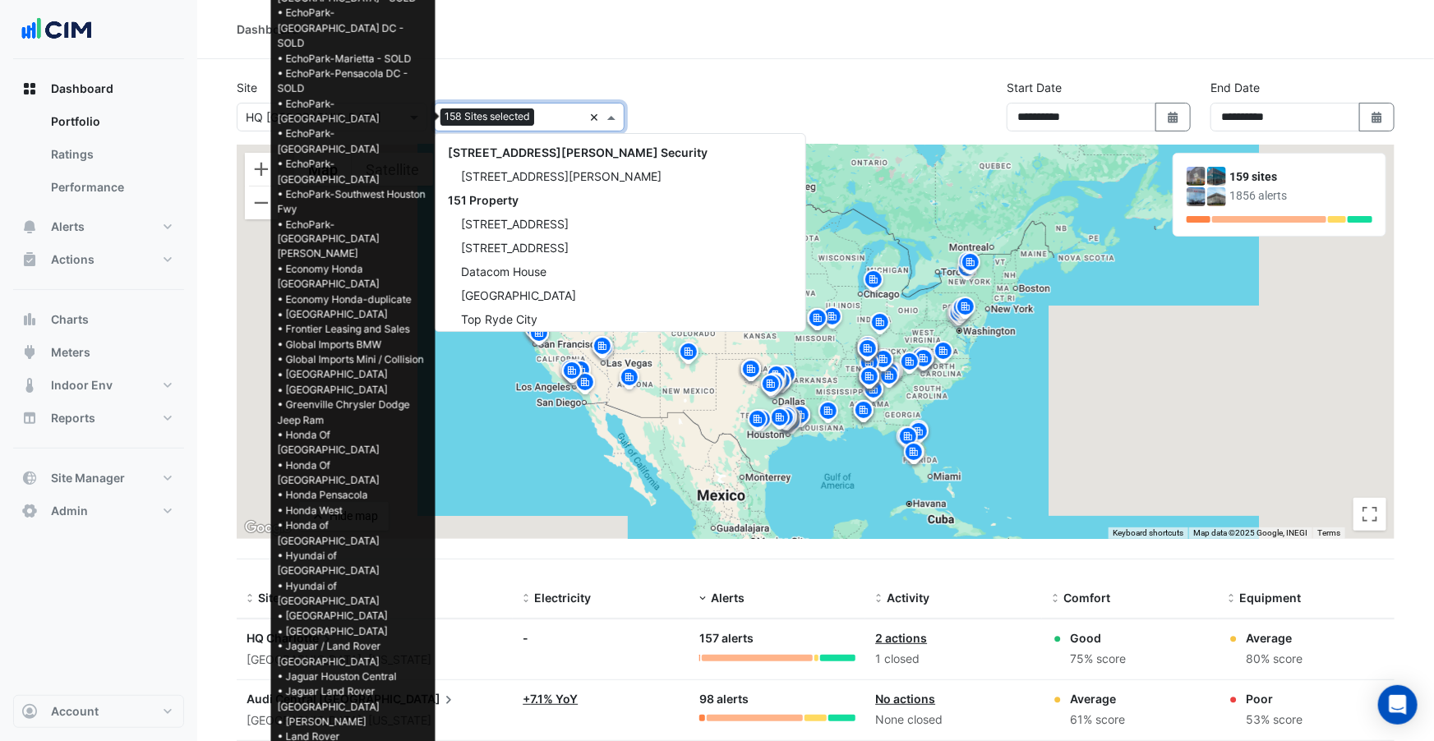
scroll to position [27188, 0]
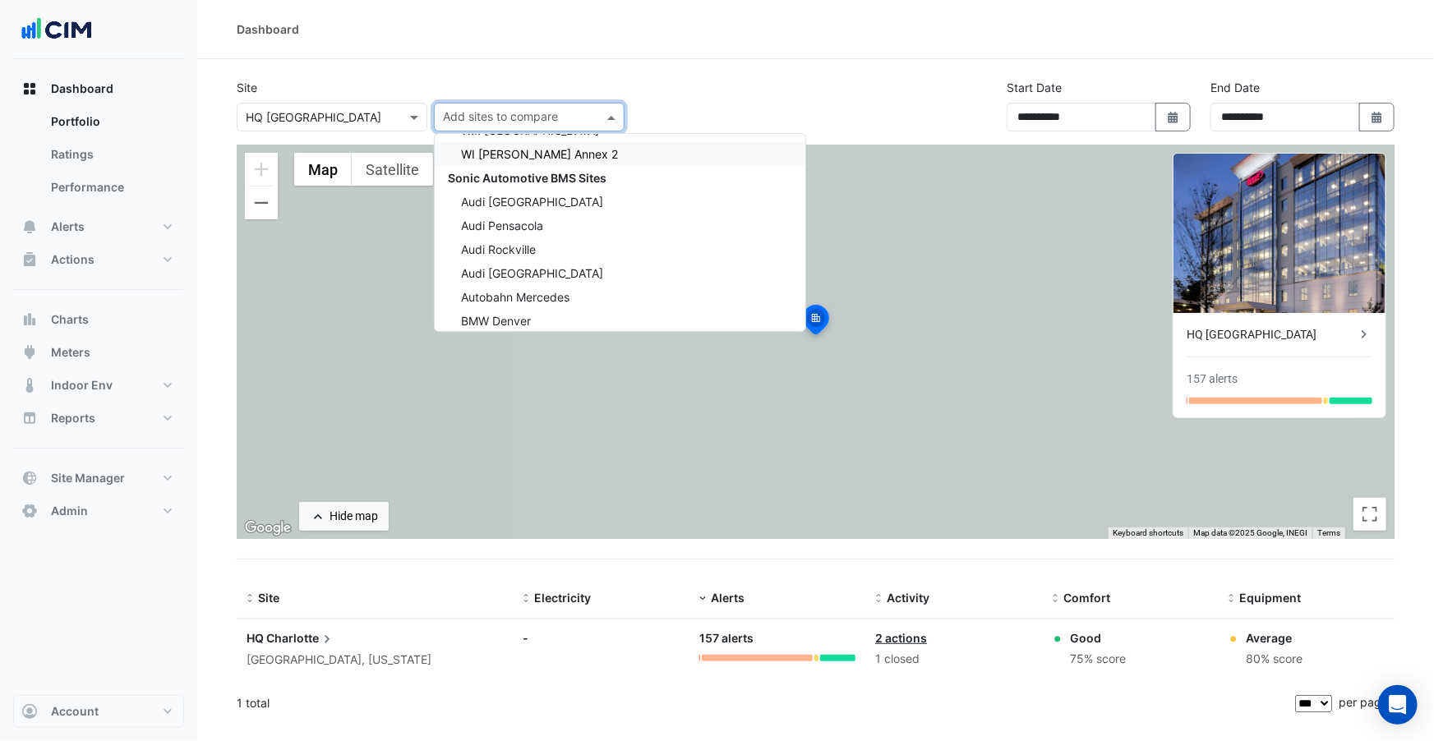
click at [557, 63] on section "Site Select a Site × HQ Charlotte Add sites to compare 141 Walker Street Securi…" at bounding box center [815, 391] width 1237 height 665
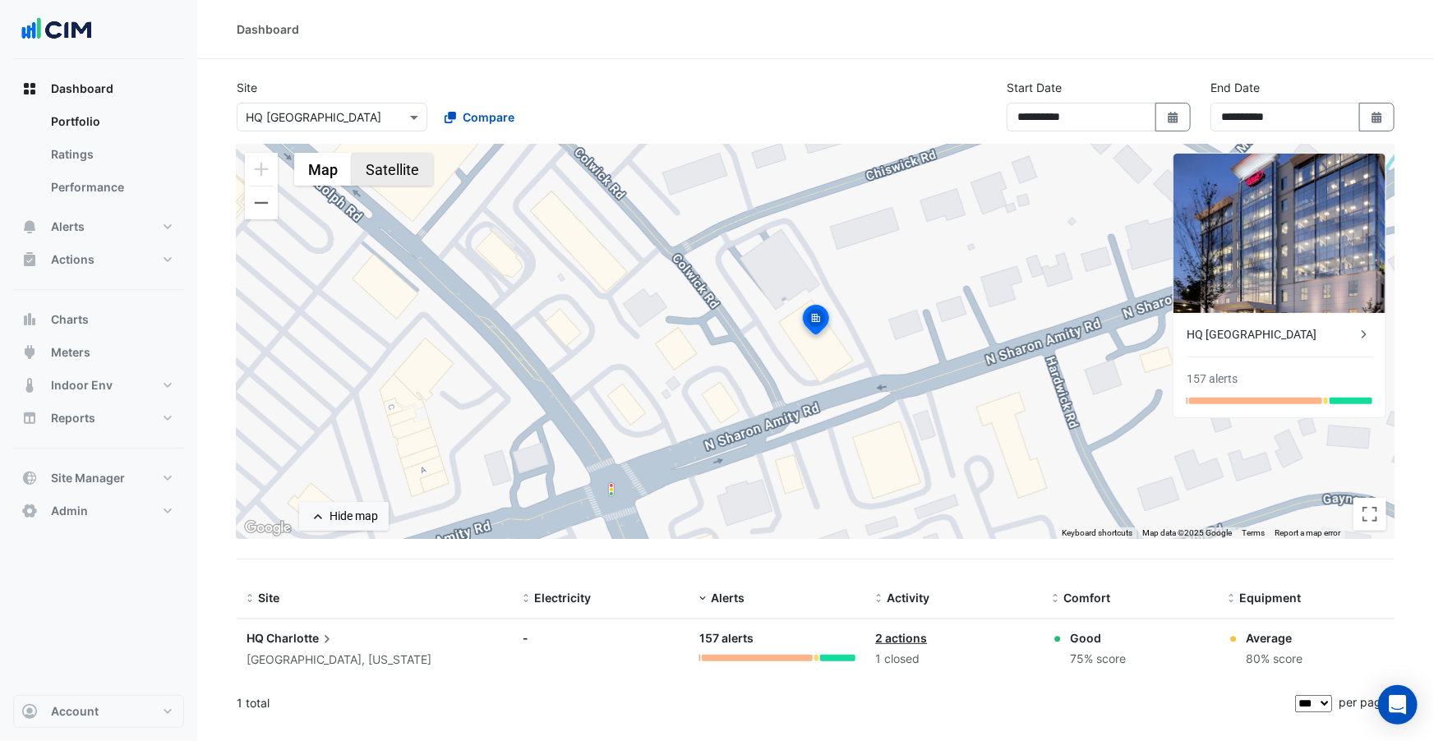
click at [385, 161] on button "Satellite" at bounding box center [392, 169] width 81 height 33
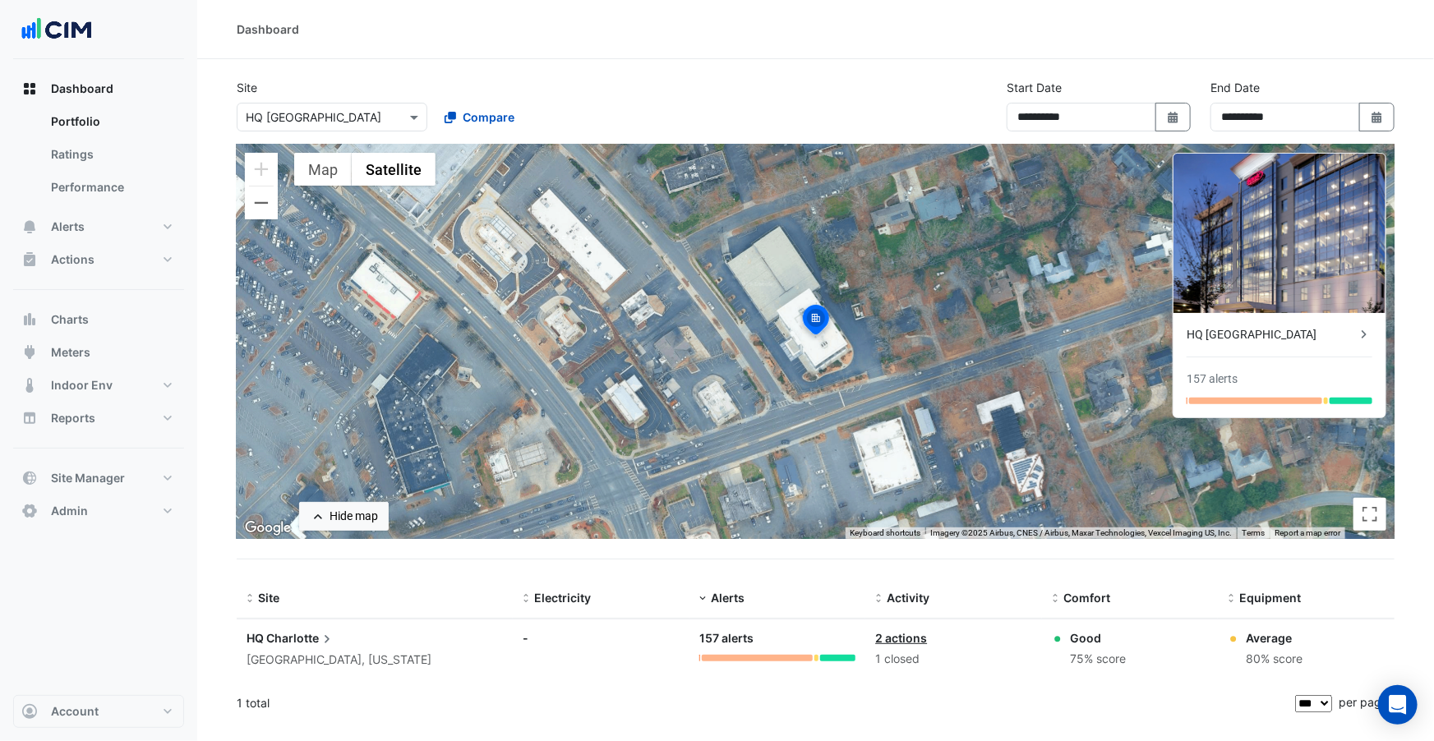
click at [270, 636] on span "Charlotte" at bounding box center [300, 638] width 69 height 18
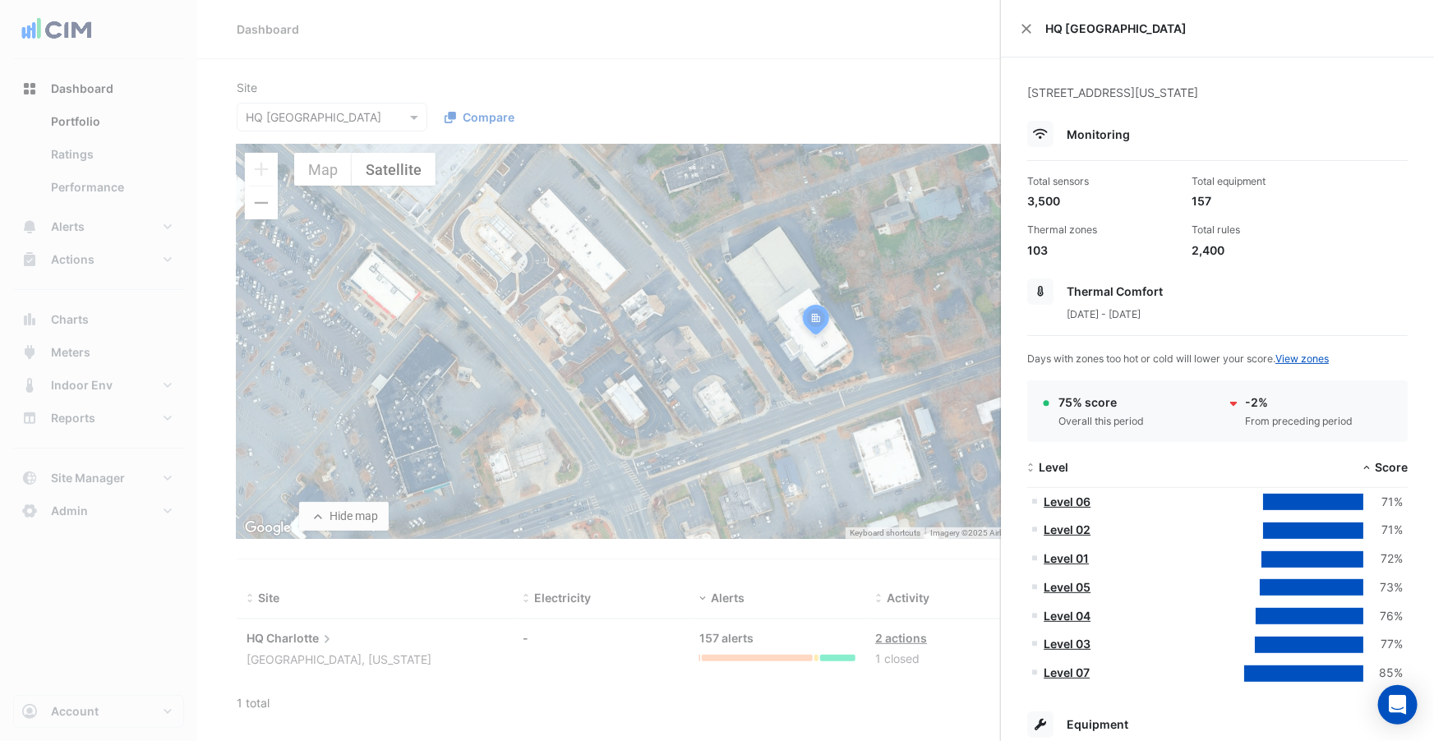
click at [671, 478] on ngb-offcanvas-backdrop at bounding box center [717, 370] width 1434 height 741
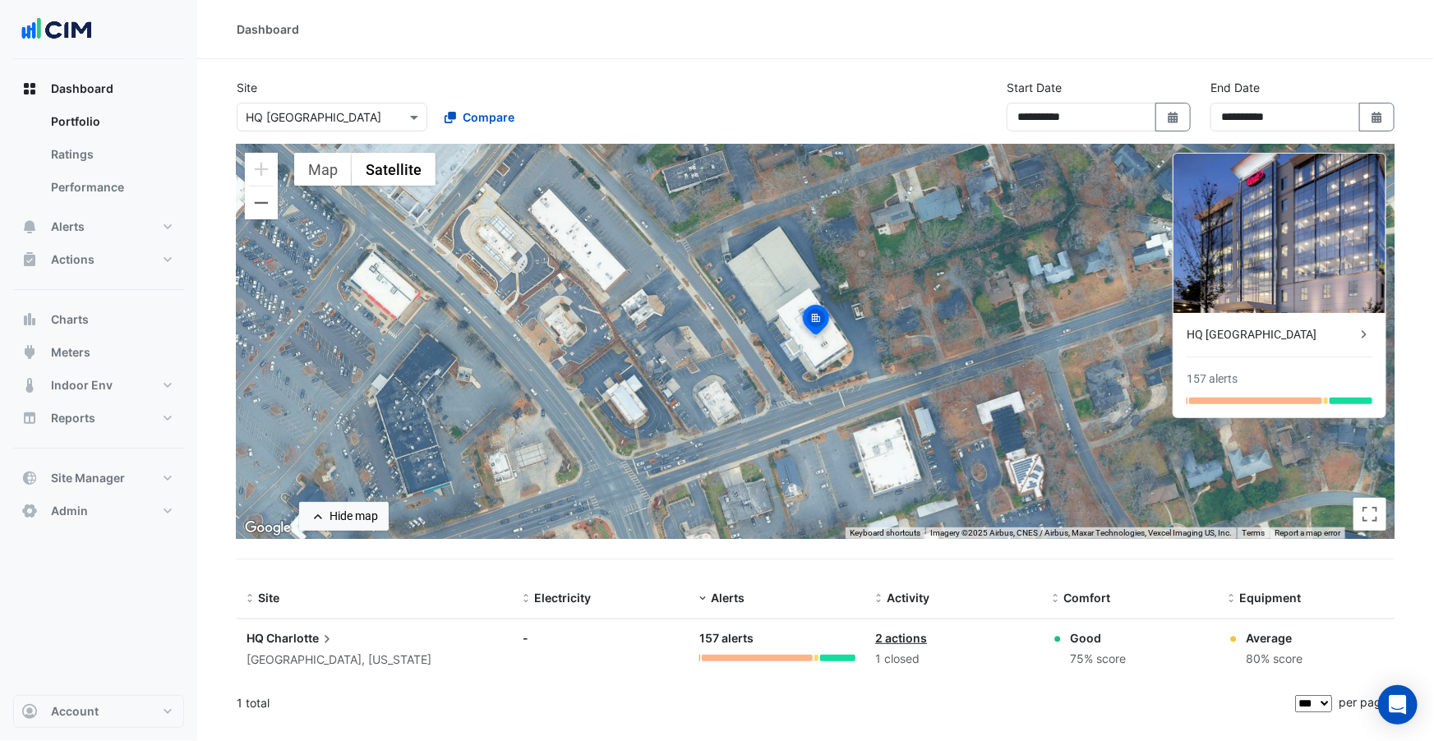
click at [289, 639] on span "Charlotte" at bounding box center [300, 638] width 69 height 18
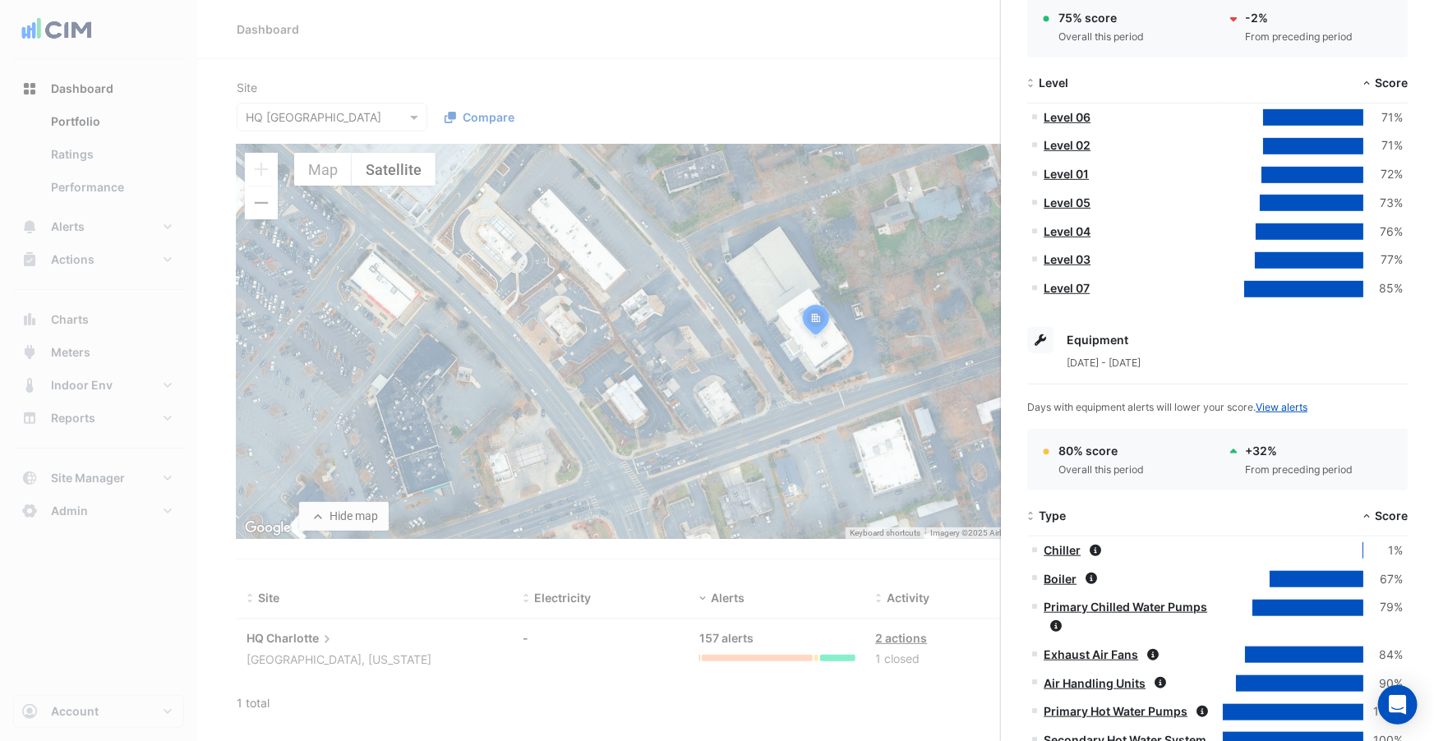
scroll to position [663, 0]
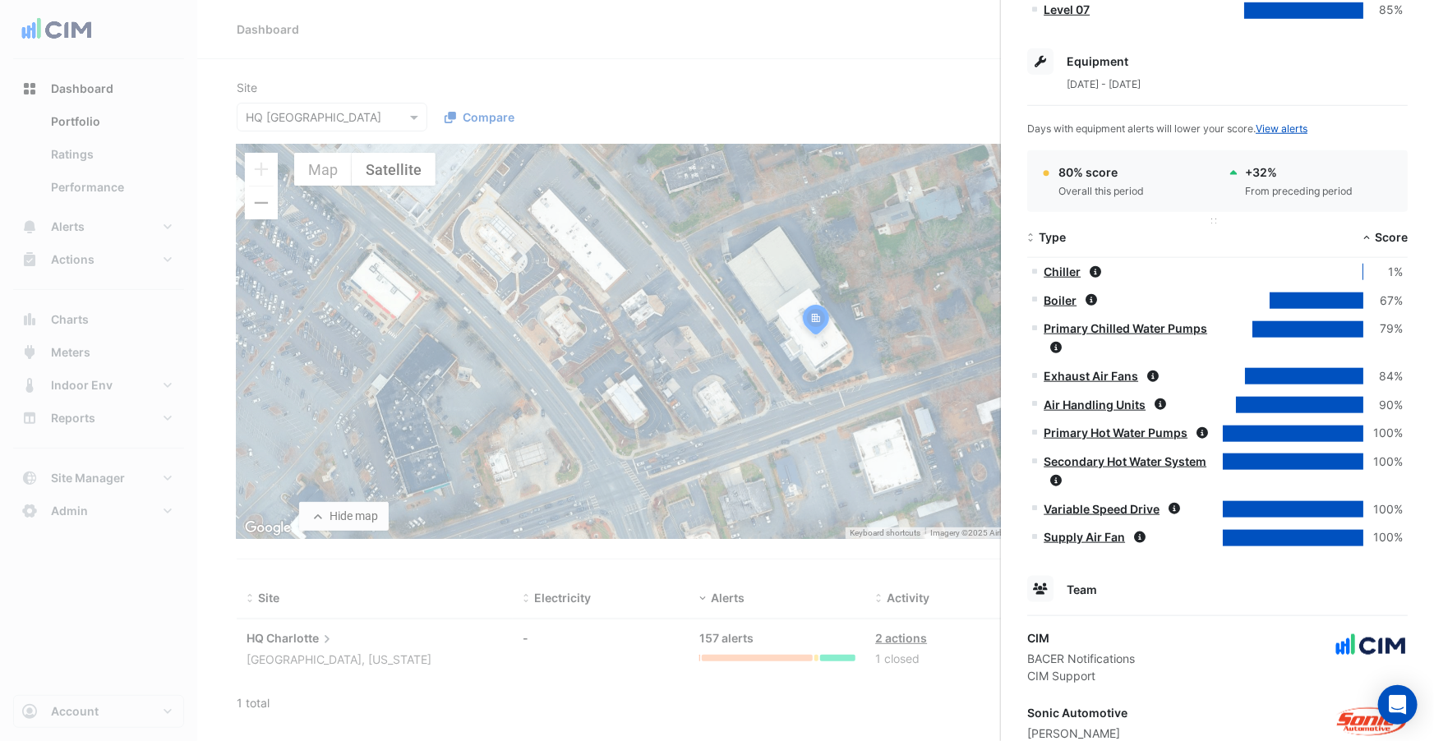
click at [1060, 242] on span "Type" at bounding box center [1052, 237] width 27 height 14
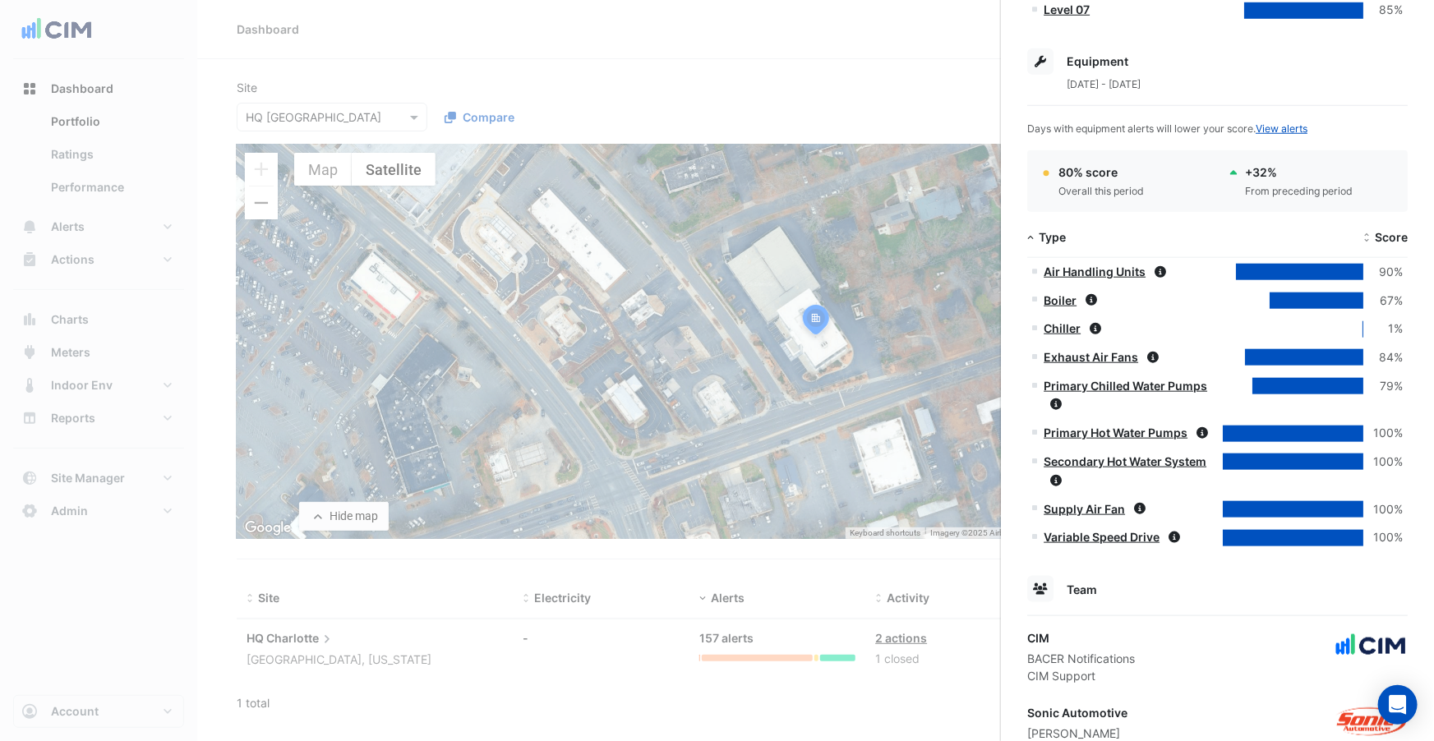
scroll to position [778, 0]
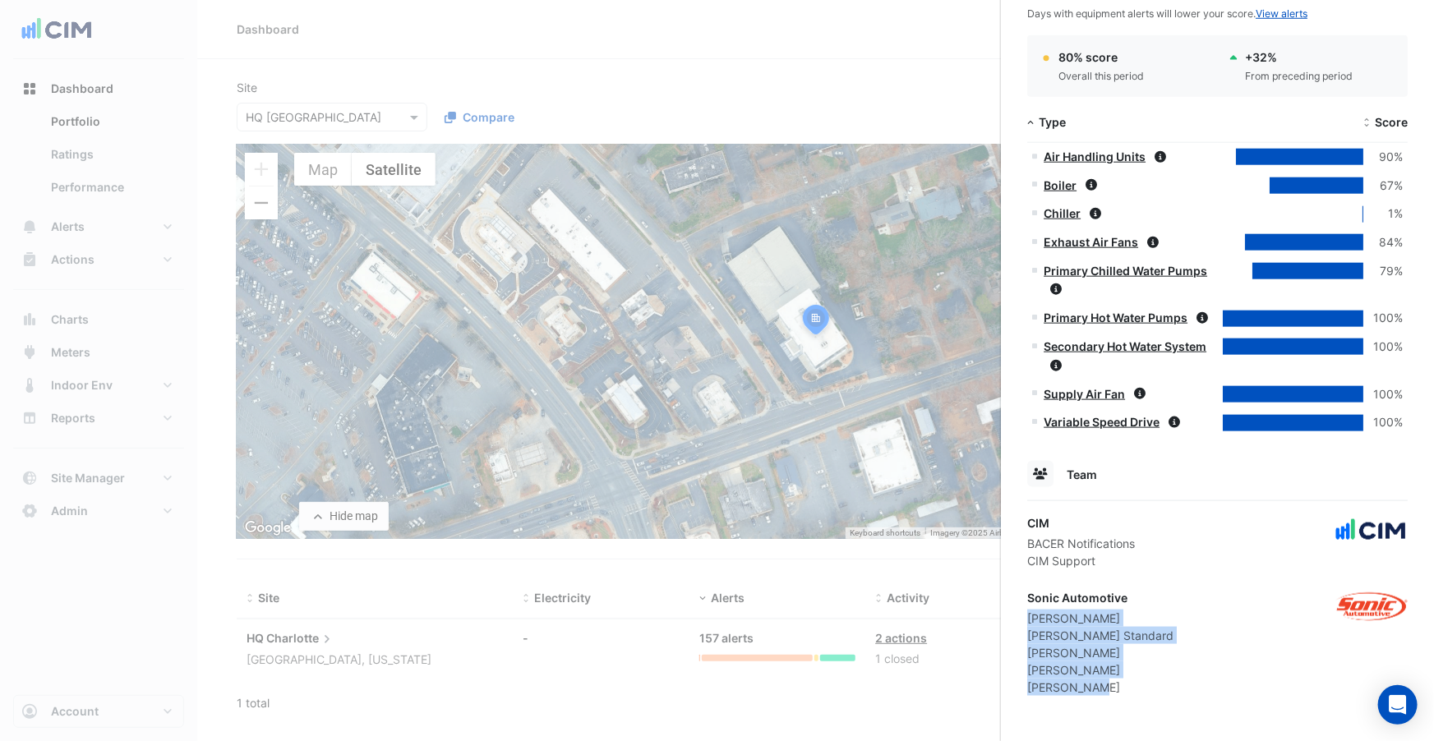
drag, startPoint x: 1029, startPoint y: 614, endPoint x: 1113, endPoint y: 684, distance: 109.1
click at [1113, 684] on div "Sonic Automotive Anthony Mucerino Kristin Standard Lucy Rogers Martin Walsh Sha…" at bounding box center [1100, 642] width 146 height 107
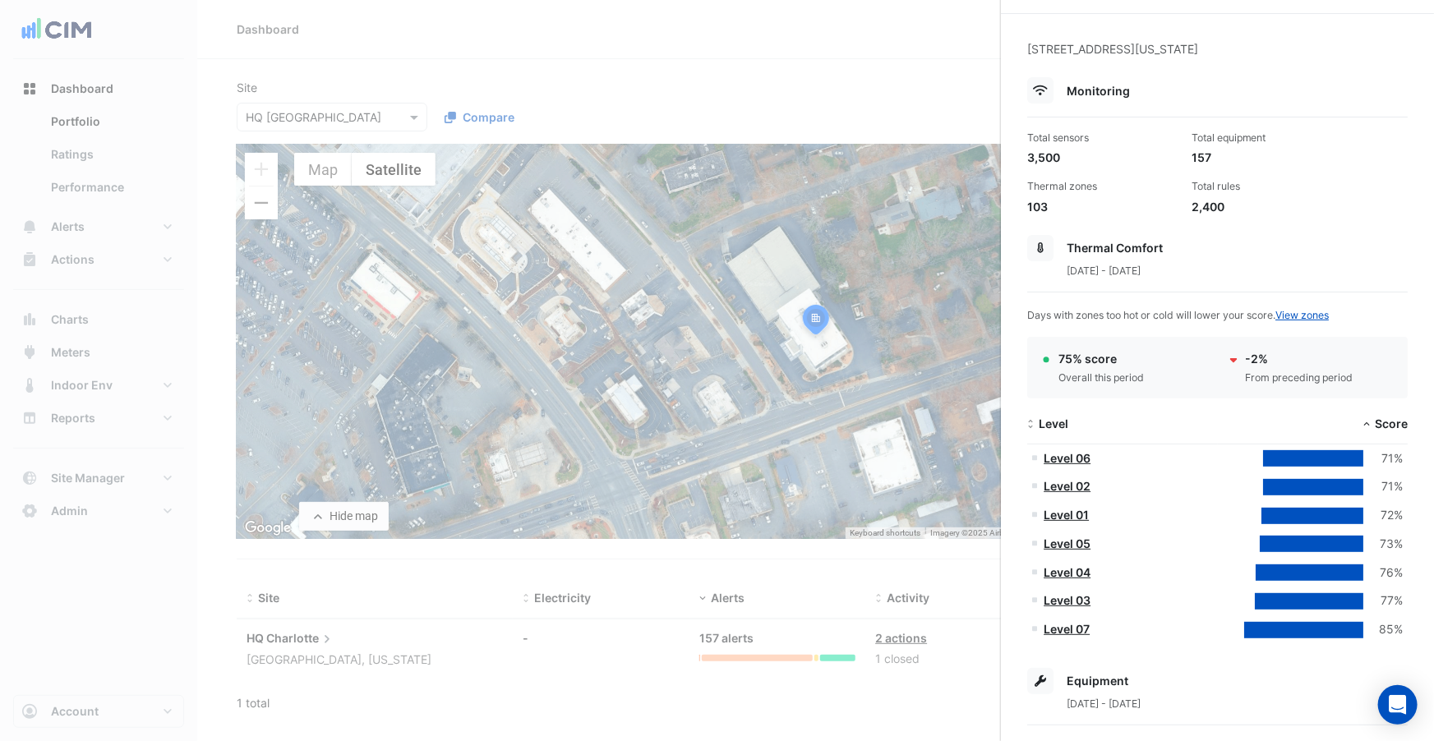
scroll to position [0, 0]
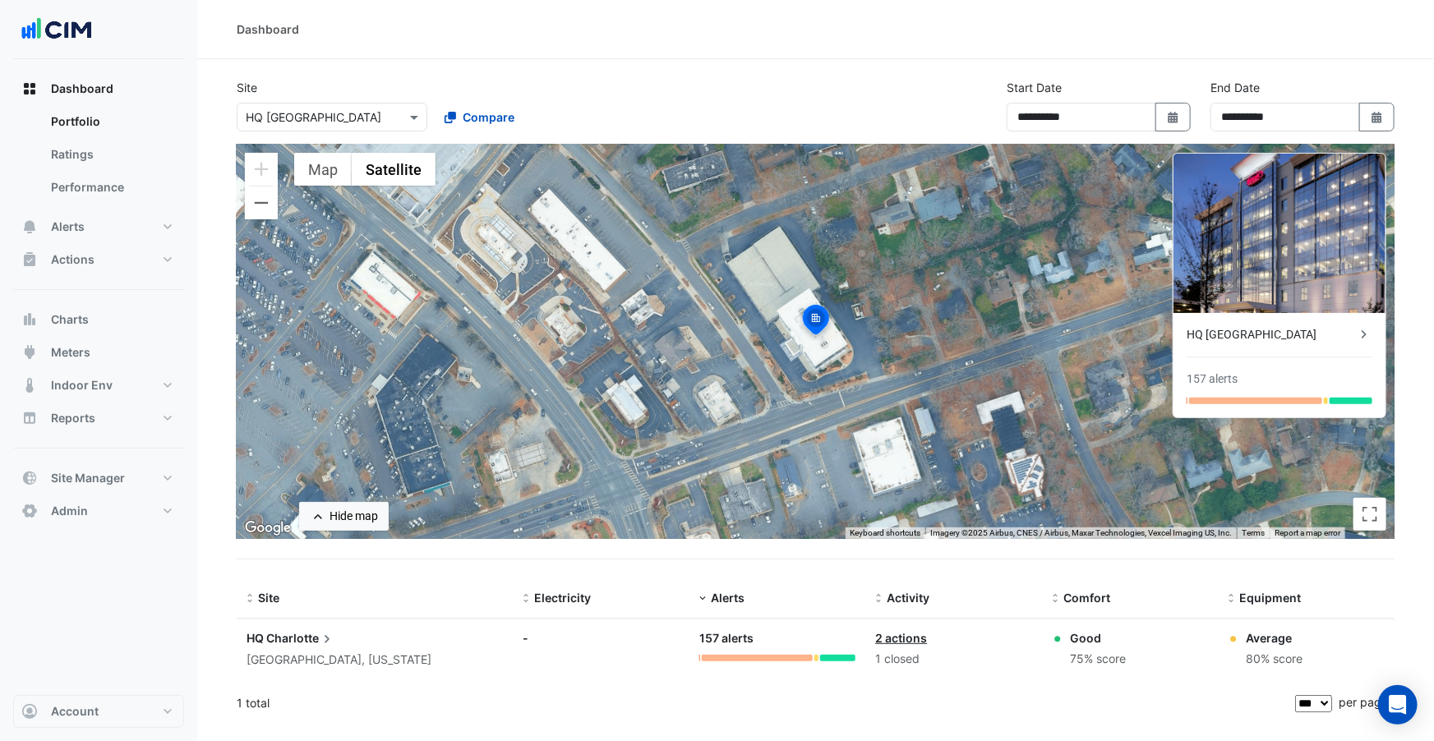
click at [678, 463] on ngb-offcanvas-backdrop at bounding box center [717, 370] width 1434 height 741
click at [699, 659] on div at bounding box center [699, 658] width 1 height 7
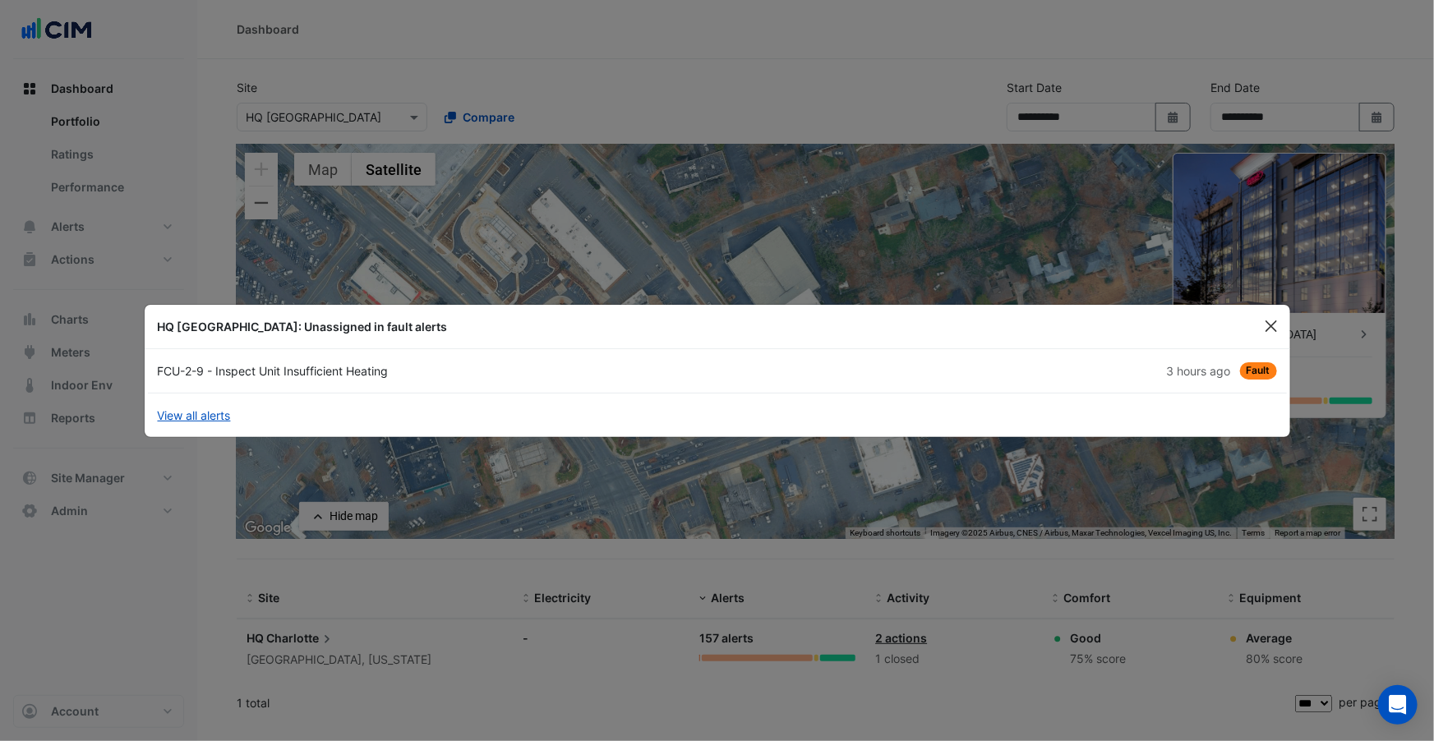
click at [1263, 319] on button "Close" at bounding box center [1271, 326] width 25 height 25
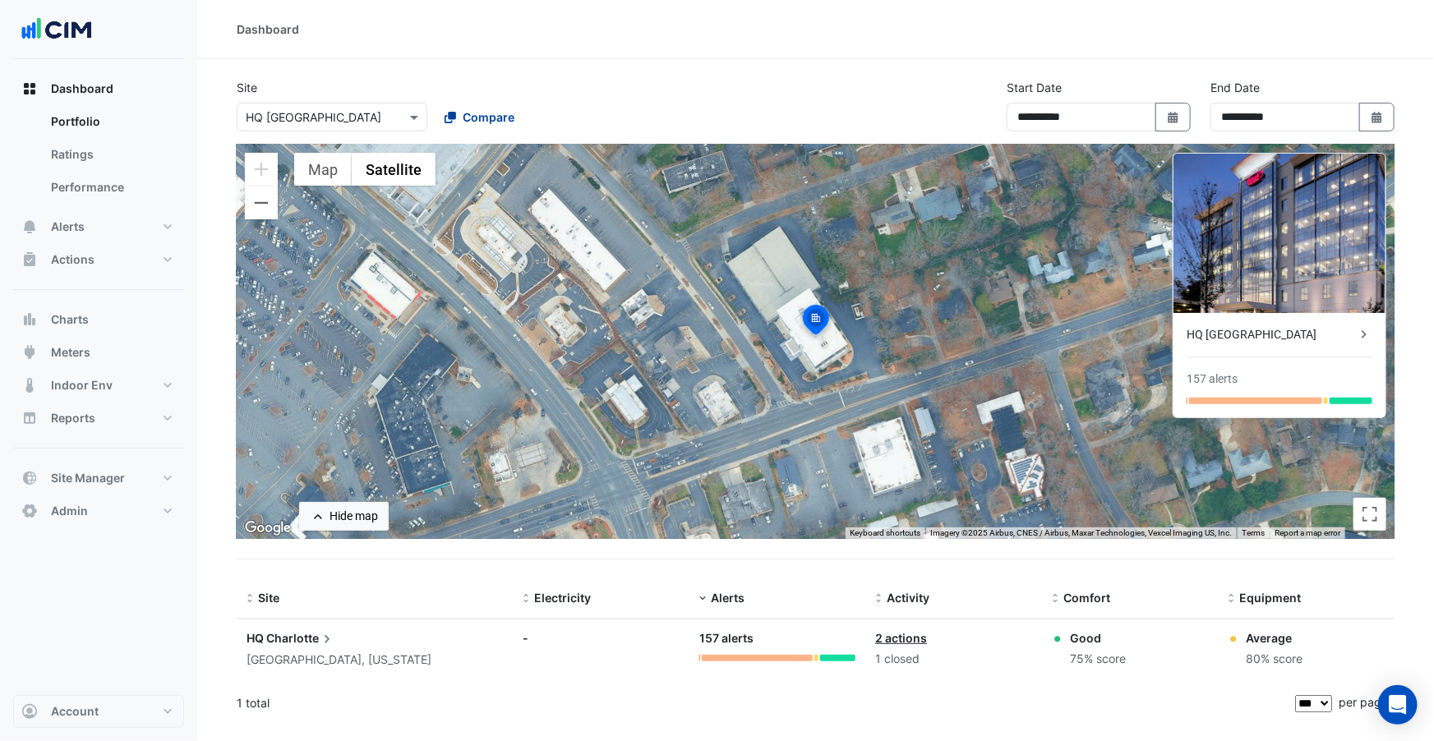
click at [495, 118] on span "Compare" at bounding box center [489, 116] width 52 height 17
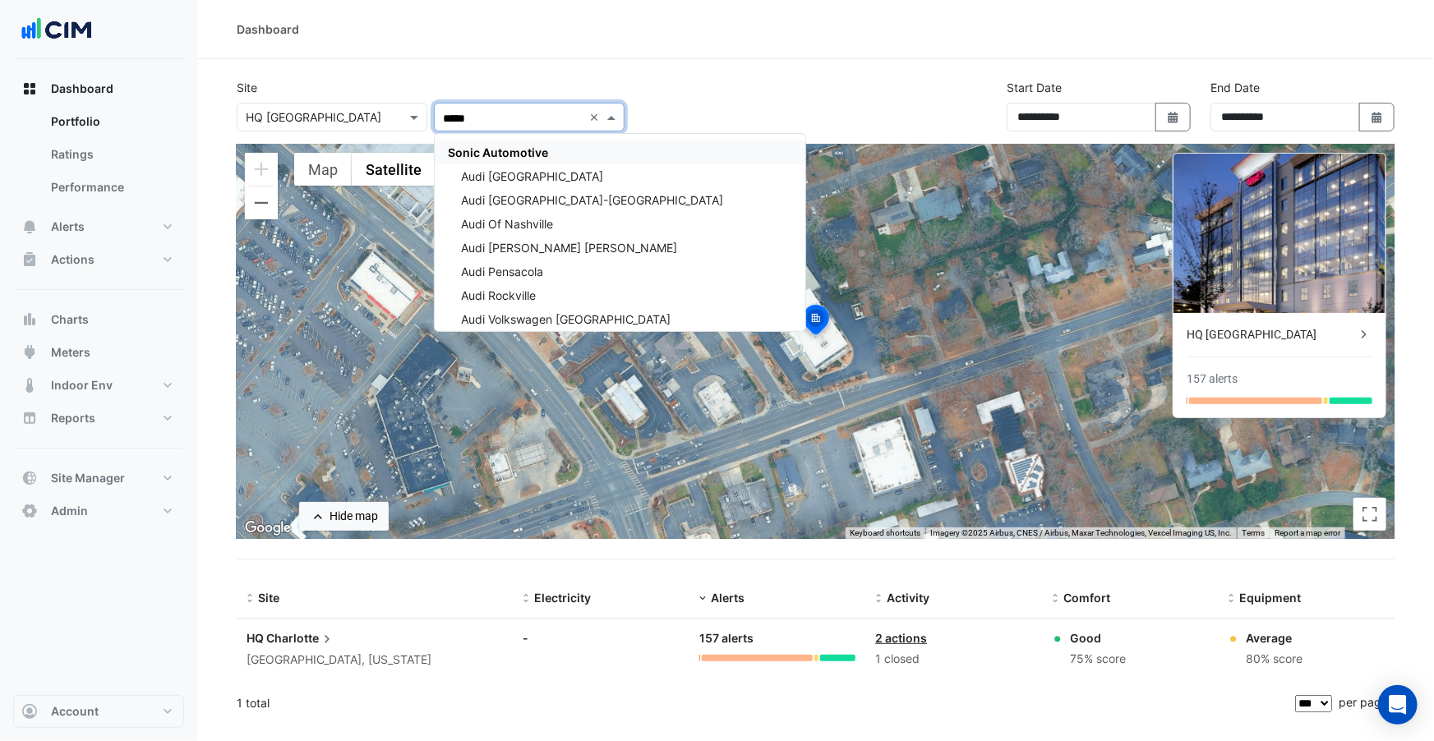
click at [506, 152] on span "Sonic Automotive" at bounding box center [498, 152] width 100 height 14
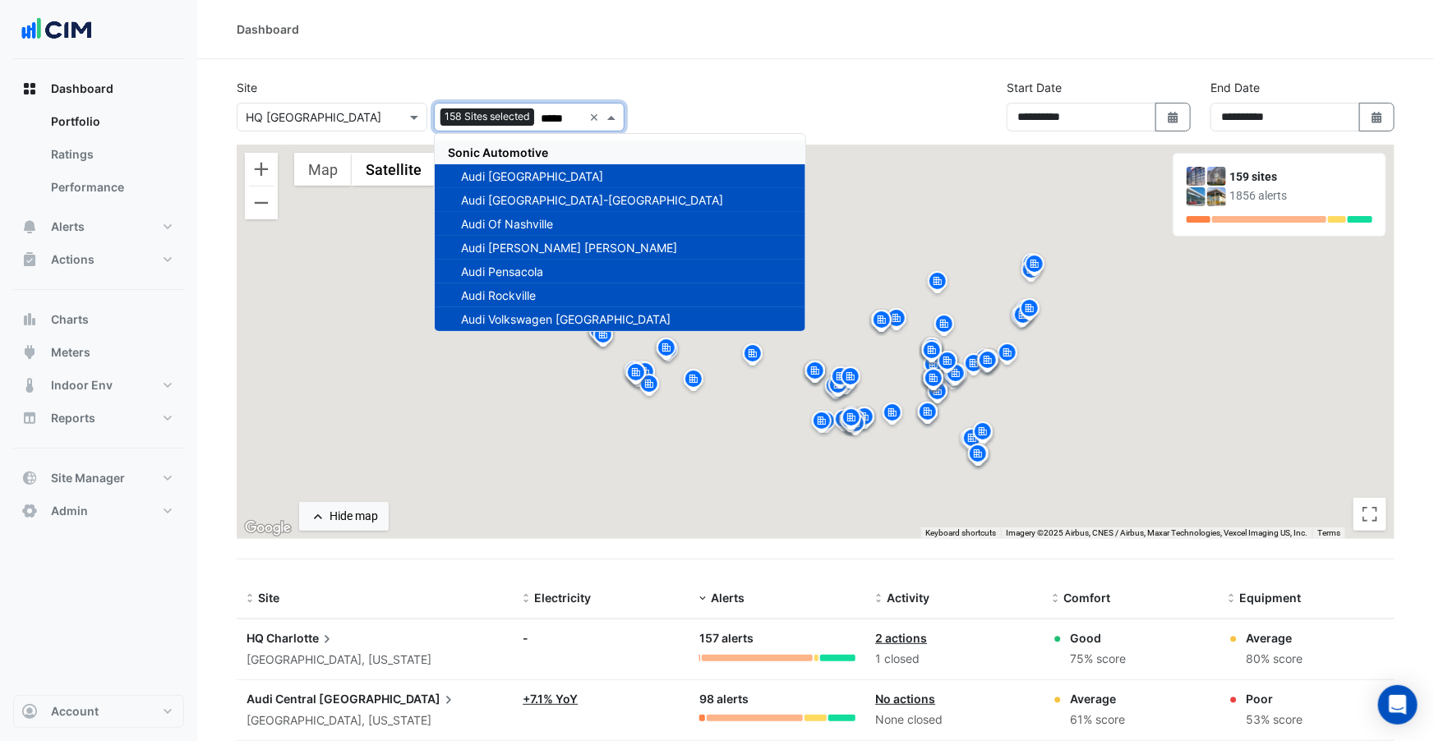
type input "*****"
click at [468, 46] on div "Dashboard" at bounding box center [815, 29] width 1237 height 59
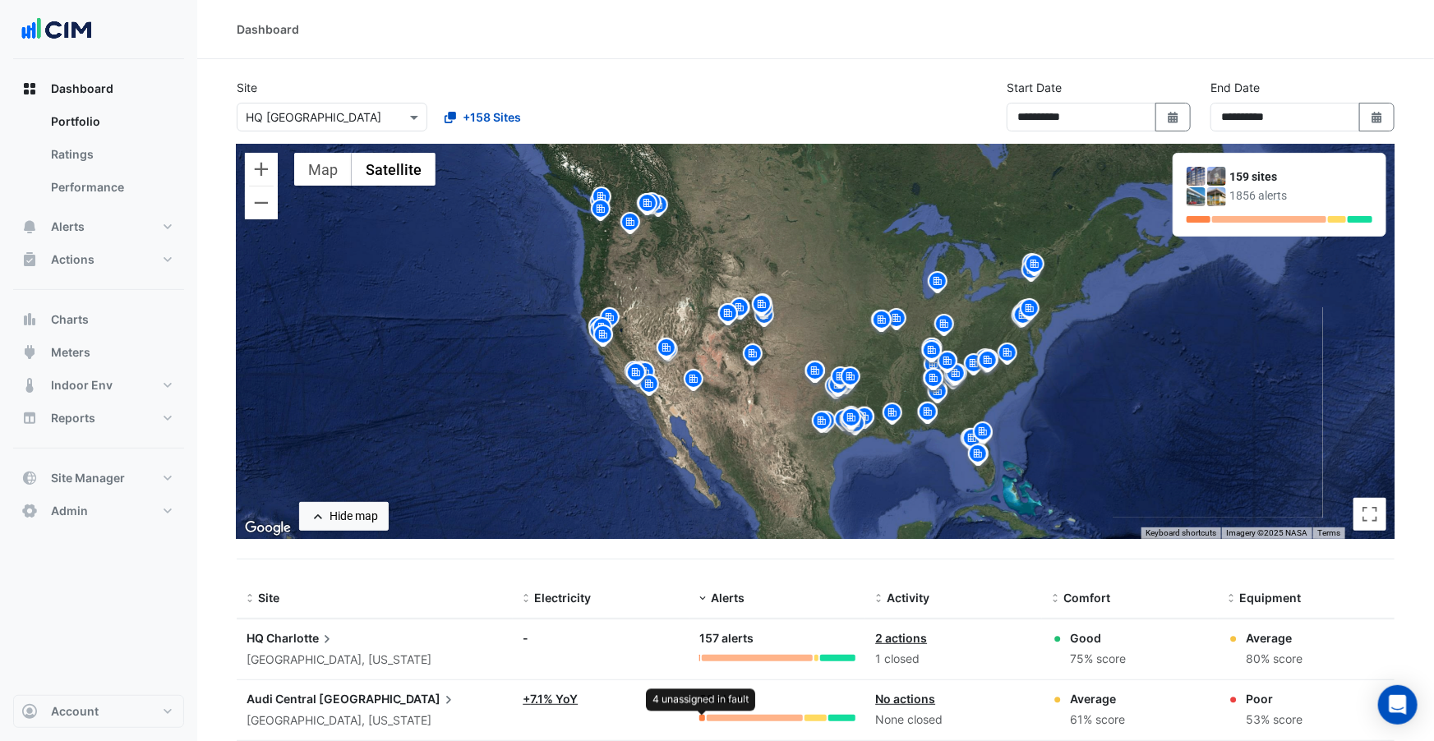
click at [703, 717] on div at bounding box center [702, 718] width 7 height 7
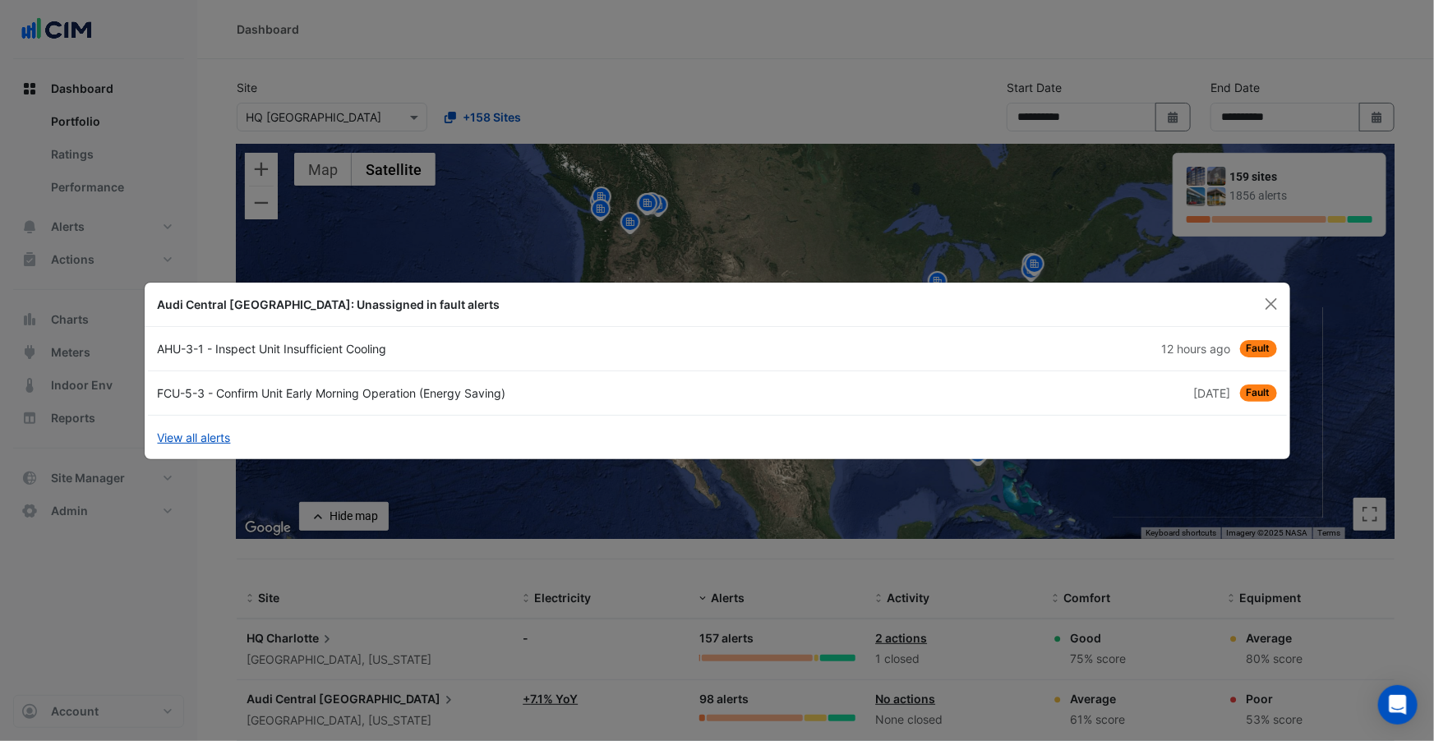
click at [359, 353] on div "AHU-3-1 - Inspect Unit Insufficient Cooling" at bounding box center [432, 348] width 569 height 17
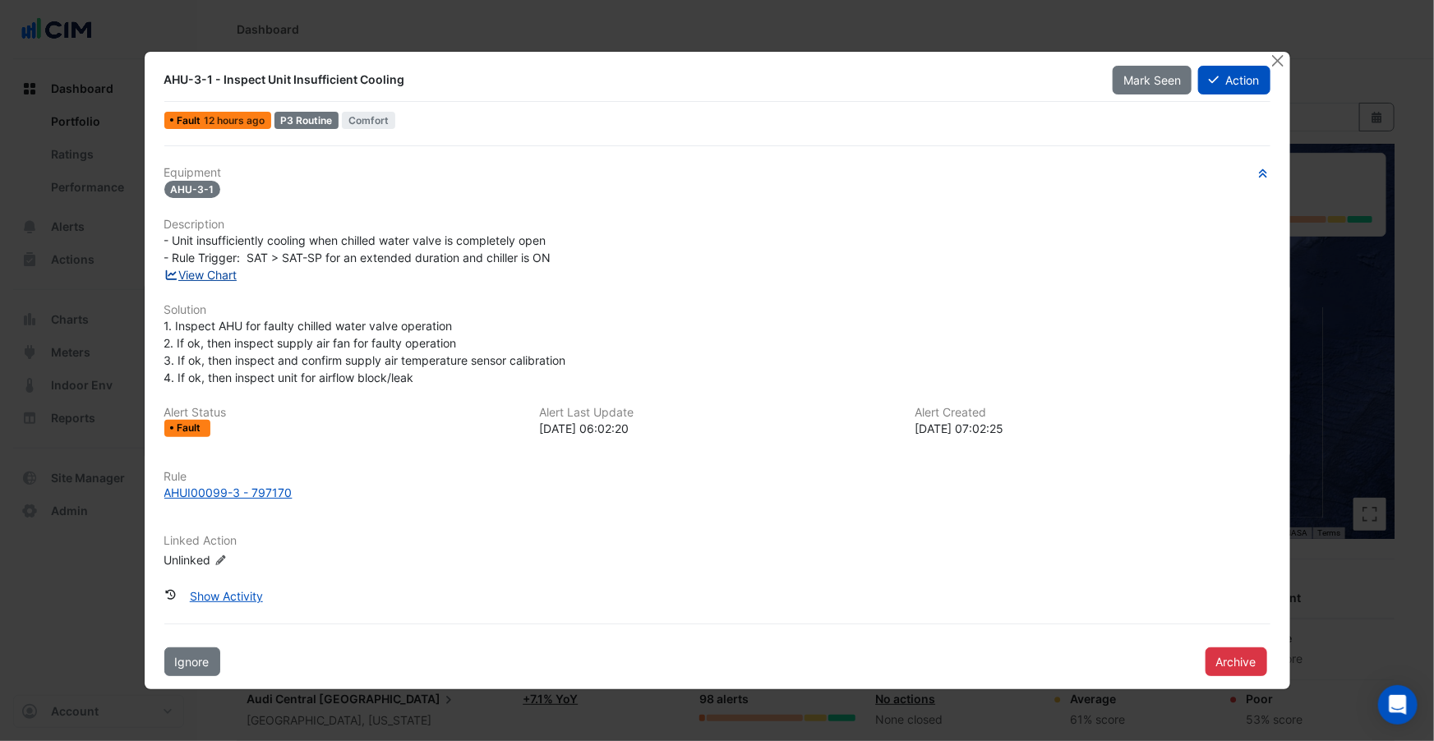
click at [228, 272] on link "View Chart" at bounding box center [200, 275] width 73 height 14
click at [1224, 86] on button "Action" at bounding box center [1233, 80] width 71 height 29
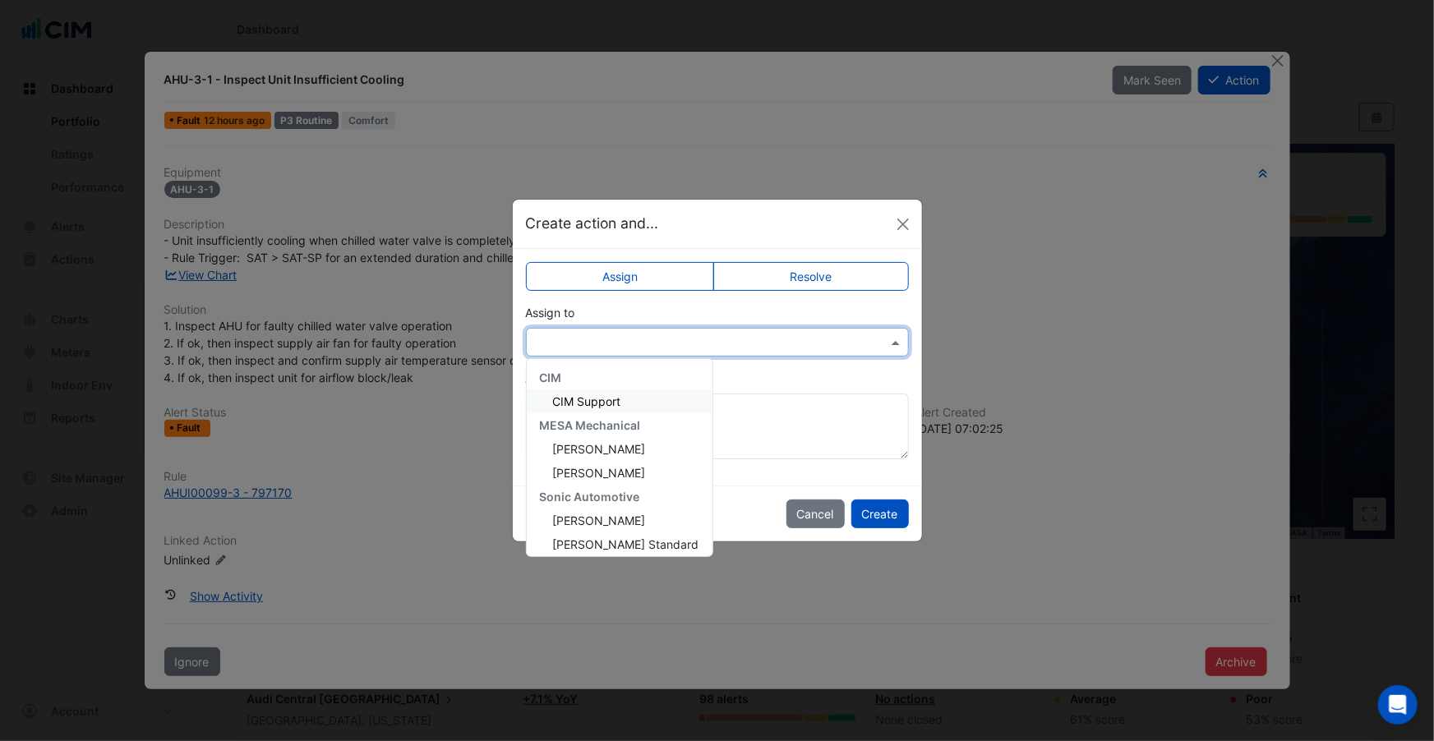
click at [622, 336] on input "text" at bounding box center [701, 342] width 332 height 17
click at [905, 227] on button "Close" at bounding box center [903, 224] width 25 height 25
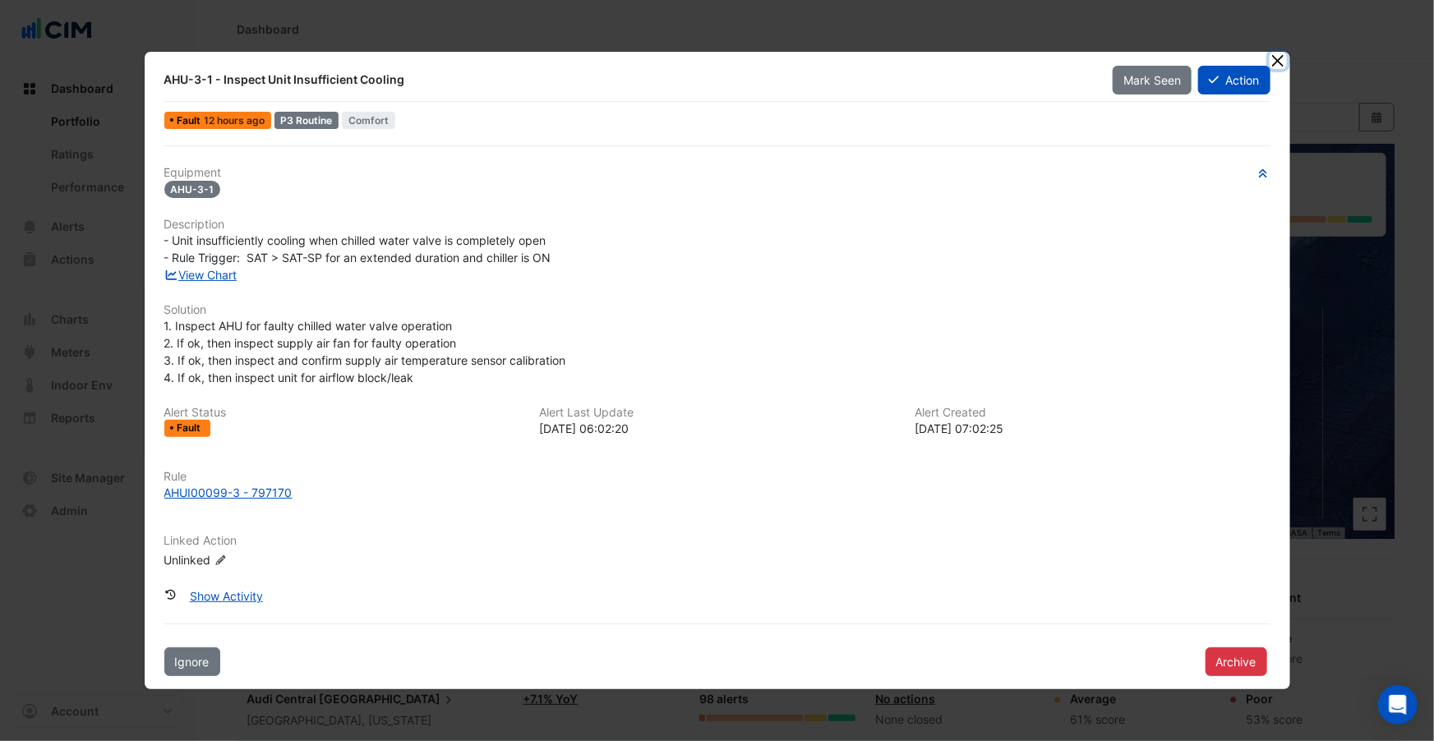
click at [1278, 60] on button "Close" at bounding box center [1278, 60] width 17 height 17
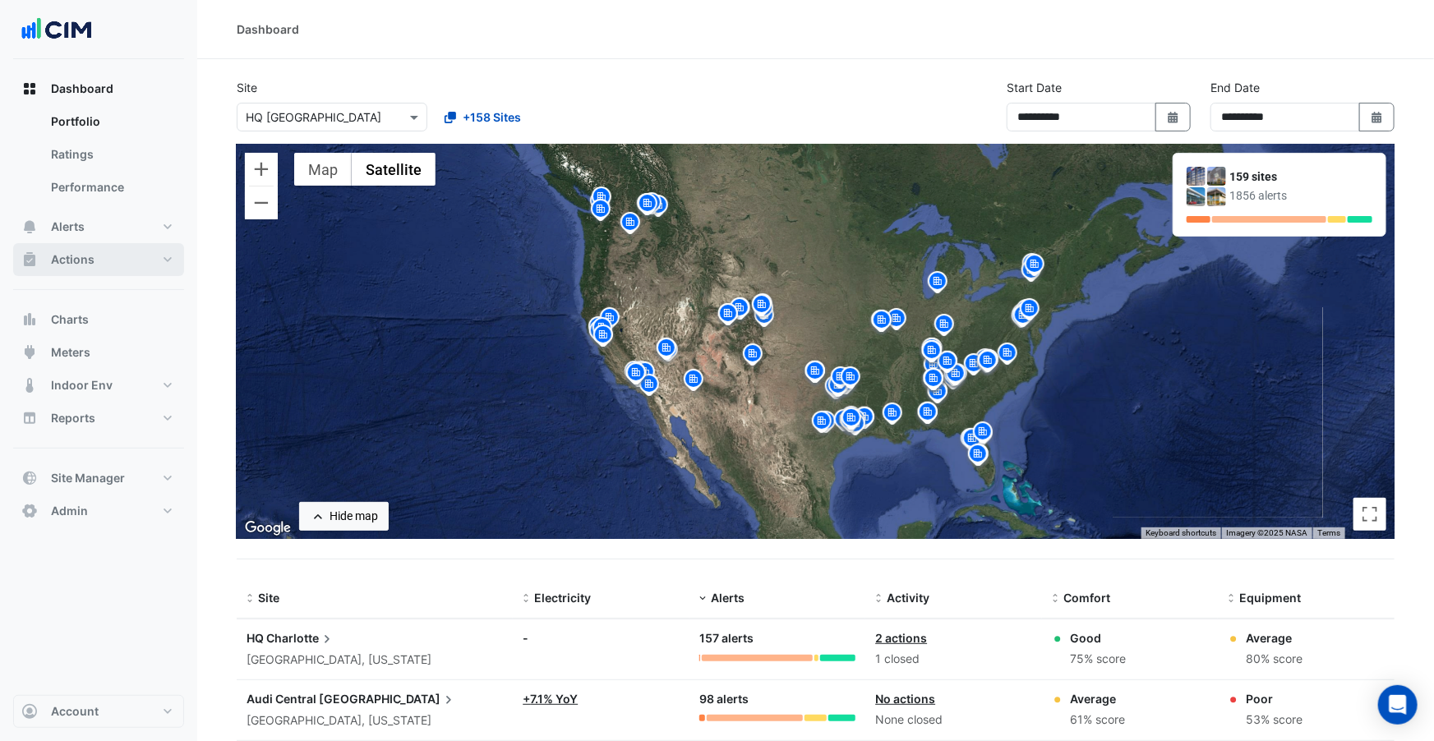
click at [97, 256] on button "Actions" at bounding box center [98, 259] width 171 height 33
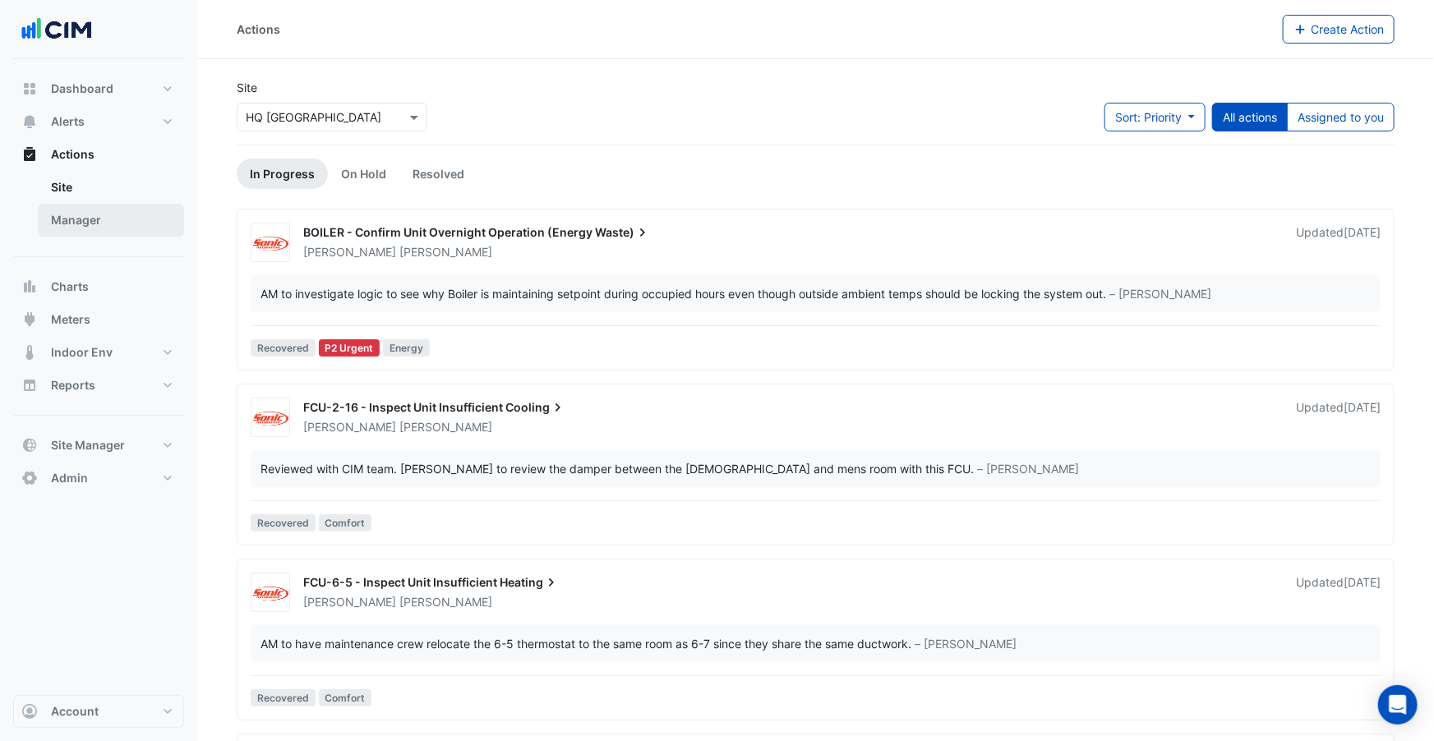
click at [114, 222] on link "Manager" at bounding box center [111, 220] width 146 height 33
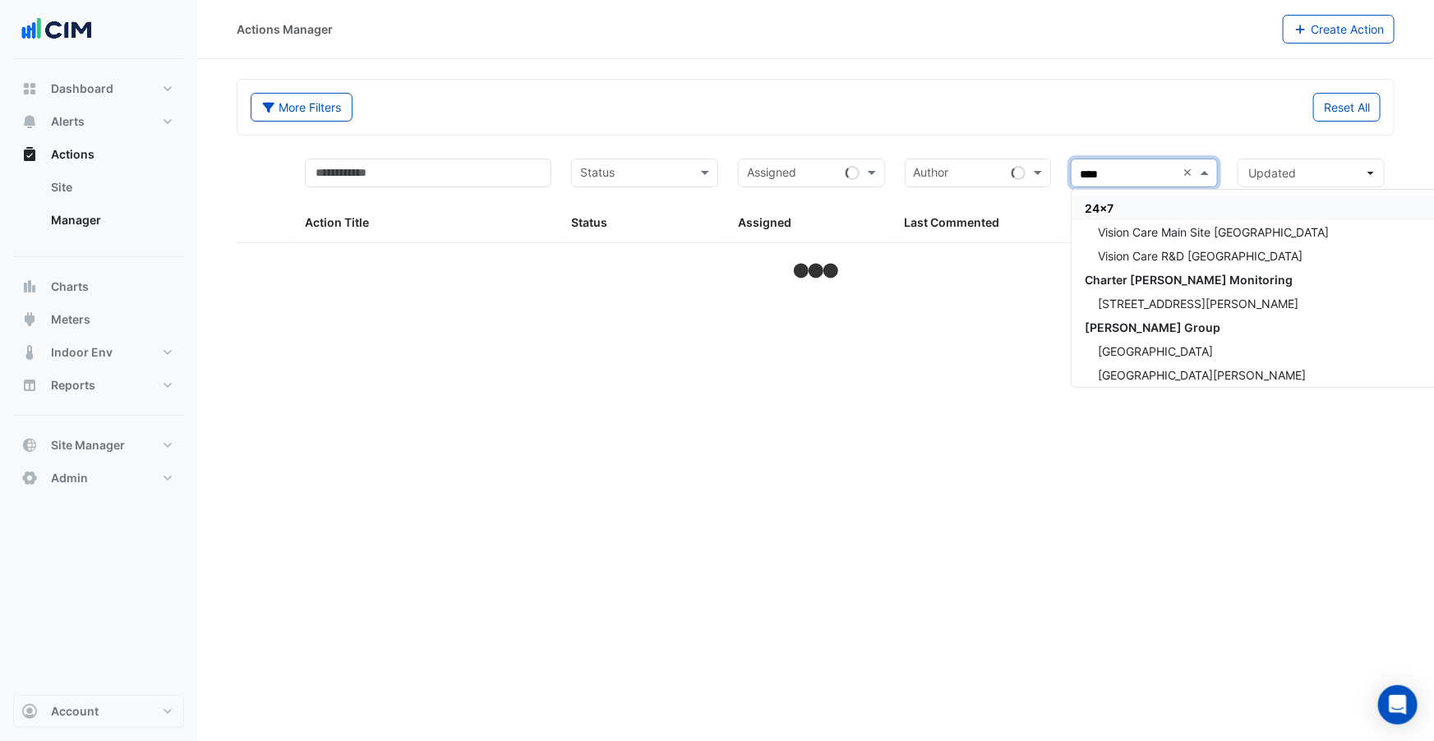
type input "*****"
click at [1159, 203] on span "Sonic Automotive" at bounding box center [1135, 208] width 100 height 14
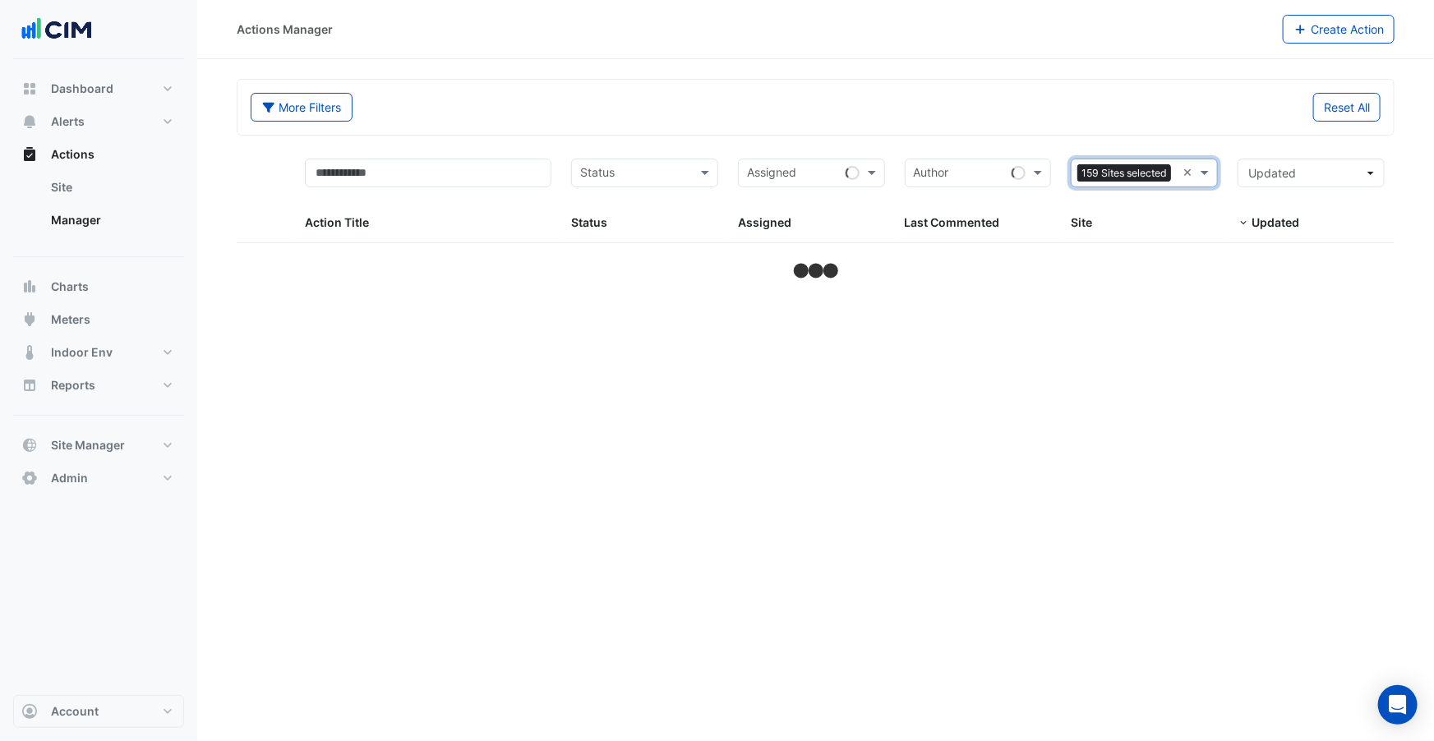
select select "***"
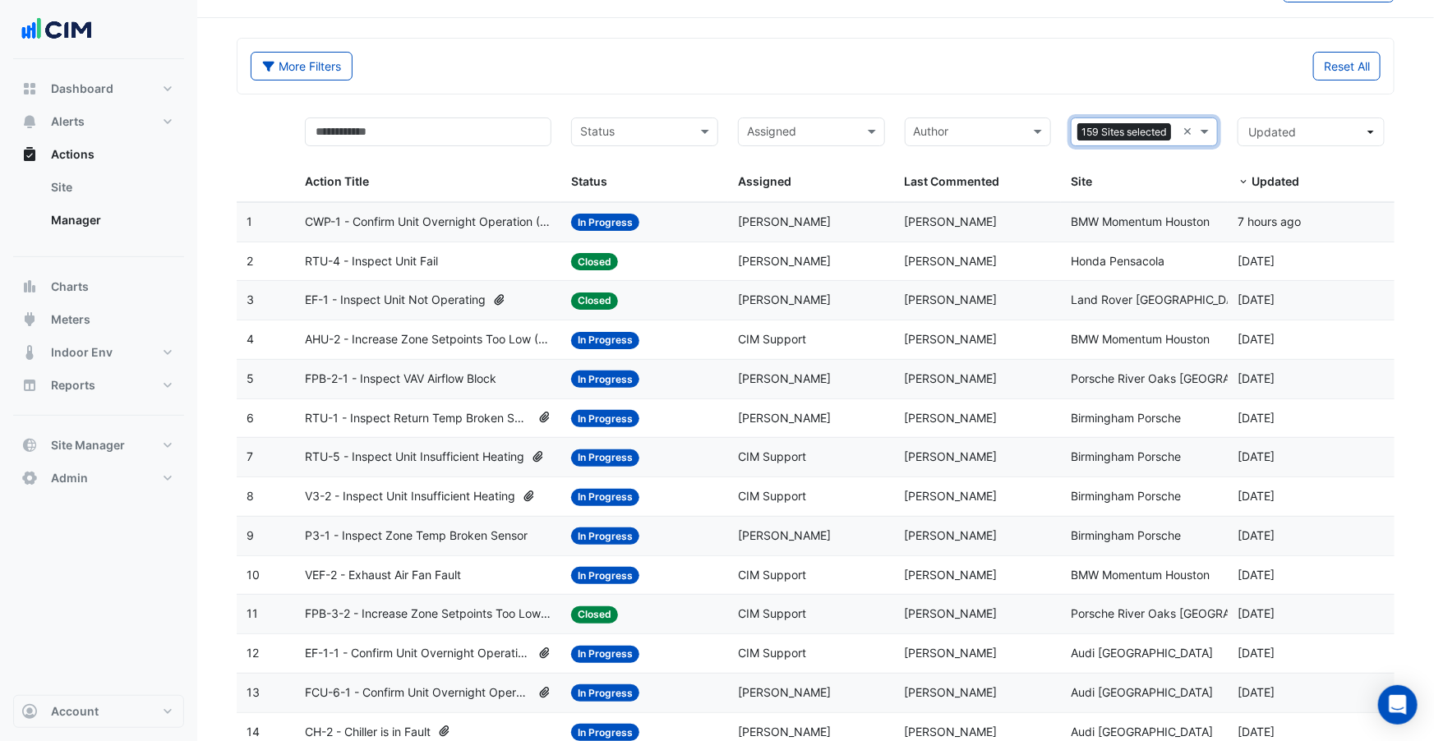
scroll to position [40, 0]
click at [545, 311] on datatable-body-cell "Action Title: EF-1 - Inspect Unit Not Operating" at bounding box center [428, 301] width 266 height 39
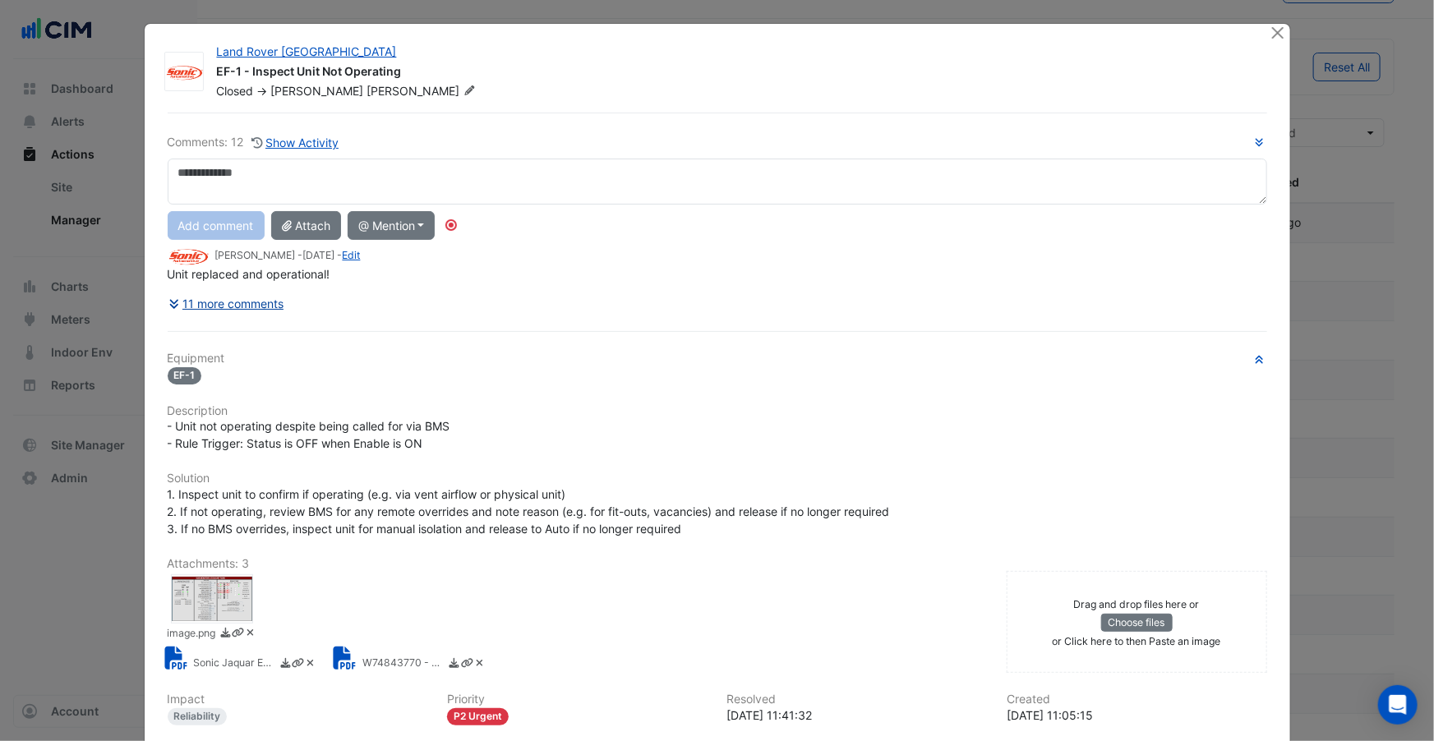
click at [243, 299] on button "11 more comments" at bounding box center [227, 303] width 118 height 29
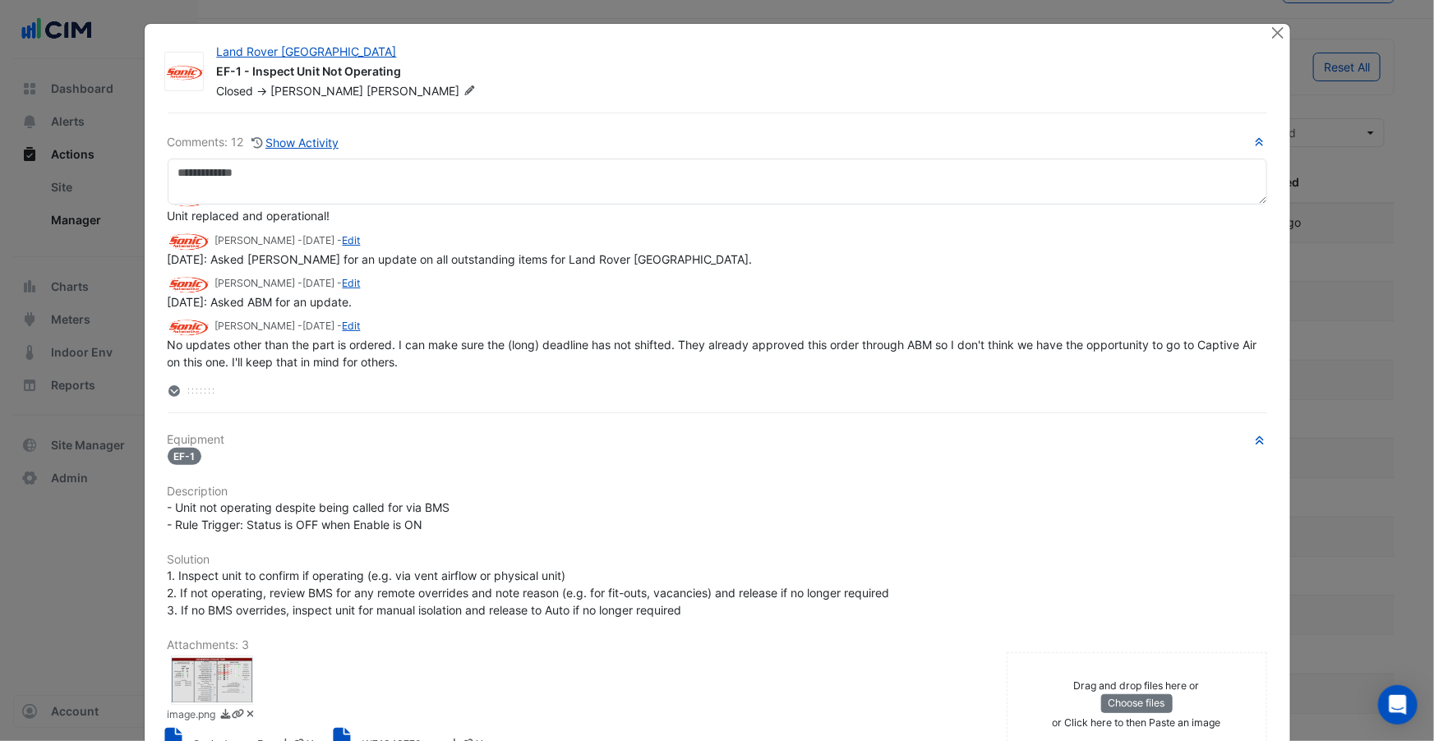
scroll to position [0, 0]
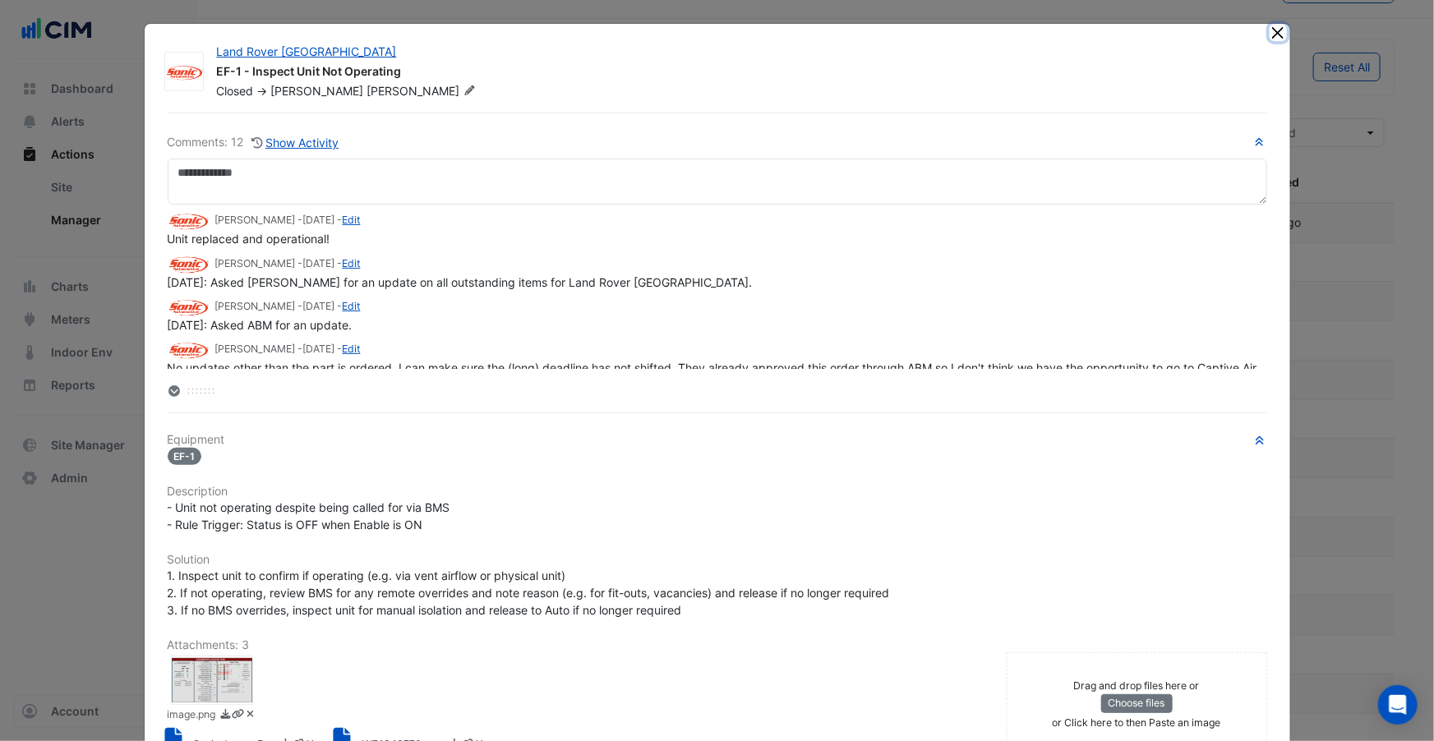
click at [1276, 30] on button "Close" at bounding box center [1278, 32] width 17 height 17
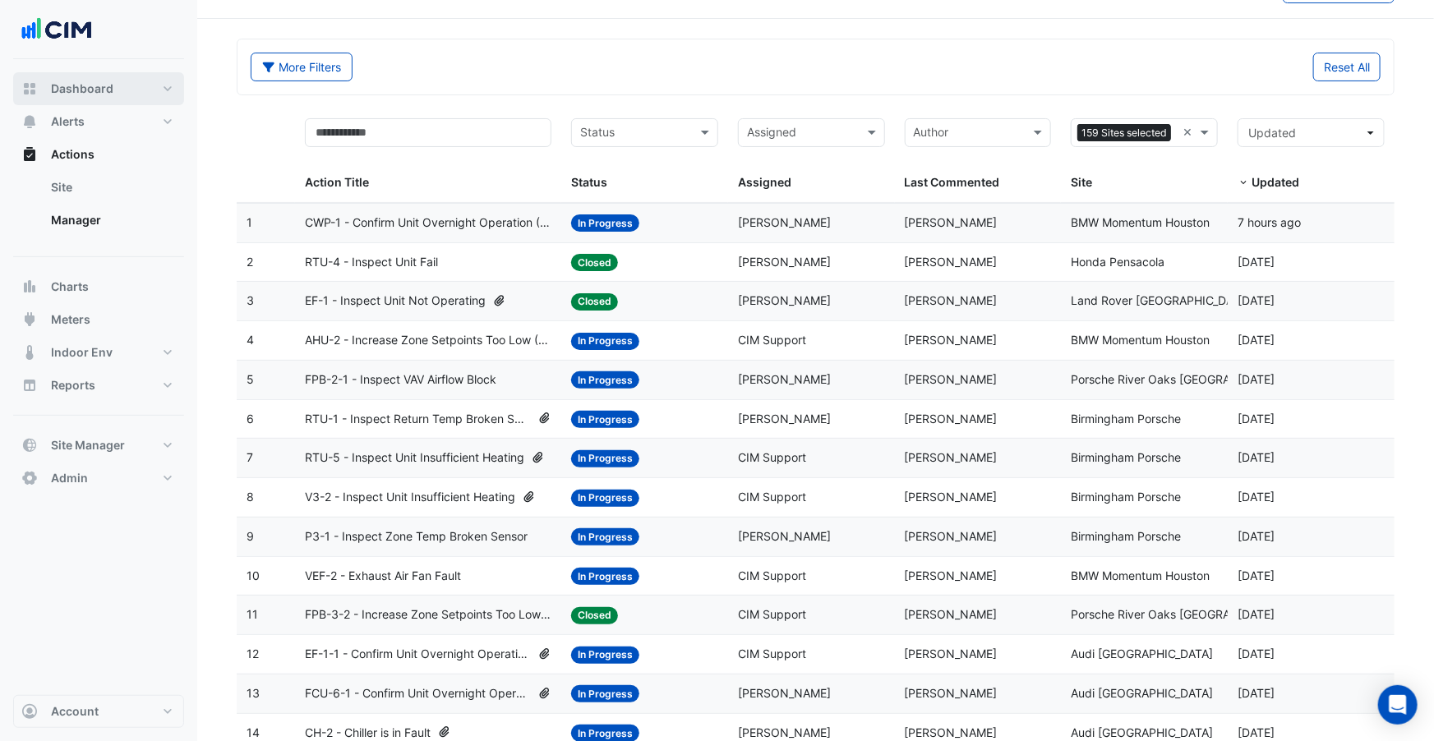
click at [127, 94] on button "Dashboard" at bounding box center [98, 88] width 171 height 33
select select "***"
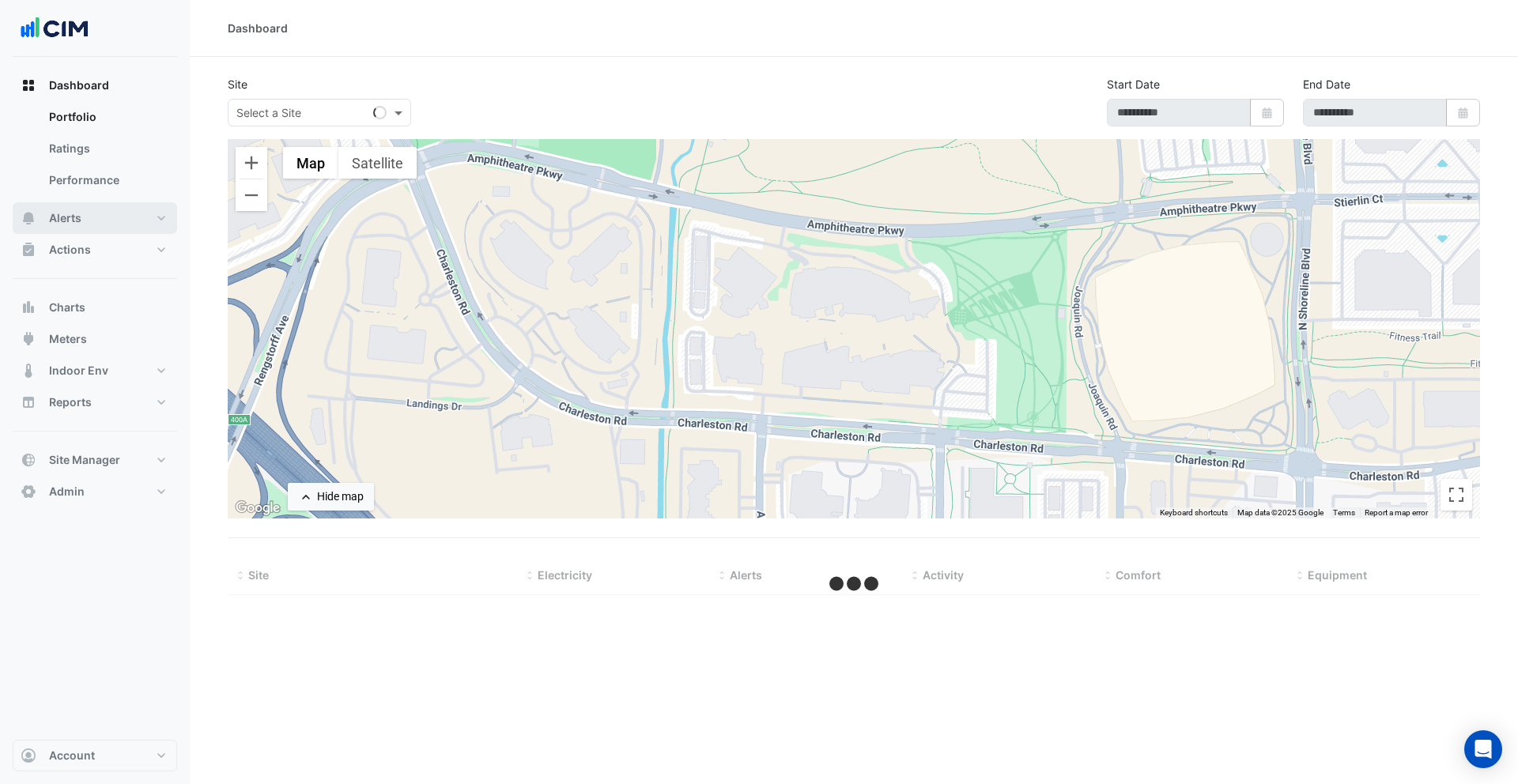
click at [95, 222] on button "Alerts" at bounding box center [94, 217] width 164 height 32
click at [76, 213] on link "Templates" at bounding box center [107, 212] width 140 height 32
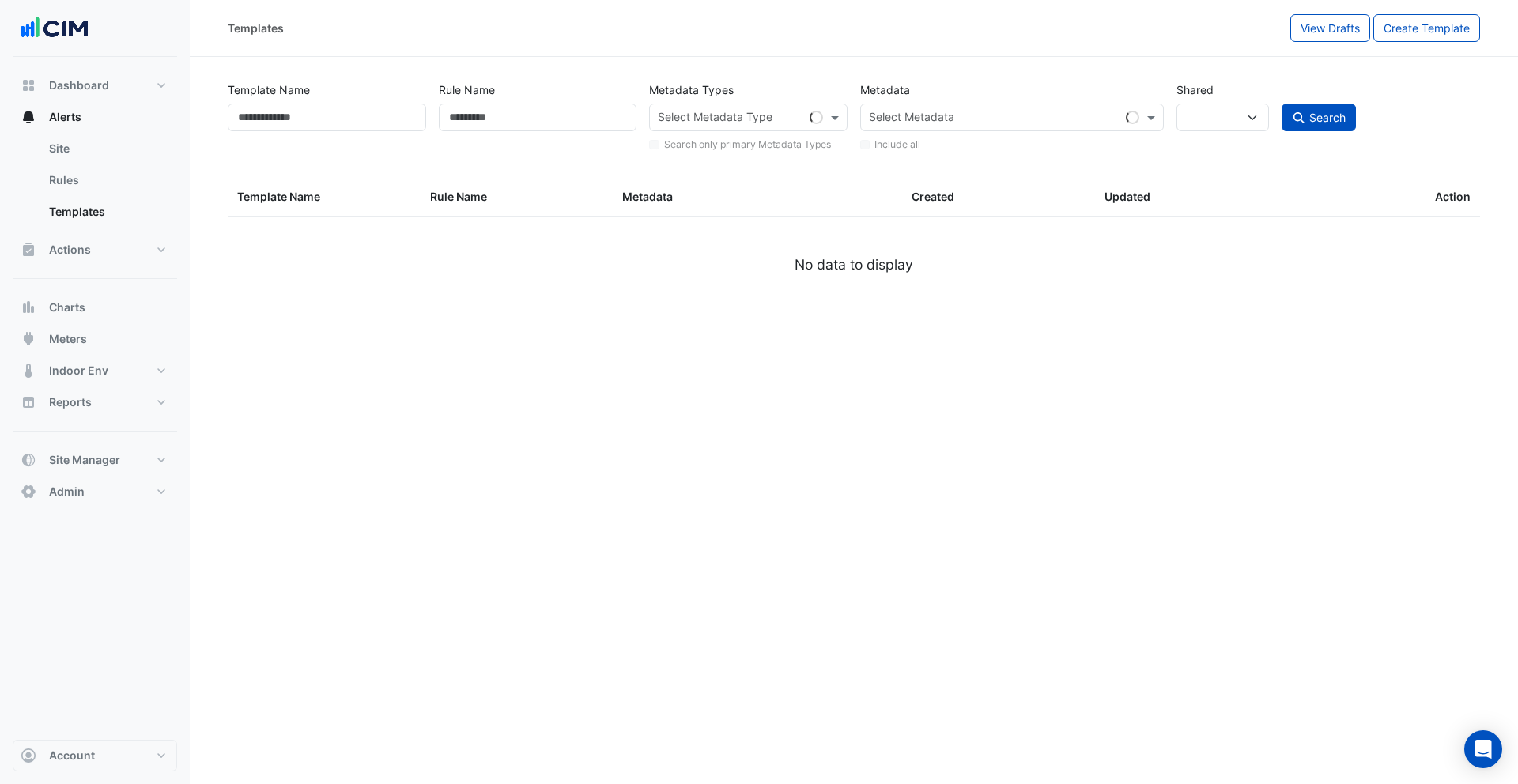
select select
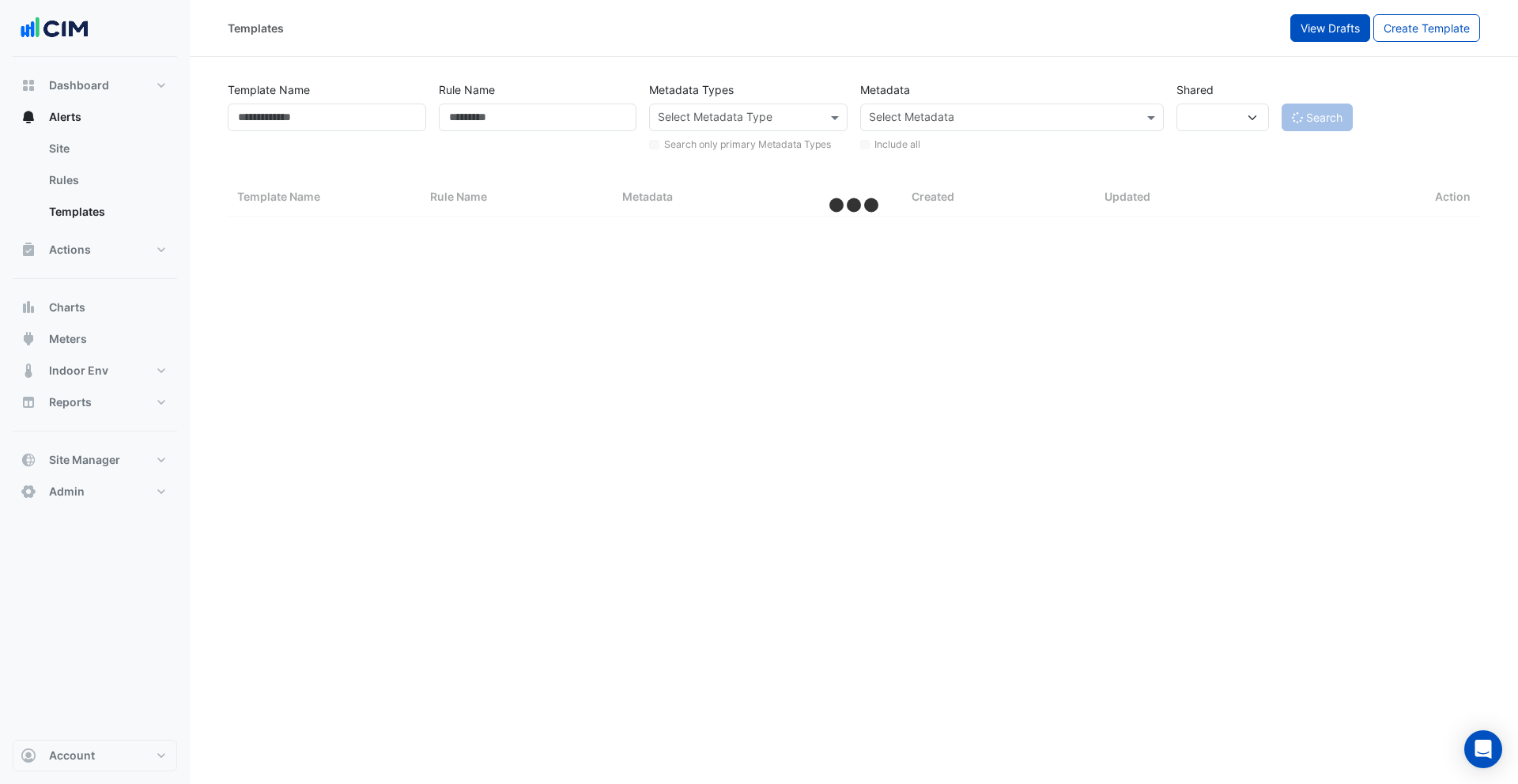
click at [1313, 34] on span "View Drafts" at bounding box center [1330, 28] width 60 height 13
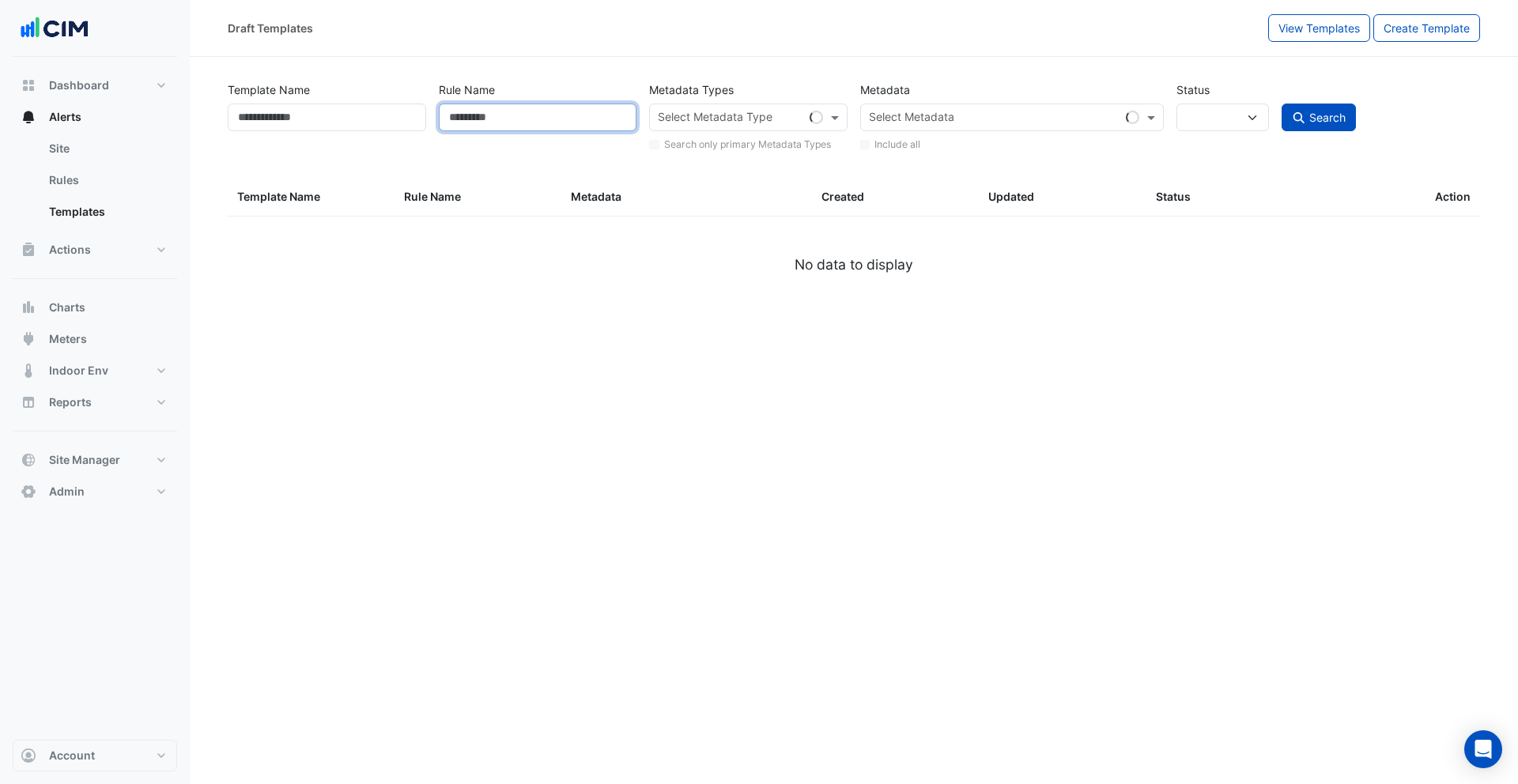
click at [492, 127] on input "Rule Name" at bounding box center [538, 117] width 198 height 28
select select
type input "**"
select select "***"
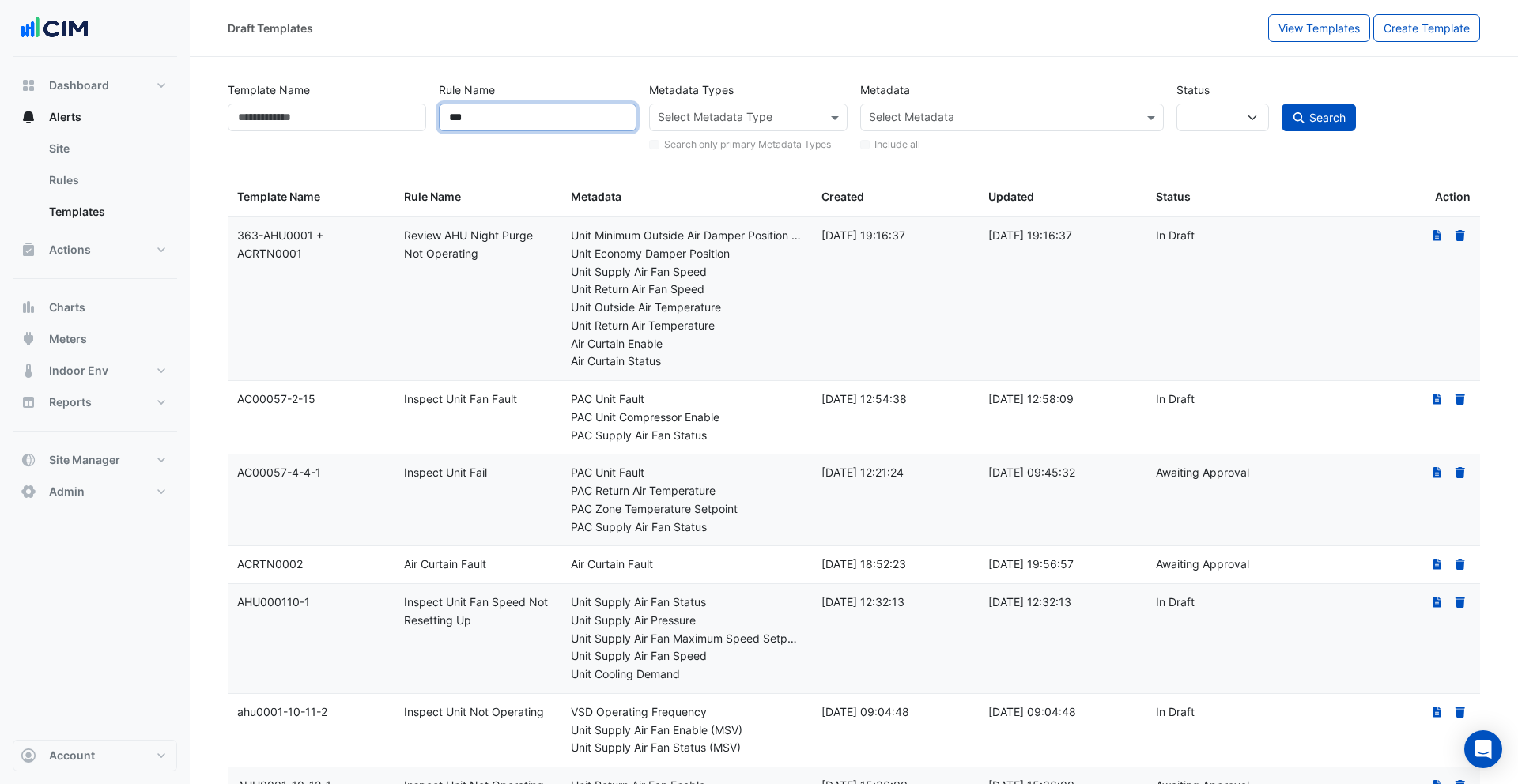
type input "***"
click at [1281, 104] on button "Search" at bounding box center [1318, 117] width 74 height 28
select select
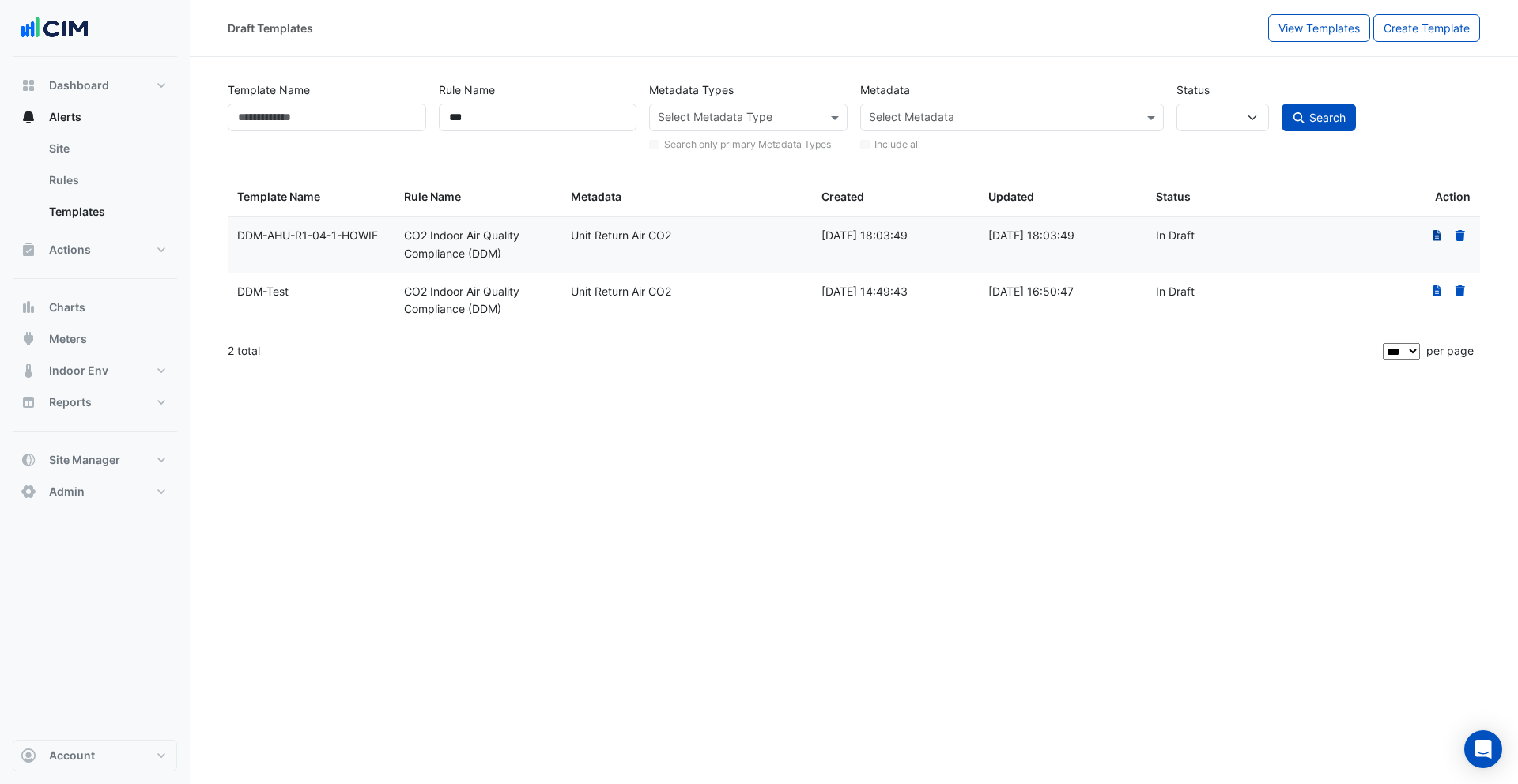
click at [1439, 237] on icon at bounding box center [1436, 236] width 9 height 12
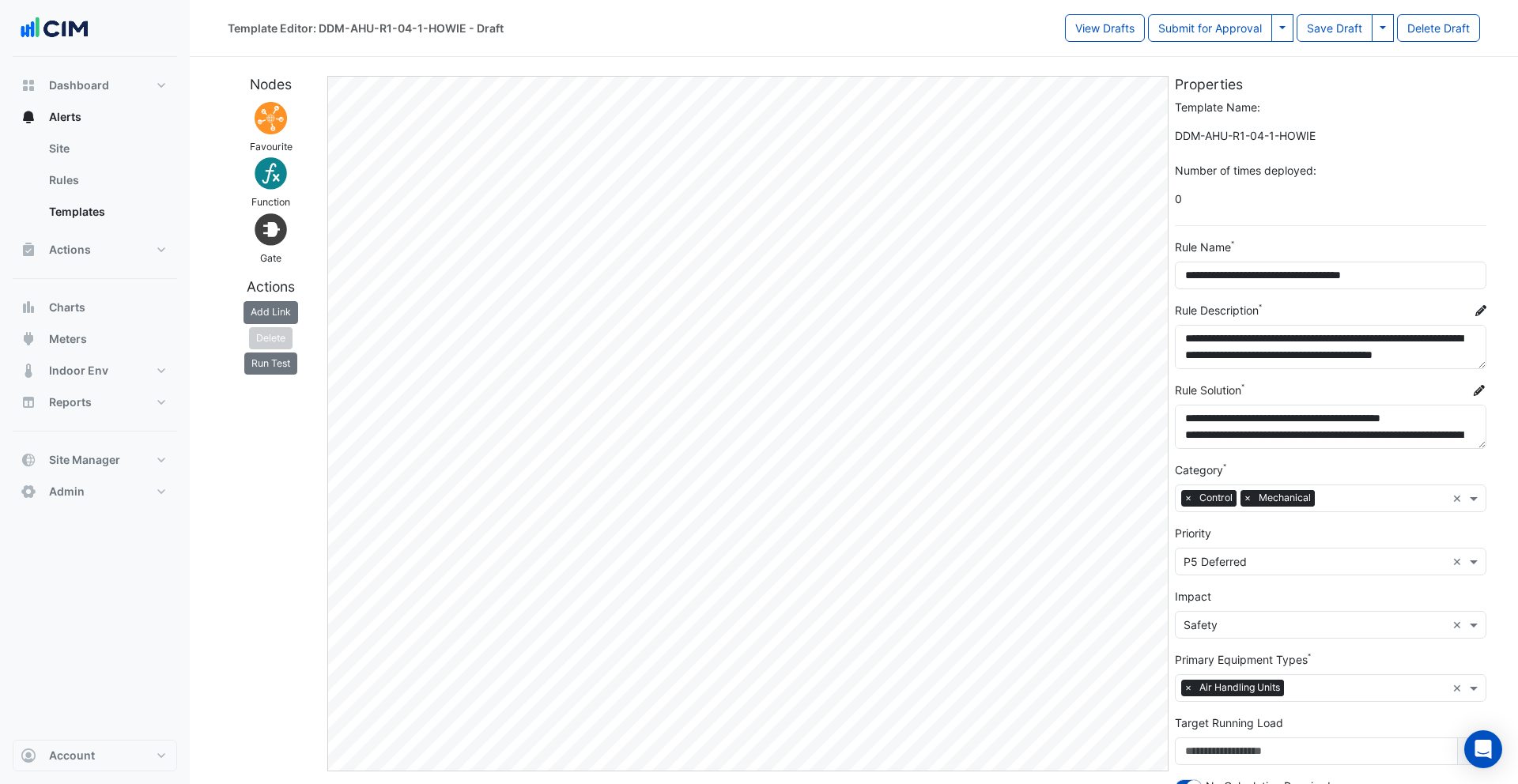
select select "*****"
click at [1096, 17] on button "View Drafts" at bounding box center [1104, 28] width 80 height 28
select select
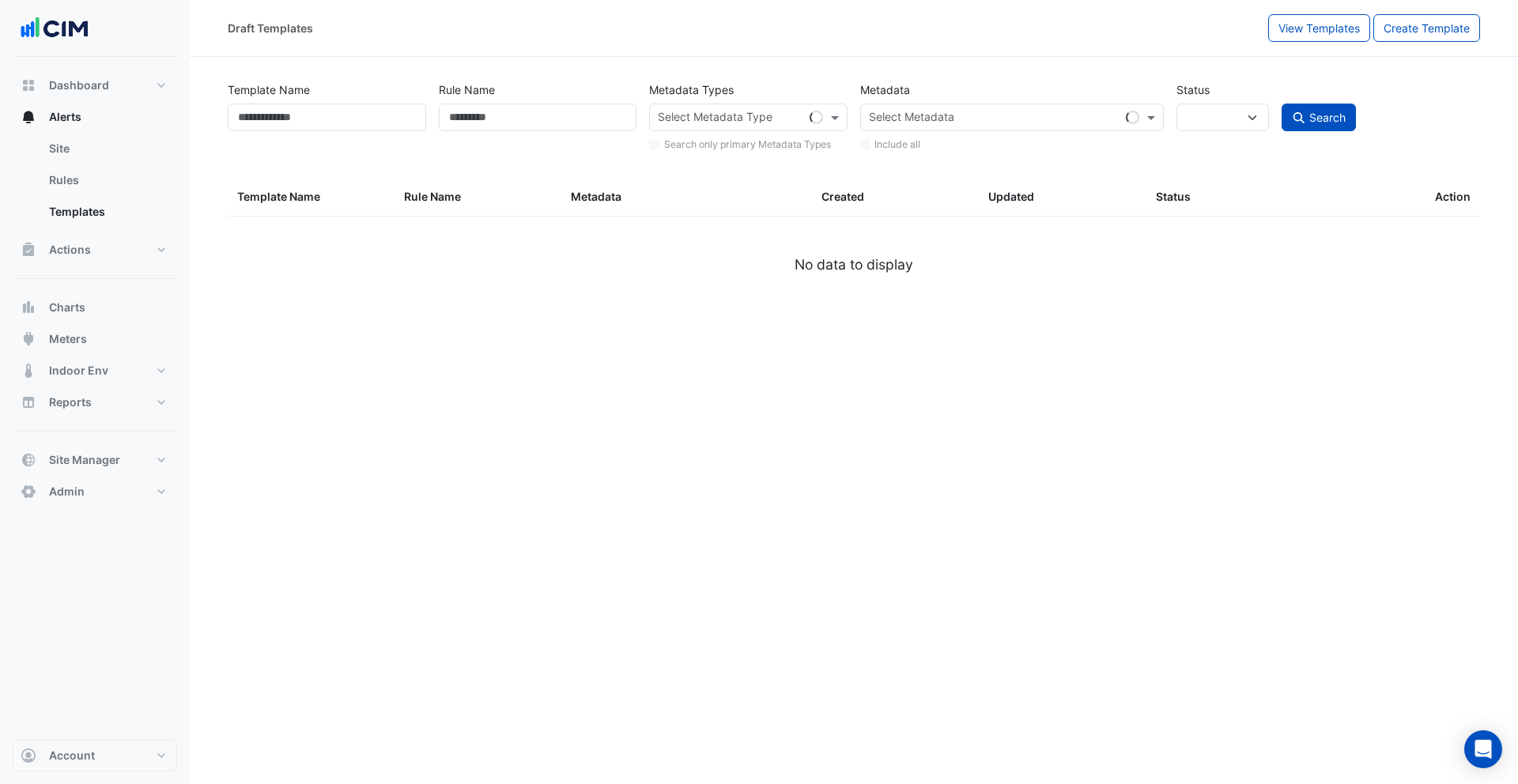
type input "***"
select select
select select "***"
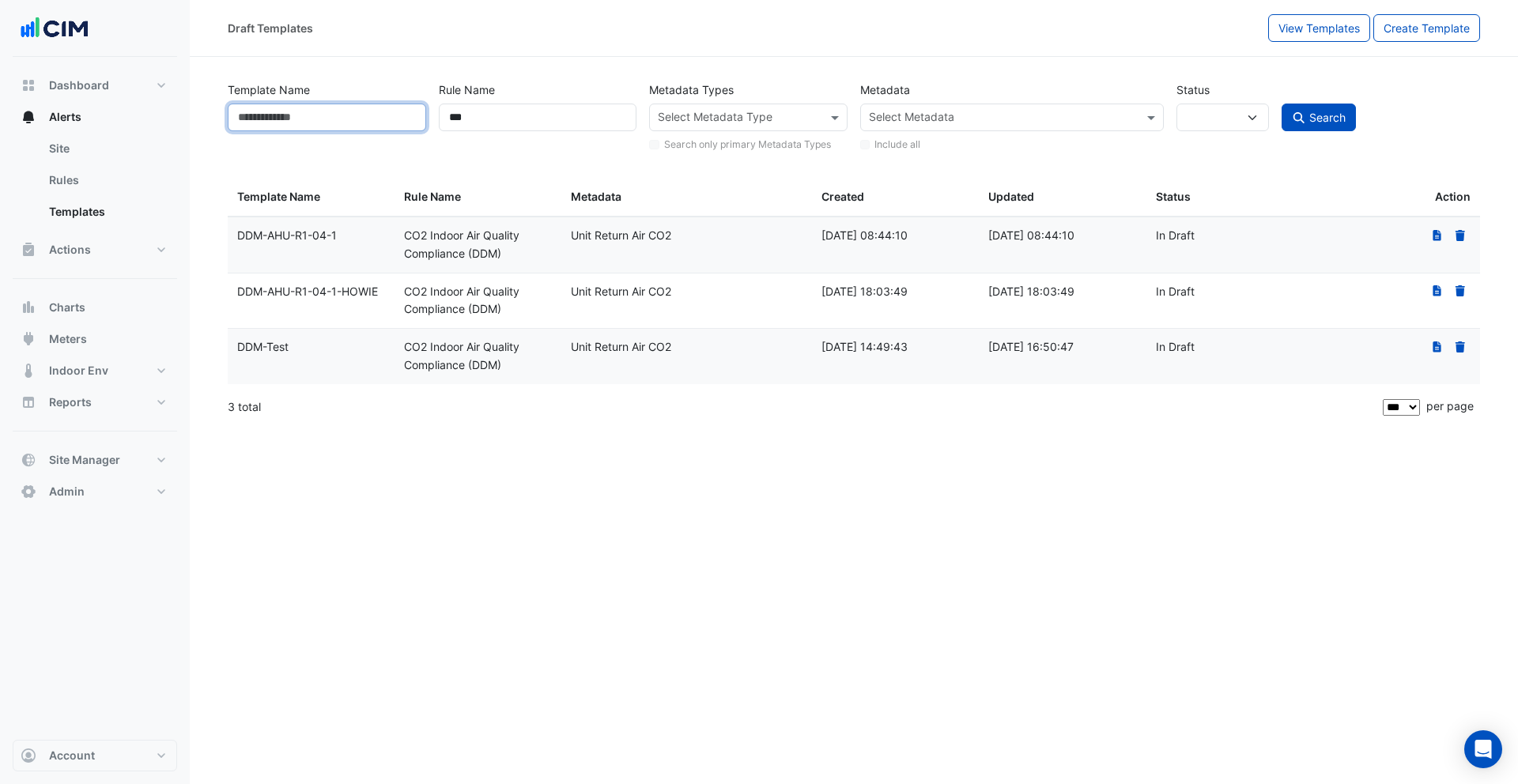
click at [402, 113] on input "Template Name" at bounding box center [327, 117] width 198 height 28
click at [1295, 41] on button "View Templates" at bounding box center [1319, 28] width 102 height 28
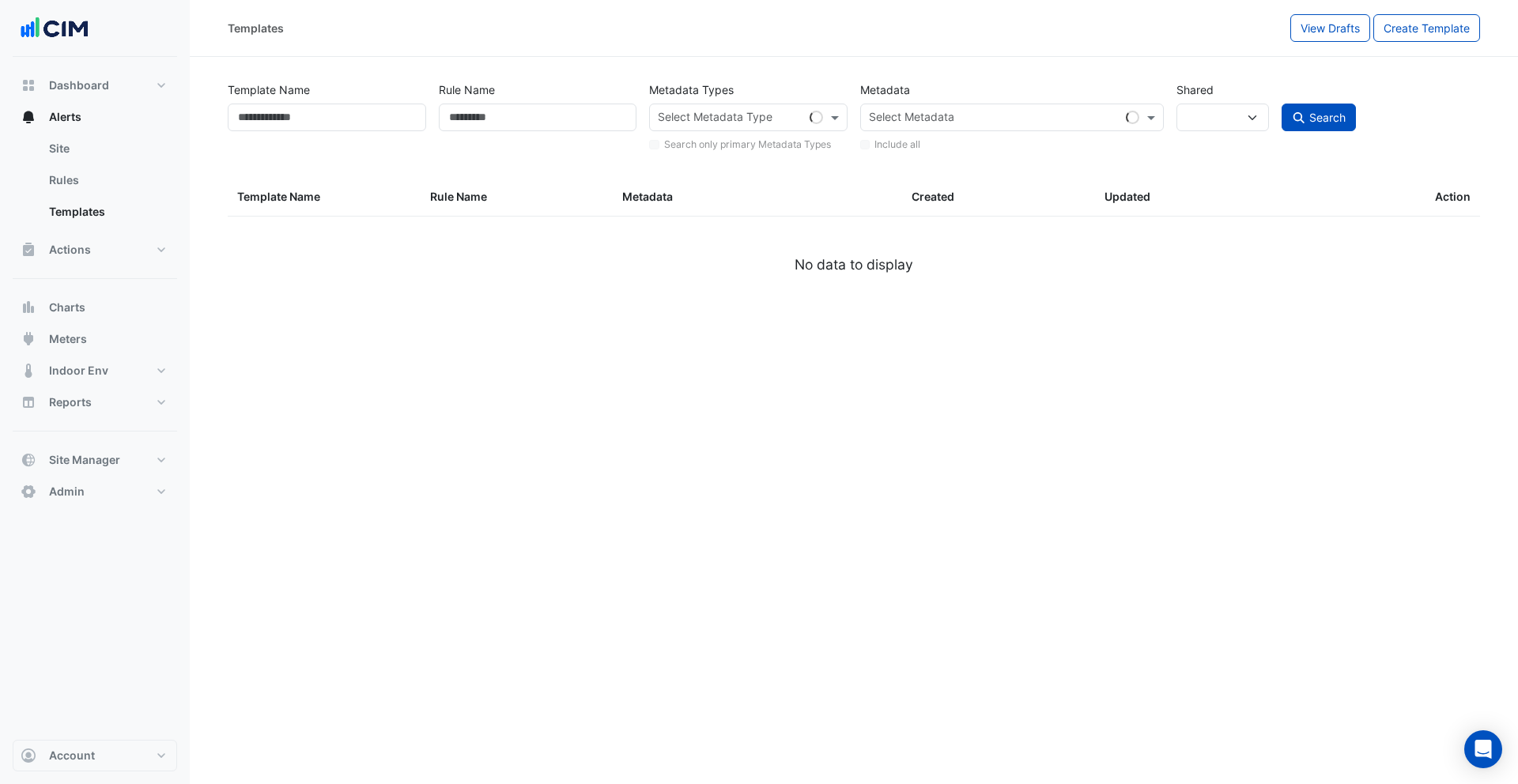
select select
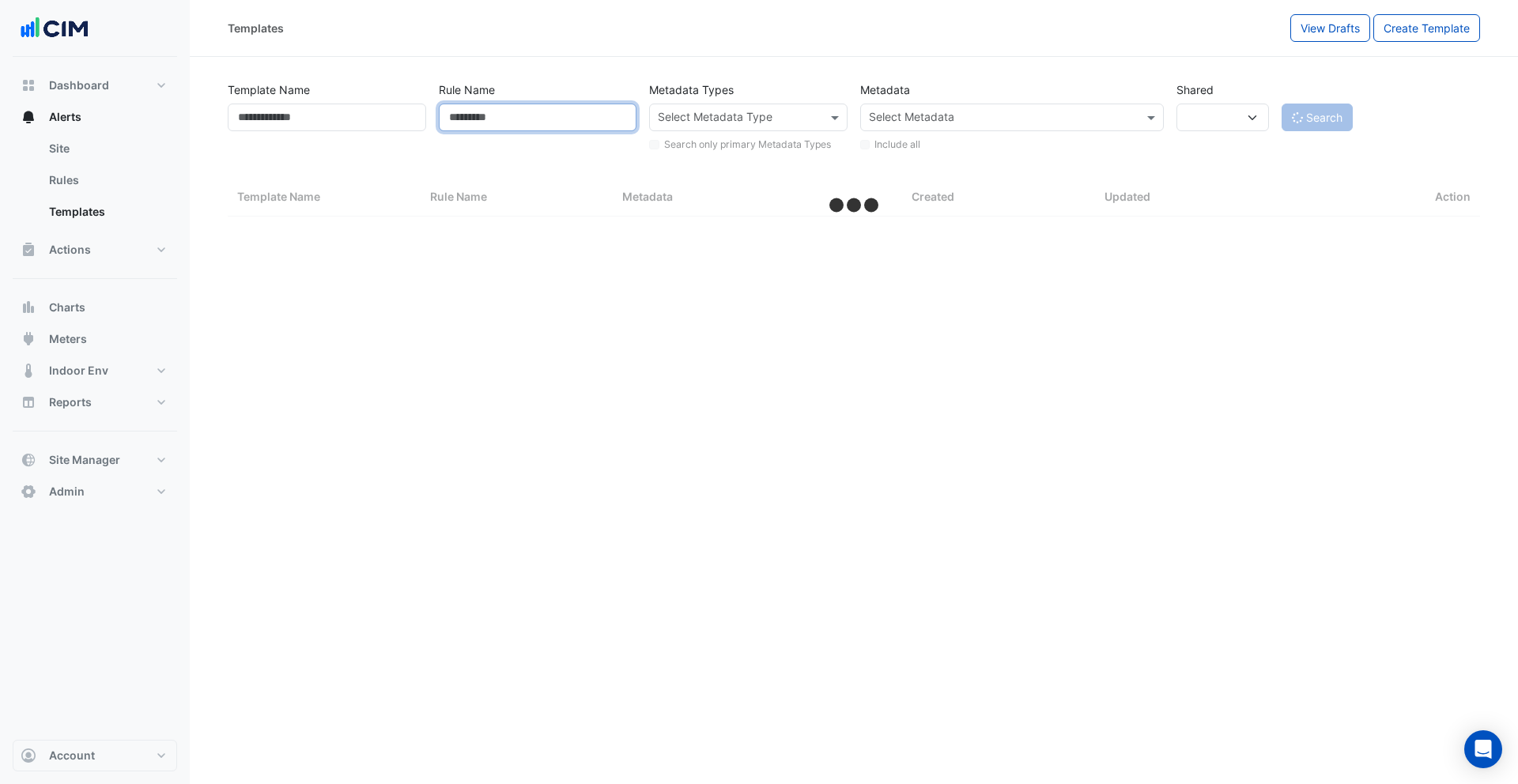
click at [472, 124] on input "Rule Name" at bounding box center [538, 117] width 198 height 28
select select "***"
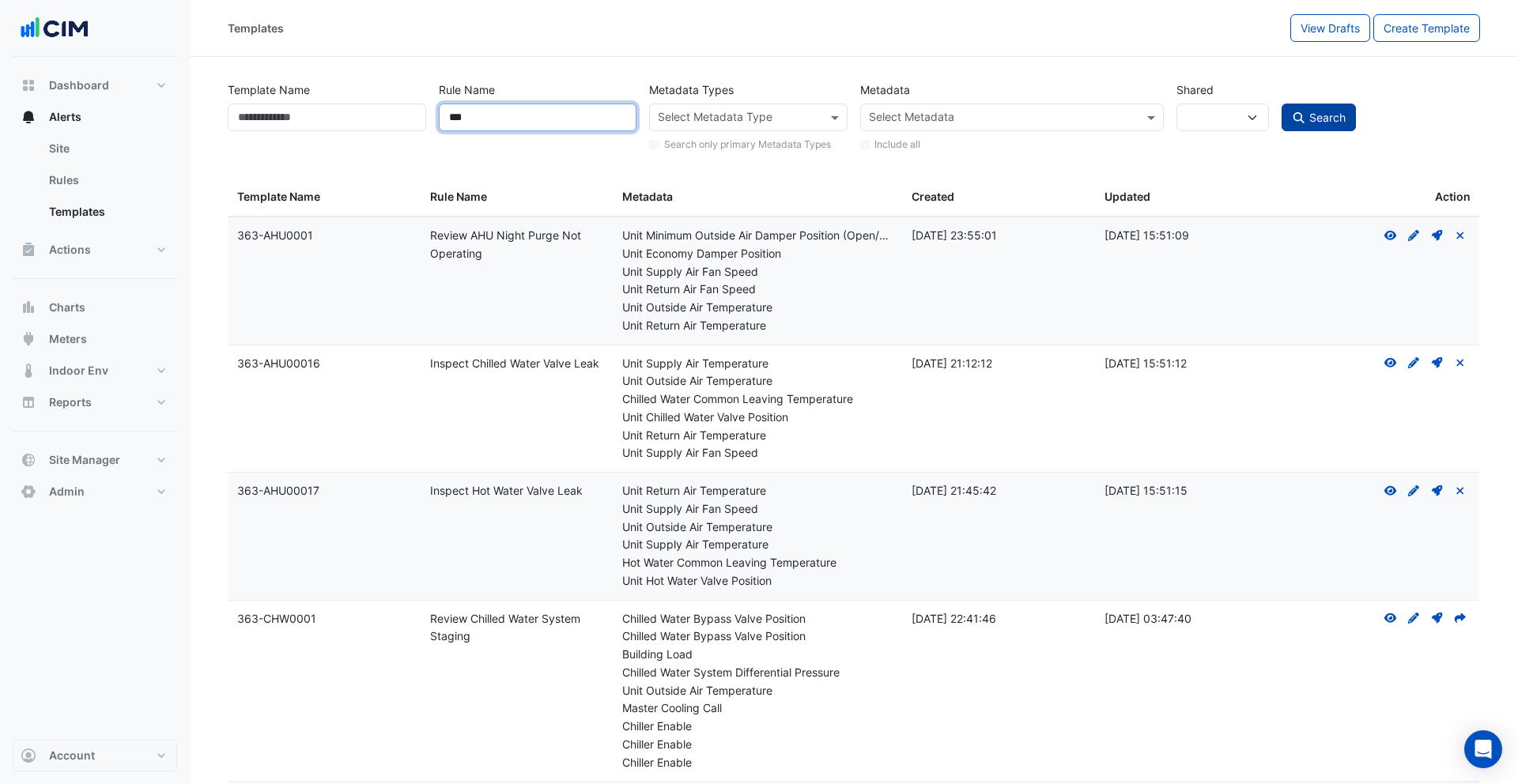
type input "***"
click at [1335, 113] on span "Search" at bounding box center [1328, 117] width 37 height 13
select select
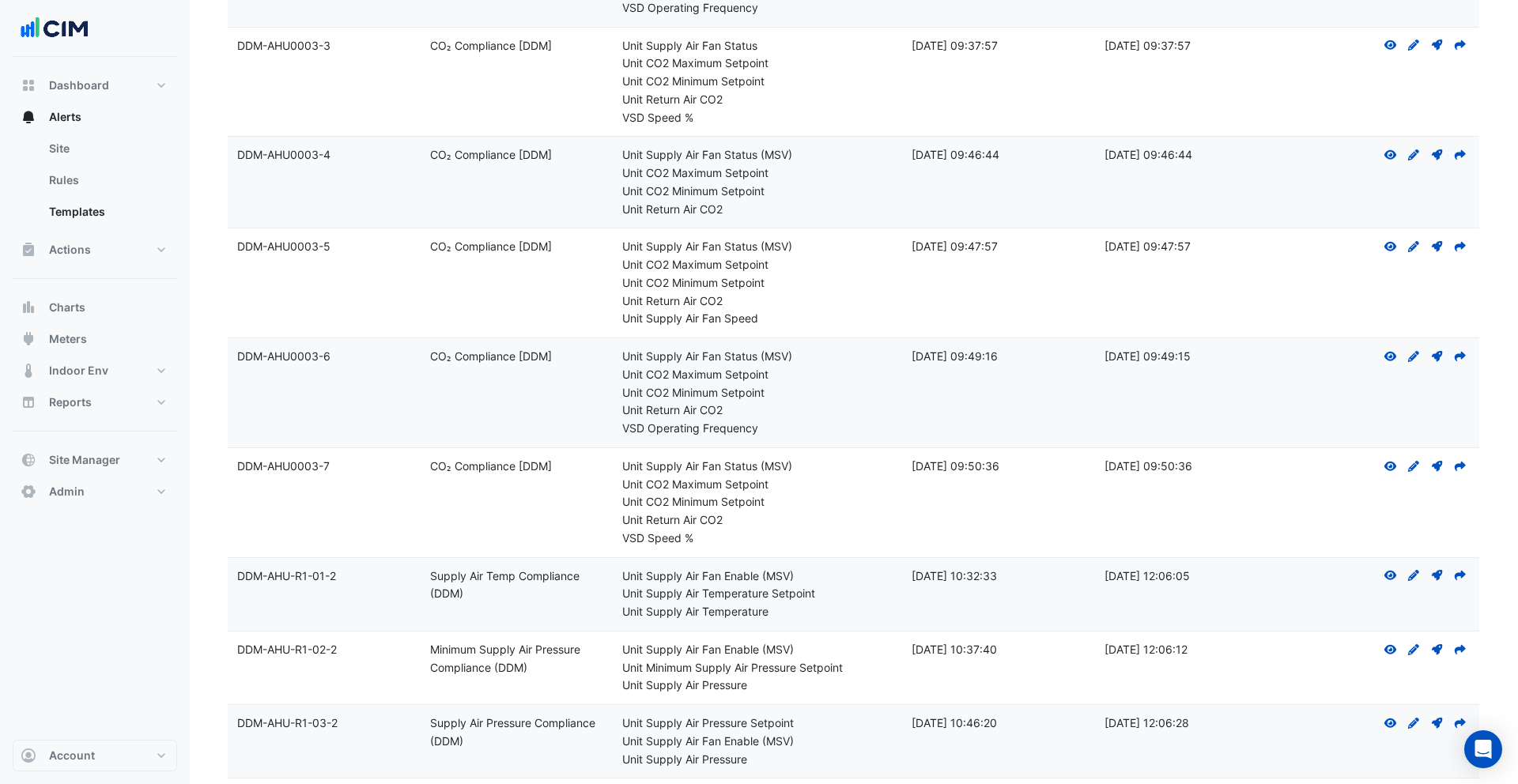
scroll to position [1988, 0]
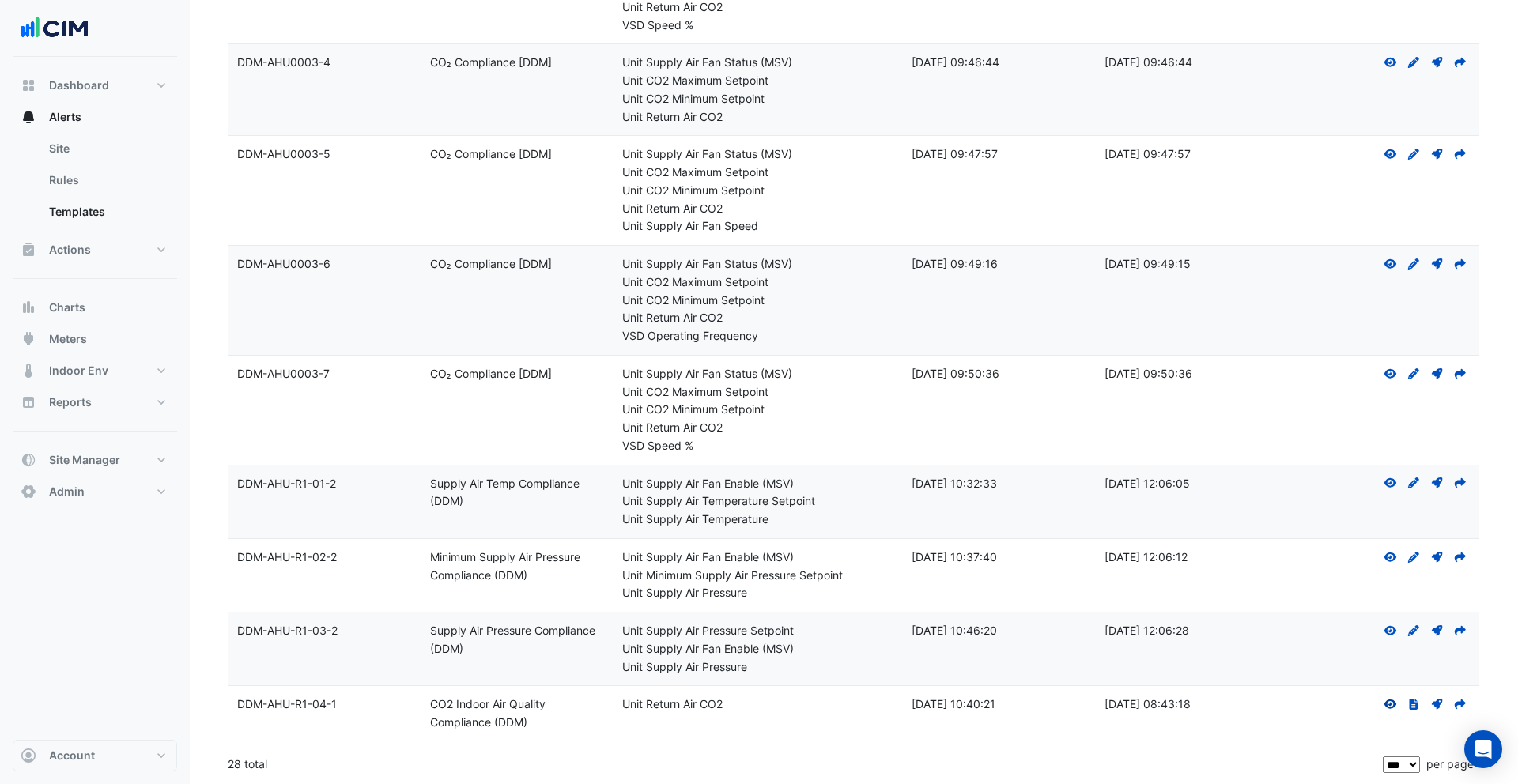
click at [1394, 706] on icon at bounding box center [1390, 704] width 13 height 10
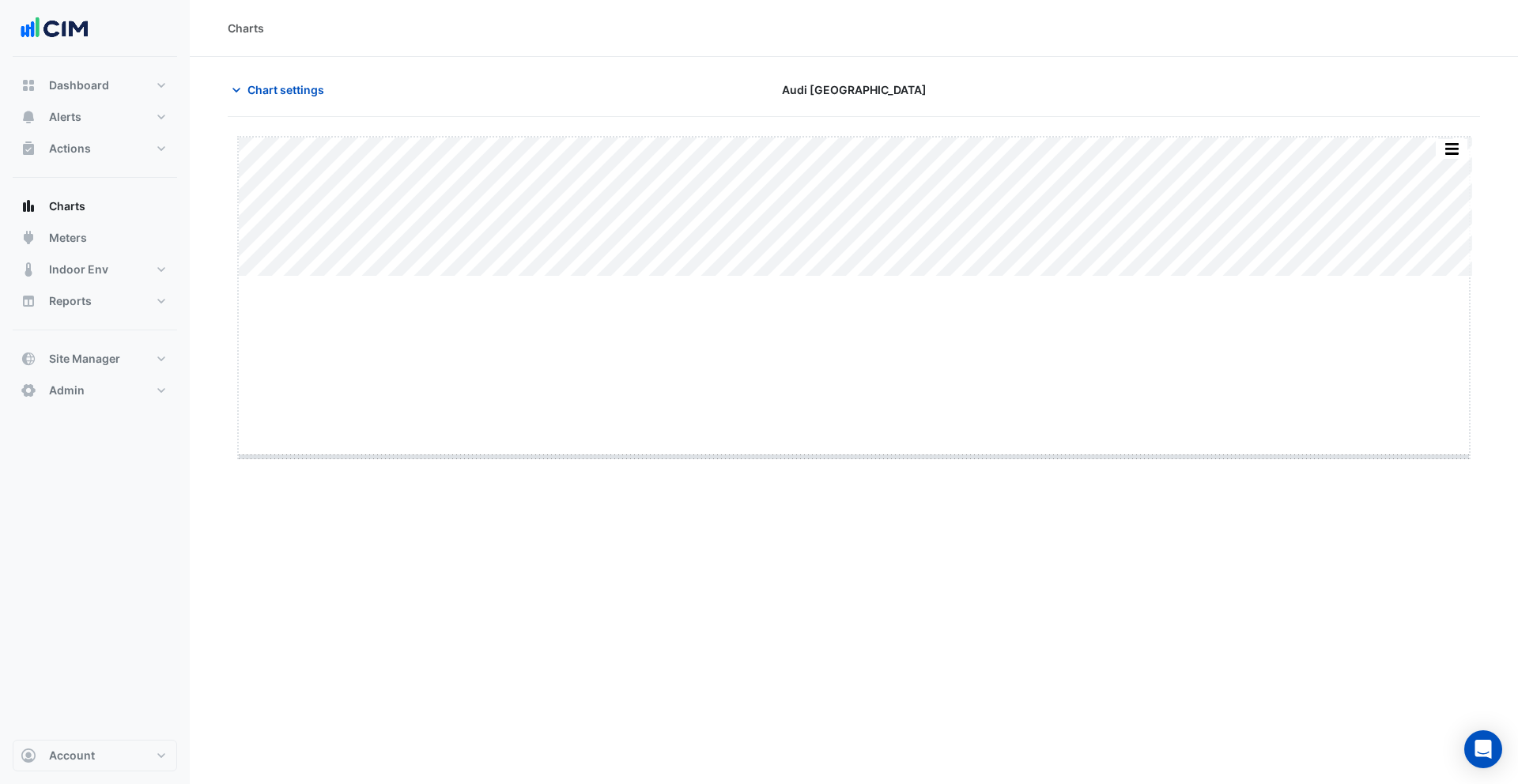
drag, startPoint x: 859, startPoint y: 278, endPoint x: 859, endPoint y: 468, distance: 190.0
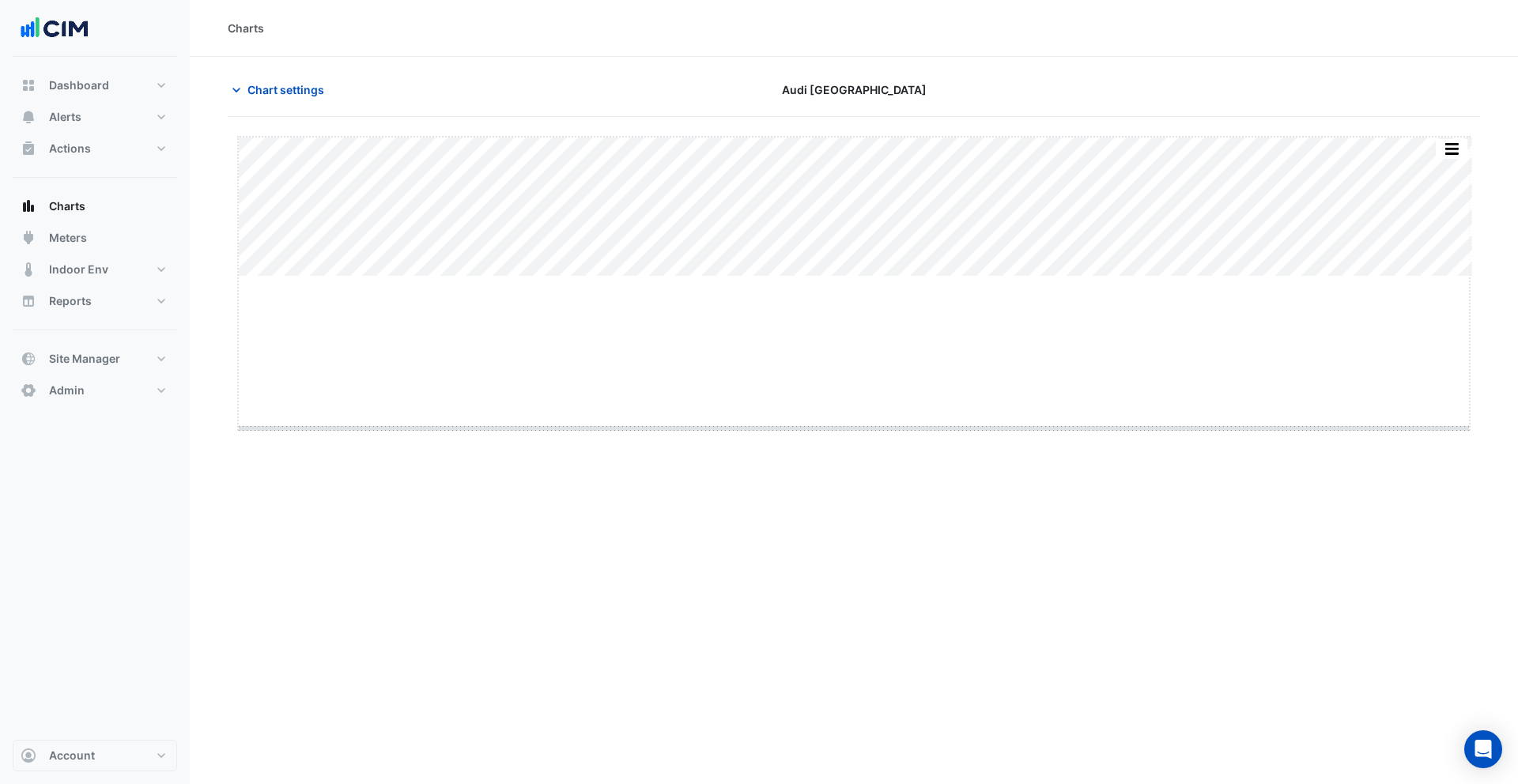
drag, startPoint x: 856, startPoint y: 276, endPoint x: 834, endPoint y: 525, distance: 250.0
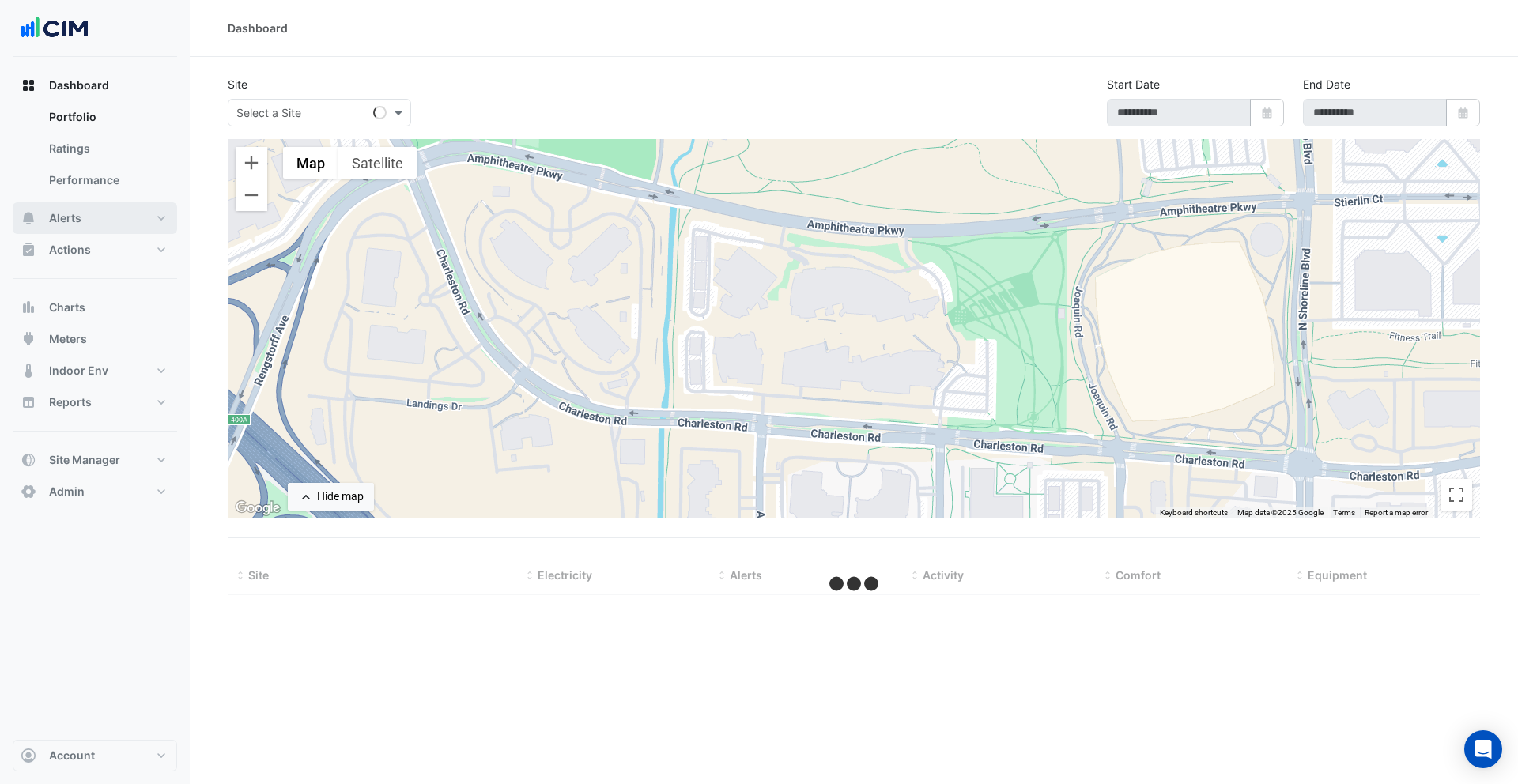
click at [146, 210] on button "Alerts" at bounding box center [94, 217] width 164 height 32
click at [116, 461] on span "Site Manager" at bounding box center [85, 460] width 71 height 15
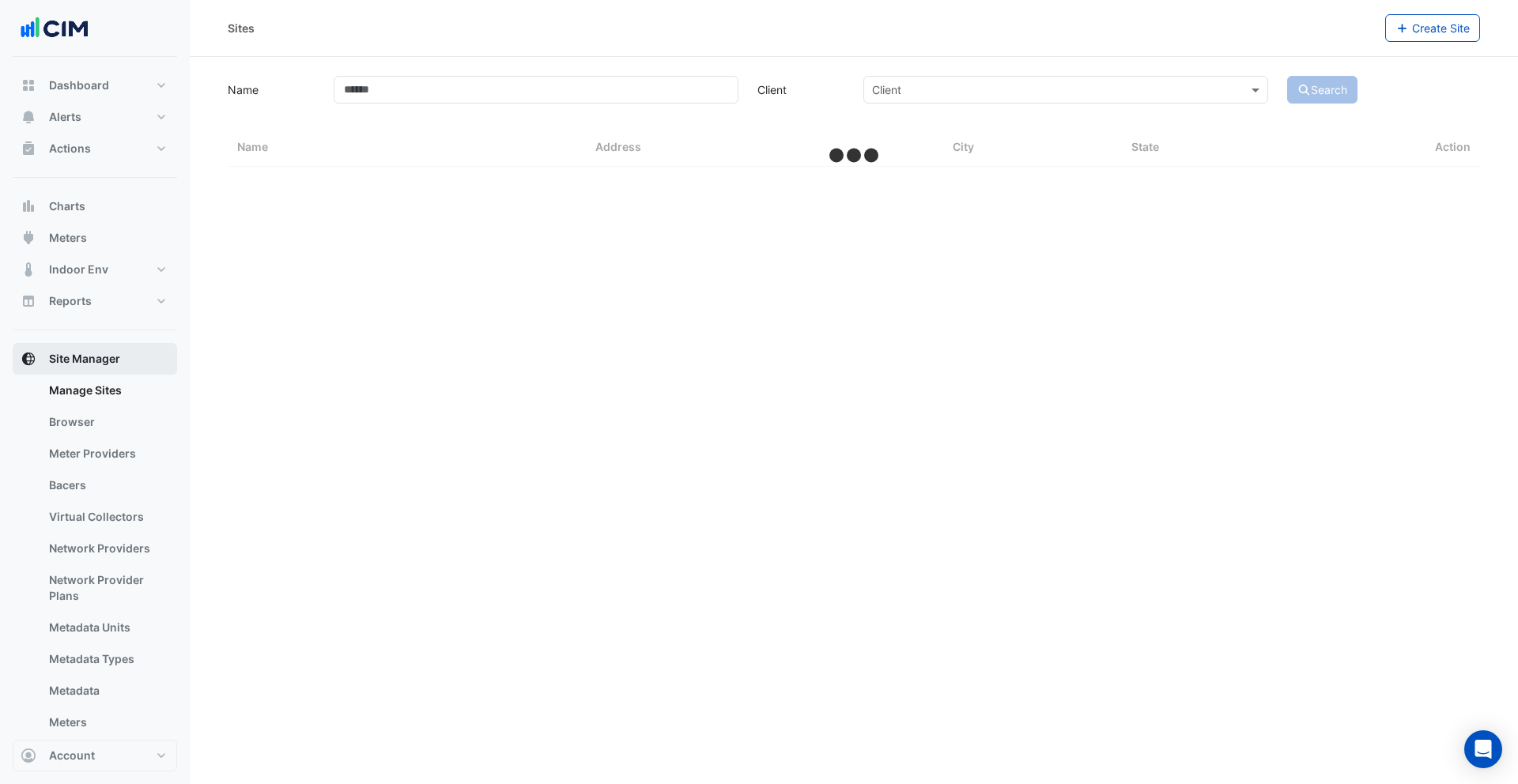
select select "***"
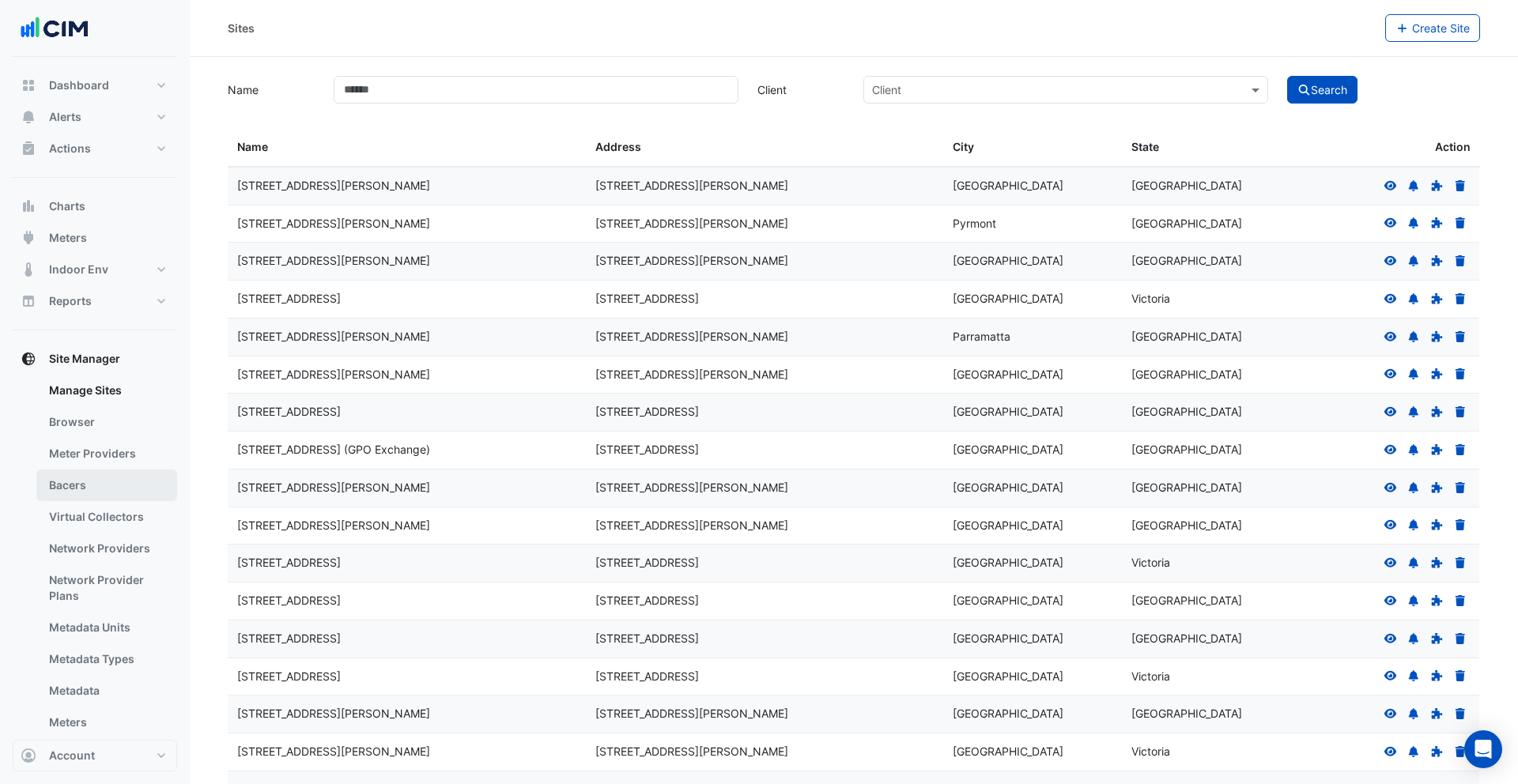
click at [104, 474] on link "Bacers" at bounding box center [107, 485] width 140 height 32
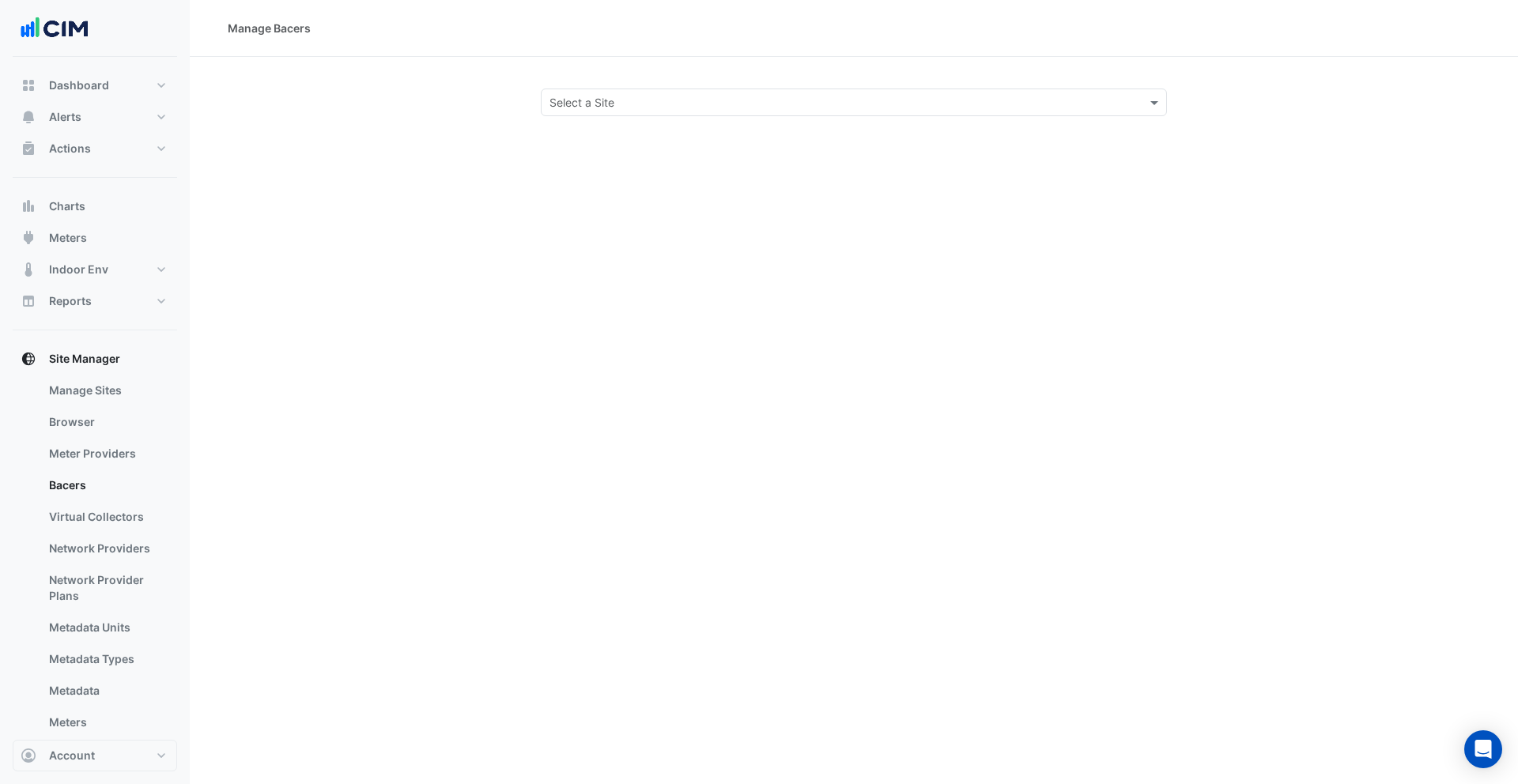
click at [637, 109] on input "text" at bounding box center [838, 103] width 577 height 16
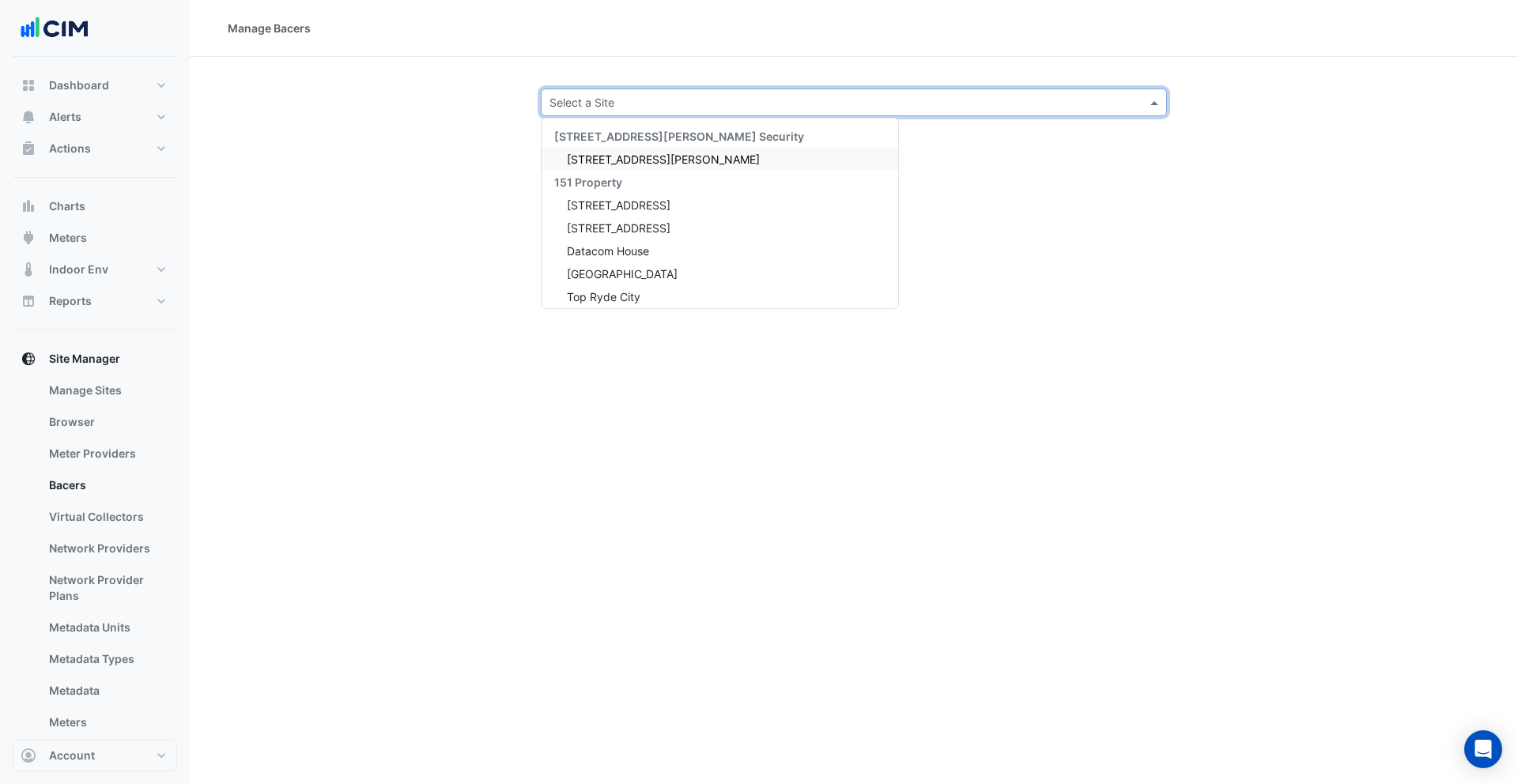
click at [627, 100] on input "text" at bounding box center [838, 103] width 577 height 16
type input "****"
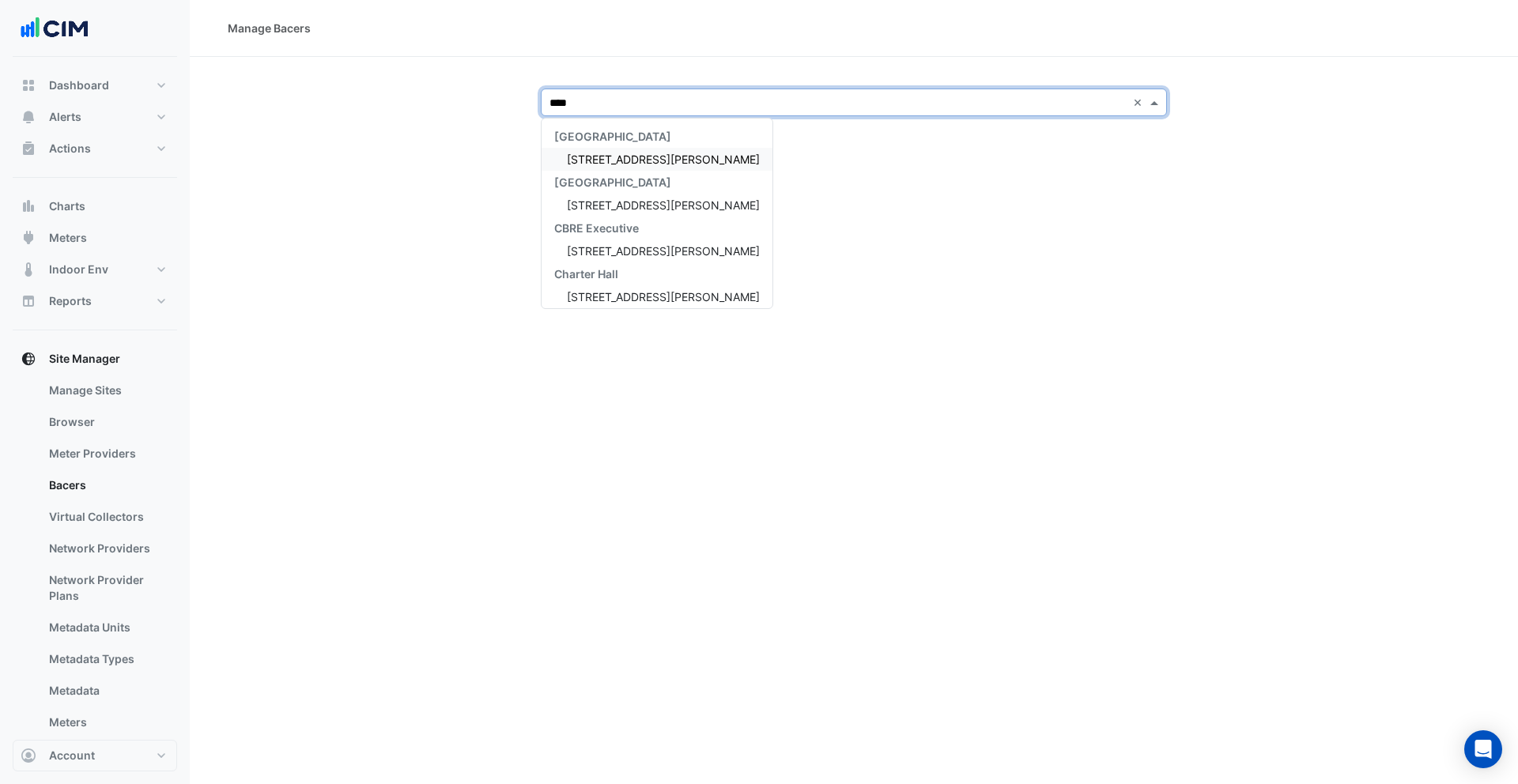
click at [644, 163] on span "1 Shelley Street" at bounding box center [663, 160] width 192 height 13
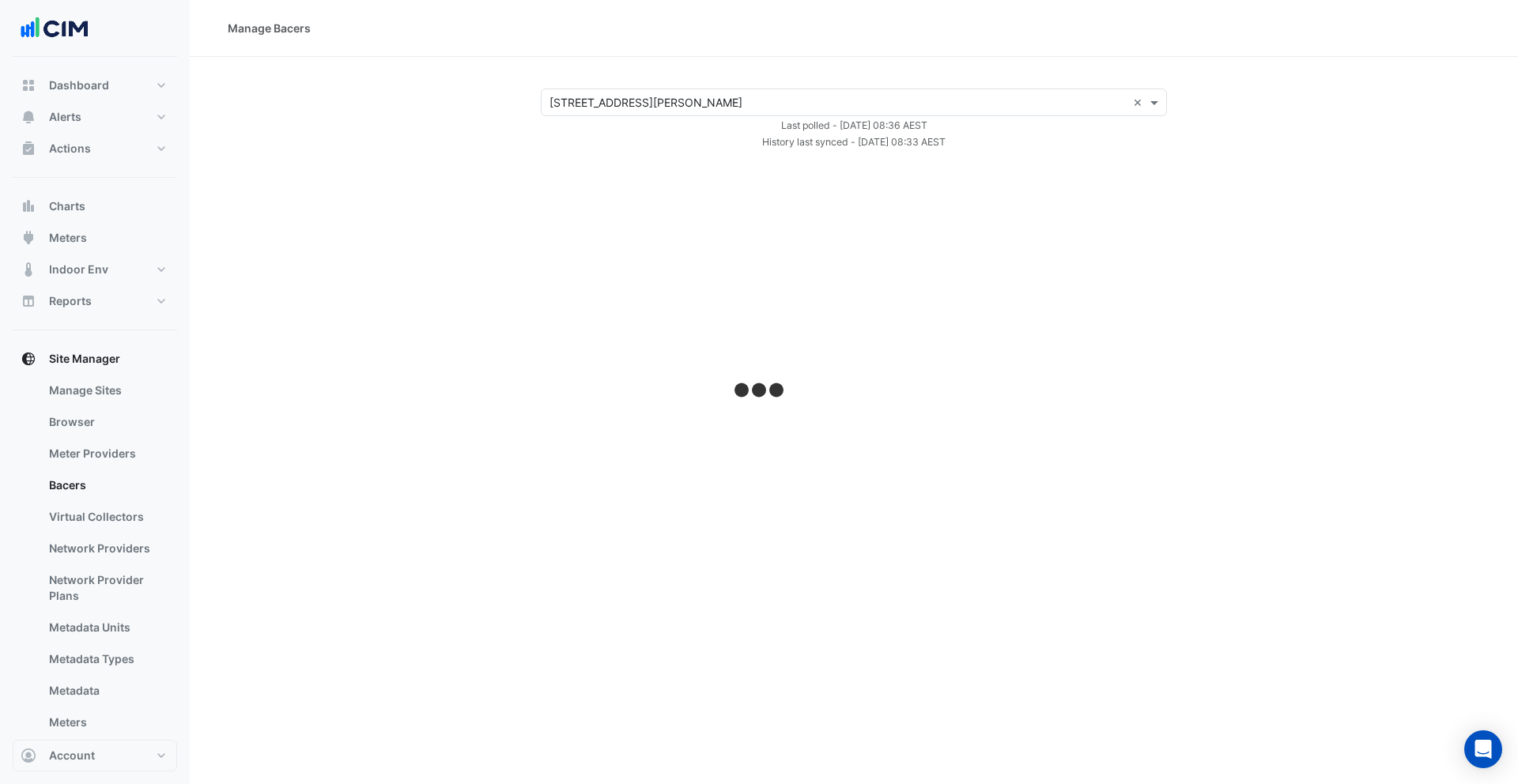
select select "***"
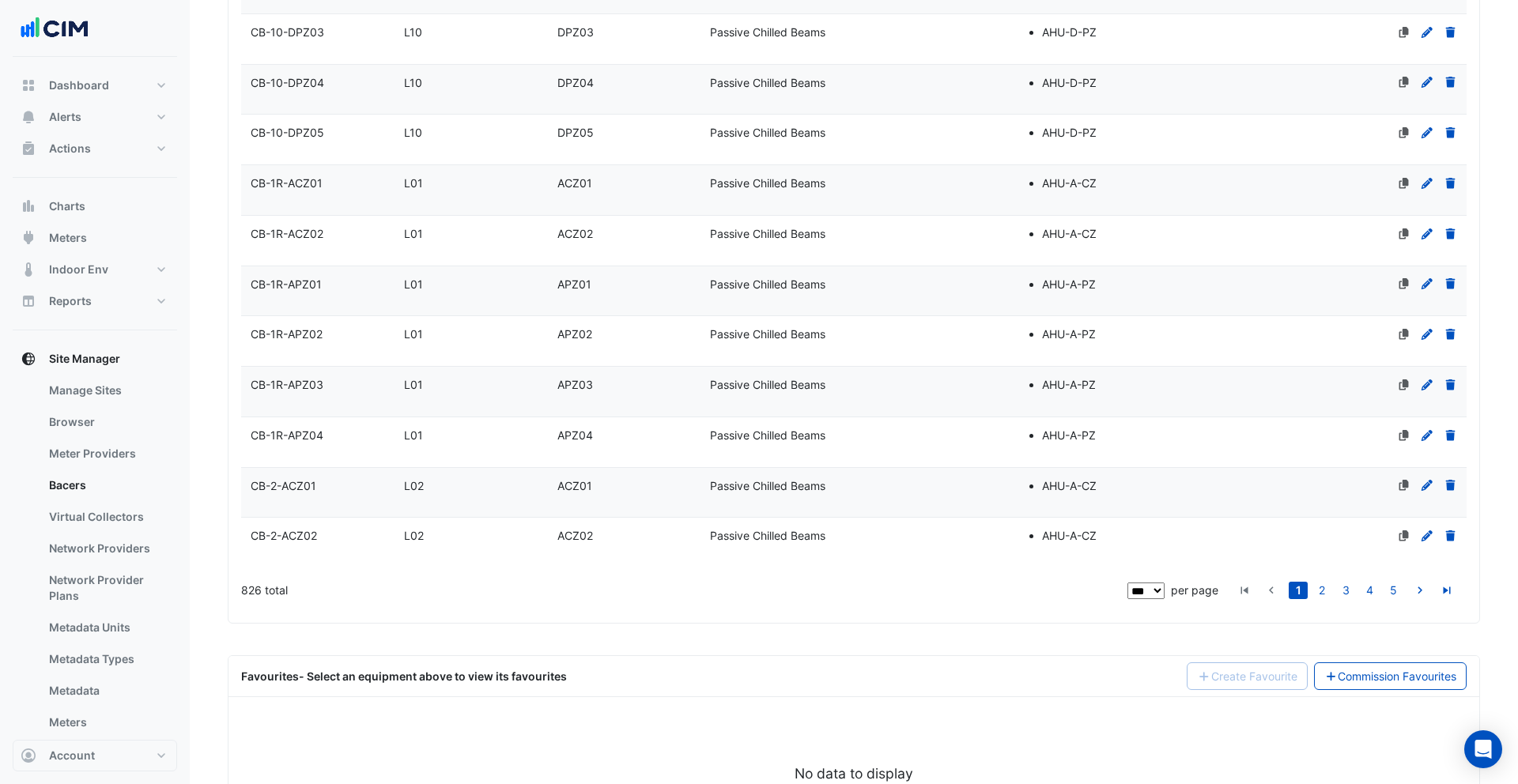
scroll to position [4681, 0]
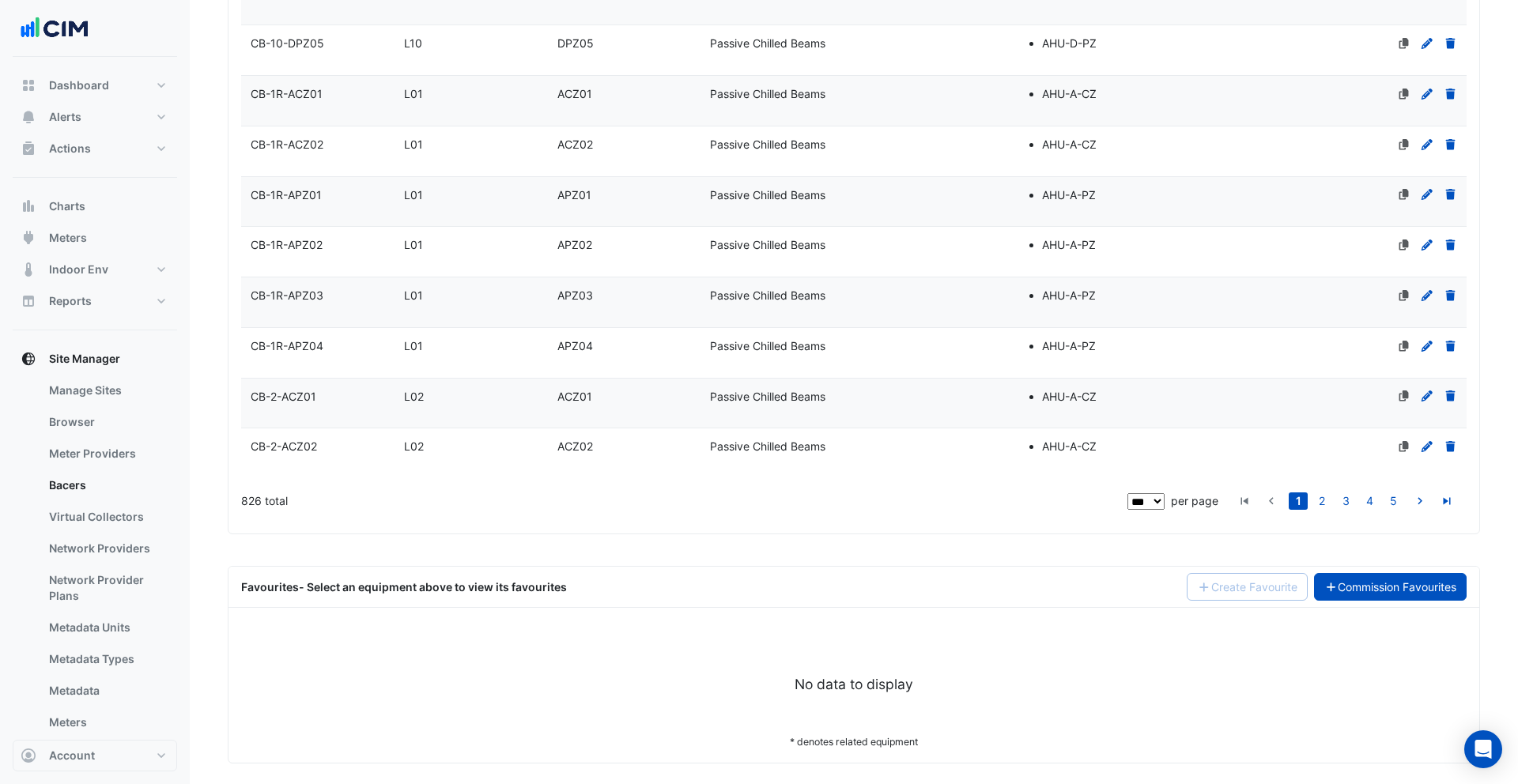
click at [1404, 573] on link "Commission Favourites" at bounding box center [1390, 587] width 153 height 28
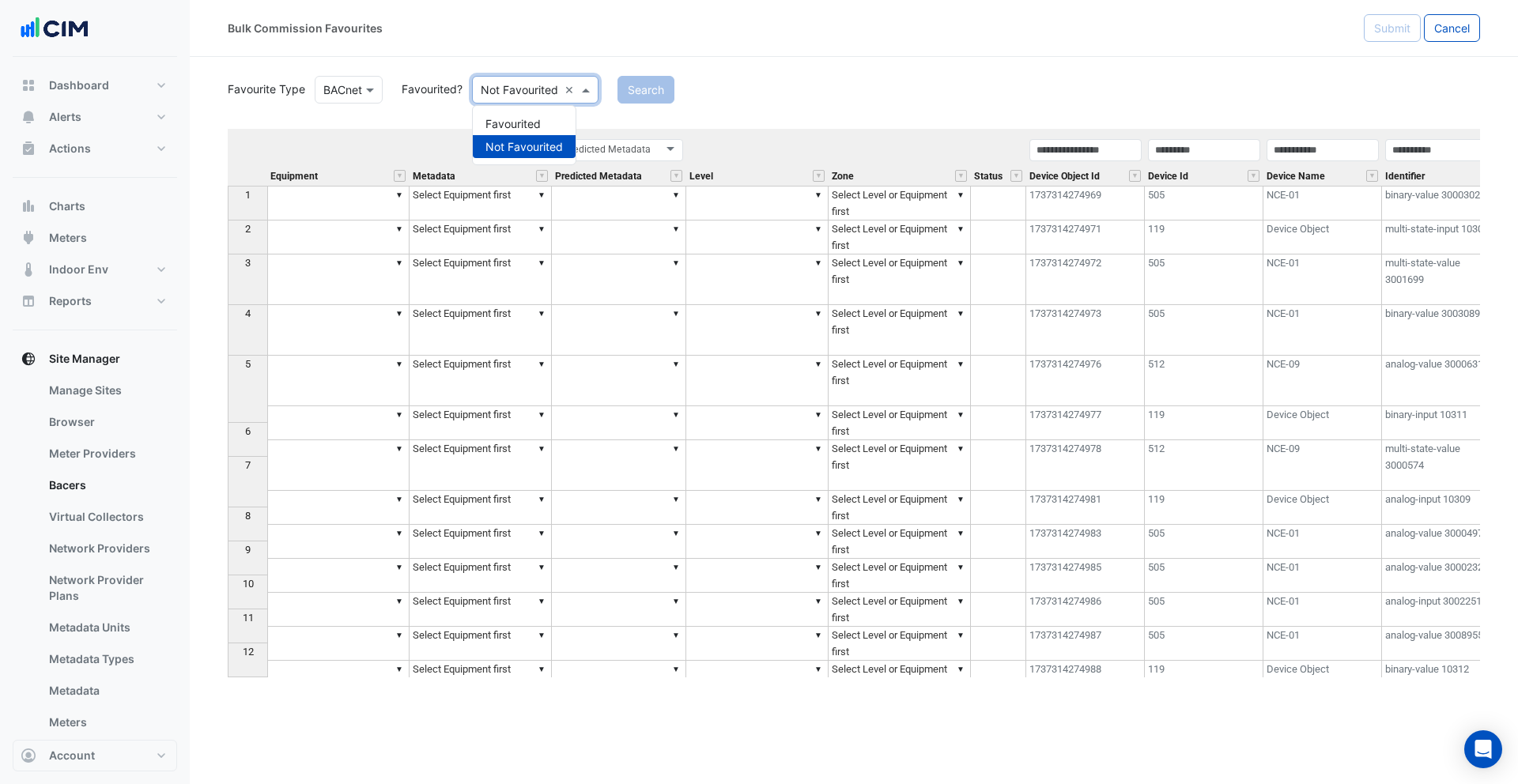
click at [498, 90] on input "text" at bounding box center [519, 89] width 78 height 16
click at [512, 115] on div "Favourited" at bounding box center [523, 124] width 103 height 23
click at [630, 89] on button "Search" at bounding box center [623, 89] width 57 height 28
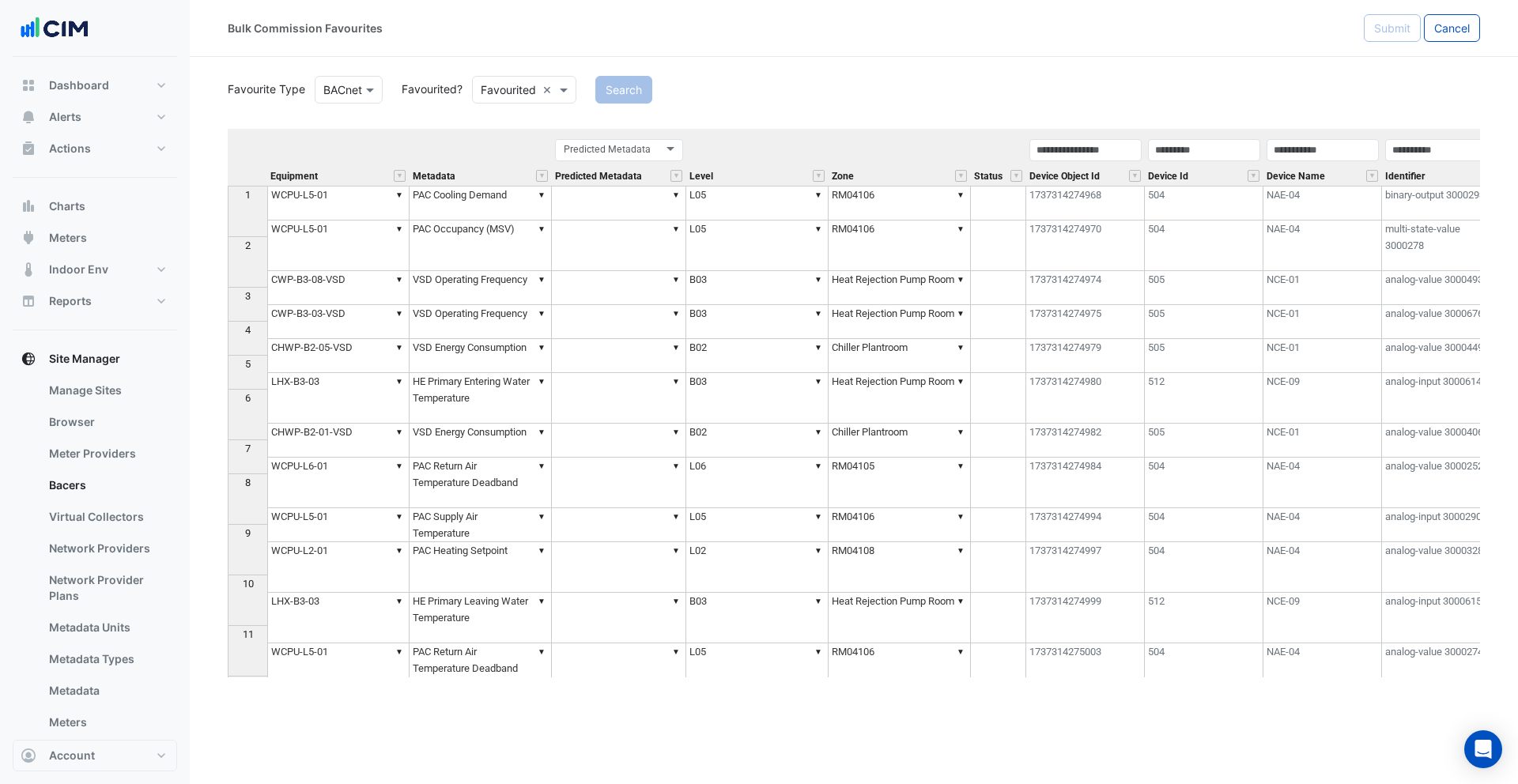
scroll to position [0, 495]
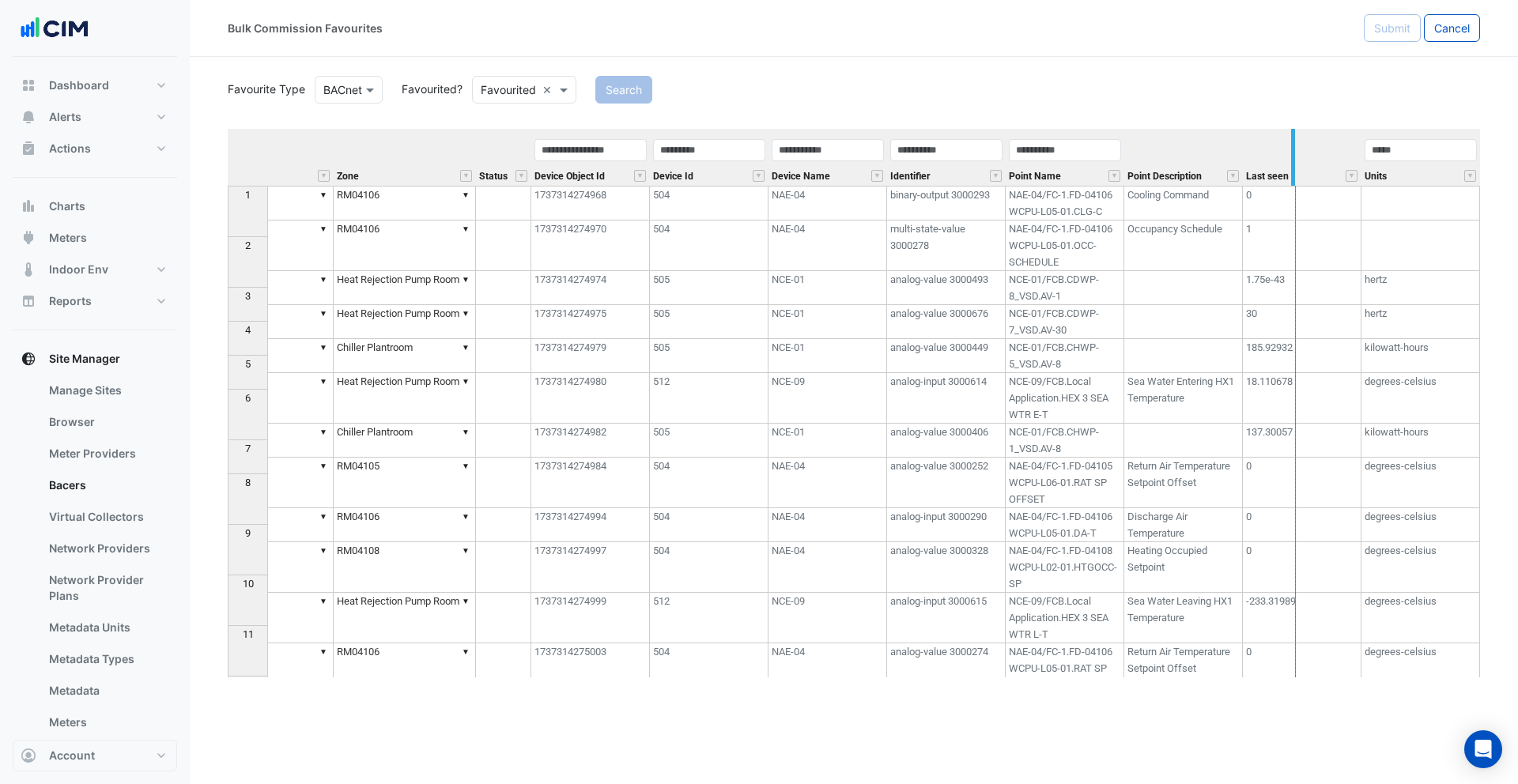
drag, startPoint x: 1122, startPoint y: 173, endPoint x: 1293, endPoint y: 192, distance: 172.1
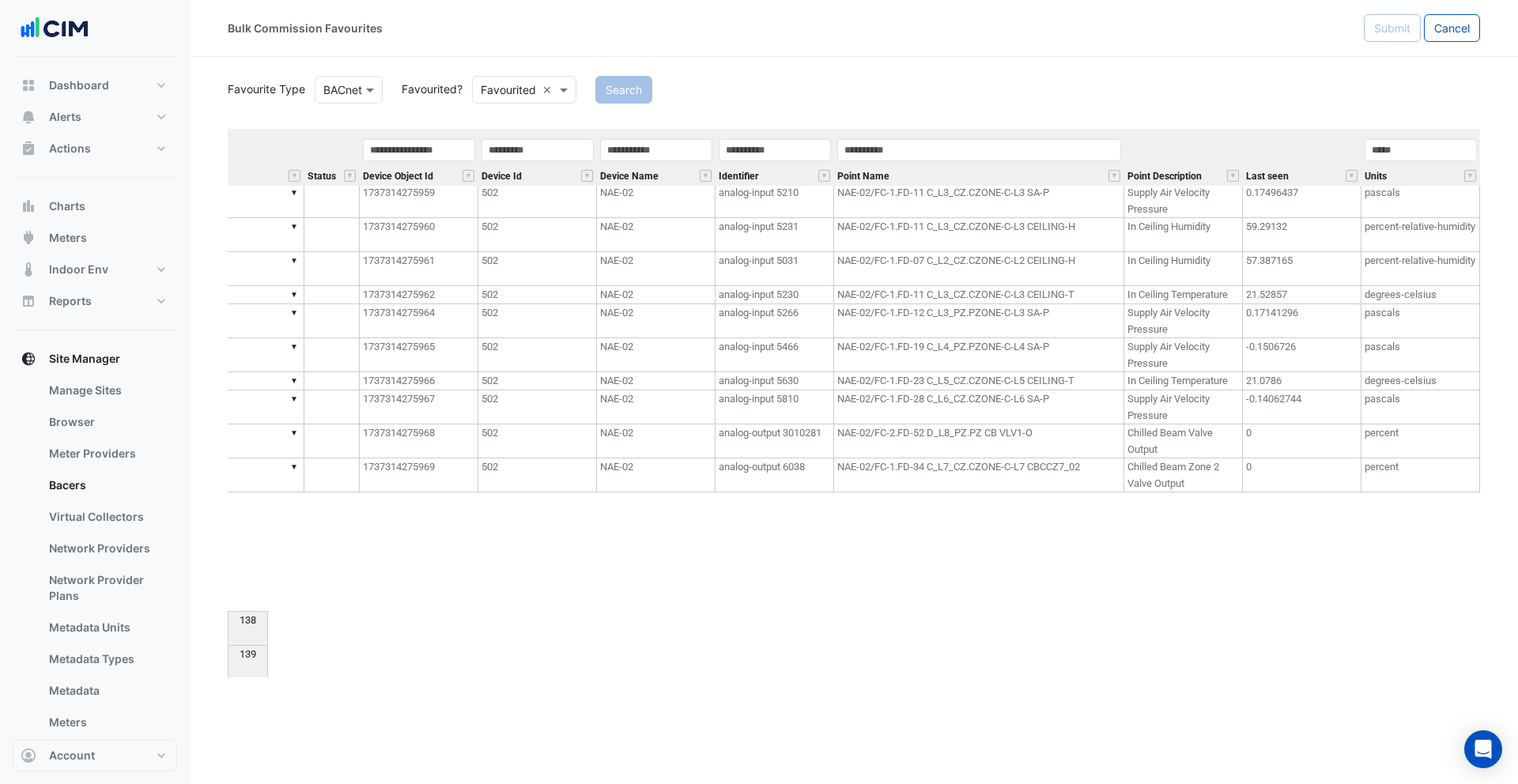
scroll to position [4828, 0]
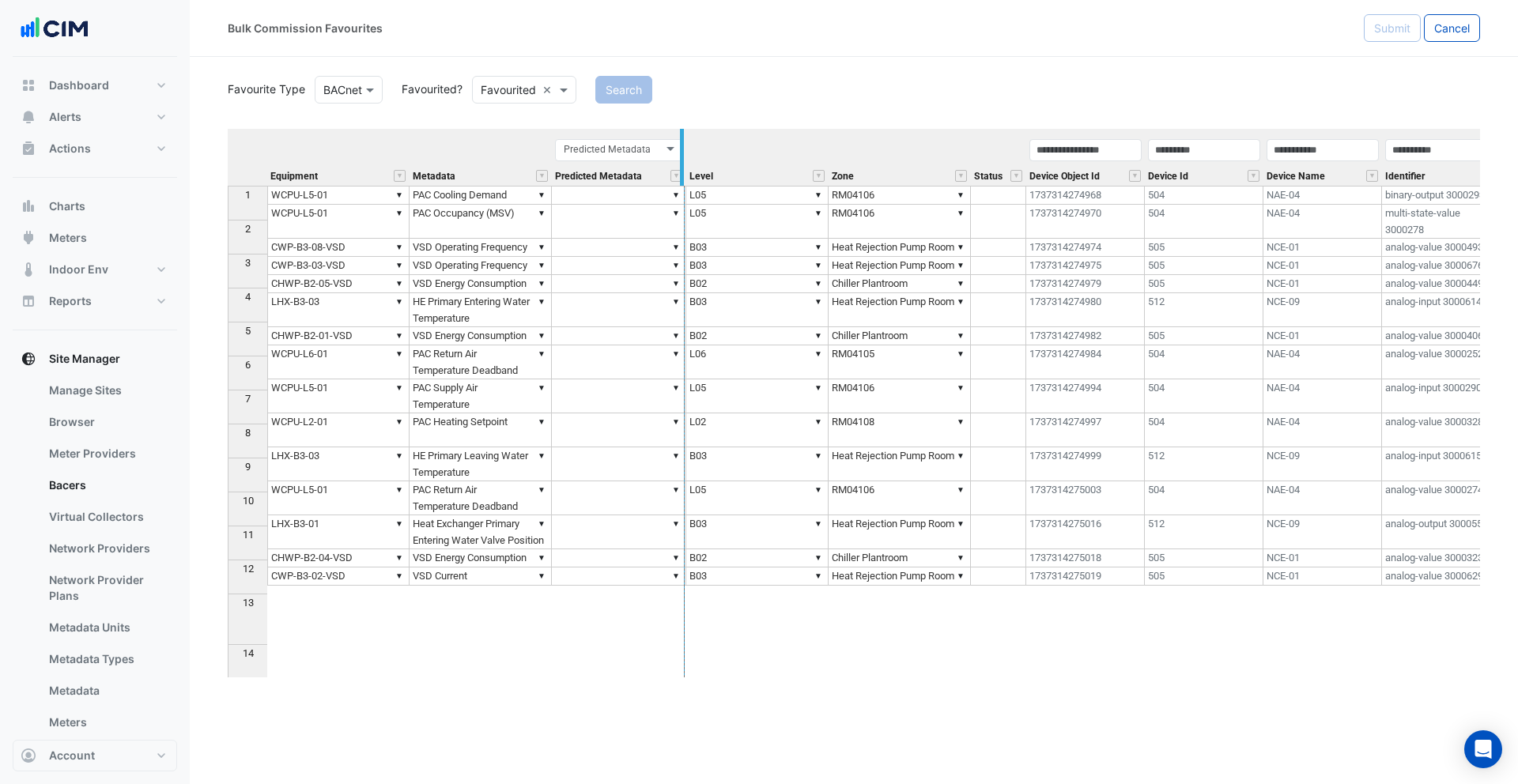
drag, startPoint x: 683, startPoint y: 170, endPoint x: 661, endPoint y: 170, distance: 22.0
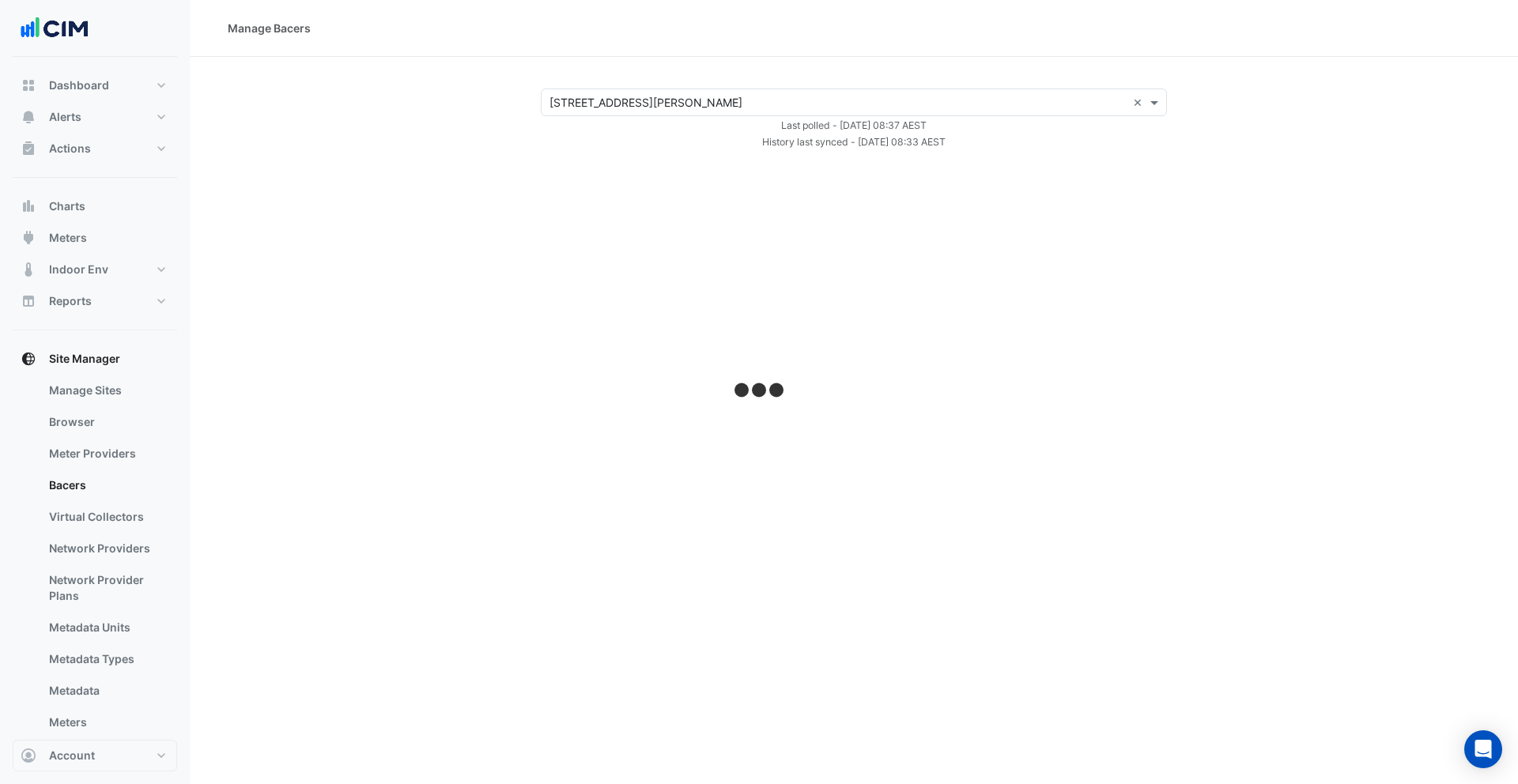
select select "***"
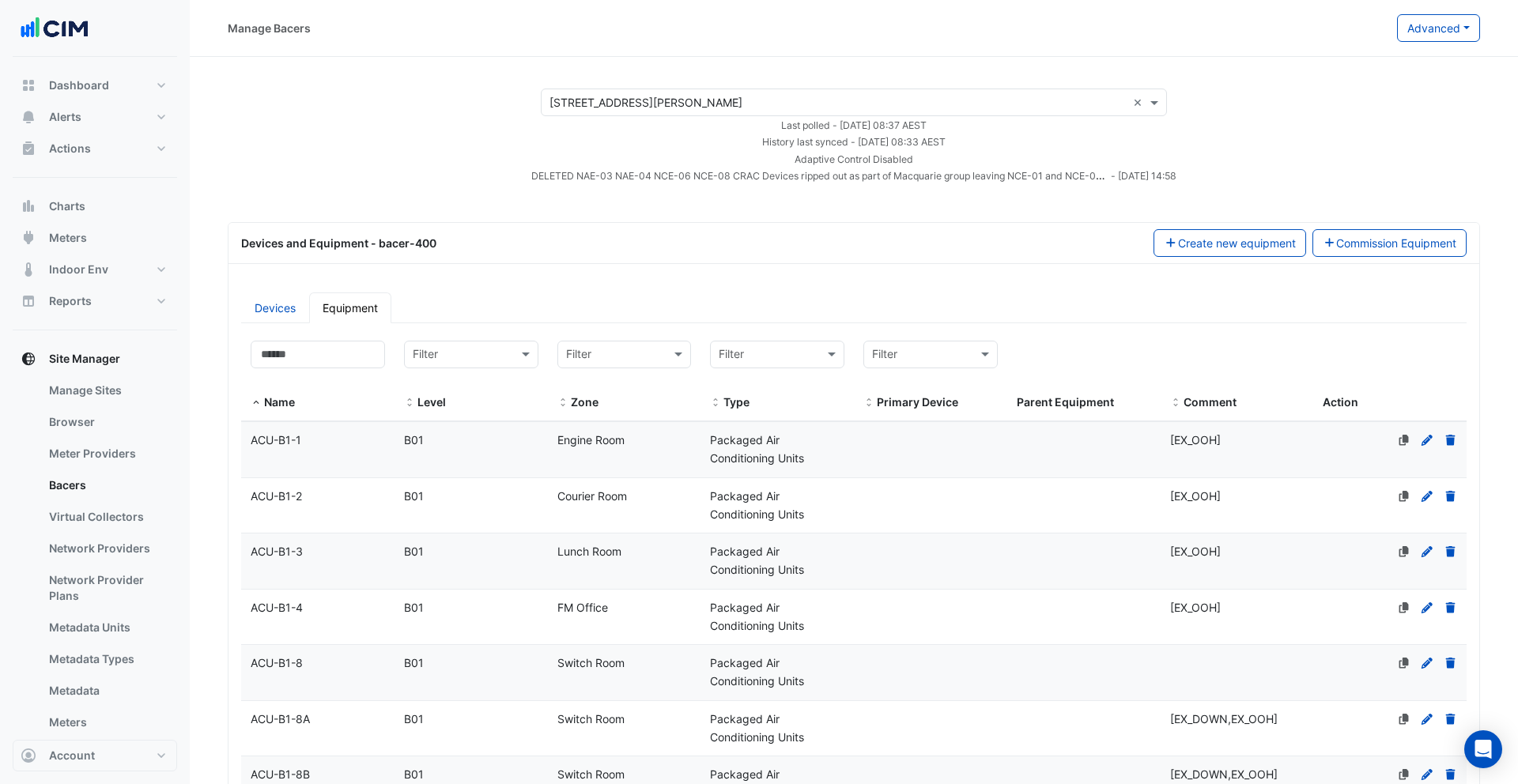
click at [664, 110] on div "Select a Site × 1 Shelley Street ×" at bounding box center [853, 102] width 626 height 28
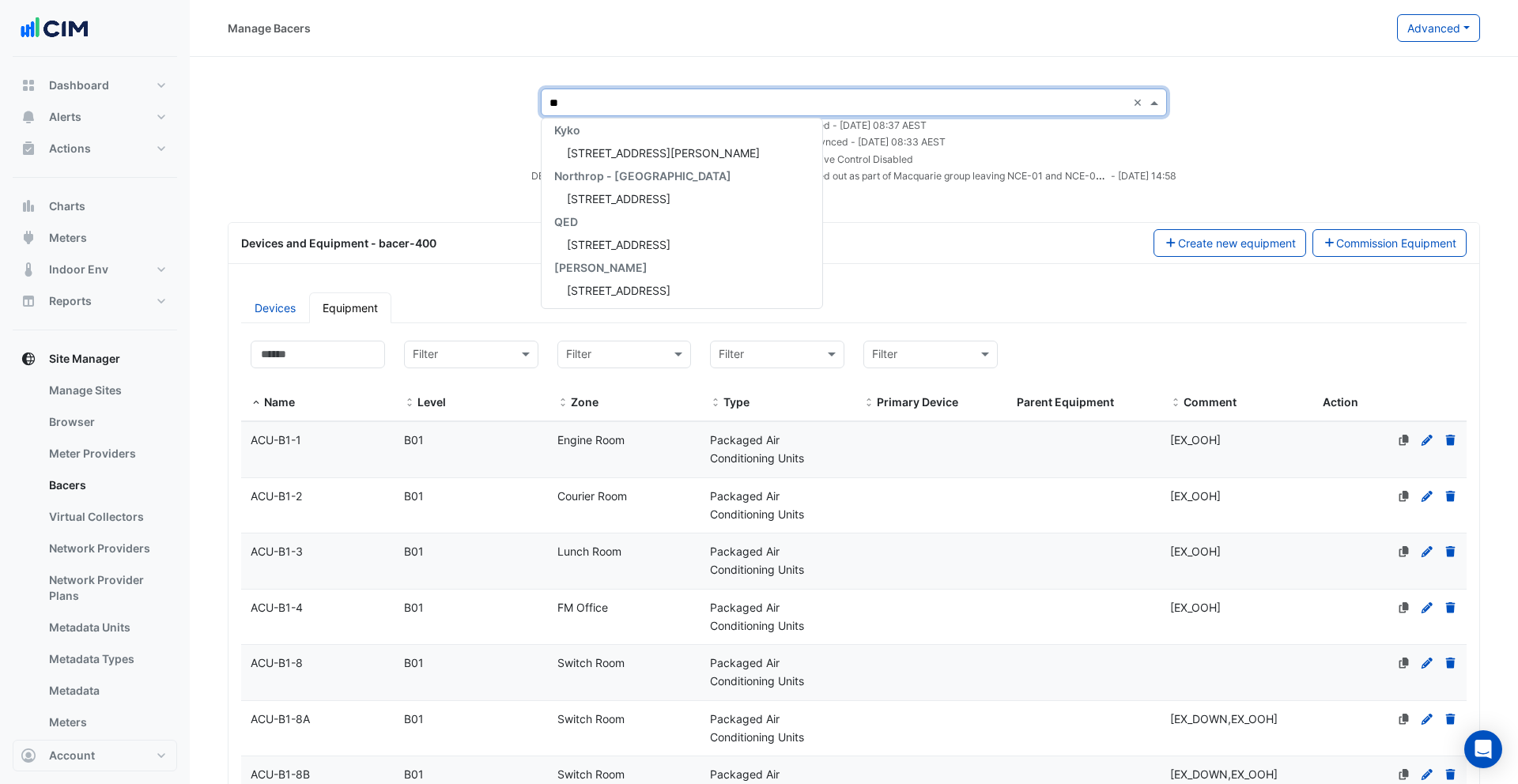
type input "*"
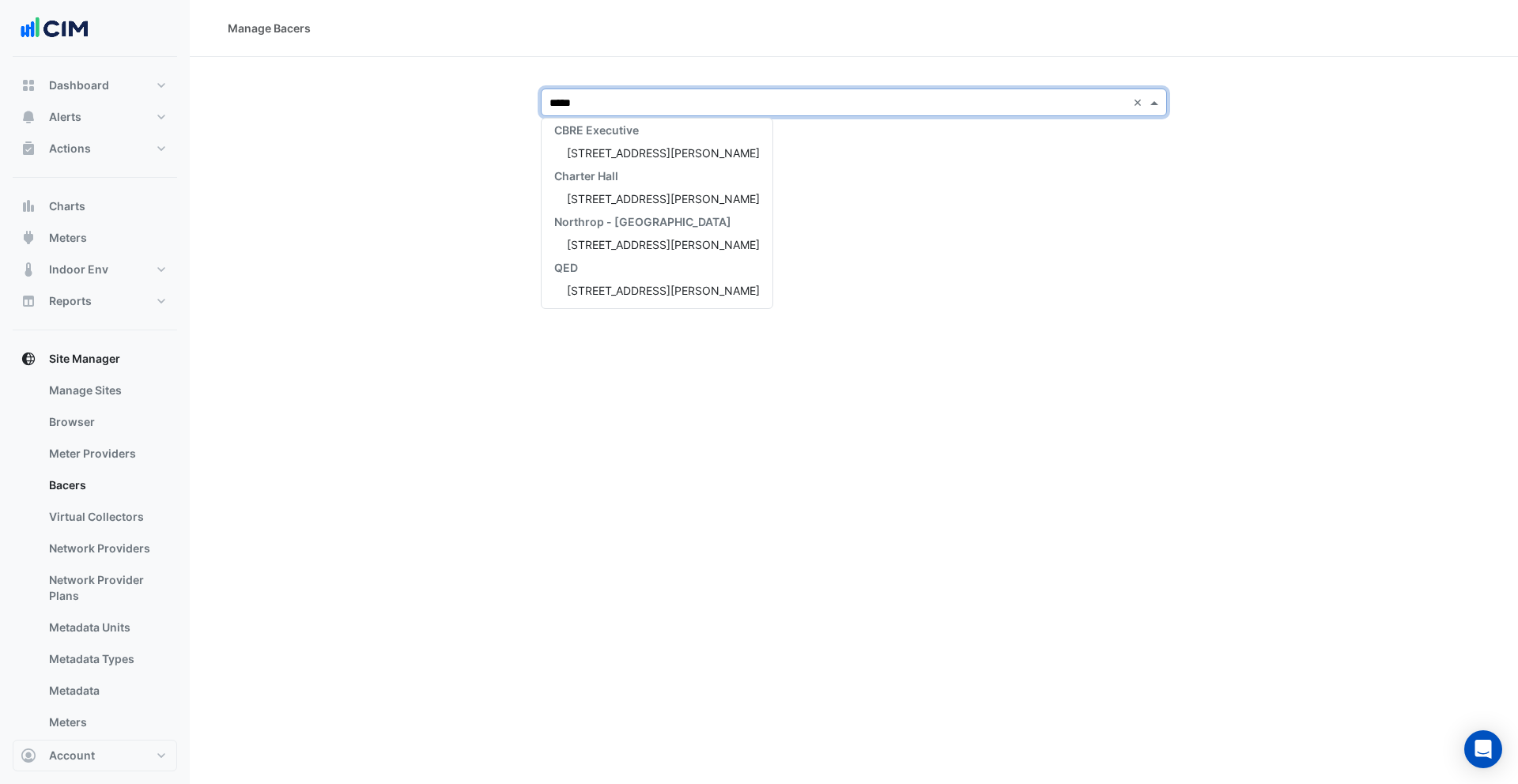
type input "******"
click at [660, 147] on div "[STREET_ADDRESS][PERSON_NAME]" at bounding box center [657, 153] width 231 height 23
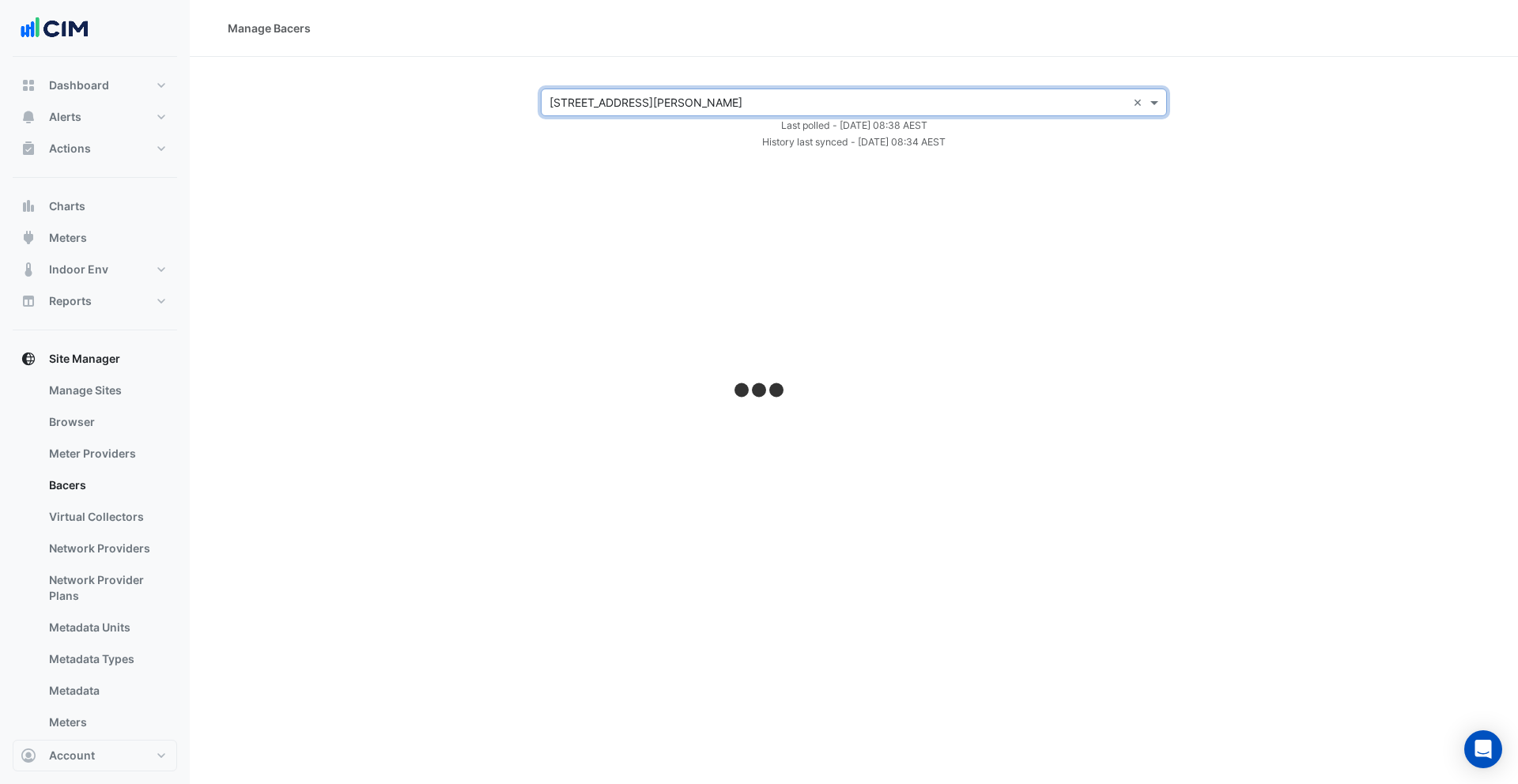
select select "***"
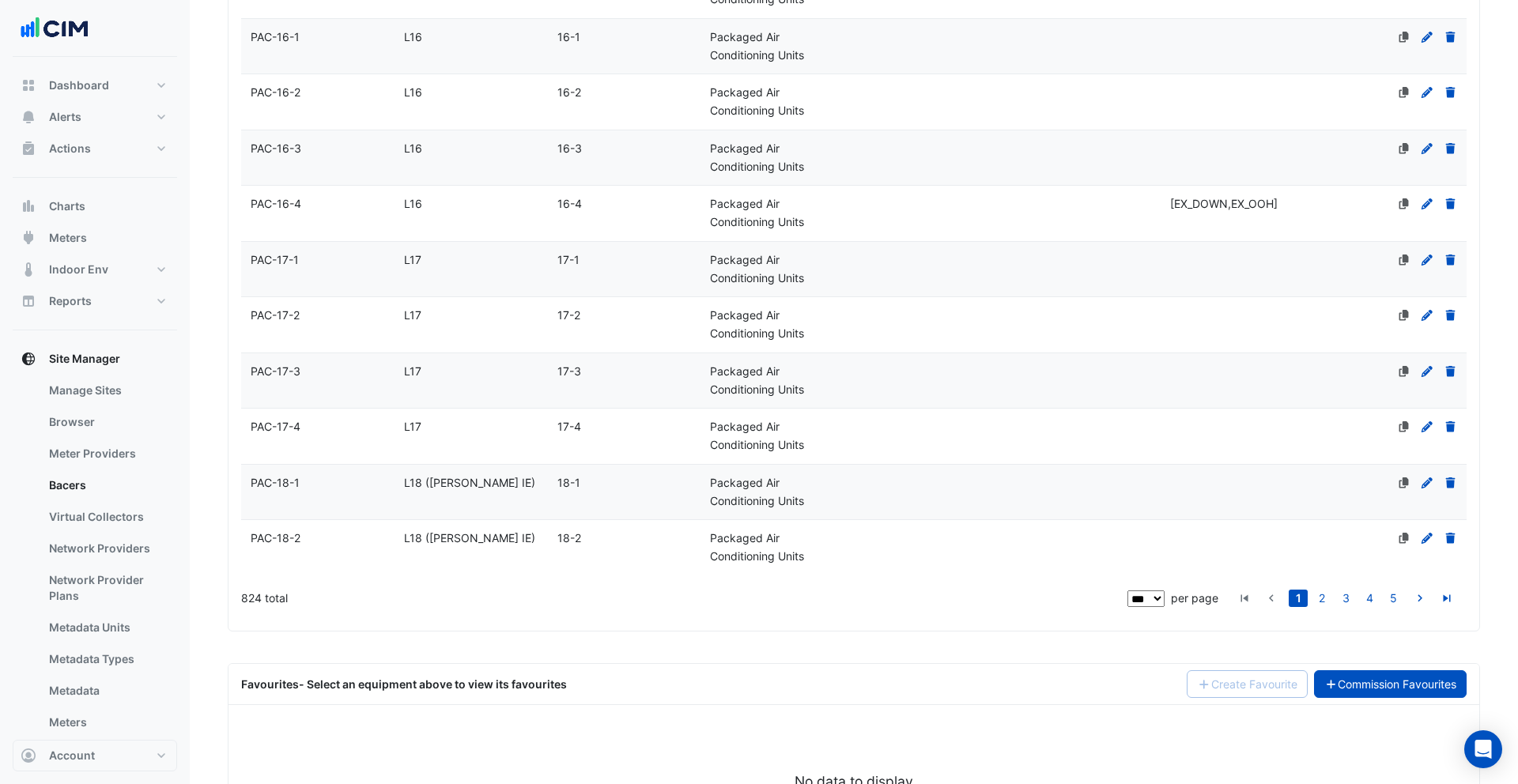
click at [1394, 670] on link "Commission Favourites" at bounding box center [1390, 684] width 153 height 28
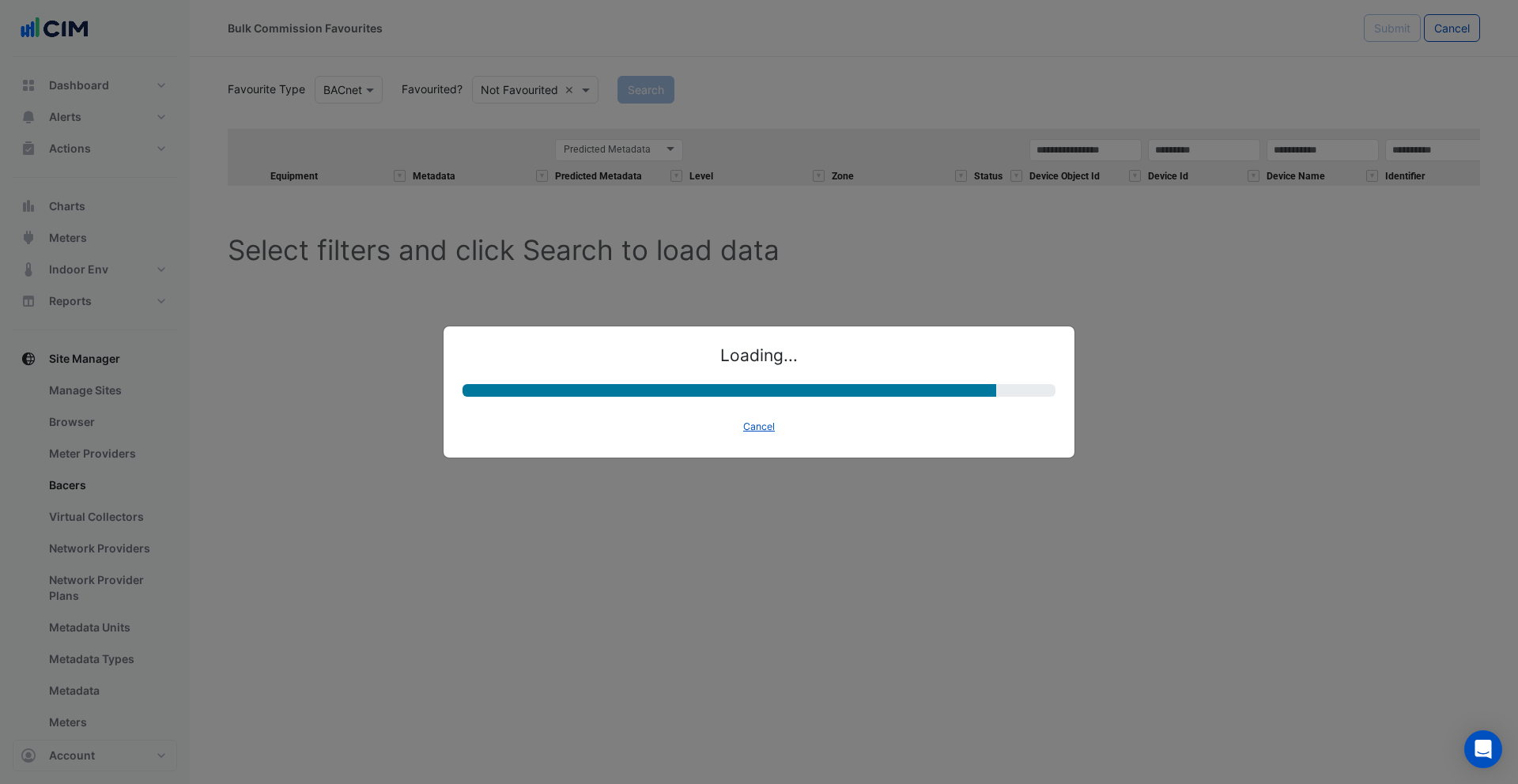
select select "********"
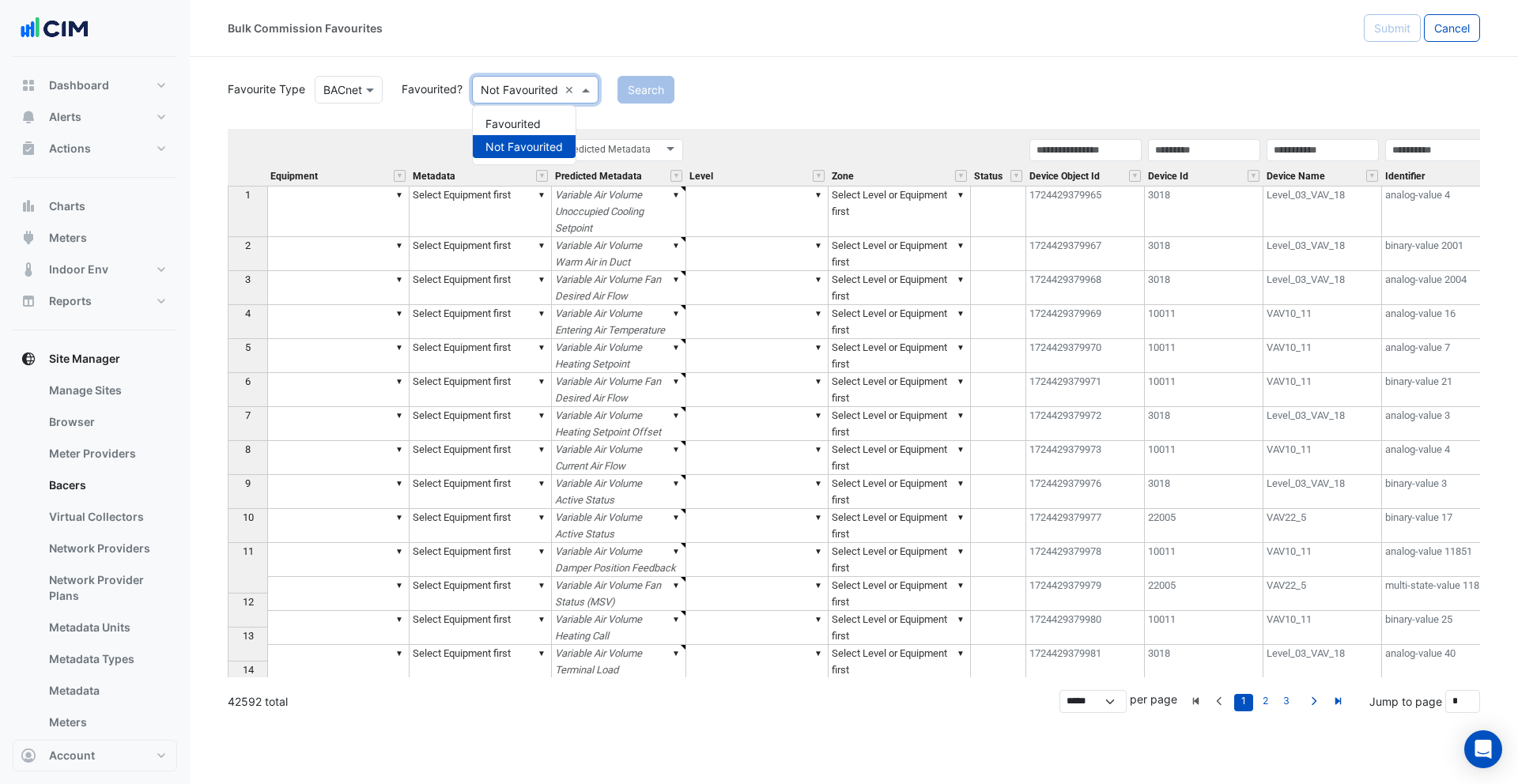
click at [525, 90] on input "text" at bounding box center [519, 89] width 78 height 16
click at [525, 121] on div "Favourited" at bounding box center [523, 124] width 103 height 23
click at [640, 90] on button "Search" at bounding box center [623, 89] width 57 height 28
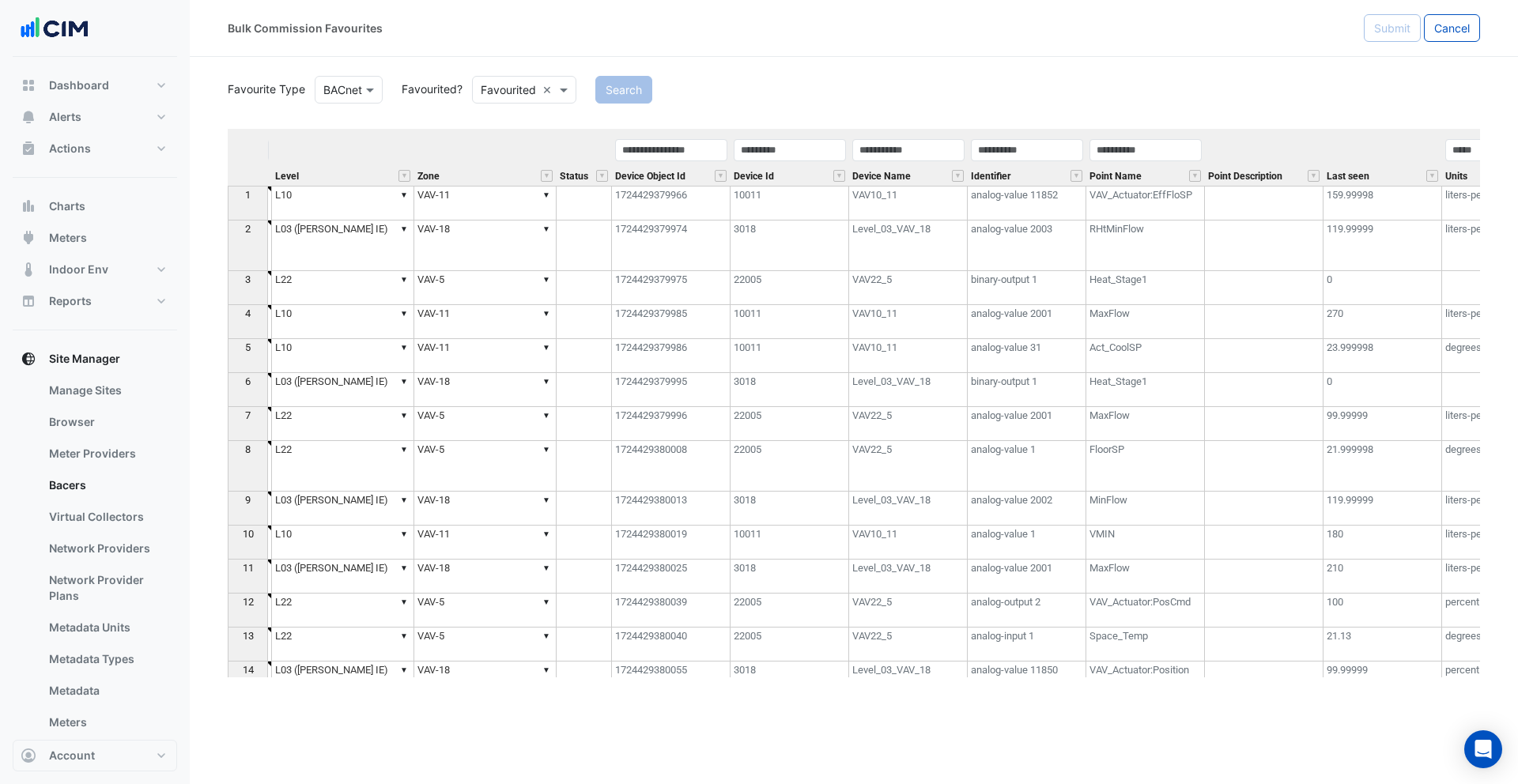
scroll to position [0, 425]
click at [1072, 92] on div "Search" at bounding box center [1037, 89] width 903 height 28
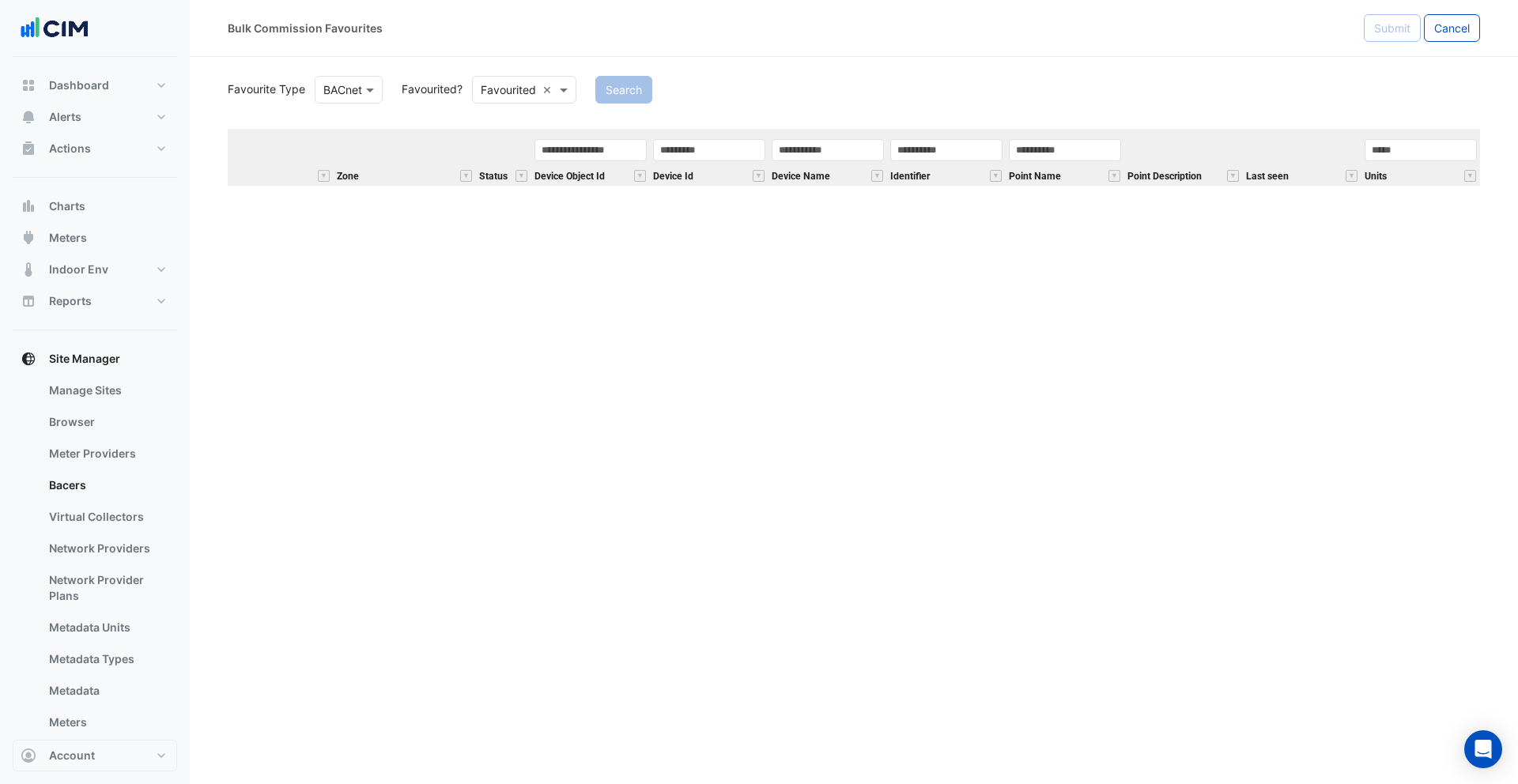
scroll to position [7602, 0]
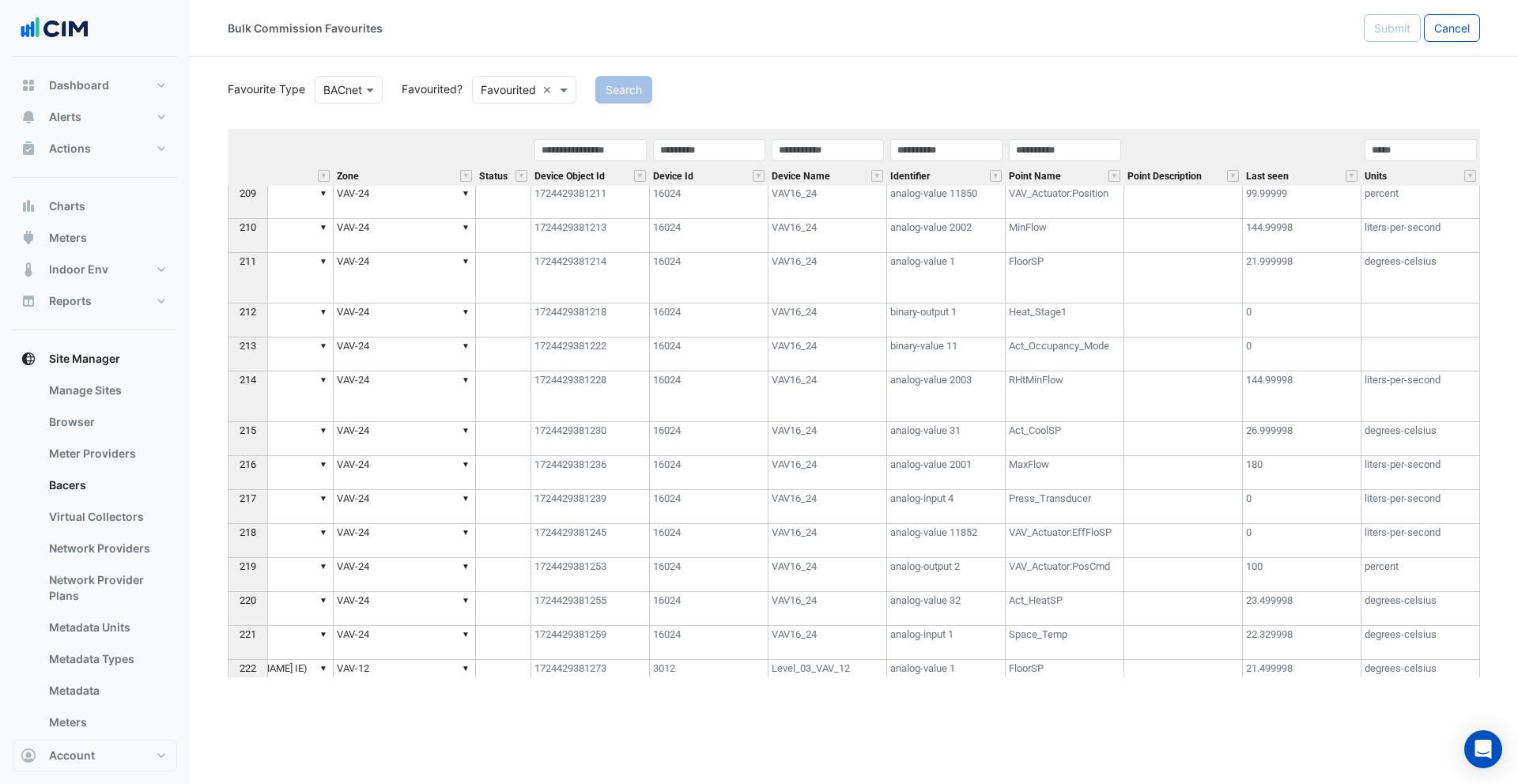
click at [397, 299] on td "▼ VAV-24" at bounding box center [405, 278] width 142 height 51
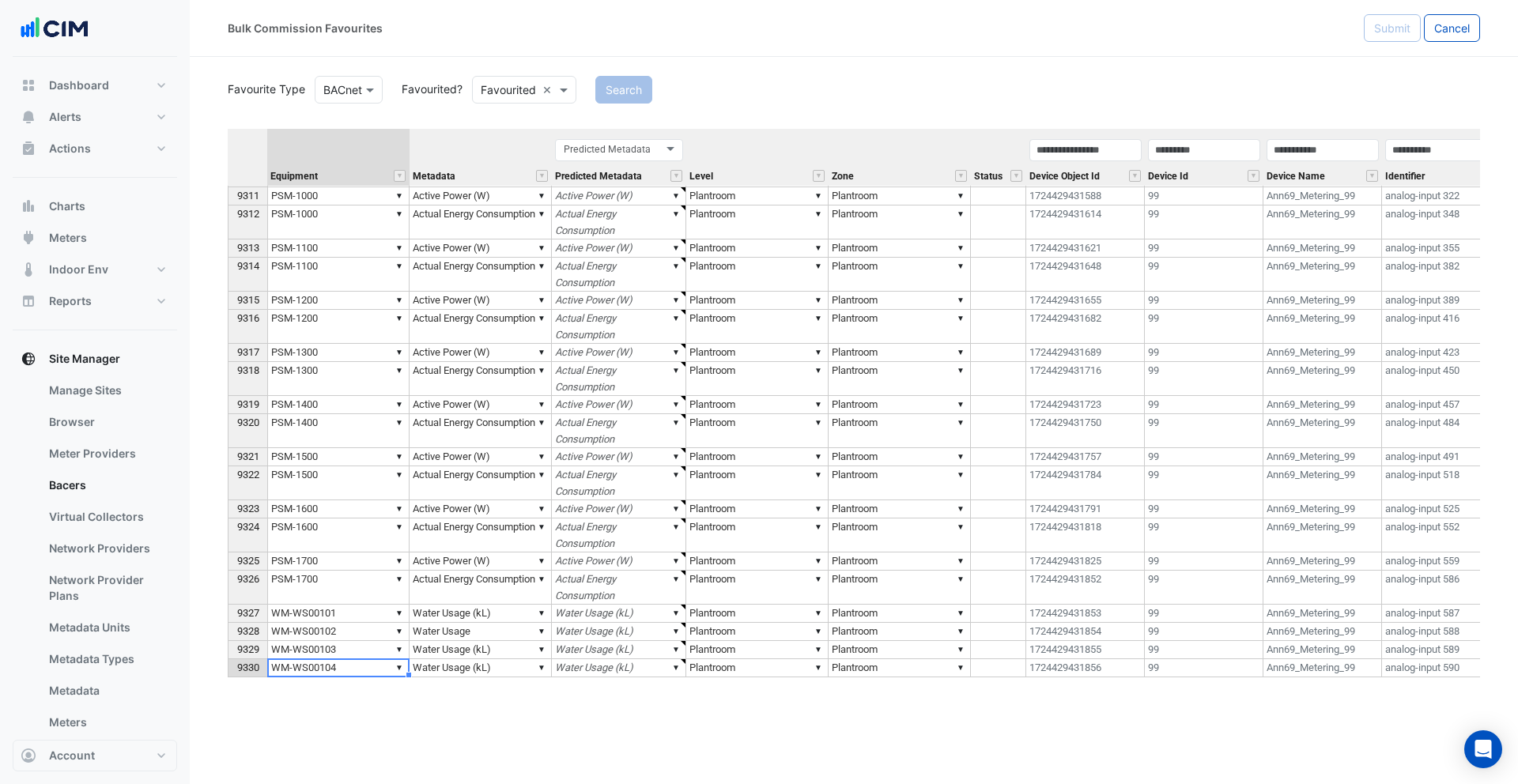
scroll to position [173380, 0]
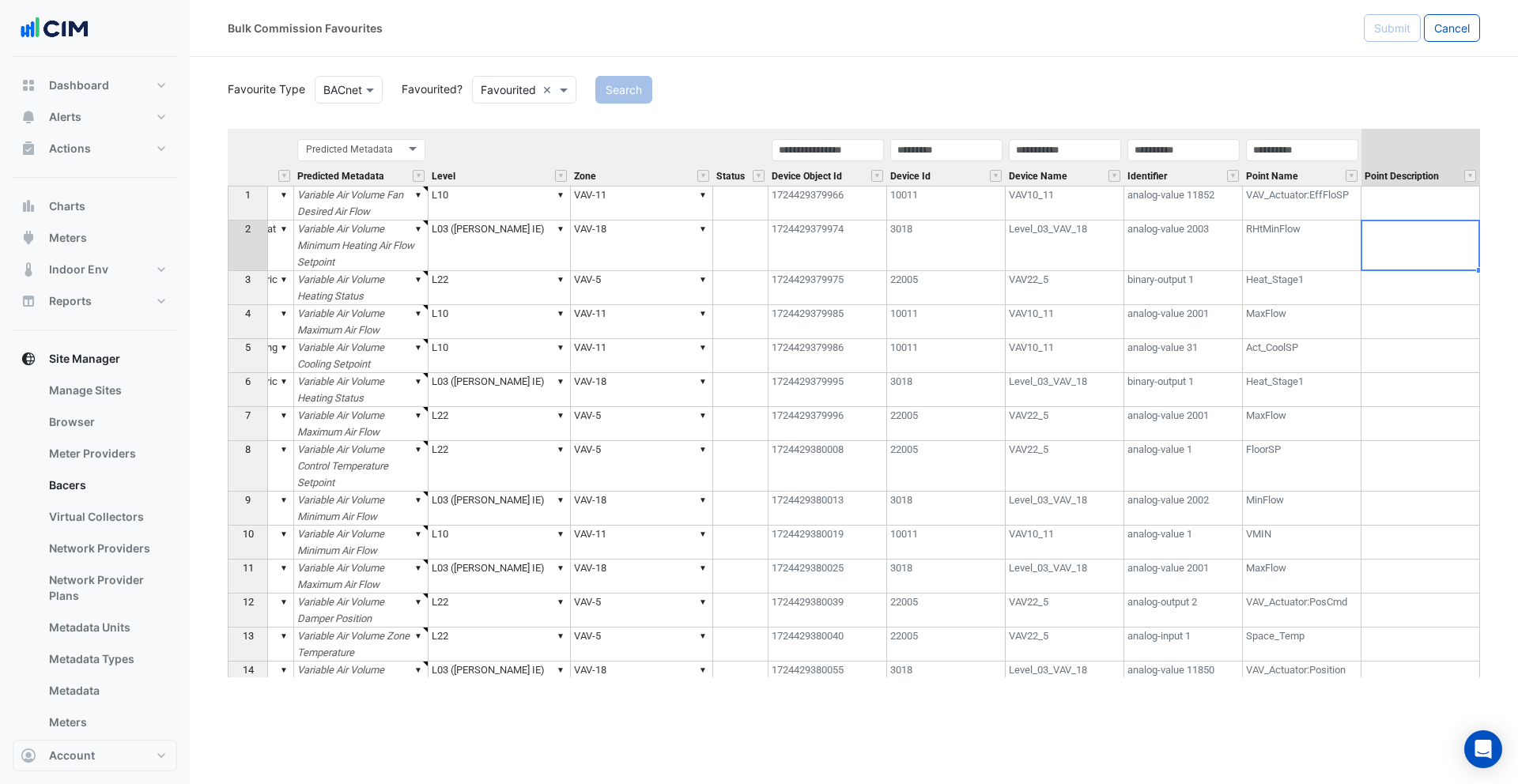
type textarea "******"
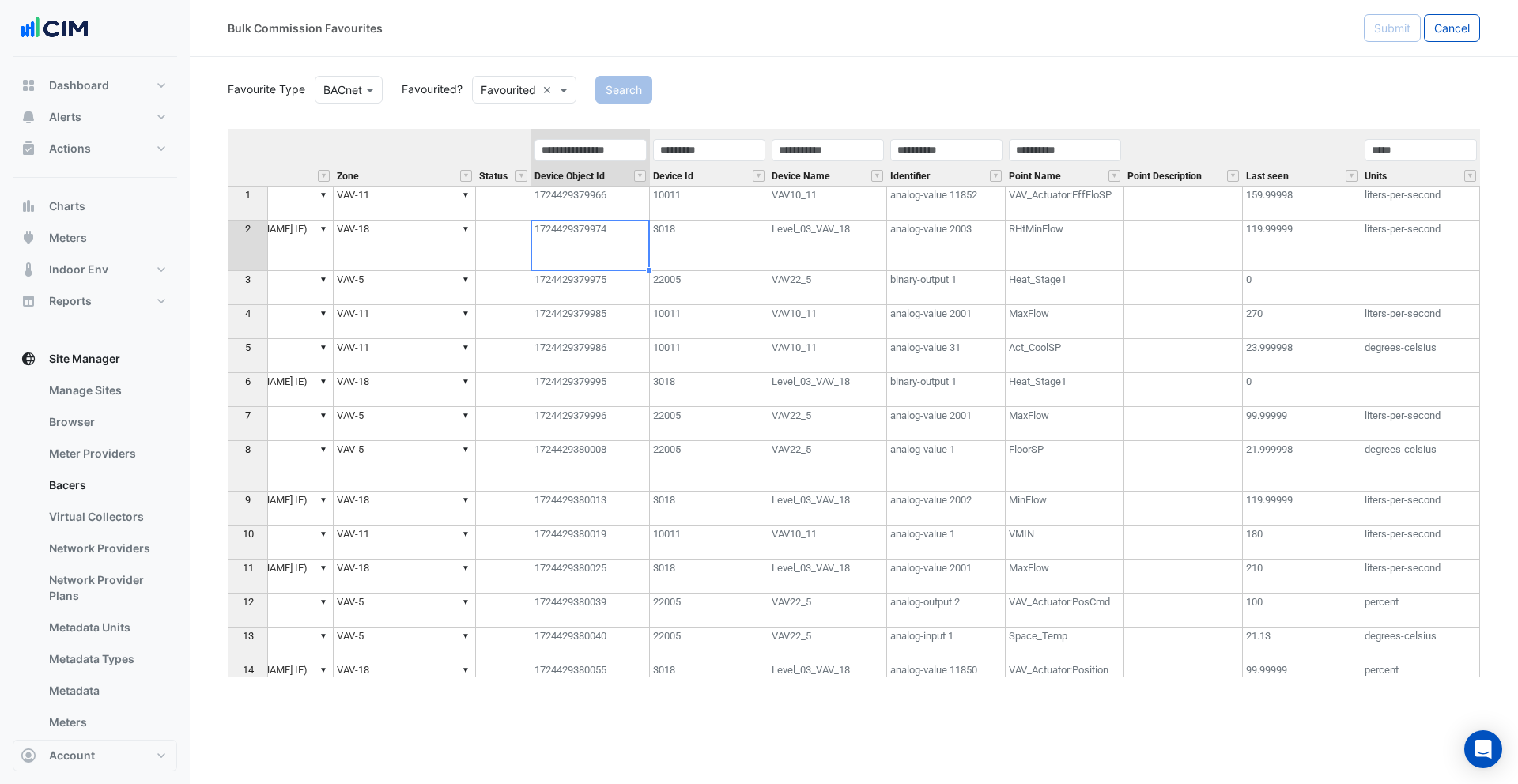
click at [521, 88] on input "text" at bounding box center [509, 89] width 56 height 16
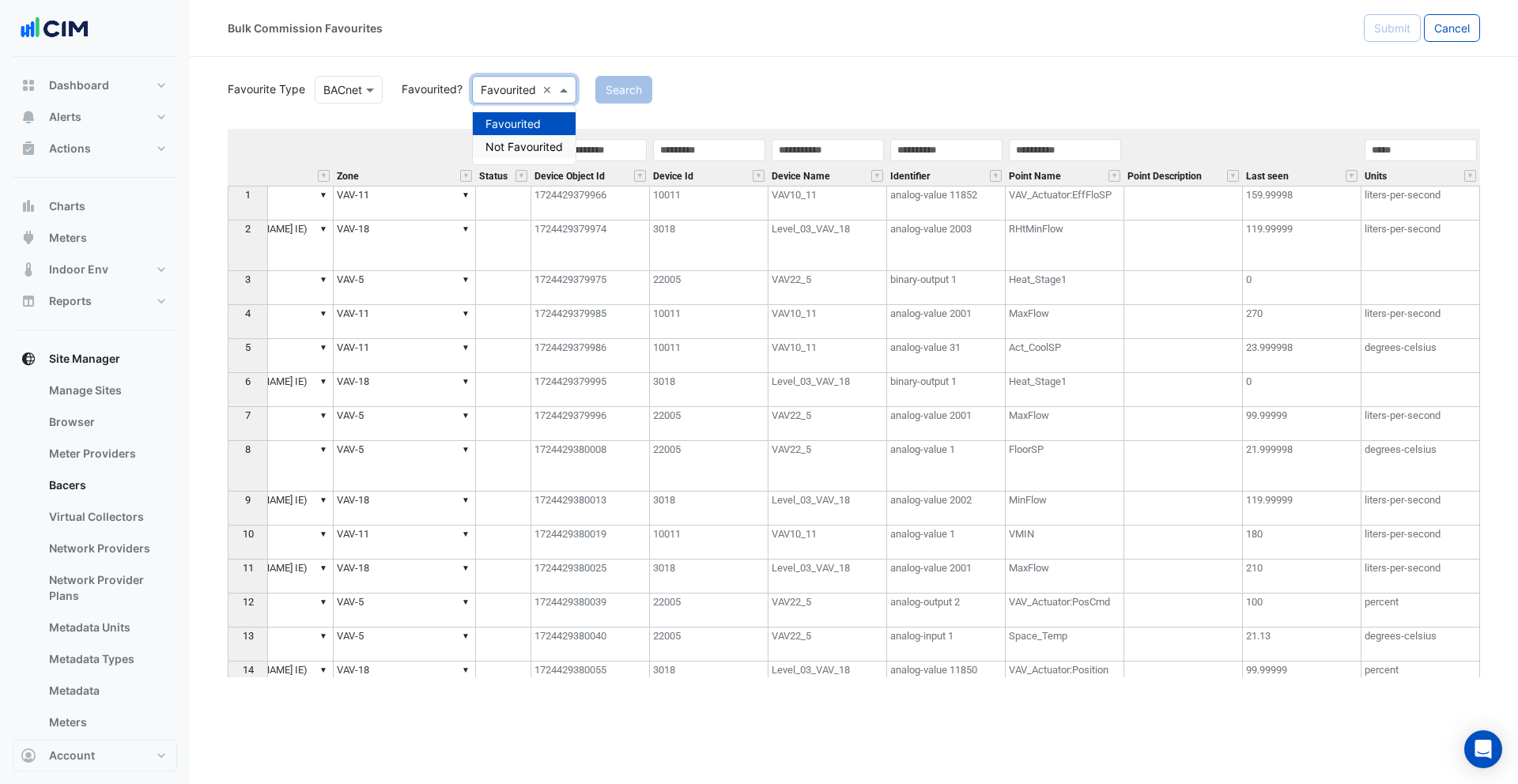
click at [519, 143] on div "Not Favourited" at bounding box center [523, 147] width 103 height 23
click at [658, 86] on button "Search" at bounding box center [645, 89] width 57 height 28
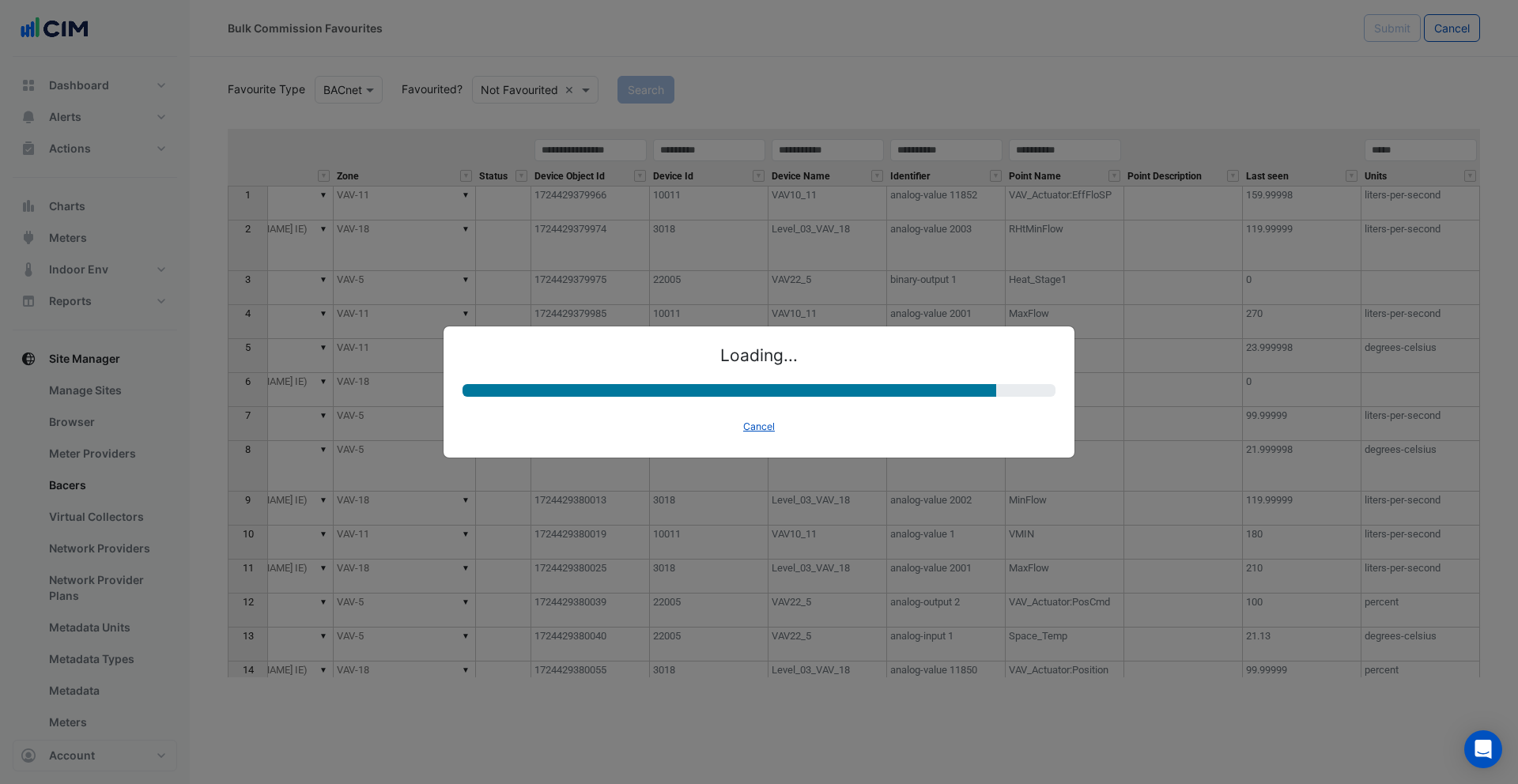
select select "********"
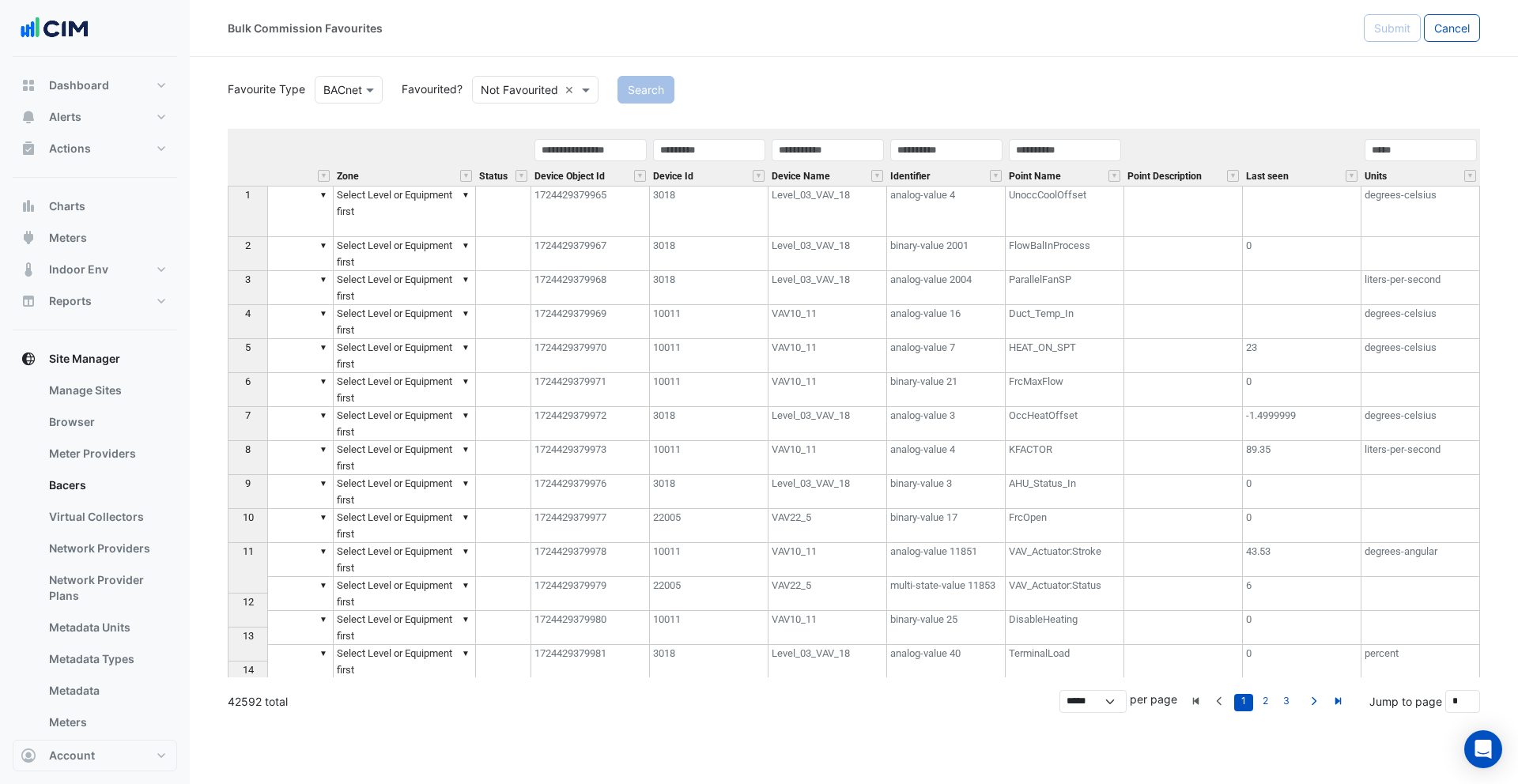
scroll to position [0, 495]
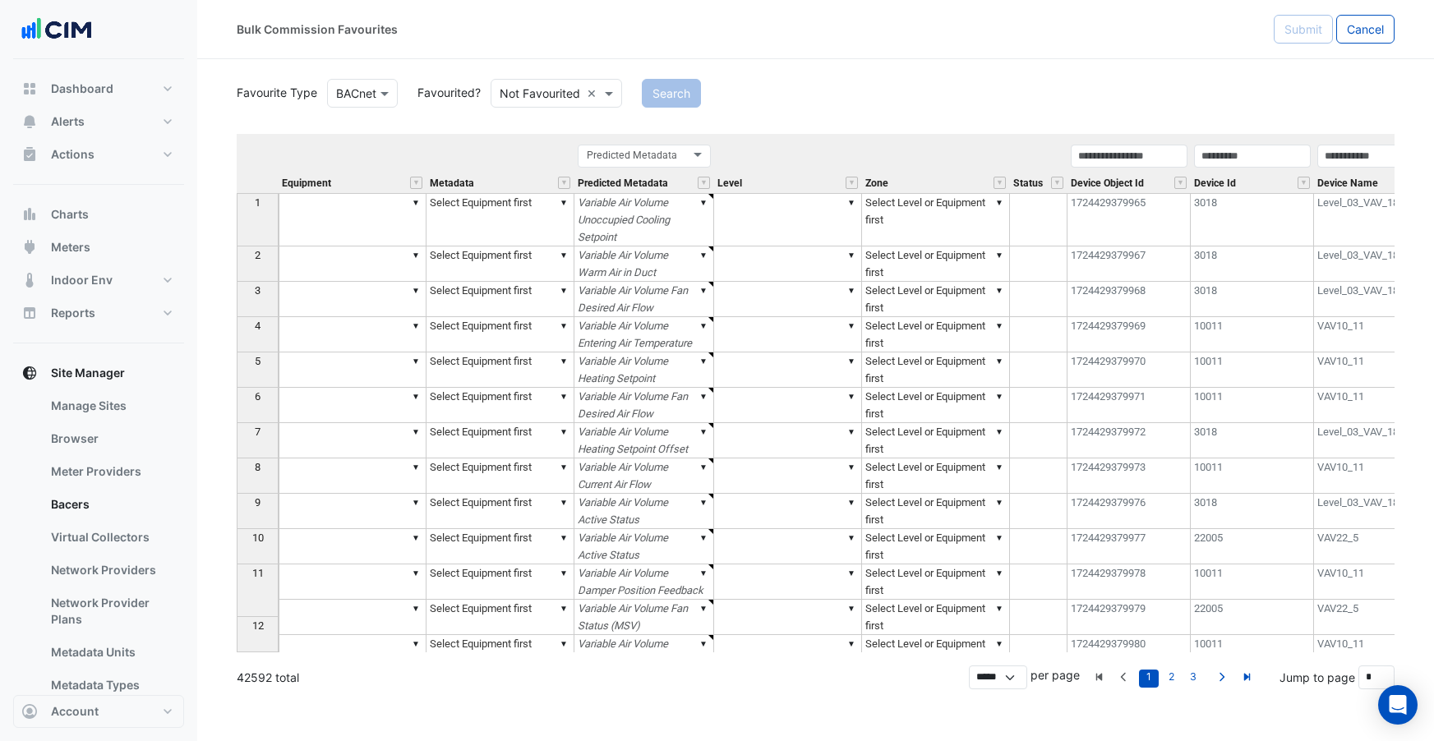
select select "********"
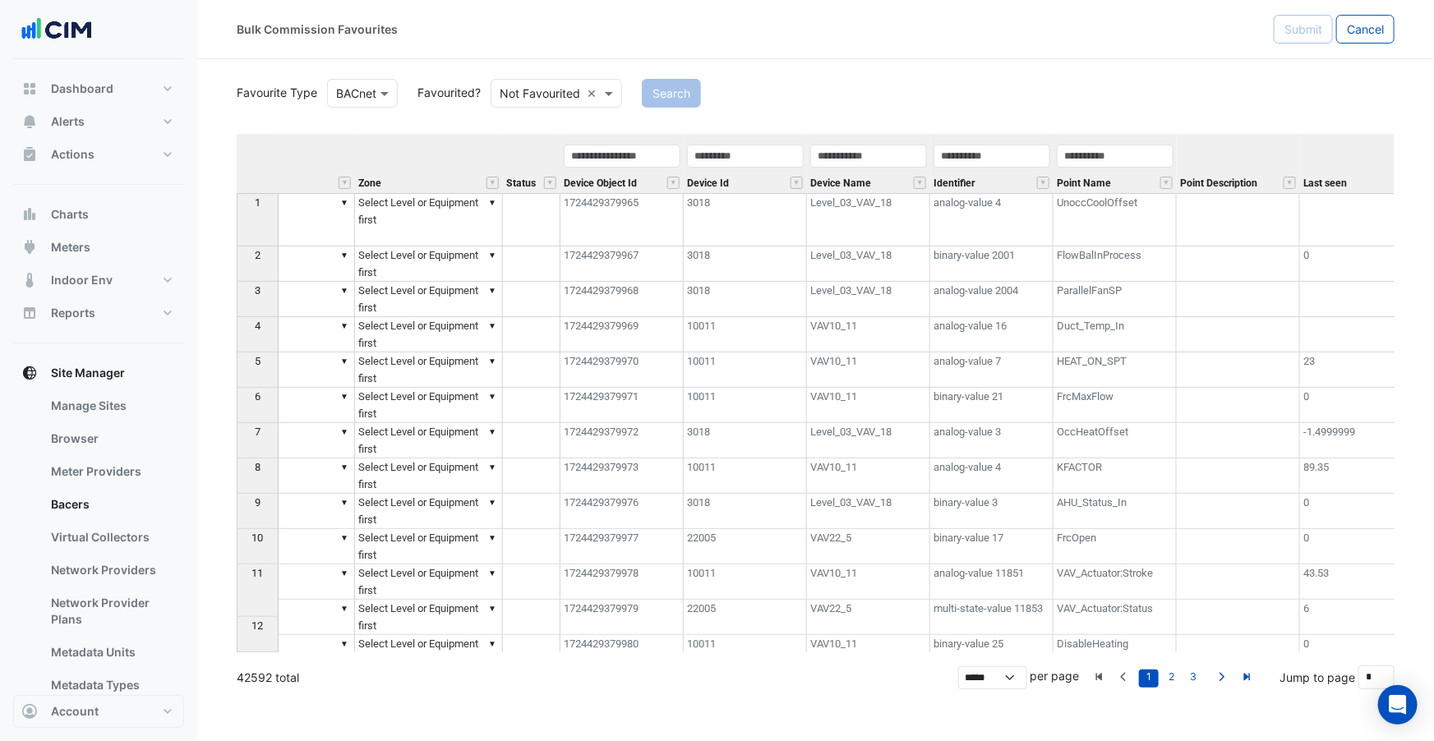
scroll to position [0, 658]
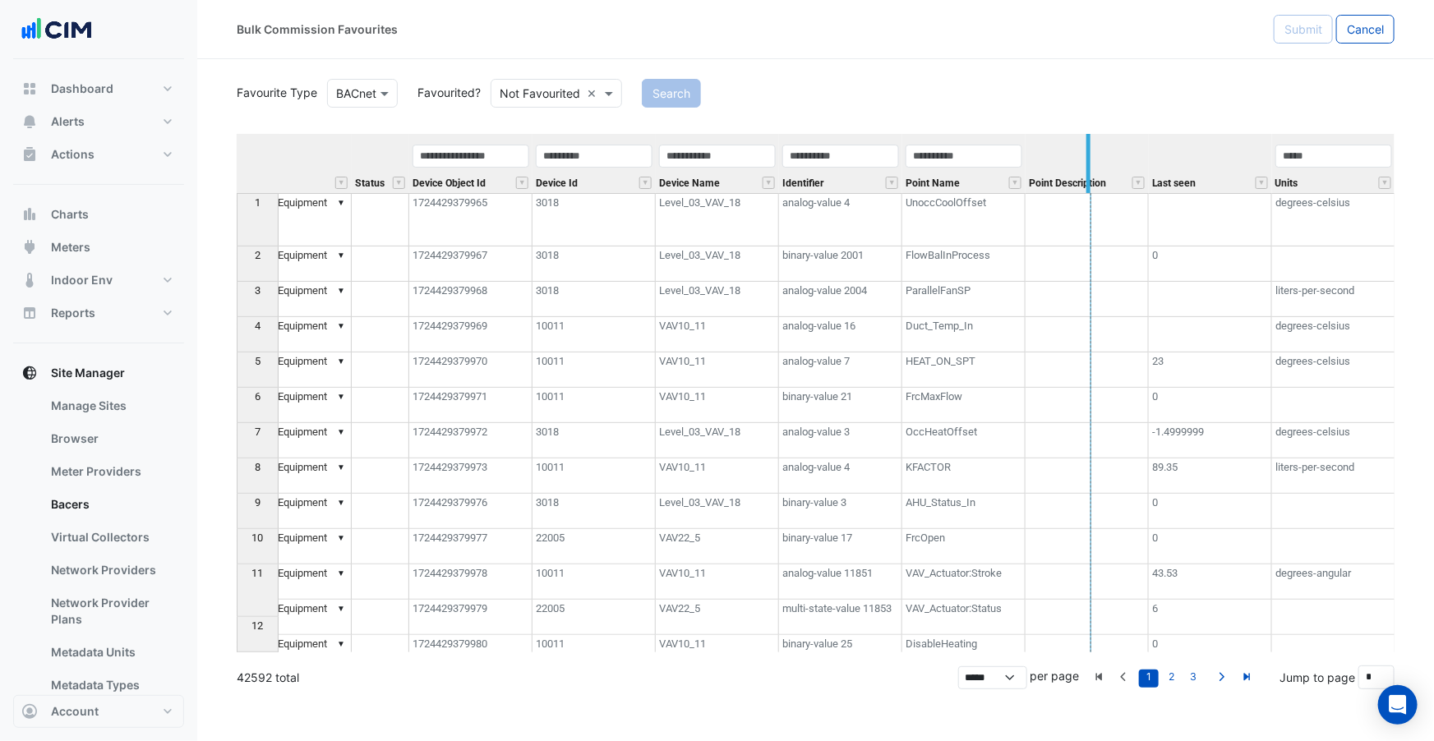
drag, startPoint x: 1021, startPoint y: 181, endPoint x: 1107, endPoint y: 184, distance: 86.3
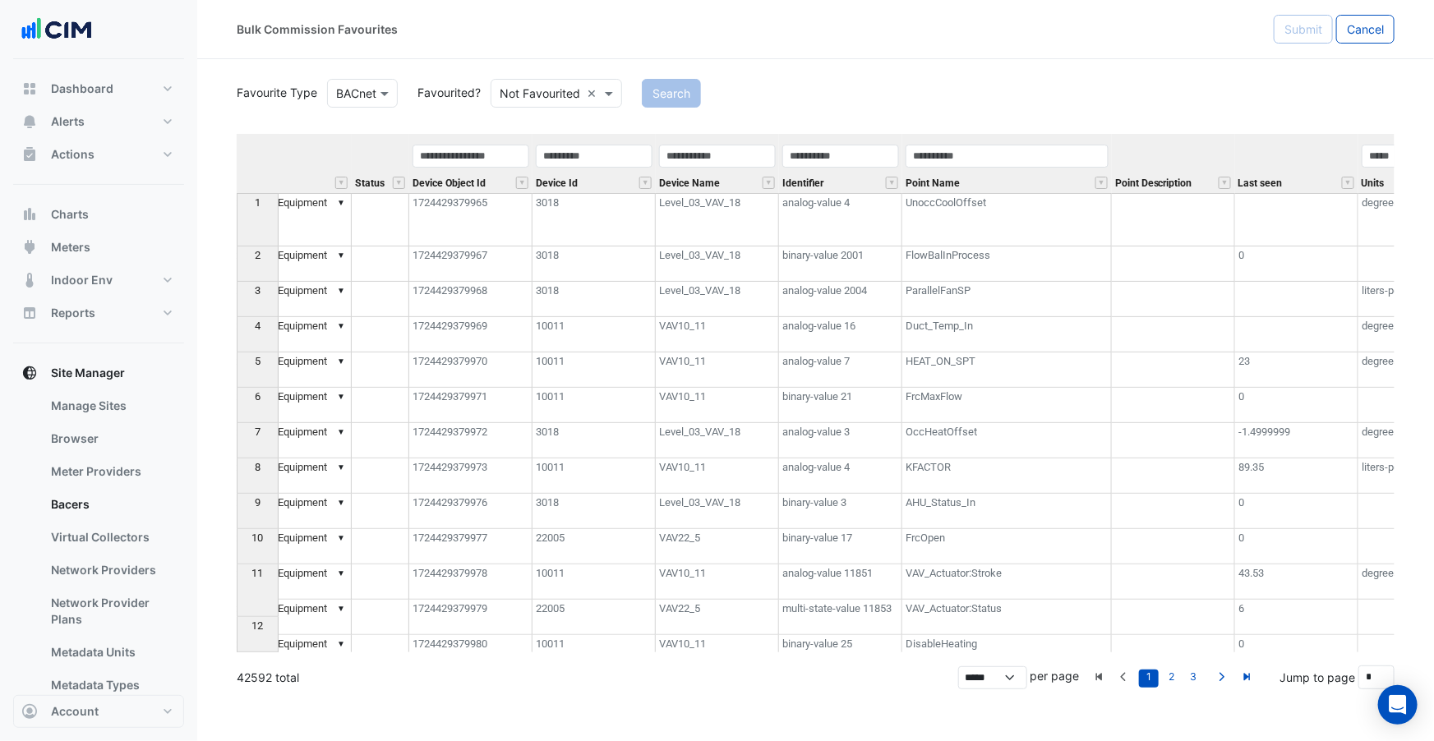
click at [820, 228] on td "analog-value 4" at bounding box center [840, 219] width 123 height 53
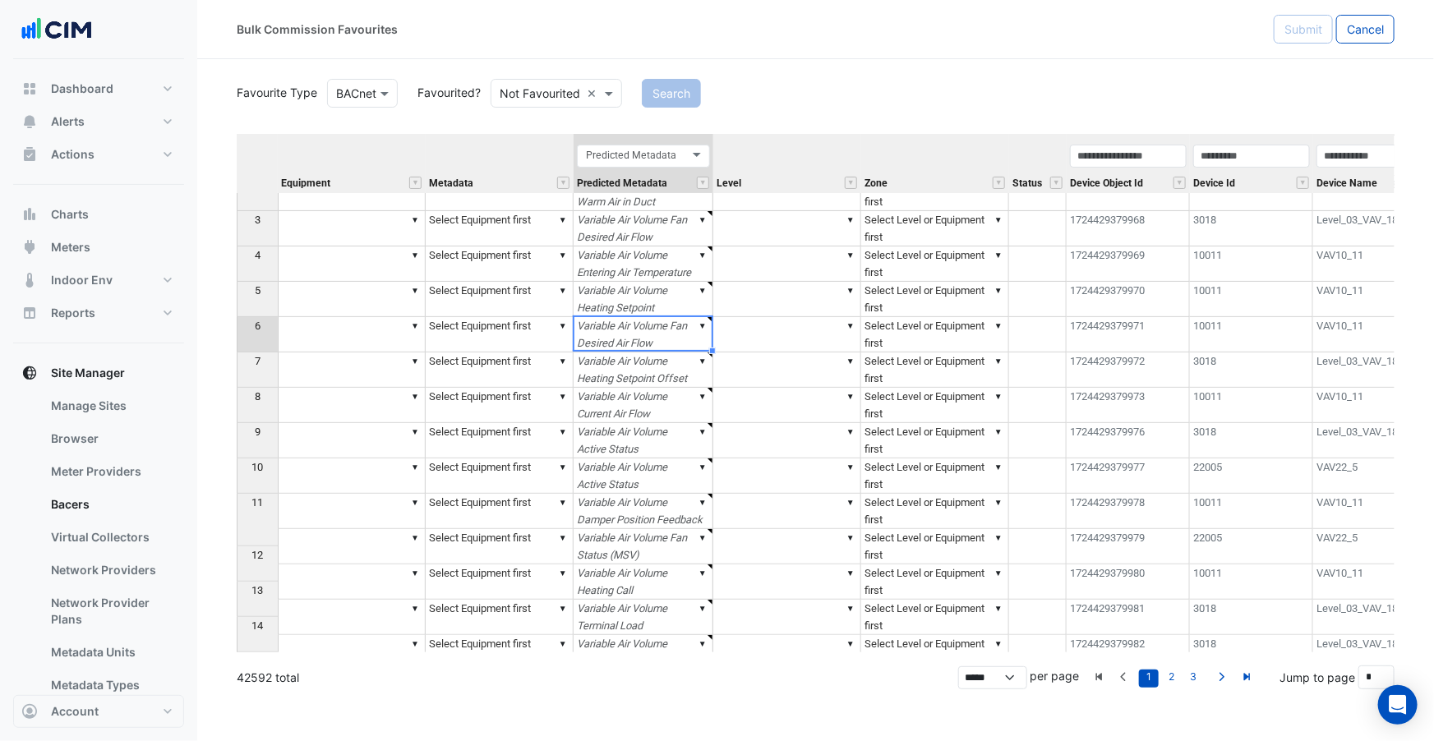
scroll to position [0, 0]
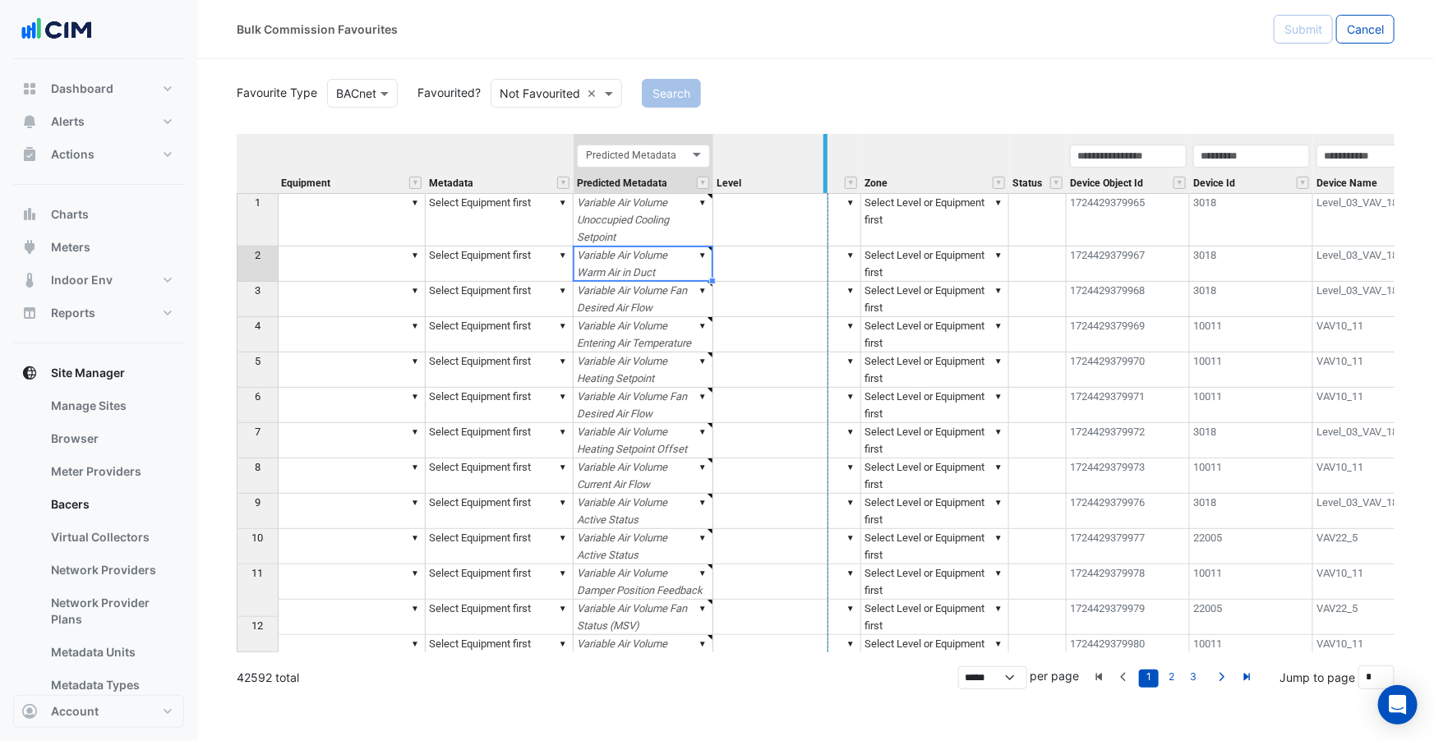
drag, startPoint x: 711, startPoint y: 154, endPoint x: 827, endPoint y: 159, distance: 116.0
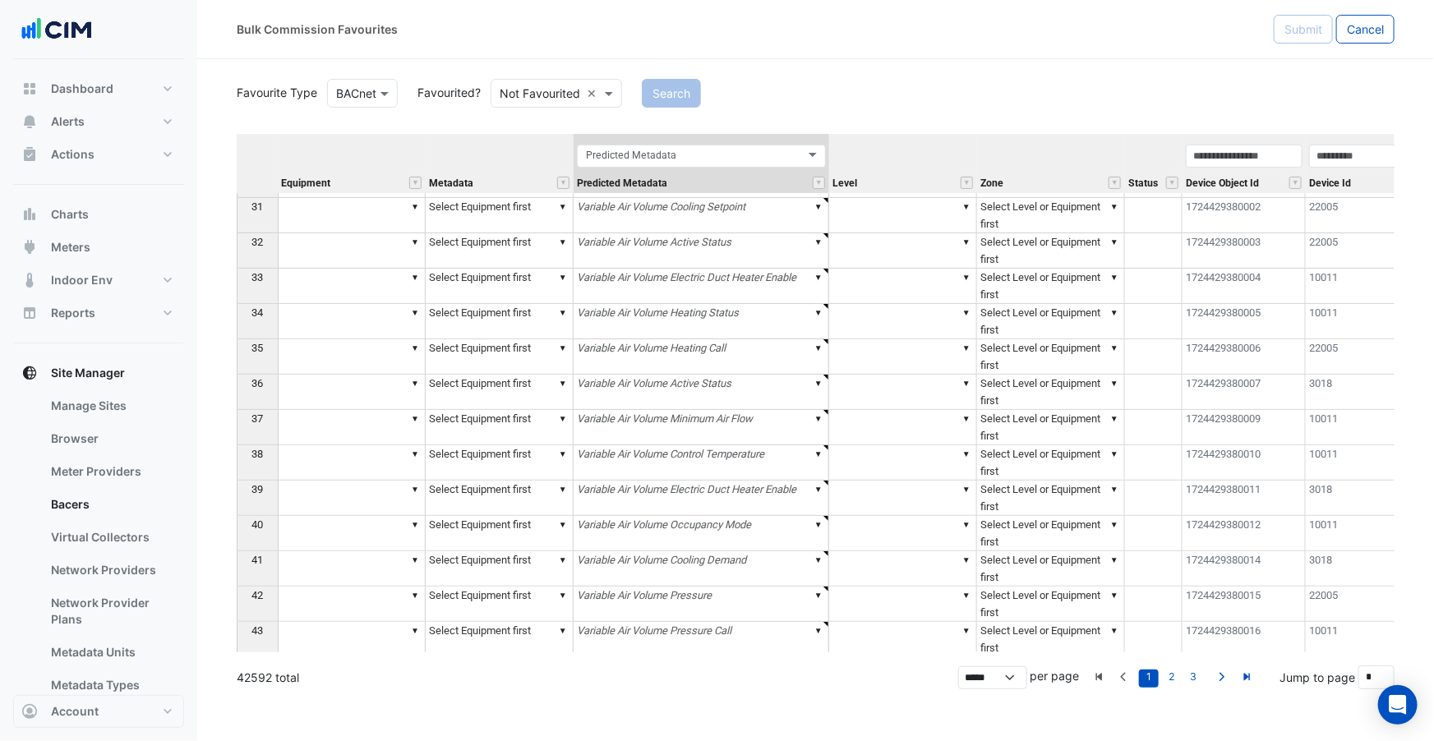
type textarea "******"
click at [93, 725] on button "Account" at bounding box center [98, 711] width 171 height 33
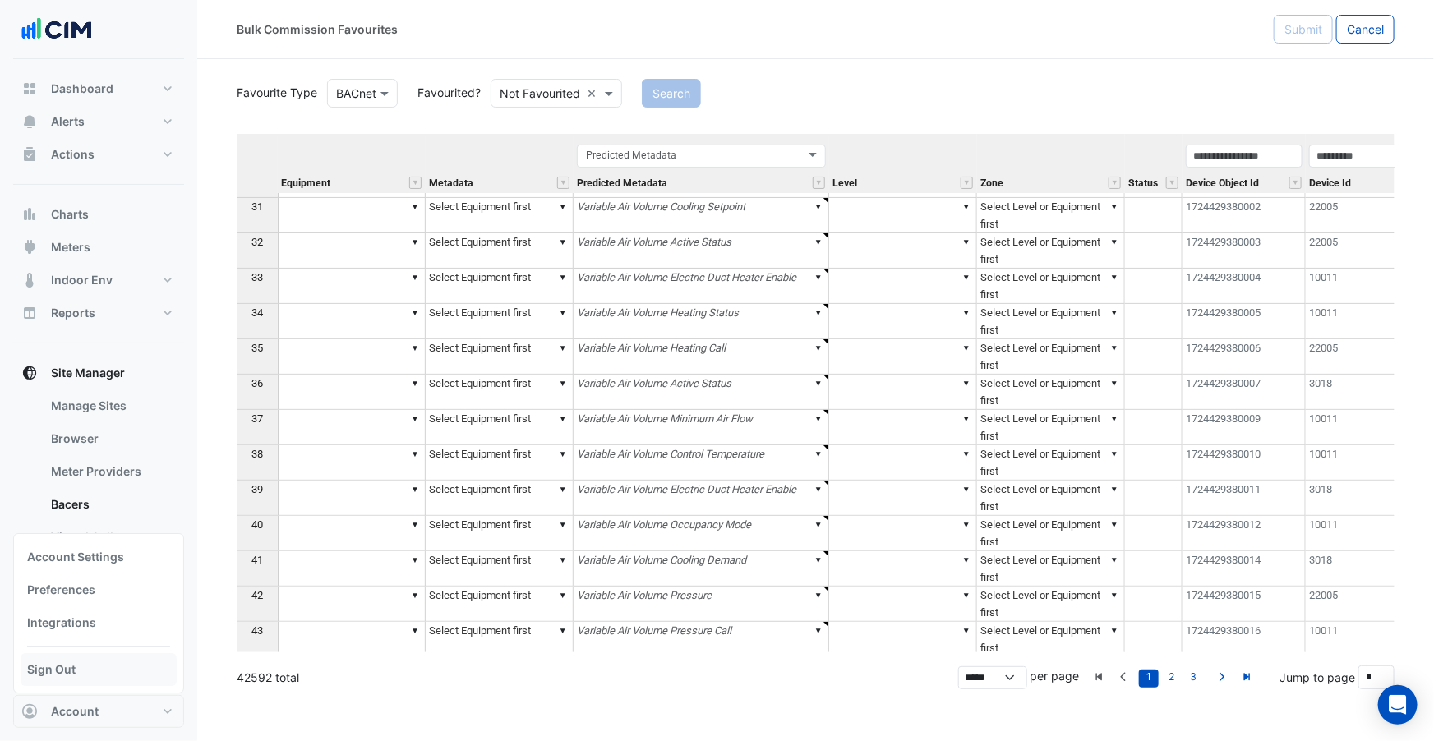
click at [48, 661] on link "Sign Out" at bounding box center [99, 669] width 156 height 33
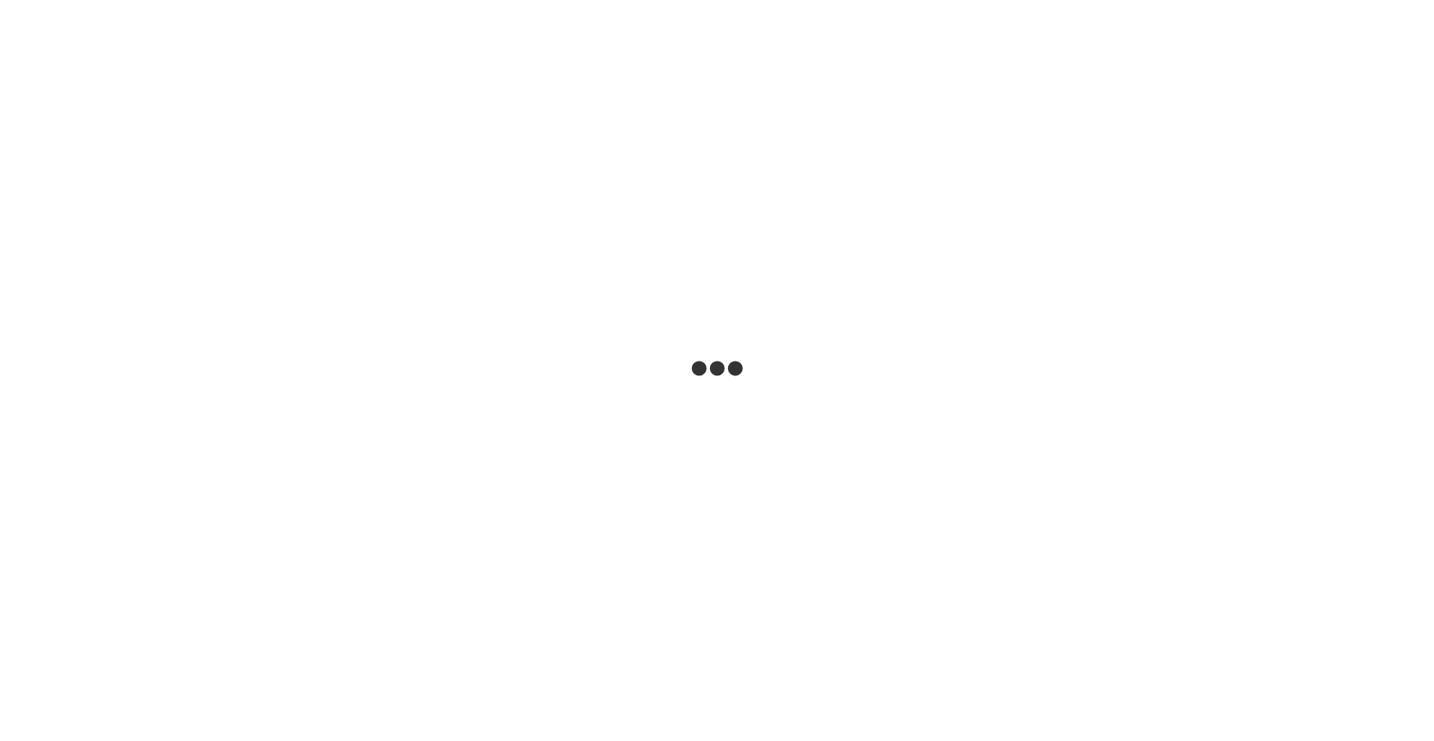
select select "***"
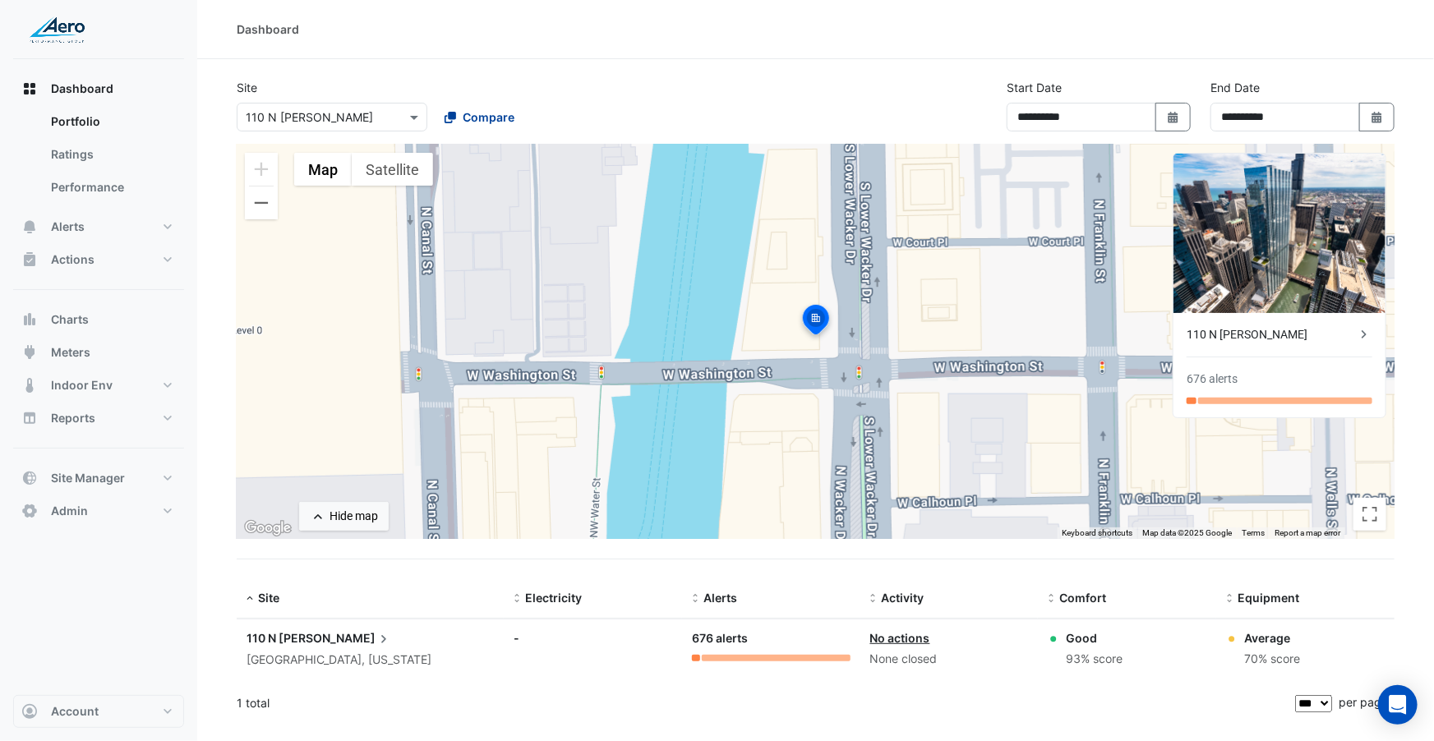
click at [476, 118] on span "Compare" at bounding box center [489, 116] width 52 height 17
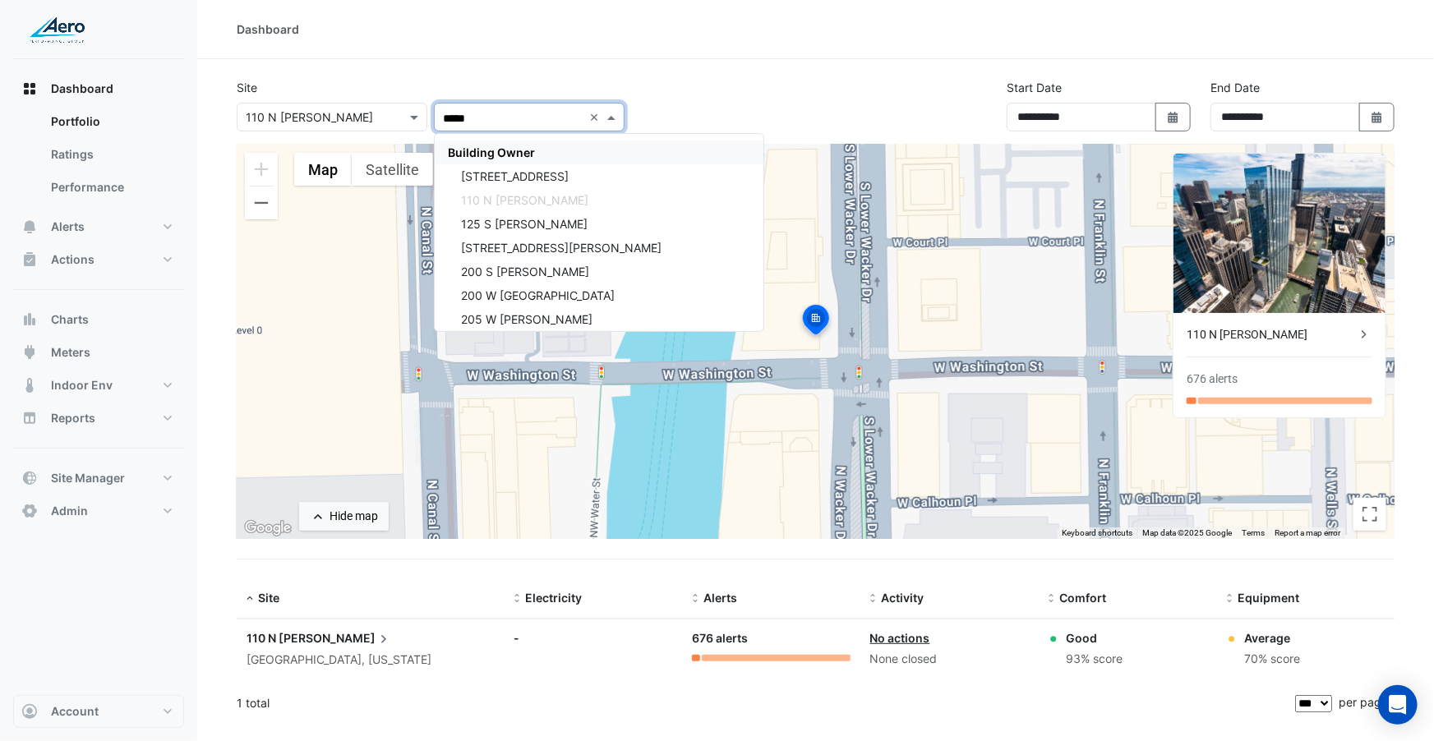
click at [487, 145] on span "Building Owner" at bounding box center [491, 152] width 87 height 14
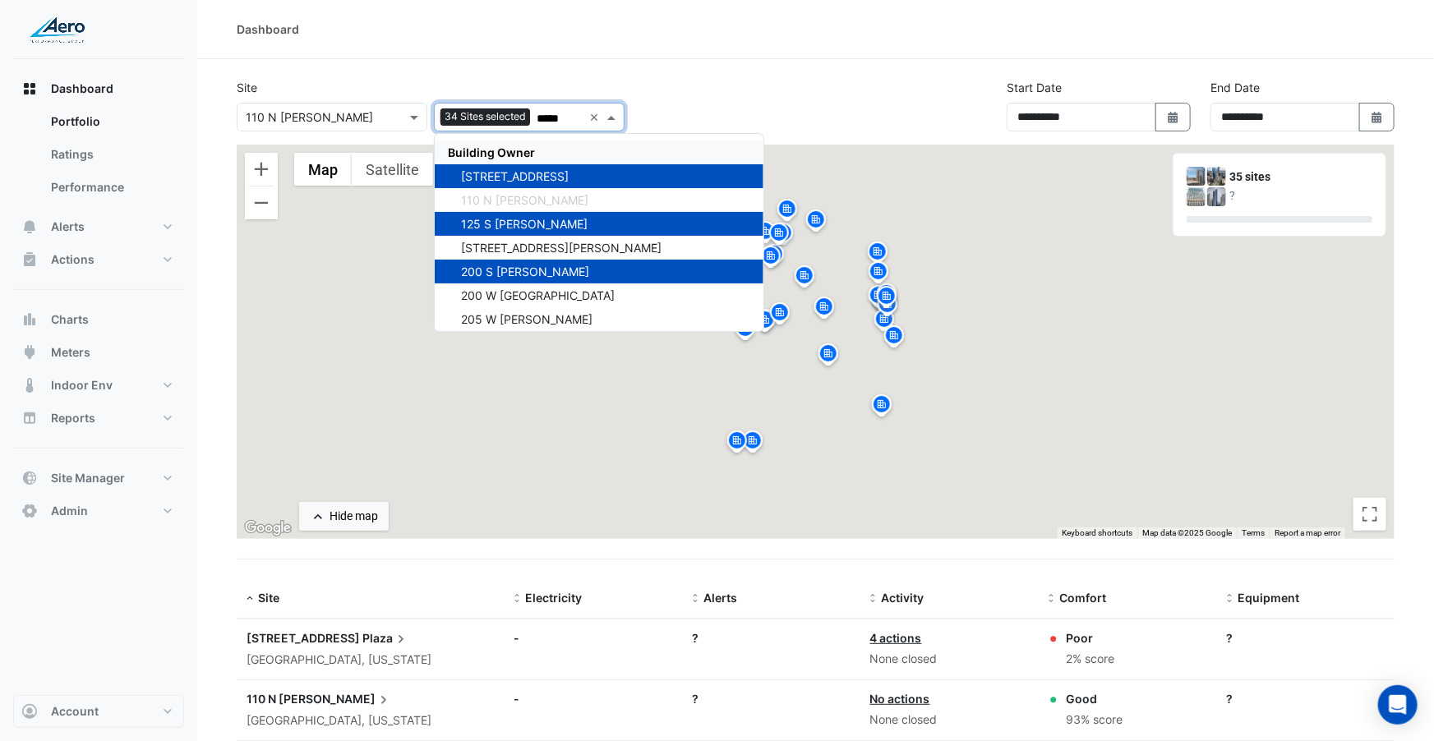
type input "*****"
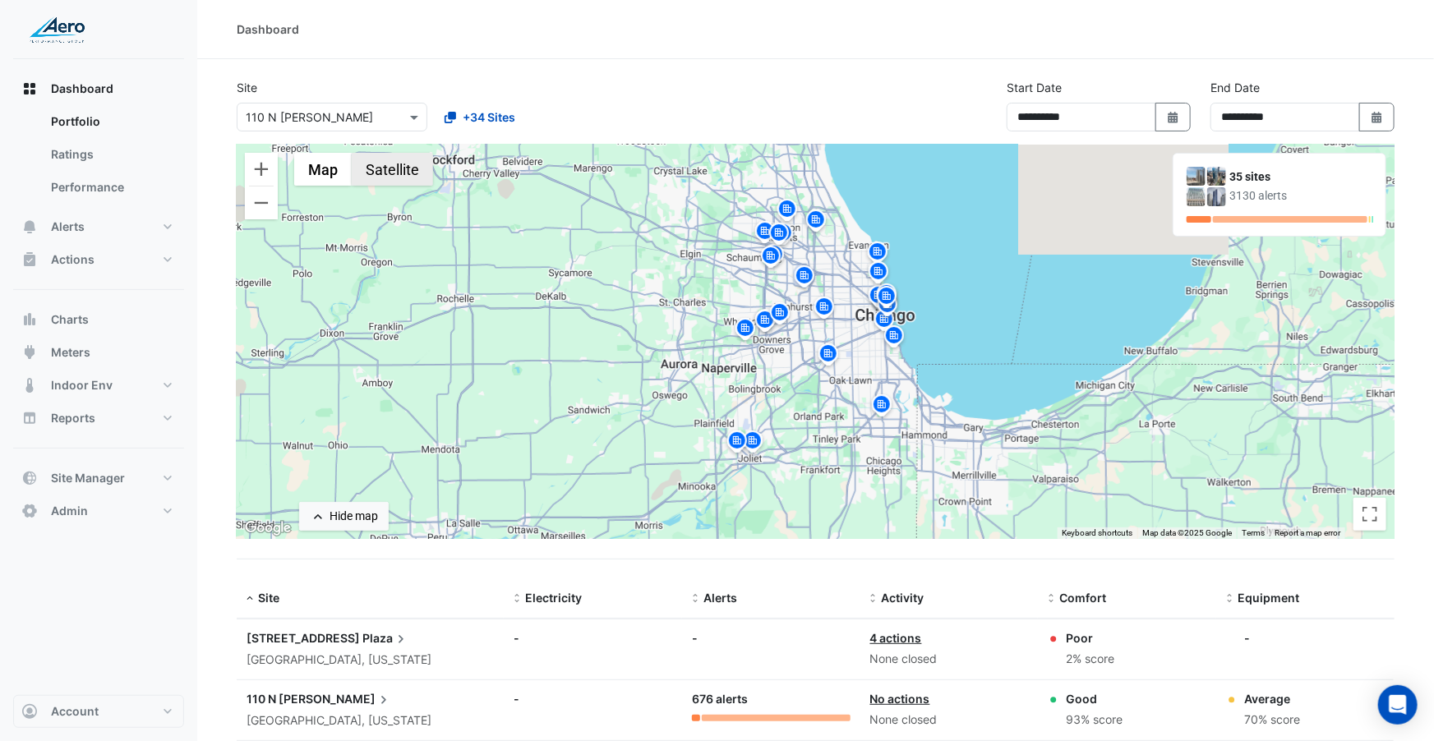
click at [381, 164] on button "Satellite" at bounding box center [392, 169] width 81 height 33
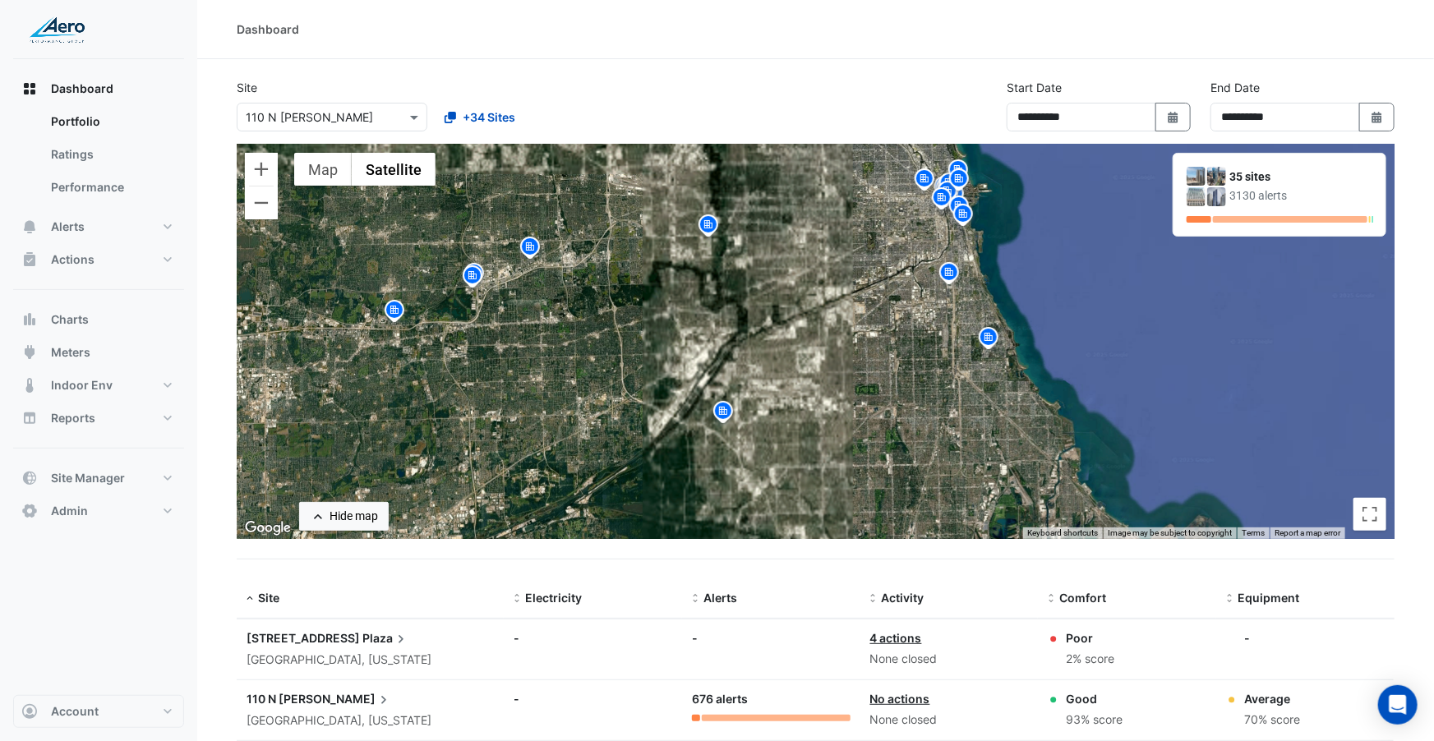
drag, startPoint x: 971, startPoint y: 304, endPoint x: 817, endPoint y: 403, distance: 183.3
click at [817, 403] on div "To activate drag with keyboard, press Alt + Enter. Once in keyboard drag state,…" at bounding box center [816, 342] width 1158 height 394
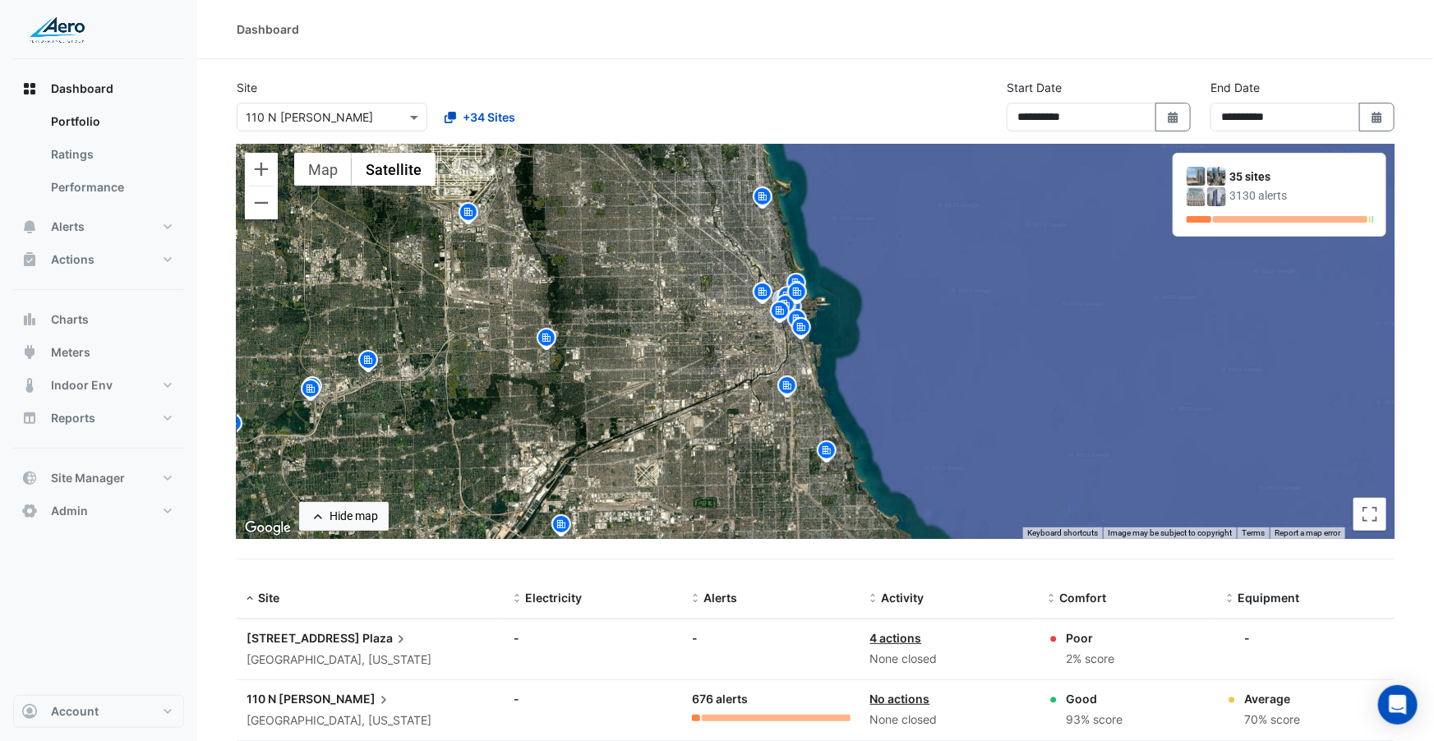
click at [804, 323] on img at bounding box center [801, 330] width 26 height 29
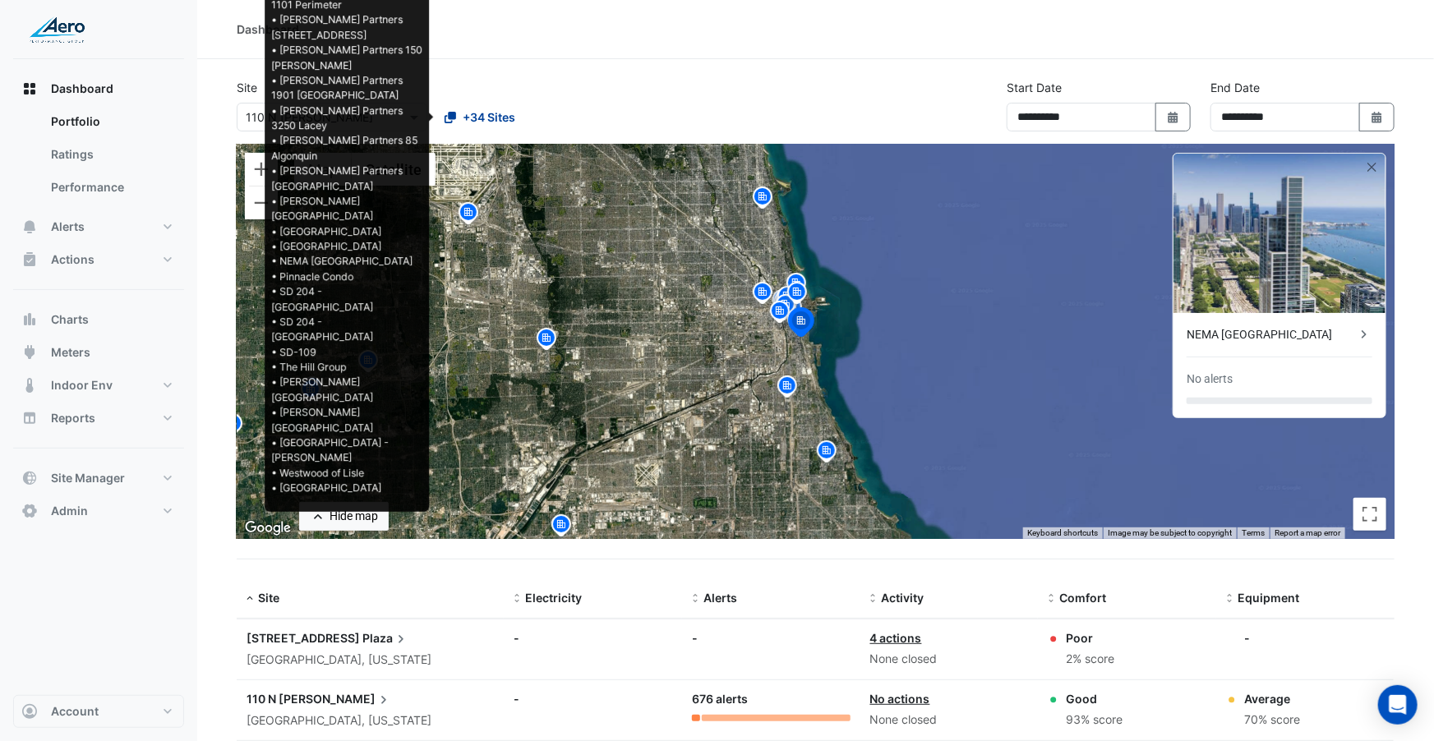
click at [505, 122] on span "+34 Sites" at bounding box center [489, 116] width 53 height 17
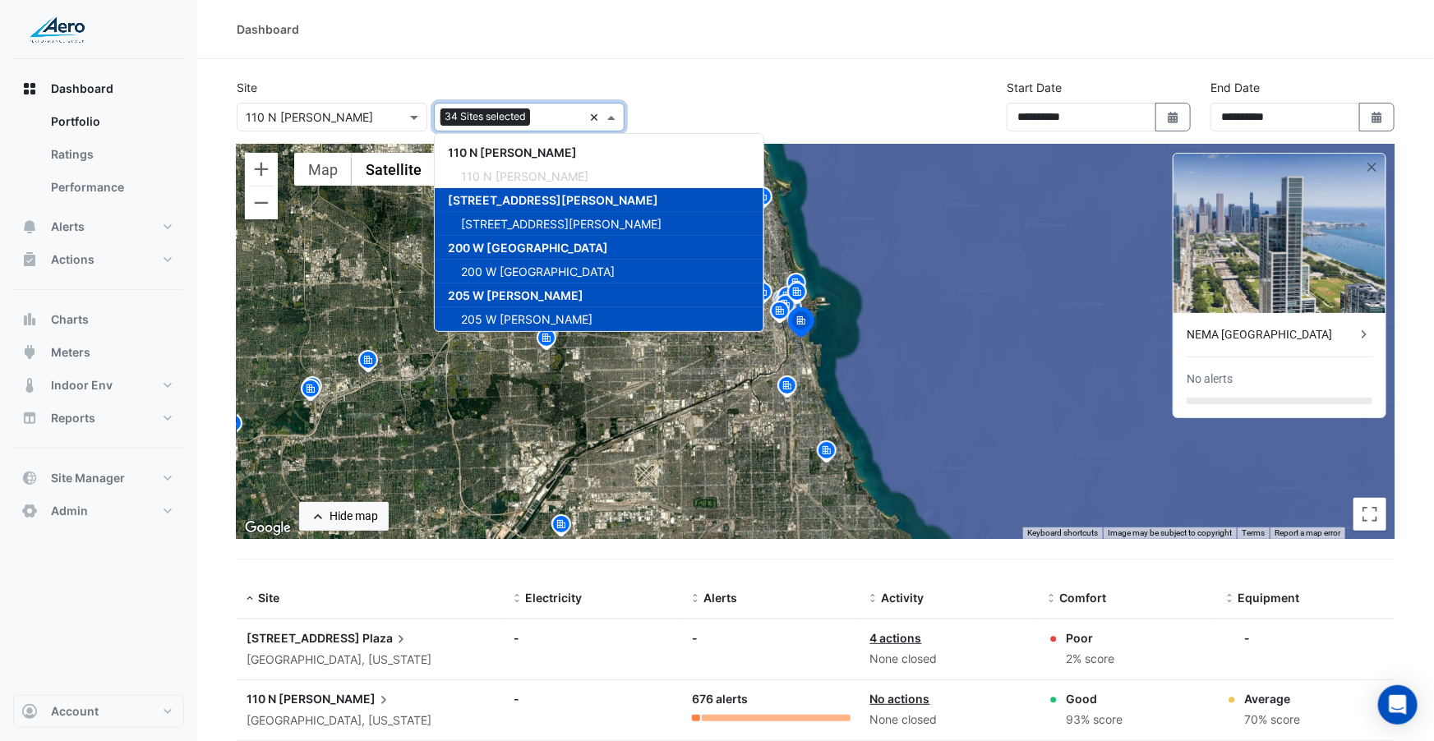
scroll to position [1126, 0]
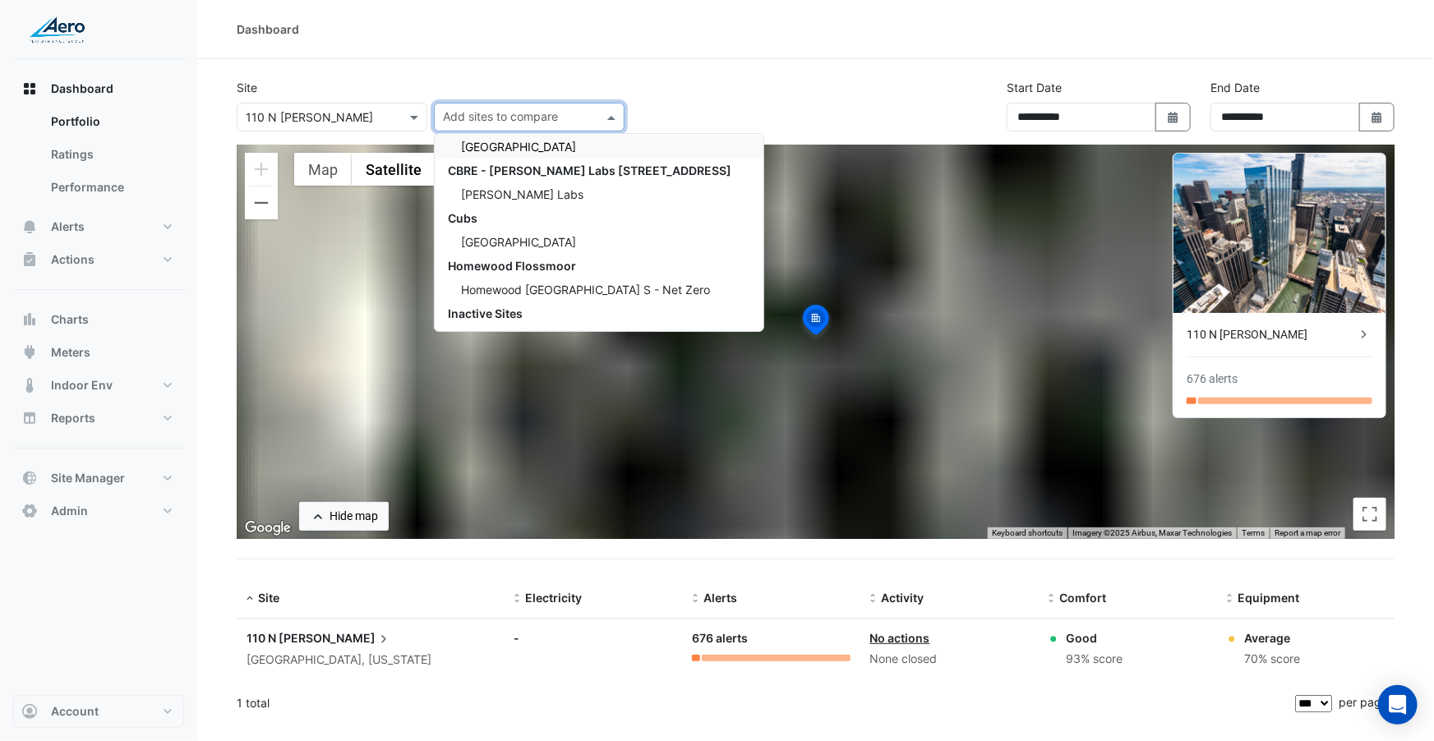
click at [352, 103] on div "Select a Site × 110 N Wacker" at bounding box center [332, 117] width 191 height 29
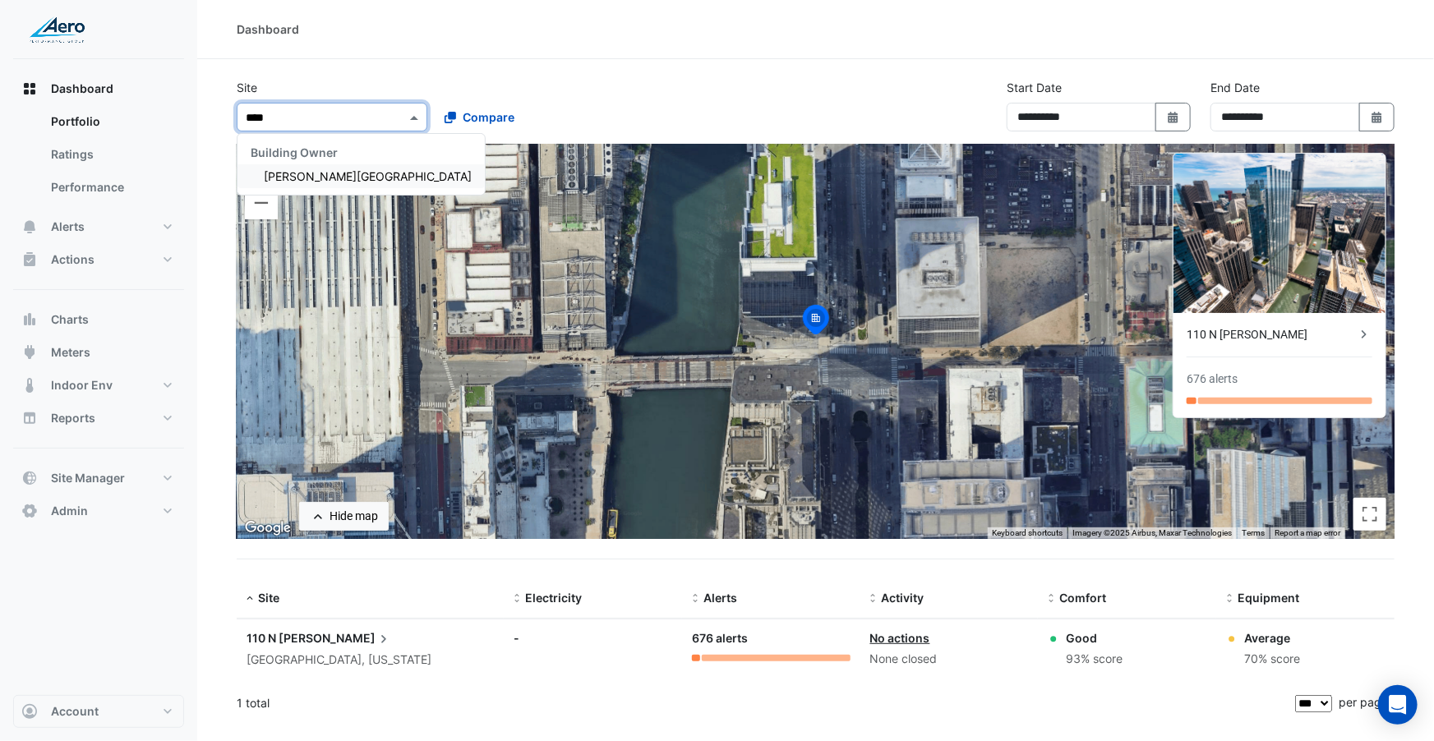
type input "*****"
click at [315, 171] on span "Trump Tower Chicago" at bounding box center [368, 176] width 208 height 14
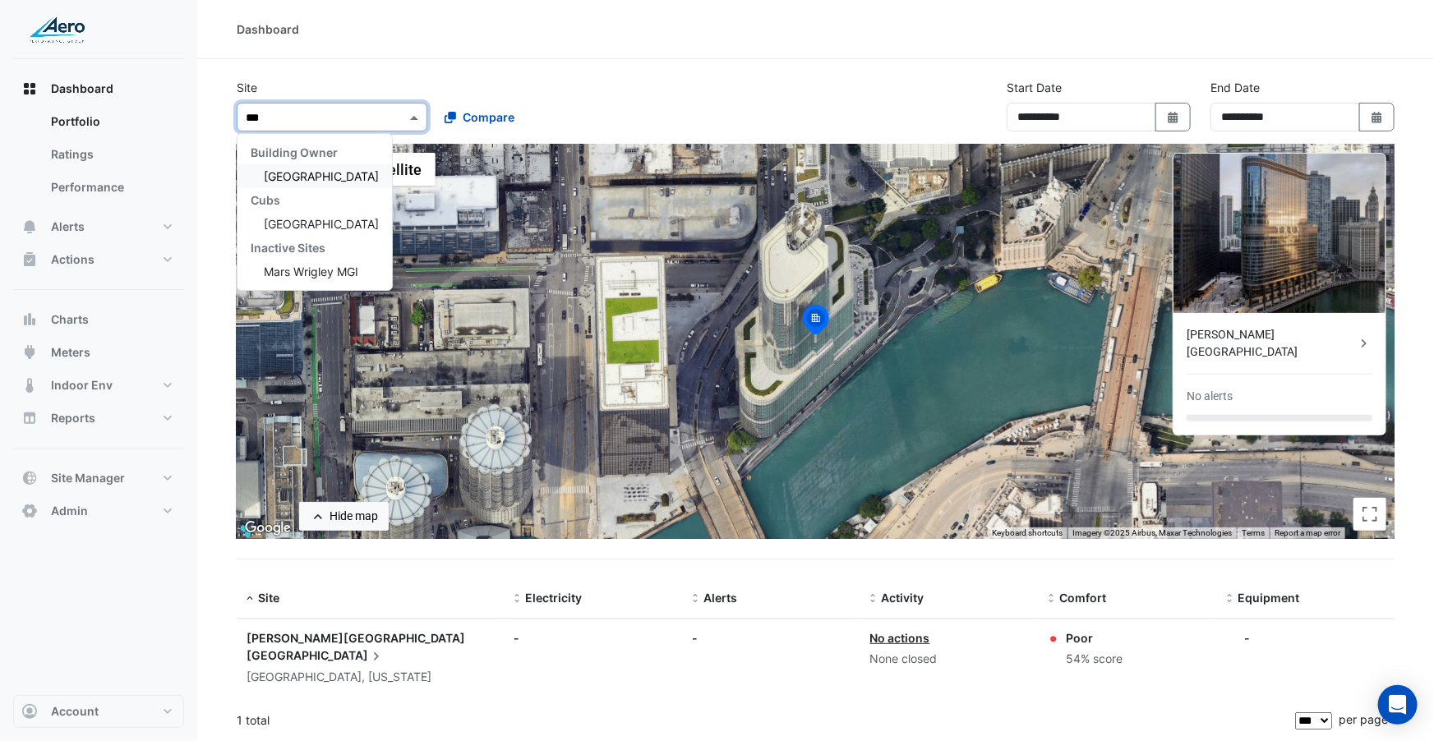
type input "****"
click at [295, 167] on div "Wrigley Field" at bounding box center [314, 176] width 154 height 24
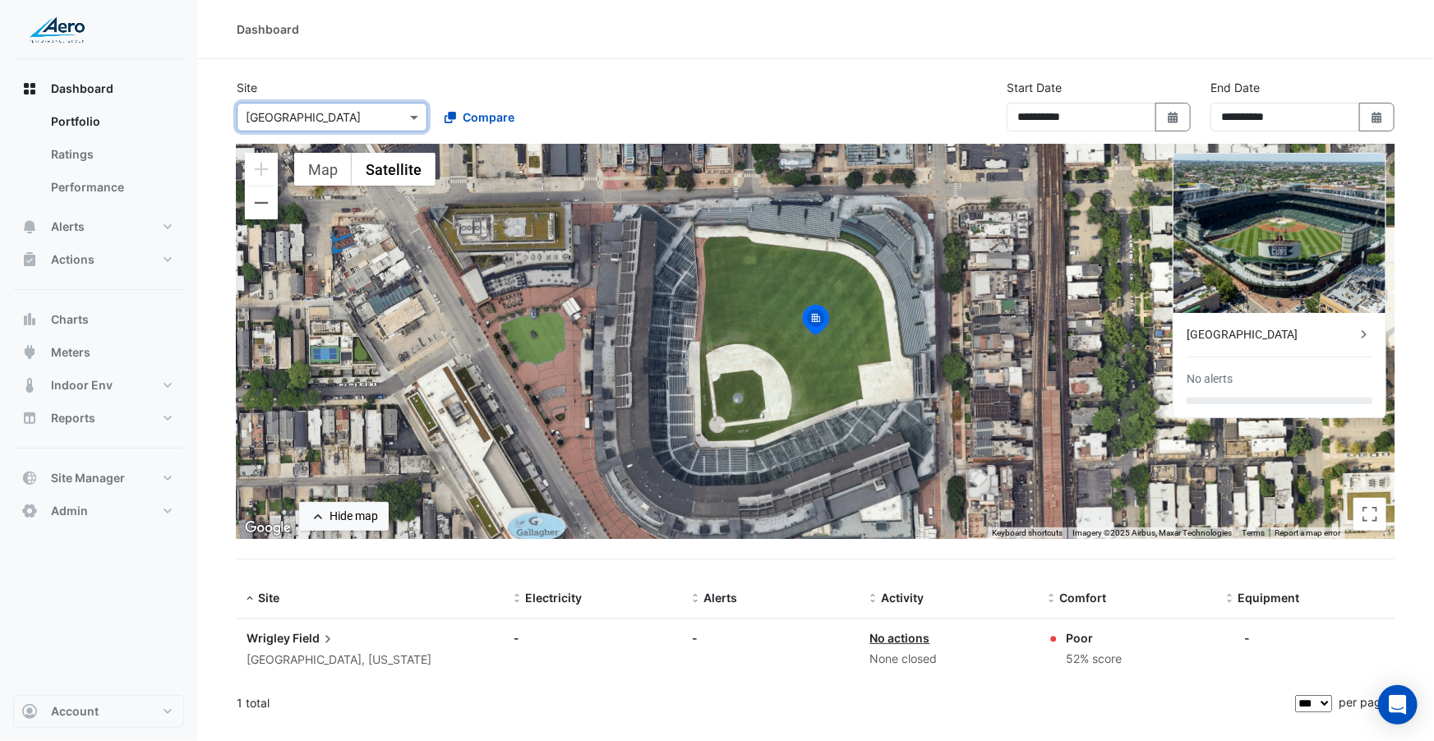
click at [360, 109] on input "text" at bounding box center [316, 117] width 140 height 17
type input "*"
type input "*****"
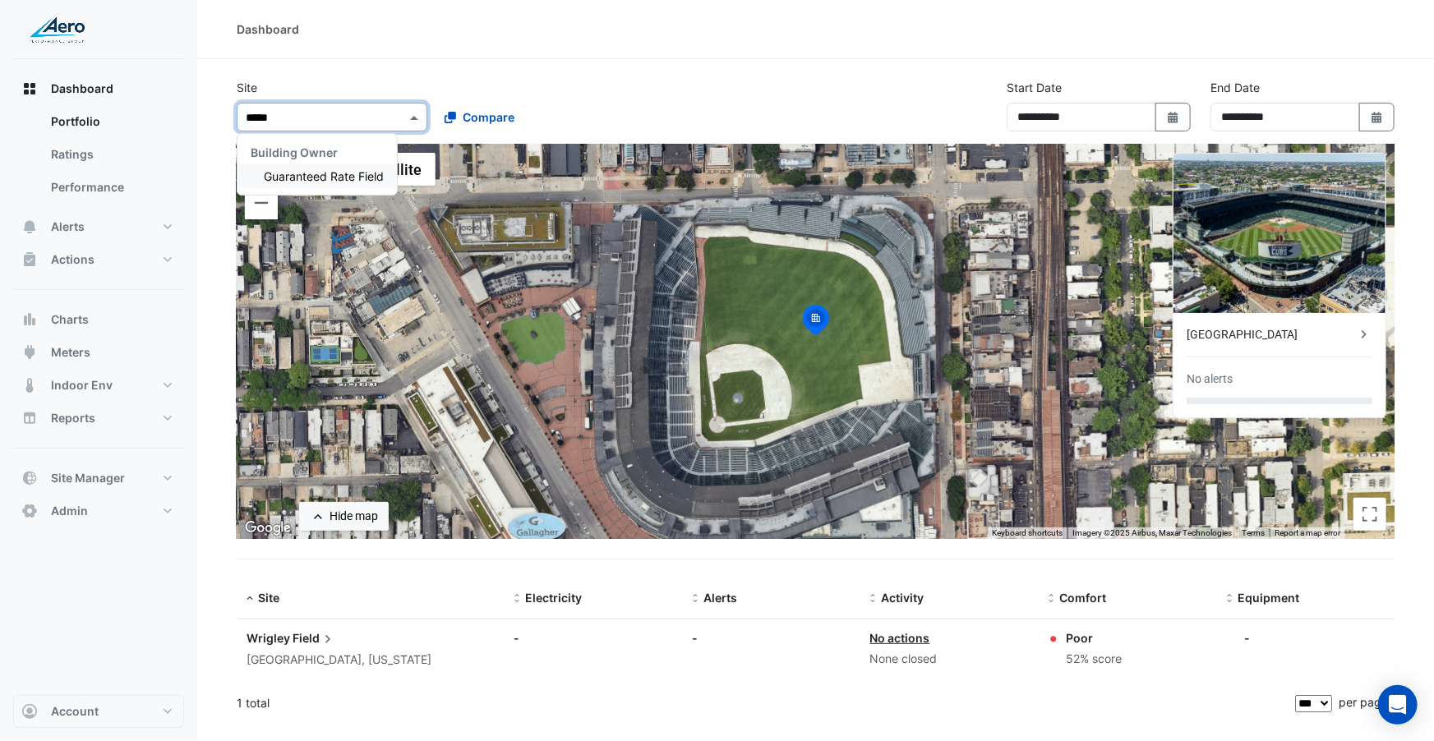
click at [324, 173] on span "Guaranteed Rate Field" at bounding box center [324, 176] width 120 height 14
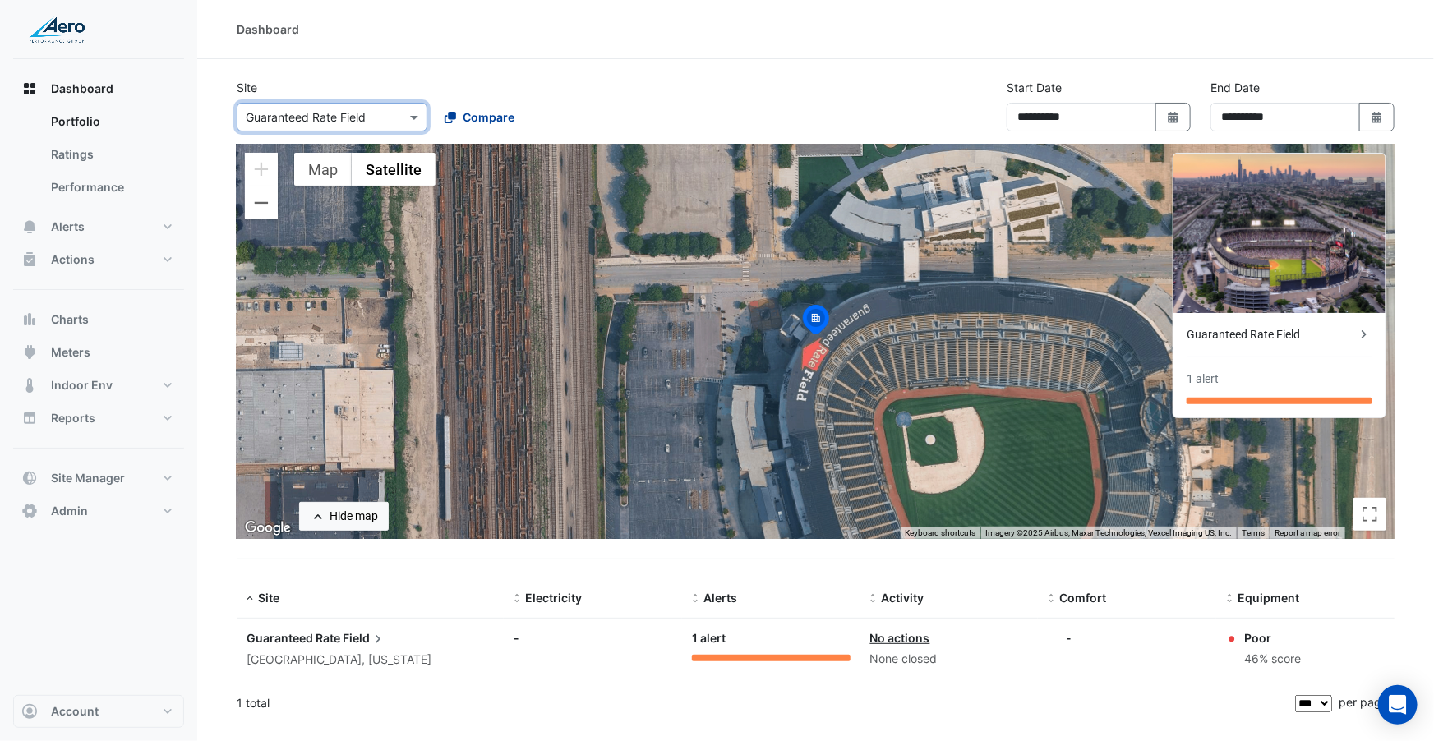
click at [468, 118] on span "Compare" at bounding box center [489, 116] width 52 height 17
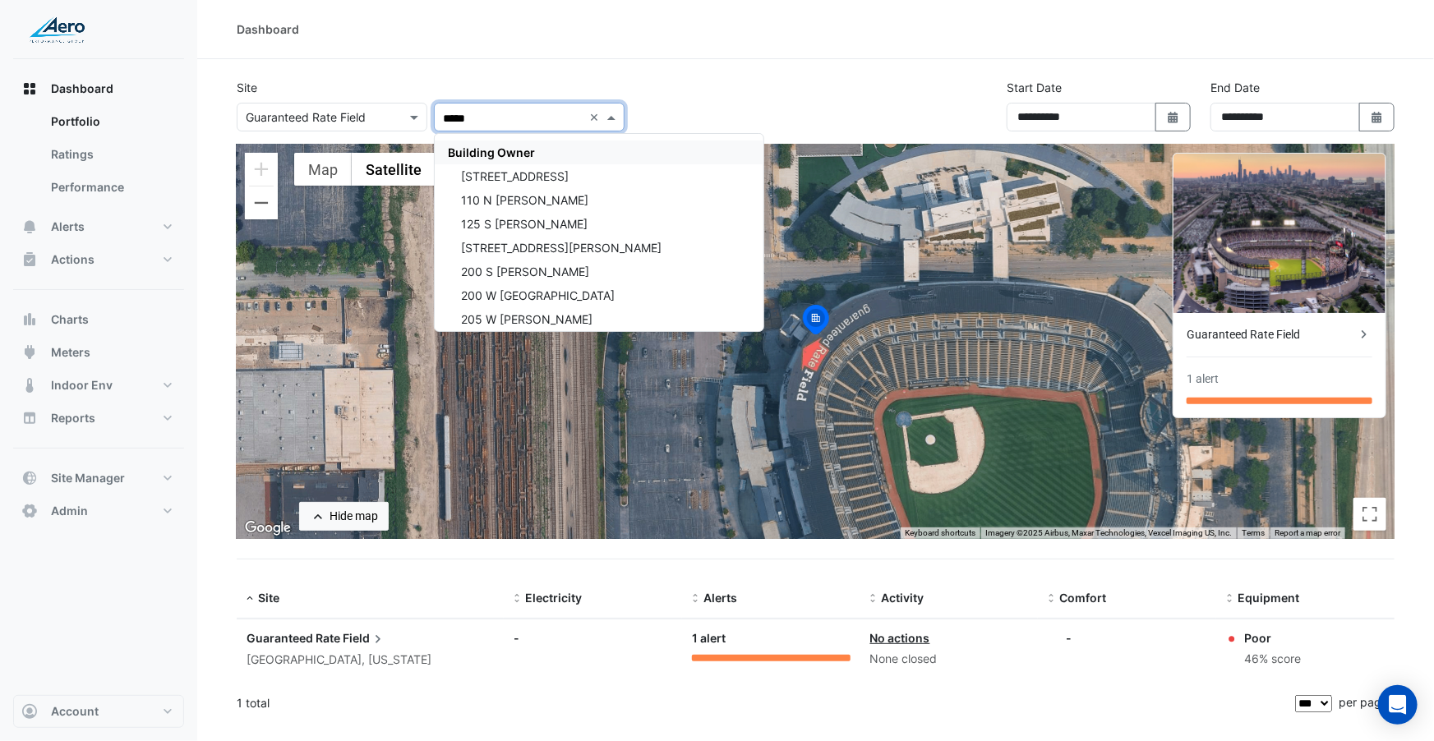
drag, startPoint x: 523, startPoint y: 153, endPoint x: 729, endPoint y: 92, distance: 214.2
click at [523, 152] on span "Building Owner" at bounding box center [491, 152] width 87 height 14
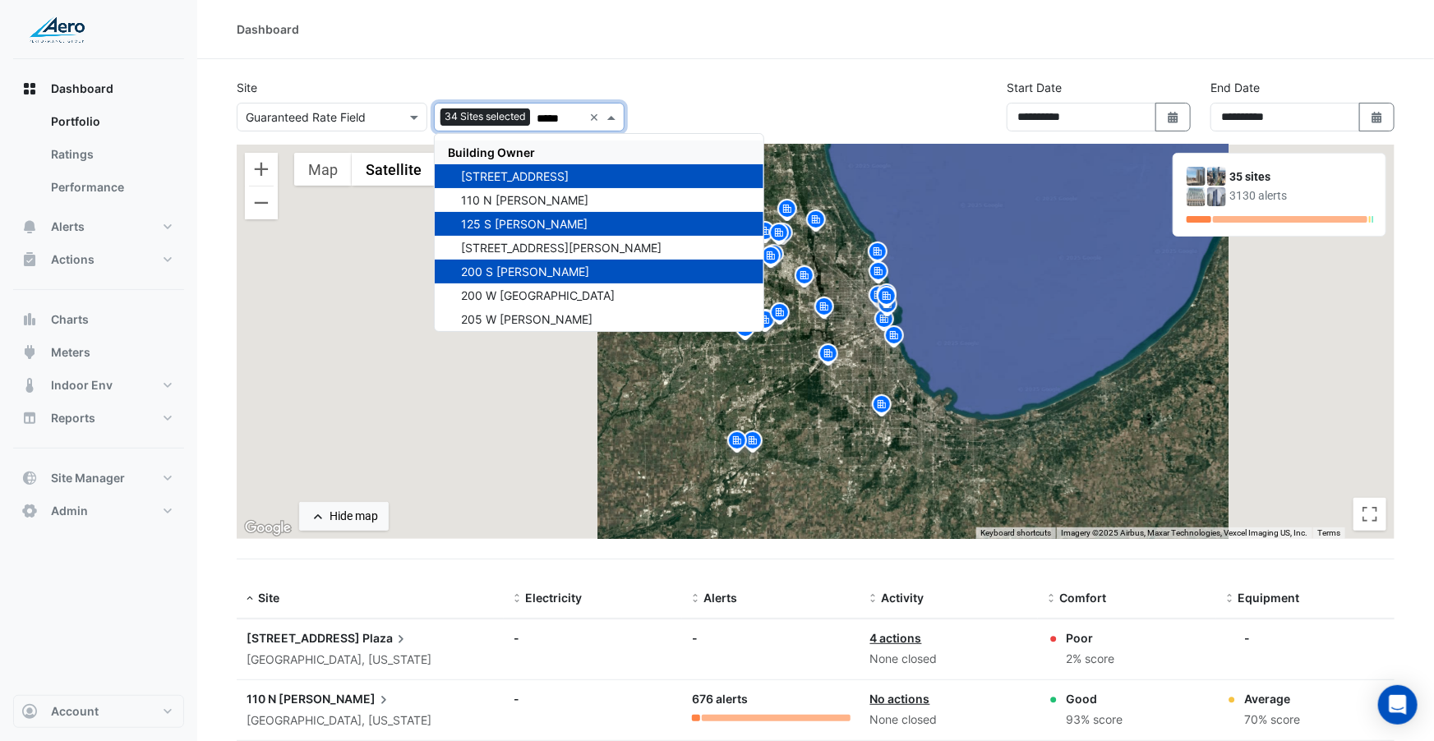
type input "*****"
click at [739, 88] on div "Site Select a Site × Guaranteed Rate Field Add sites to compare 34 Sites select…" at bounding box center [816, 112] width 1178 height 66
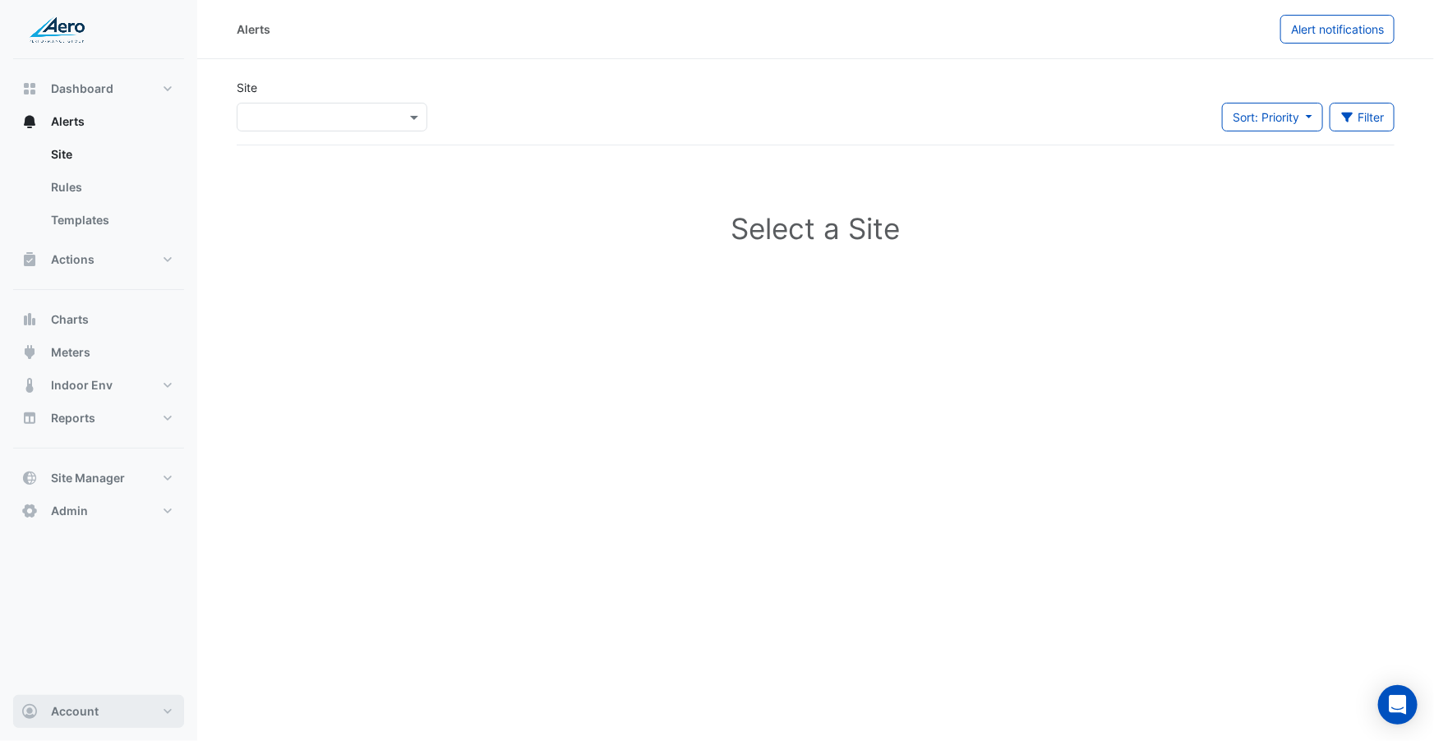
click at [76, 721] on button "Account" at bounding box center [98, 711] width 171 height 33
click at [61, 667] on link "Sign Out" at bounding box center [99, 669] width 156 height 33
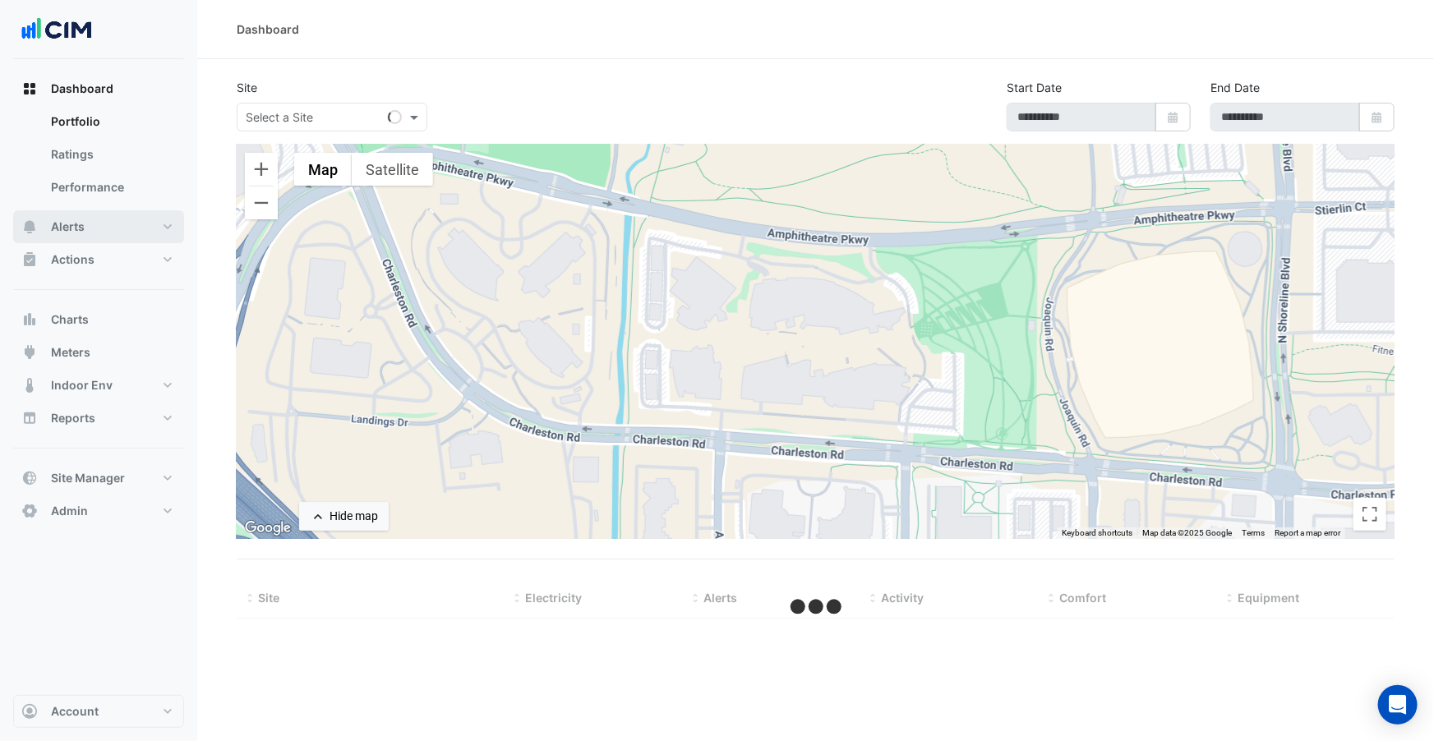
click at [58, 229] on span "Alerts" at bounding box center [68, 227] width 34 height 16
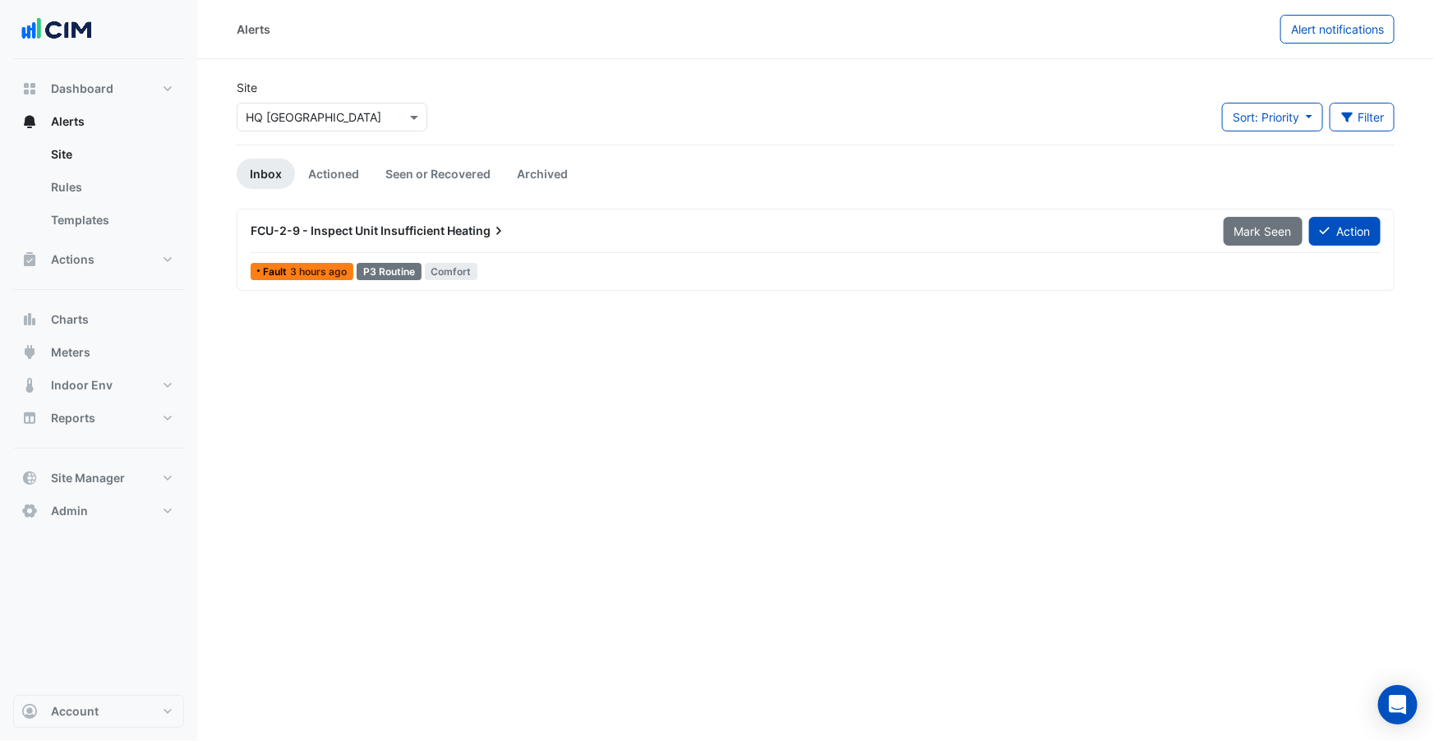
click at [313, 123] on input "text" at bounding box center [316, 117] width 140 height 17
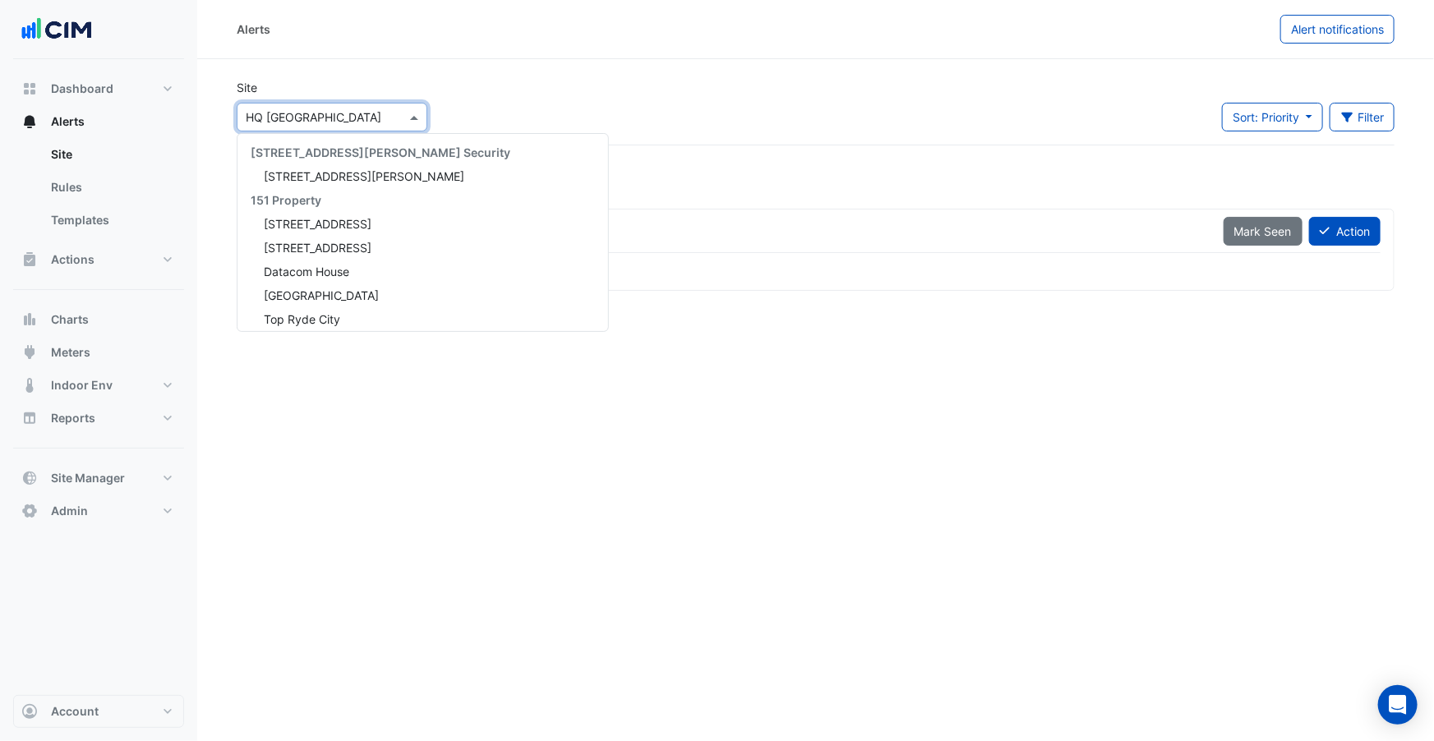
scroll to position [25282, 0]
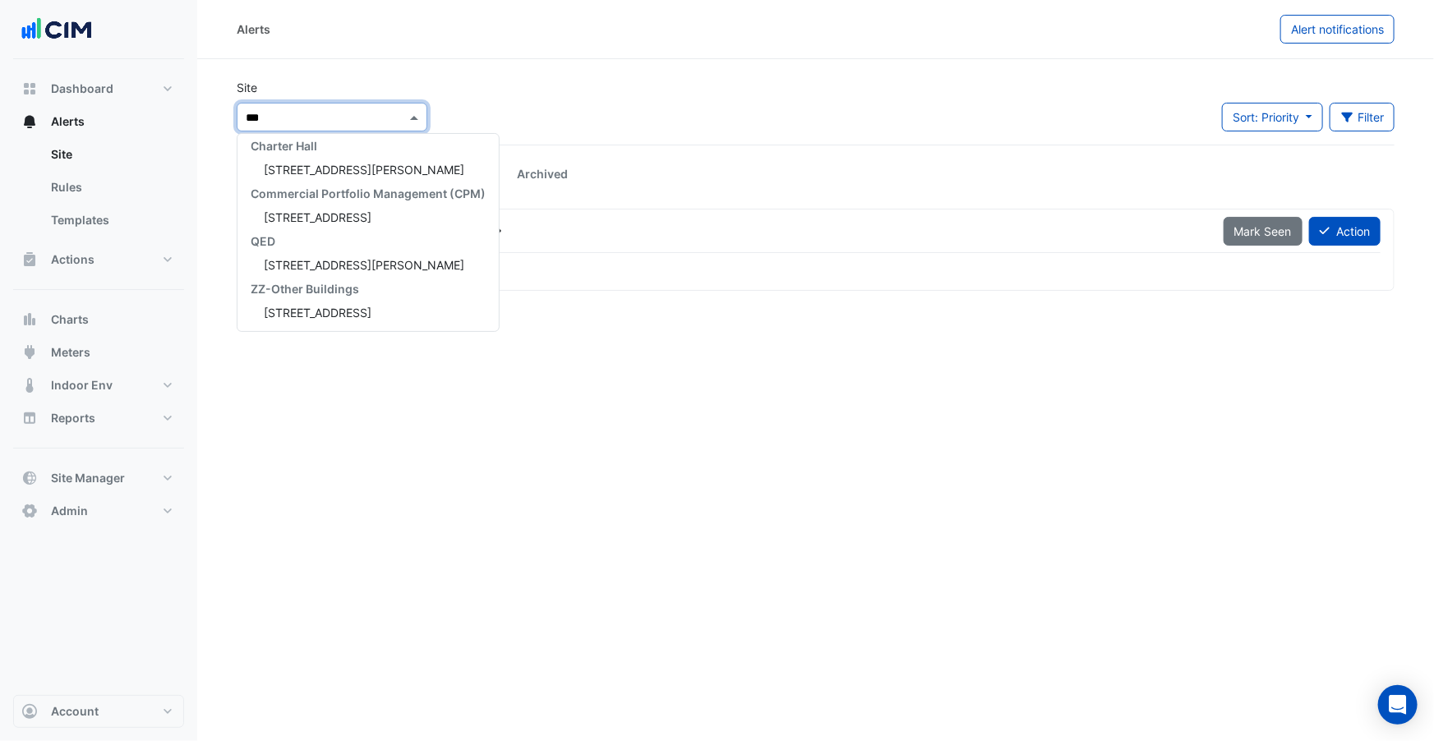
type input "****"
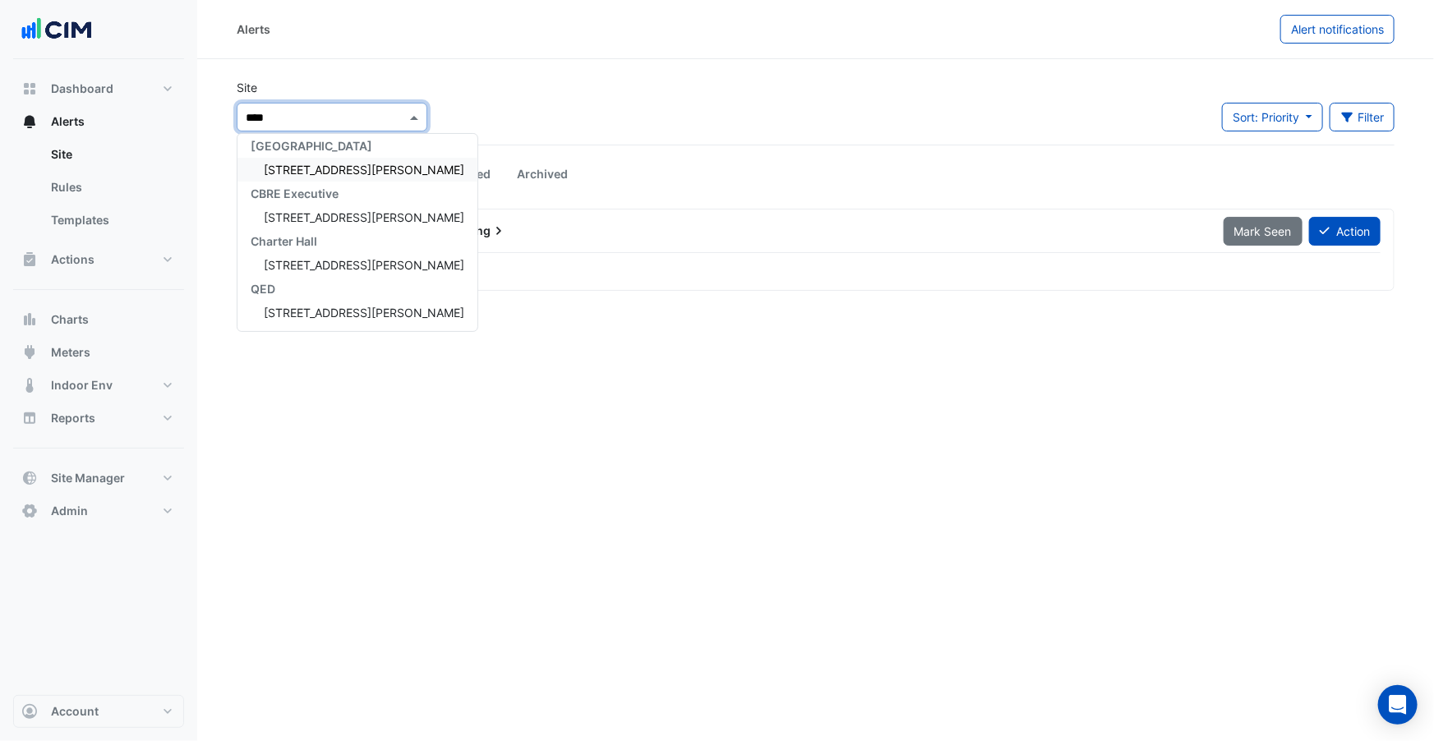
click at [343, 172] on span "[STREET_ADDRESS][PERSON_NAME]" at bounding box center [364, 170] width 200 height 14
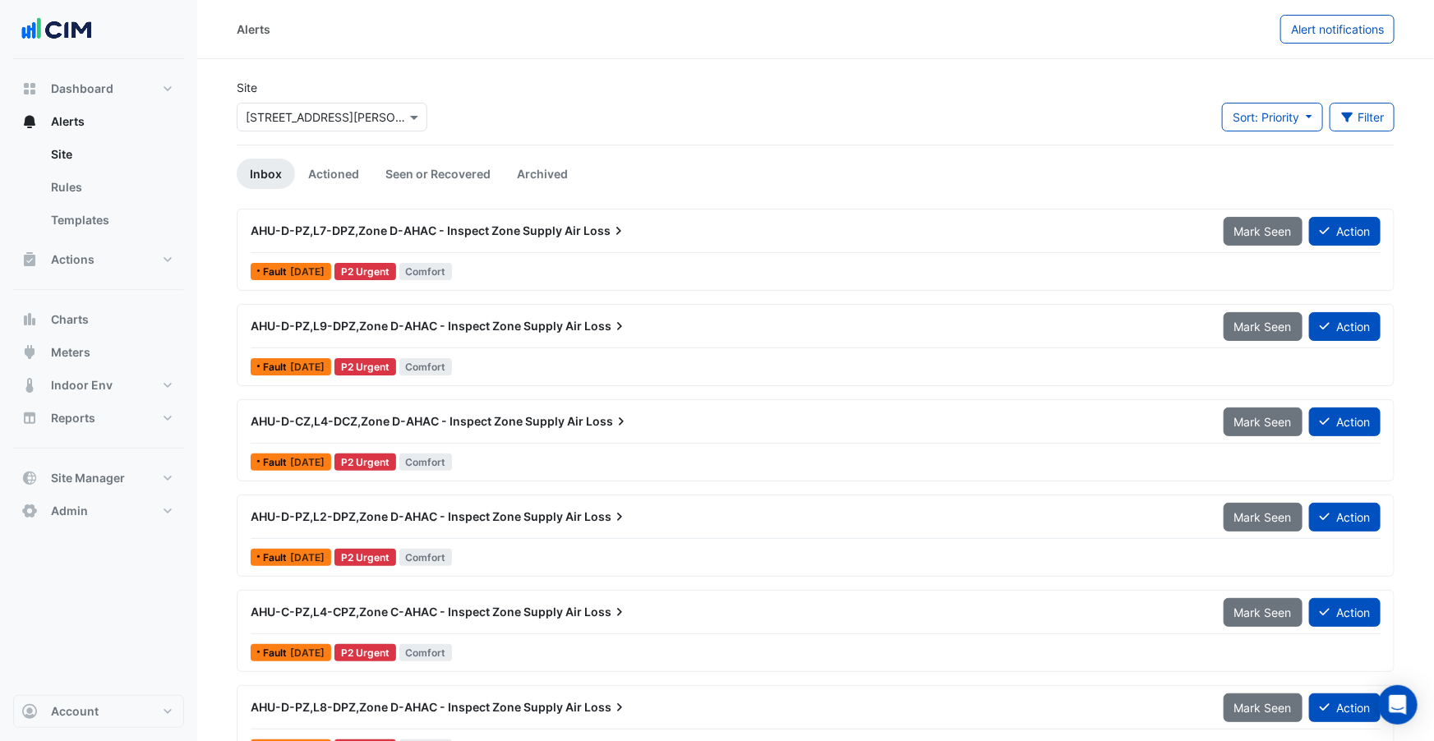
click at [594, 126] on div "Site Select a Site × [STREET_ADDRESS][PERSON_NAME] Sort: Priority Priority Upda…" at bounding box center [816, 112] width 1178 height 66
click at [1304, 24] on span "Alert notifications" at bounding box center [1337, 29] width 93 height 14
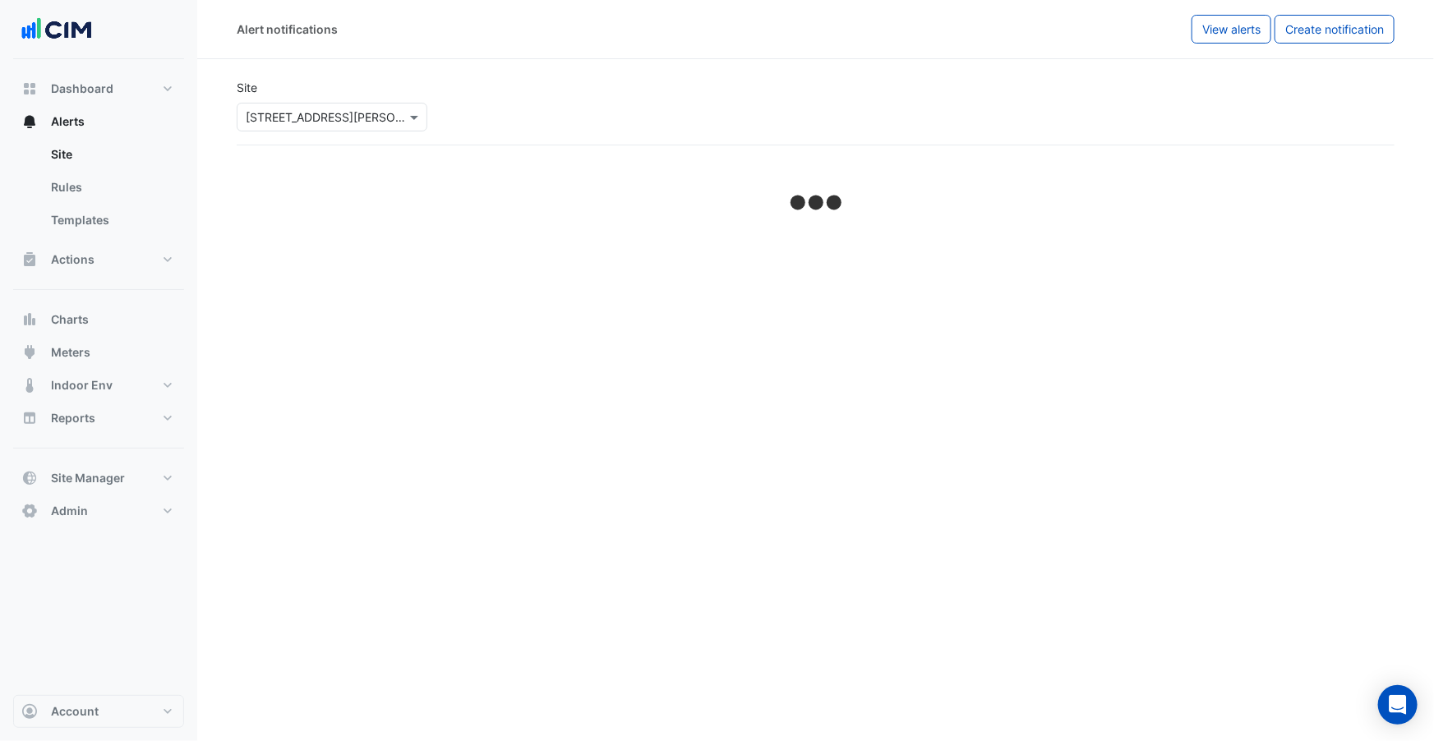
select select "******"
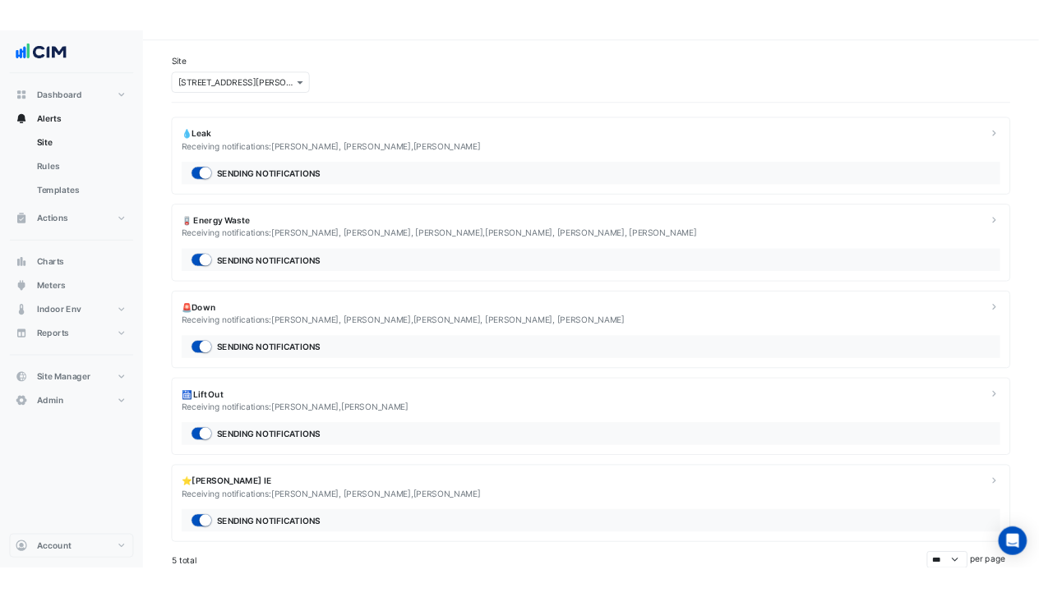
scroll to position [41, 0]
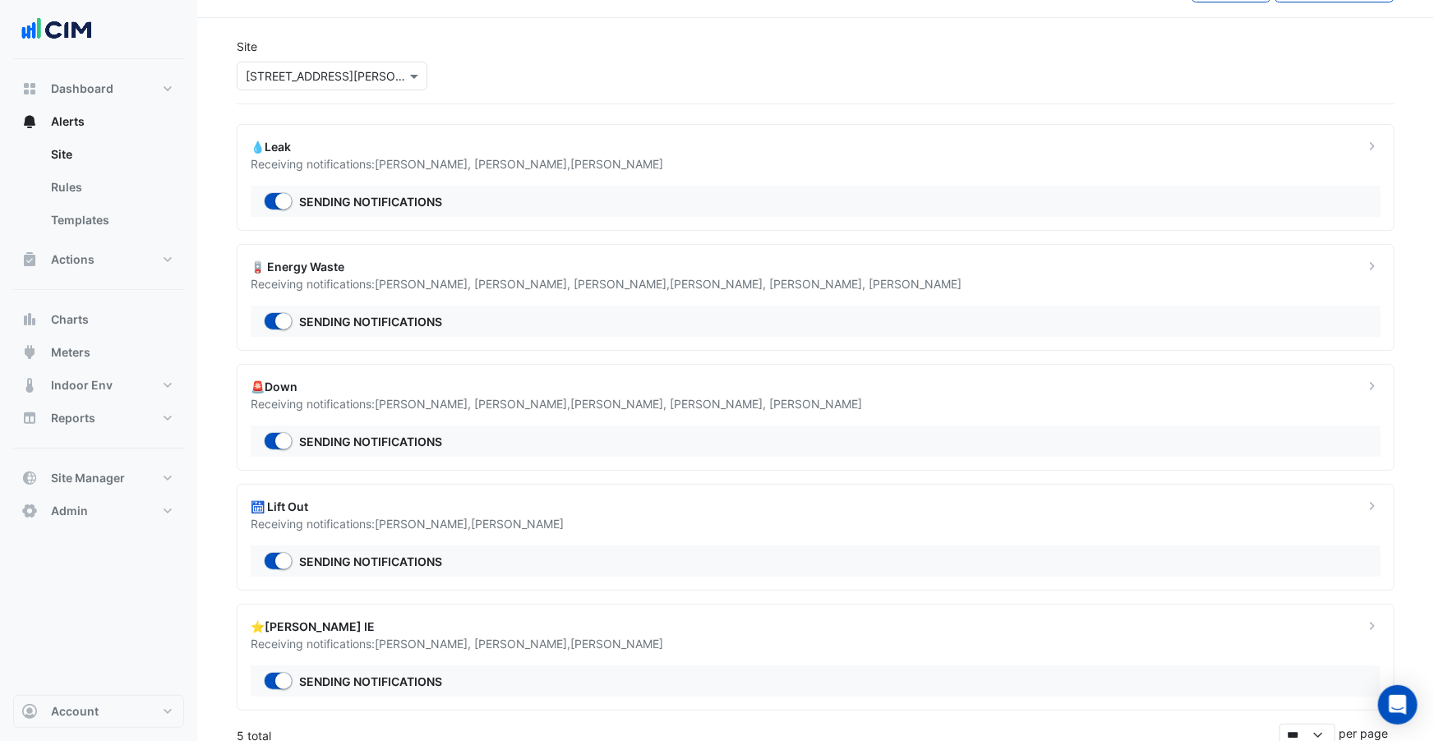
click at [694, 510] on div "🛗 Lift Out" at bounding box center [798, 506] width 1094 height 17
click at [694, 510] on ngb-offcanvas-backdrop at bounding box center [717, 370] width 1434 height 741
